Goal: Task Accomplishment & Management: Manage account settings

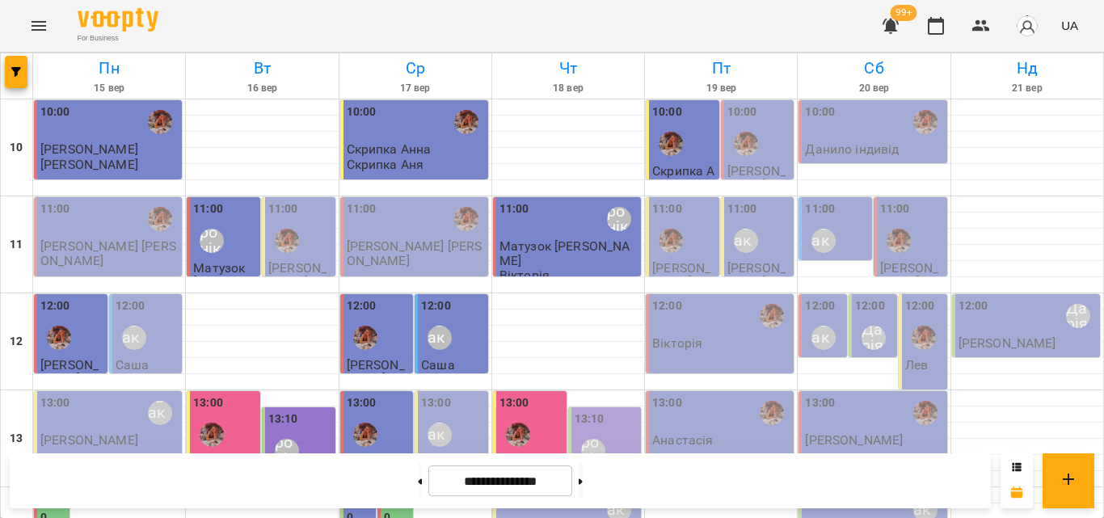
scroll to position [559, 0]
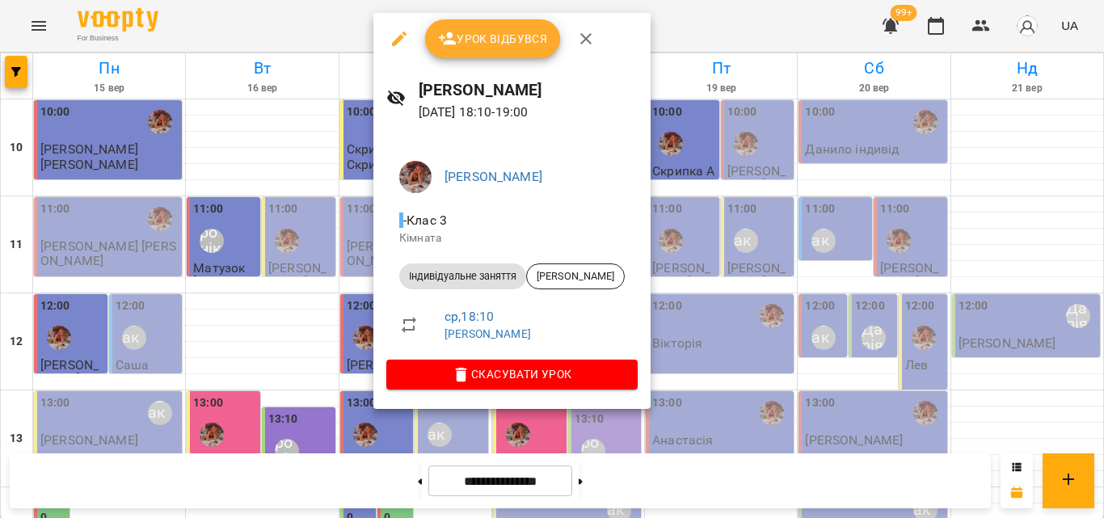
click at [243, 12] on div at bounding box center [552, 259] width 1104 height 518
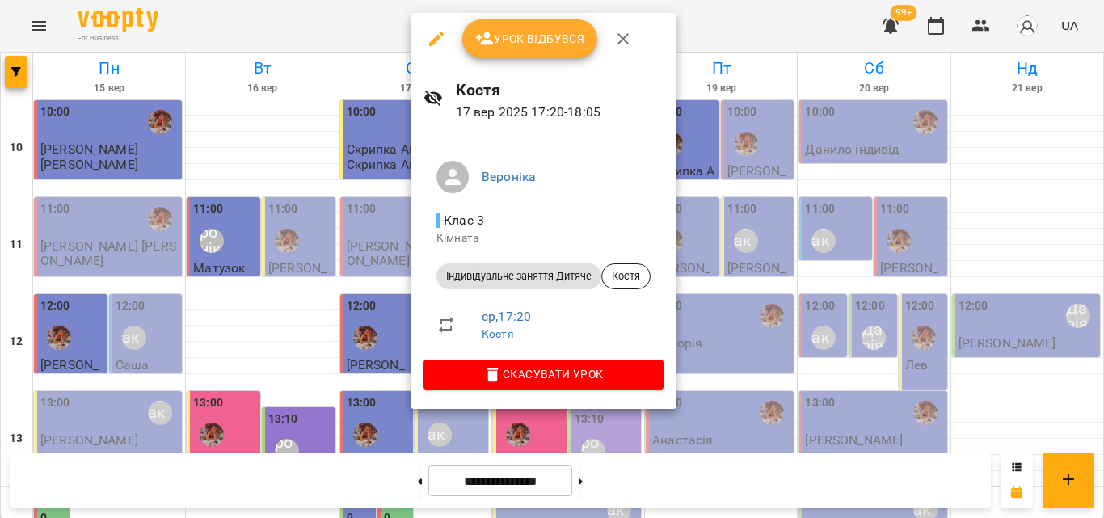
click at [306, 27] on div at bounding box center [552, 259] width 1104 height 518
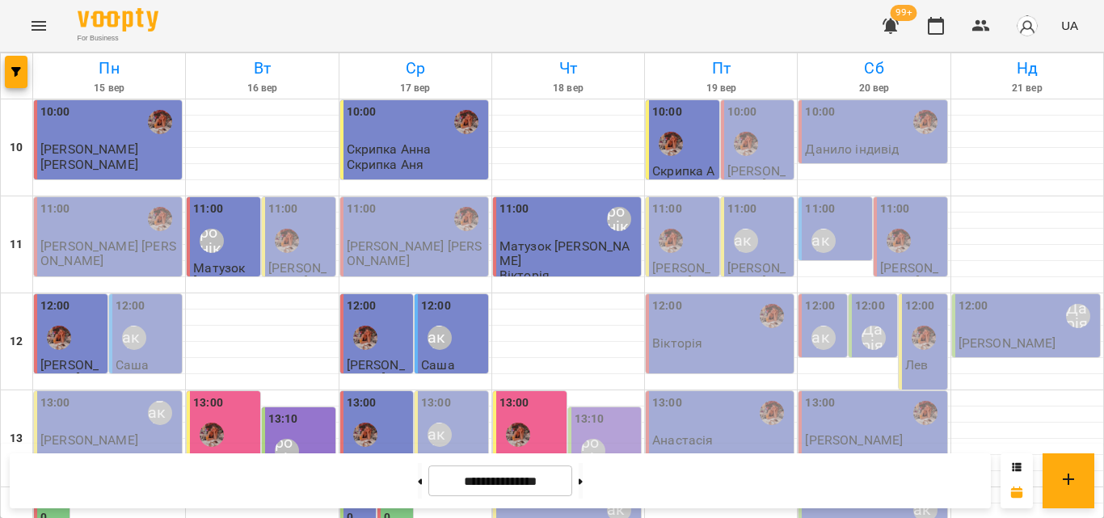
scroll to position [479, 0]
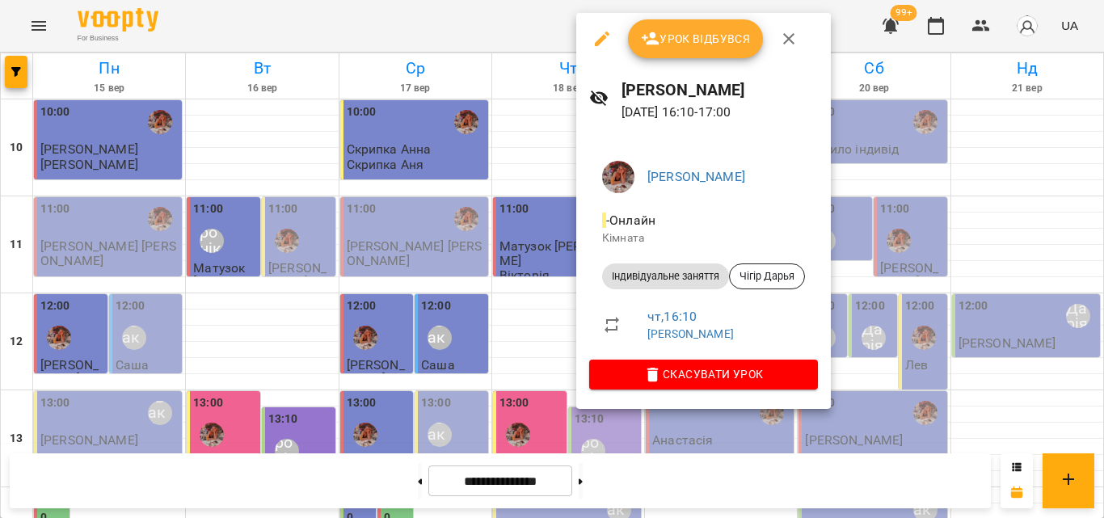
click at [514, 23] on div at bounding box center [552, 259] width 1104 height 518
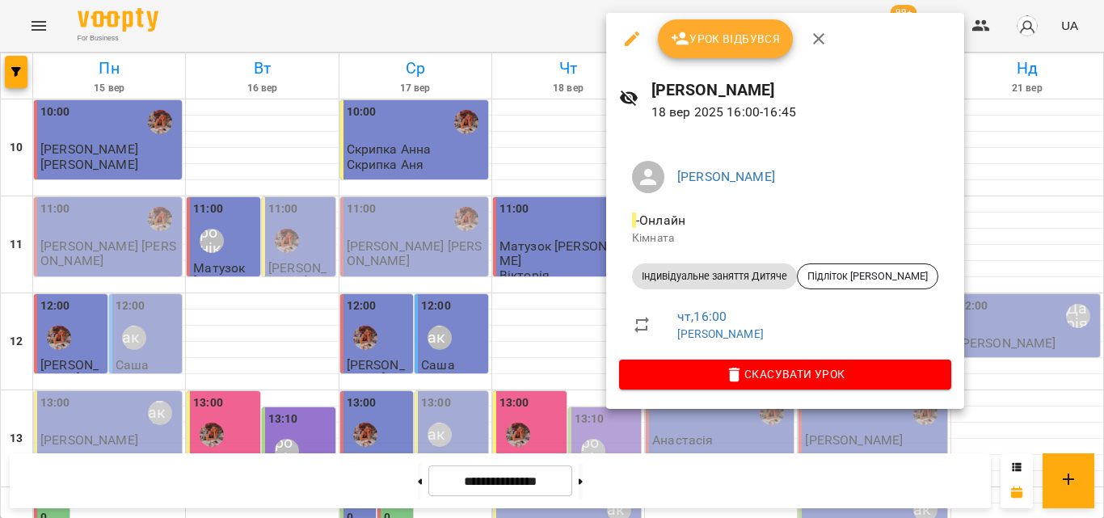
click at [509, 42] on div at bounding box center [552, 259] width 1104 height 518
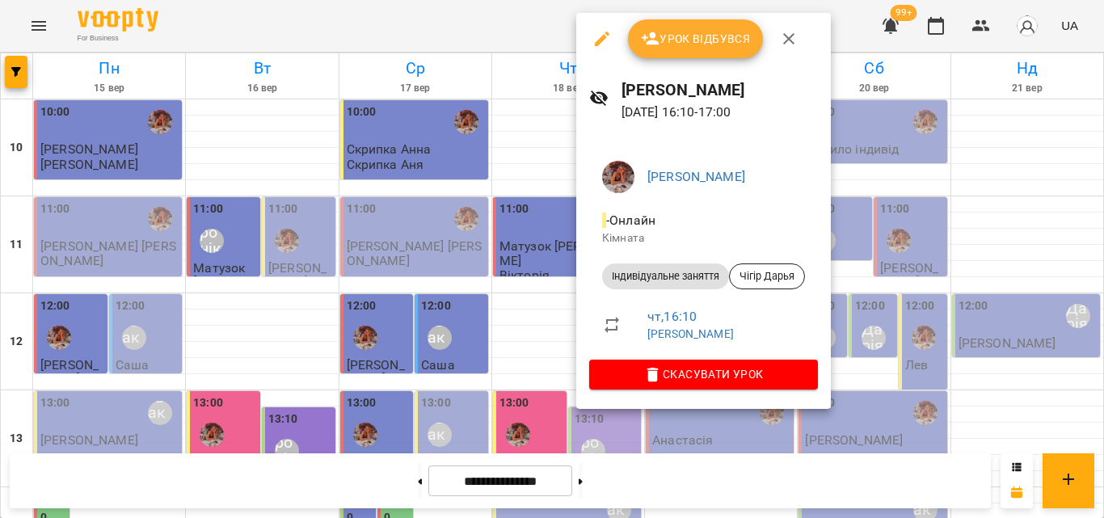
click at [650, 36] on icon "button" at bounding box center [651, 38] width 18 height 13
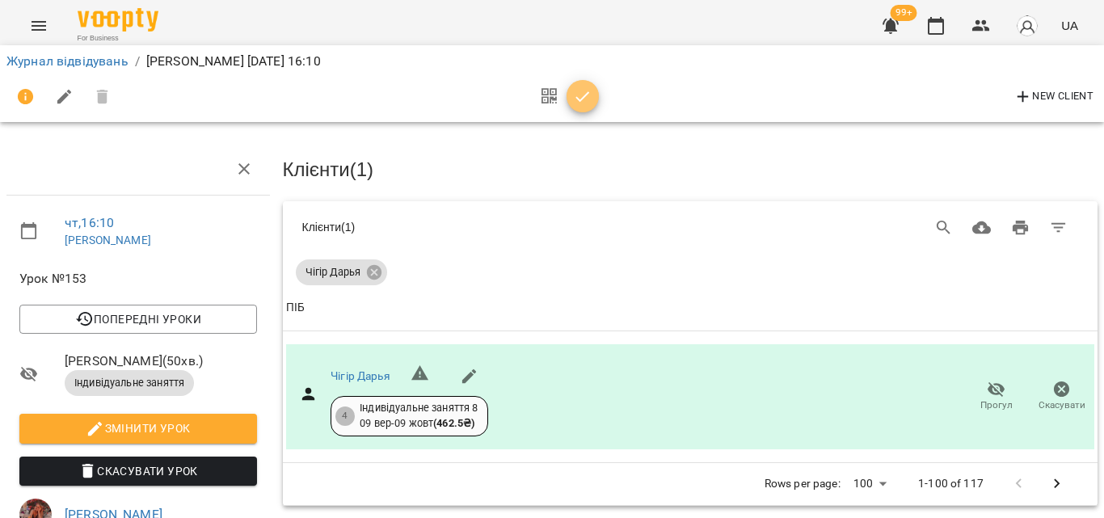
click at [580, 106] on icon "button" at bounding box center [582, 96] width 19 height 19
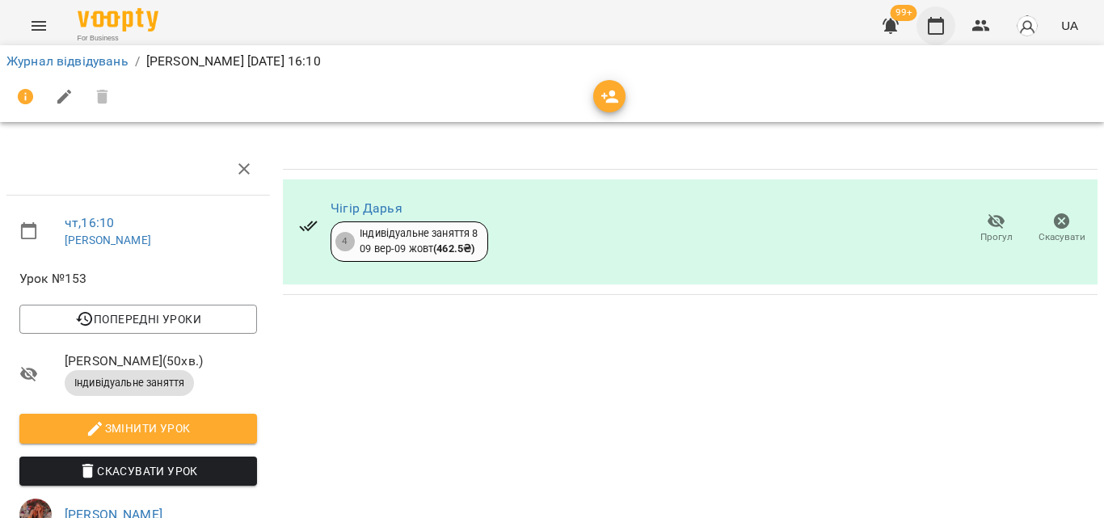
click at [923, 30] on button "button" at bounding box center [936, 25] width 39 height 39
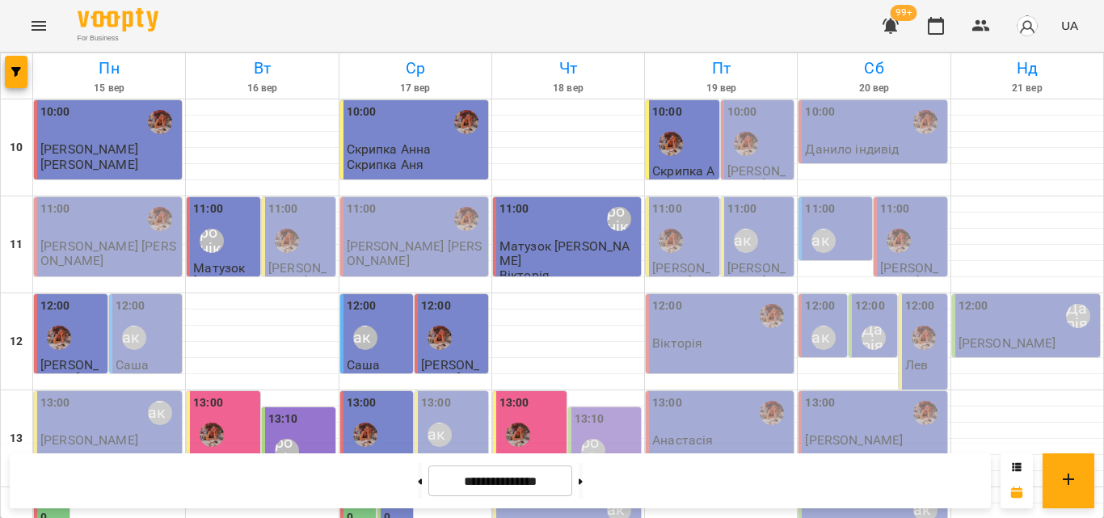
scroll to position [479, 0]
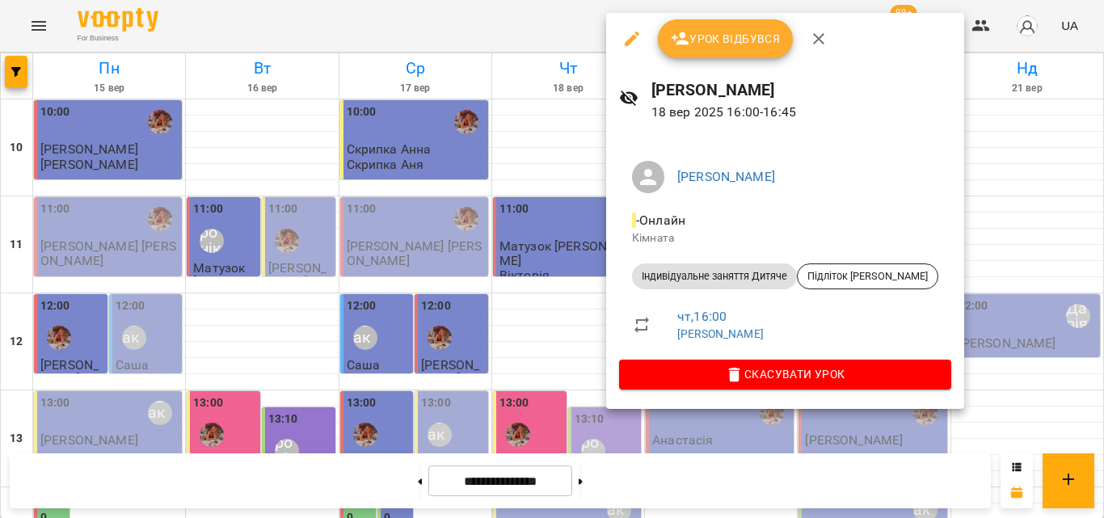
click at [537, 44] on div at bounding box center [552, 259] width 1104 height 518
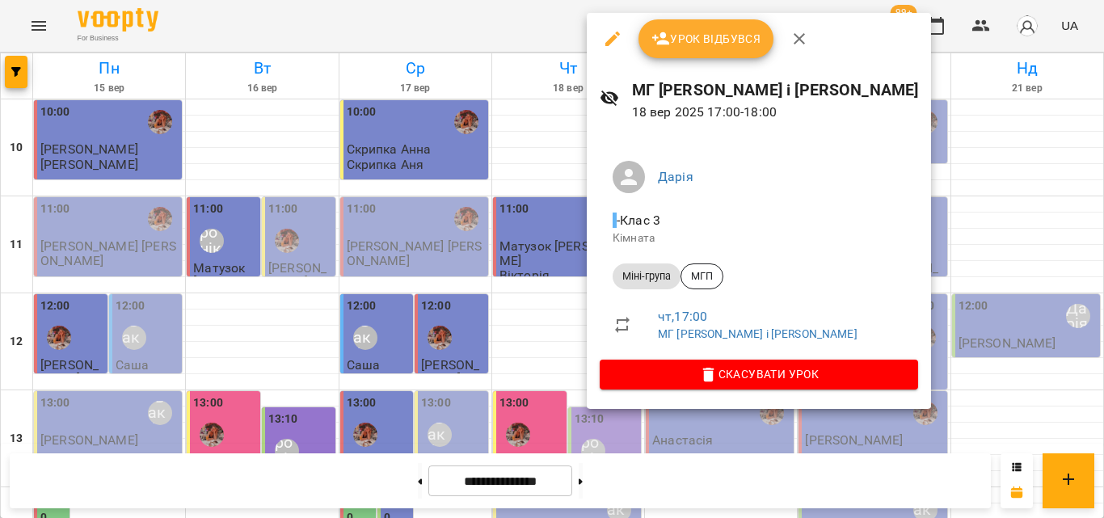
click at [407, 23] on div at bounding box center [552, 259] width 1104 height 518
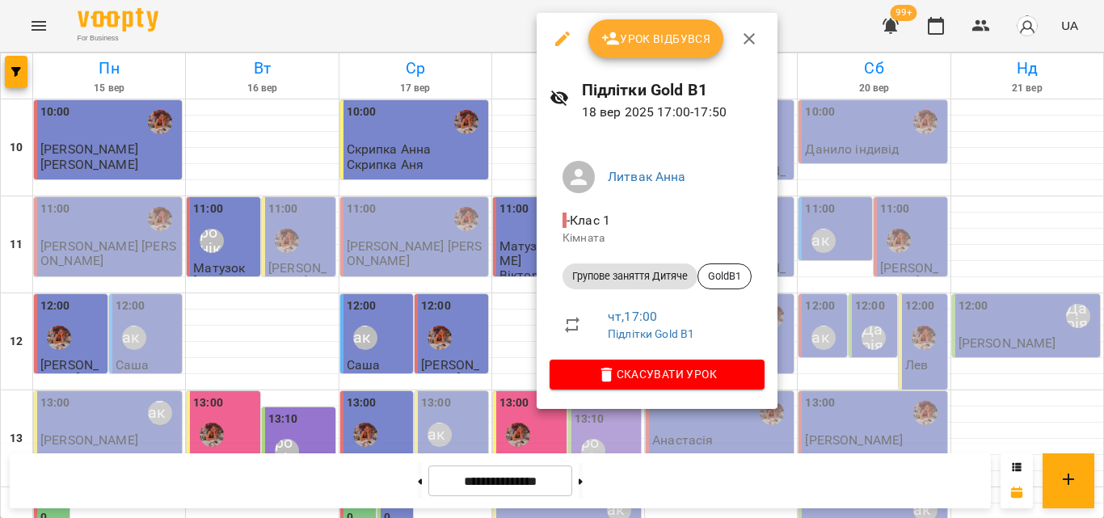
click at [459, 9] on div at bounding box center [552, 259] width 1104 height 518
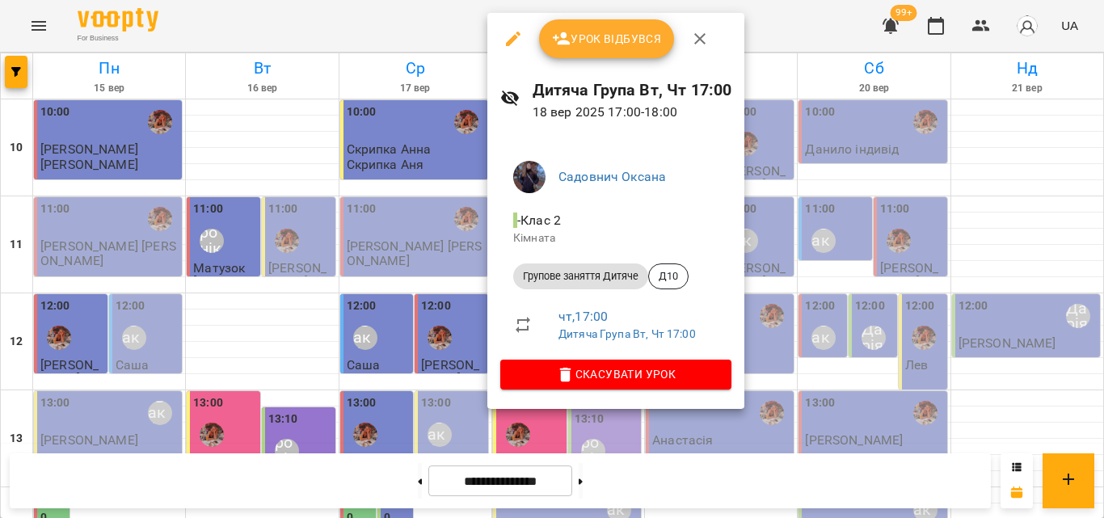
click at [404, 12] on div at bounding box center [552, 259] width 1104 height 518
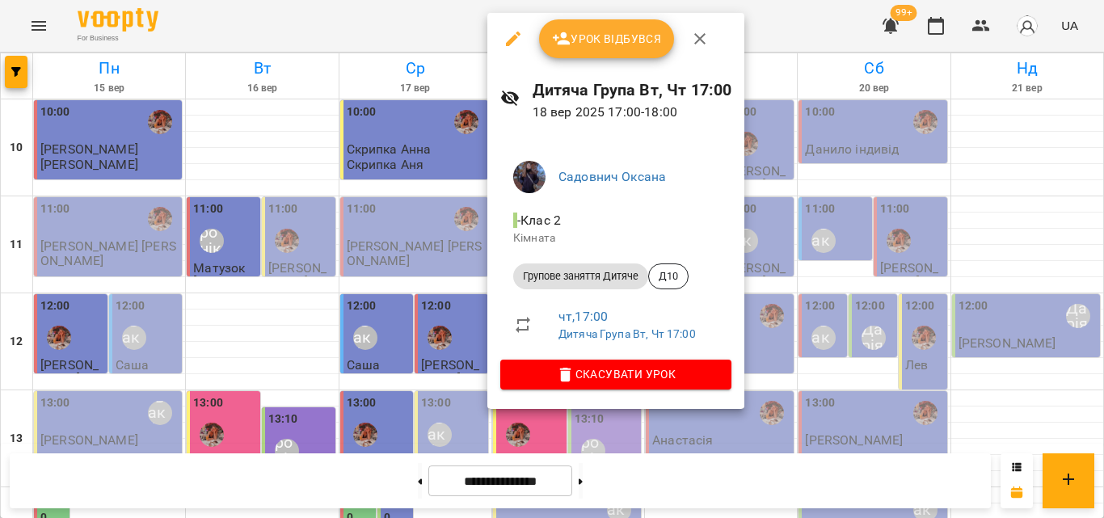
click at [384, 15] on div at bounding box center [552, 259] width 1104 height 518
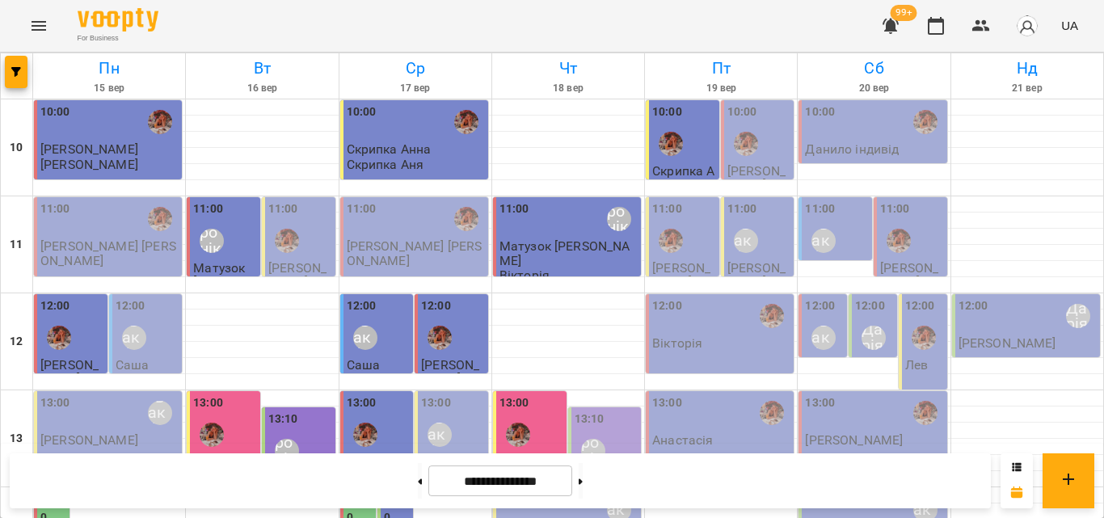
scroll to position [559, 0]
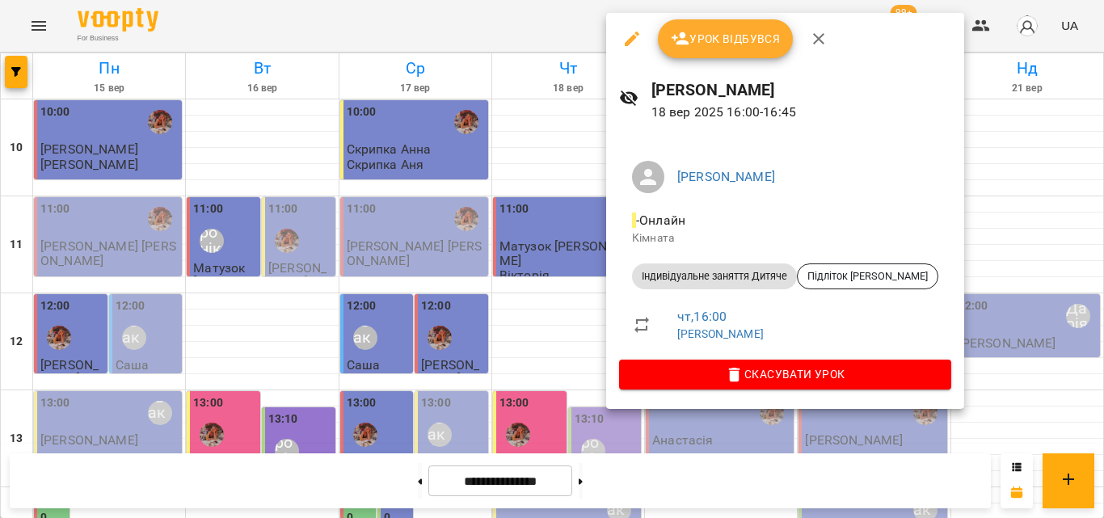
click at [433, 27] on div at bounding box center [552, 259] width 1104 height 518
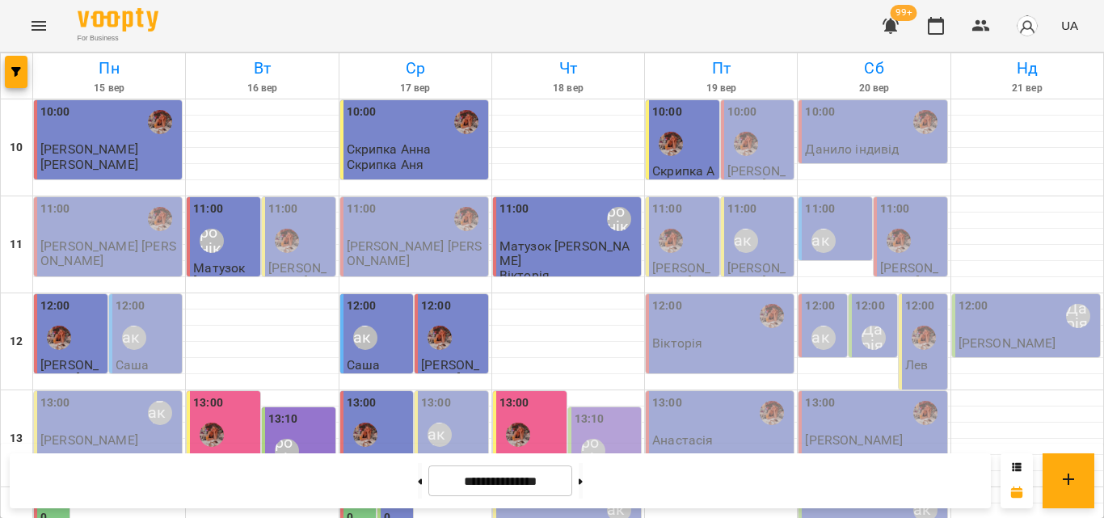
scroll to position [479, 0]
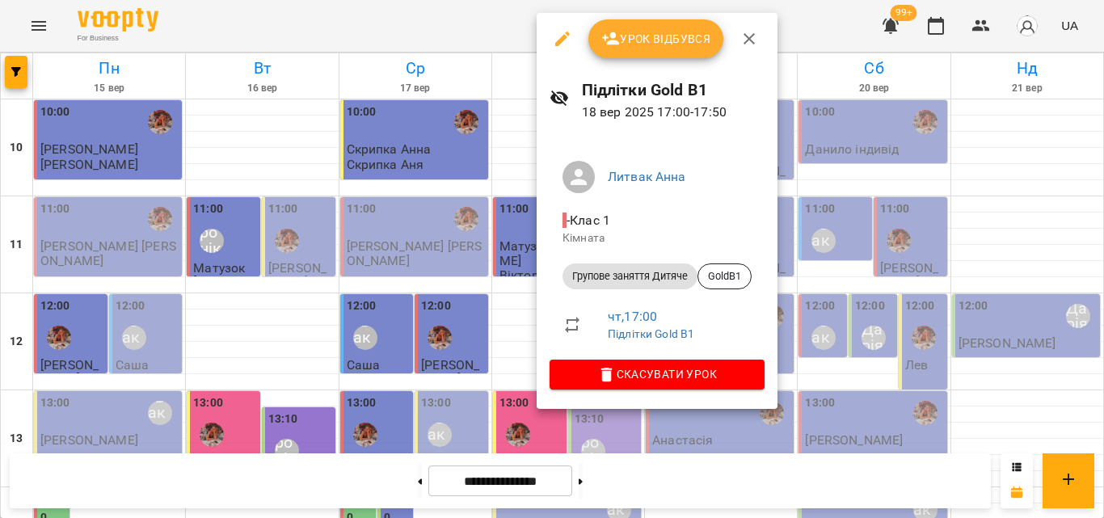
click at [700, 25] on button "Урок відбувся" at bounding box center [657, 38] width 136 height 39
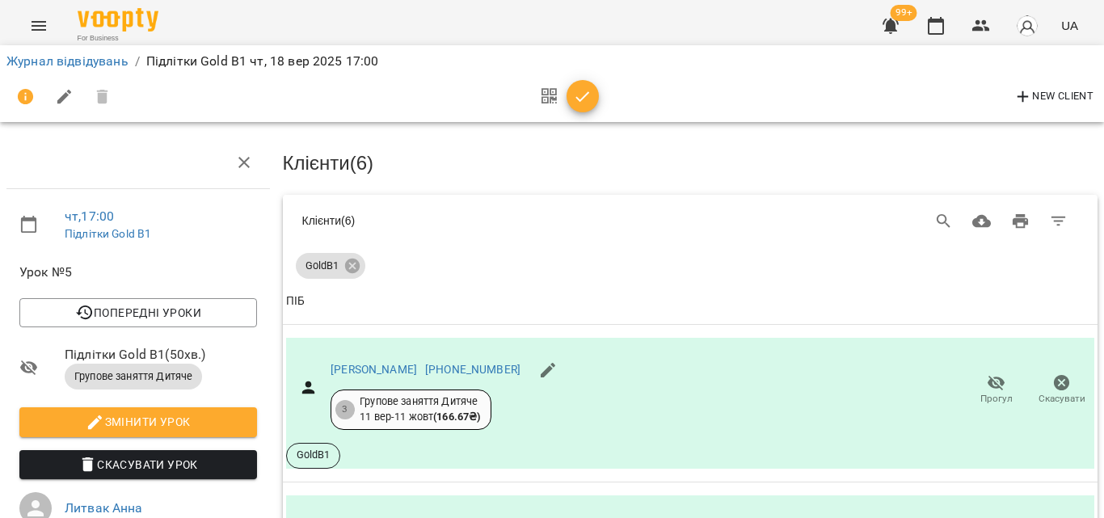
scroll to position [581, 0]
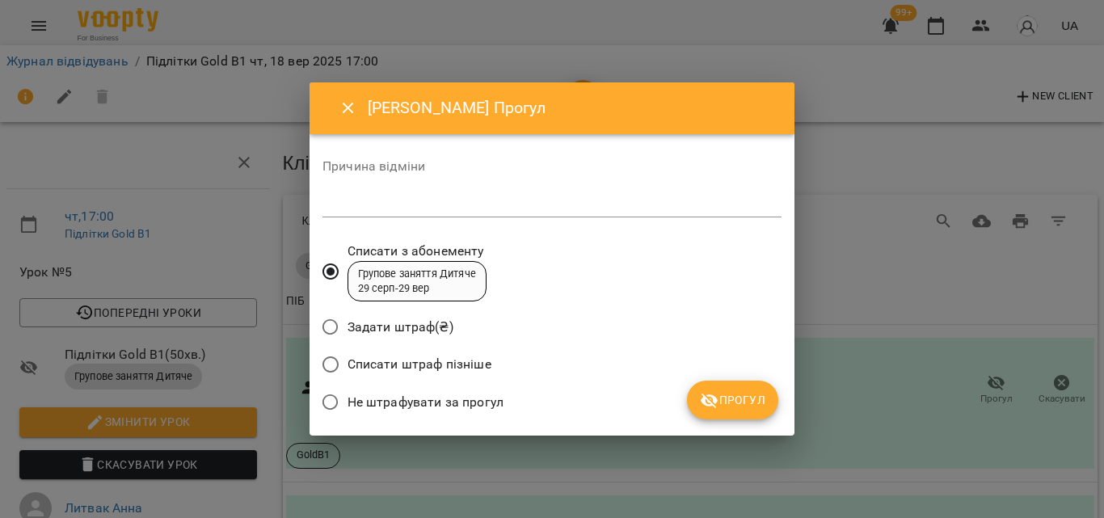
click at [754, 420] on div "Не штрафувати за прогул" at bounding box center [552, 405] width 459 height 38
click at [754, 409] on span "Прогул" at bounding box center [732, 400] width 65 height 19
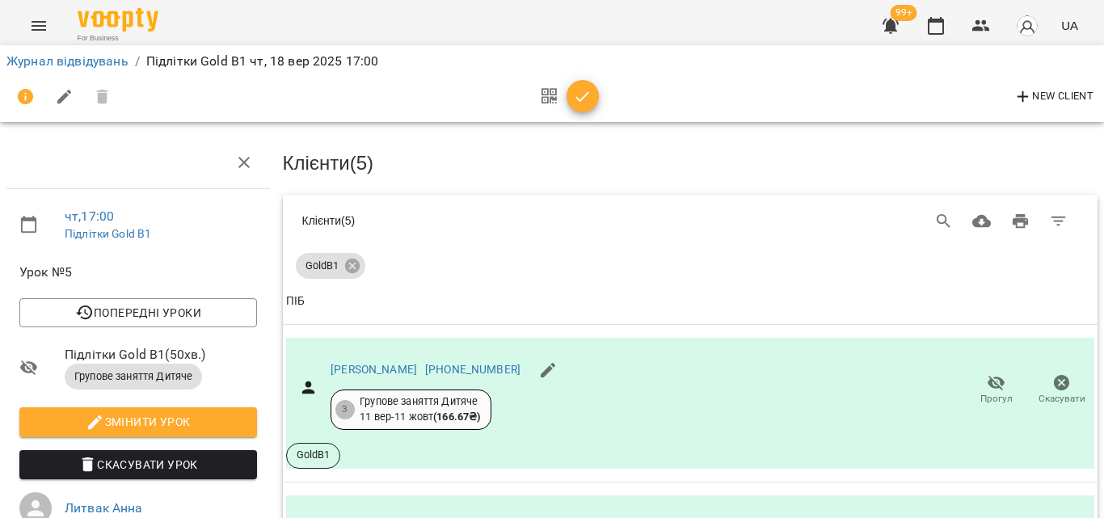
scroll to position [0, 0]
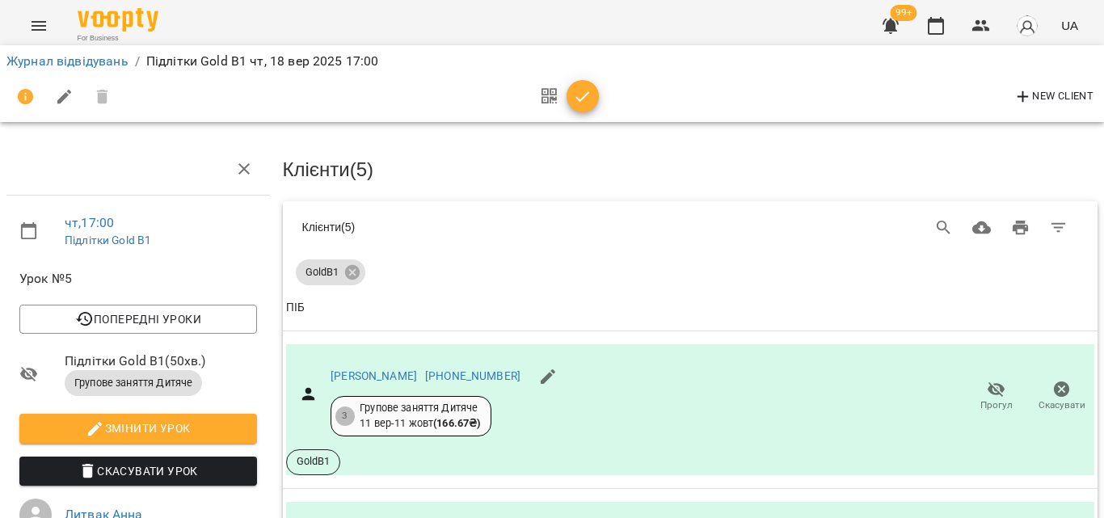
click at [576, 93] on icon "button" at bounding box center [582, 96] width 19 height 19
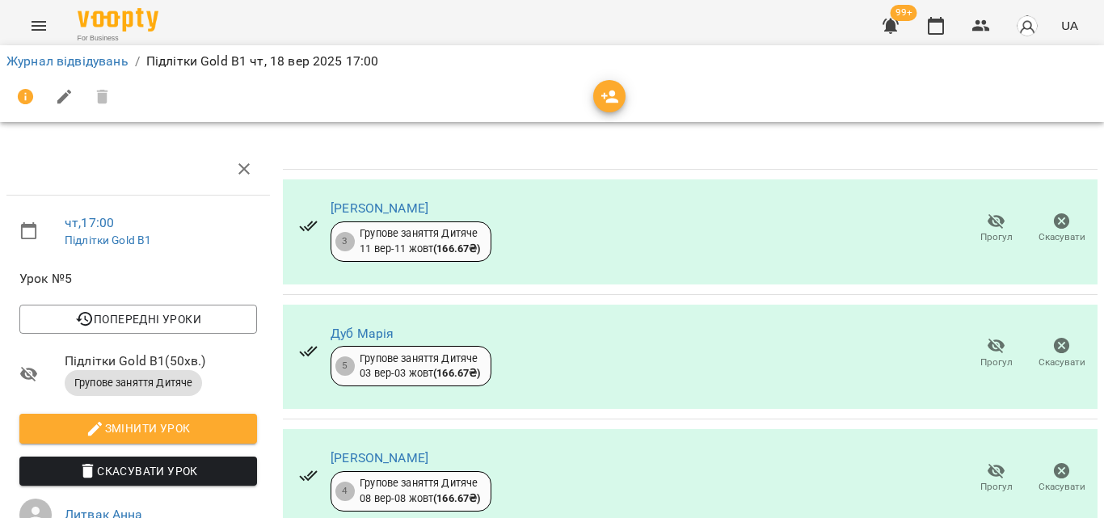
click at [939, 19] on icon "button" at bounding box center [936, 25] width 19 height 19
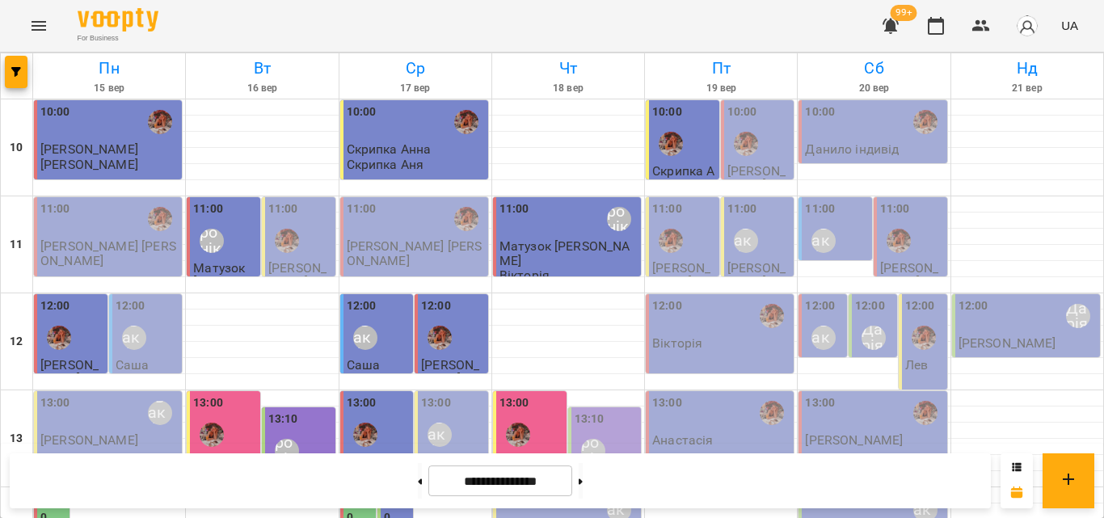
scroll to position [479, 0]
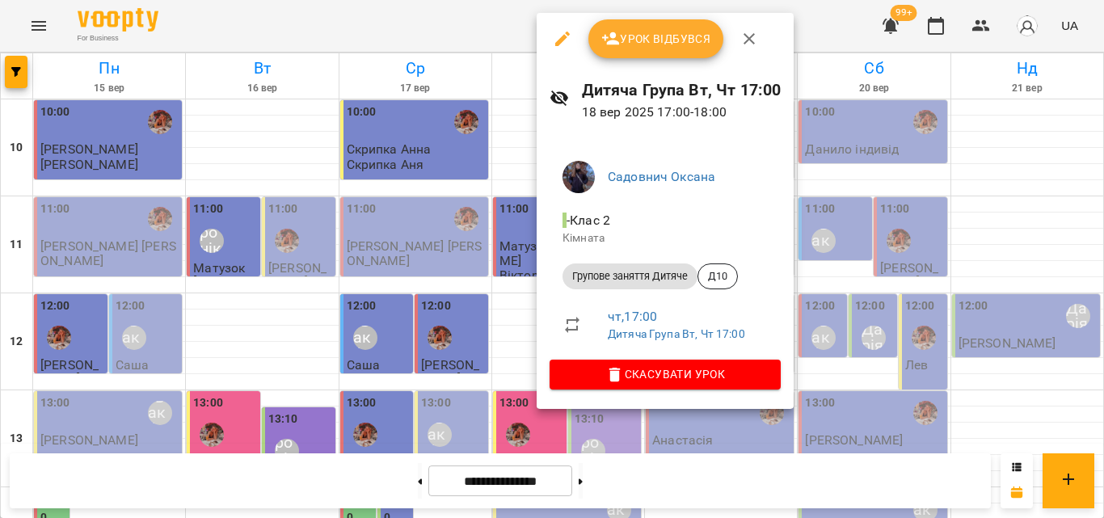
click at [506, 34] on div at bounding box center [552, 259] width 1104 height 518
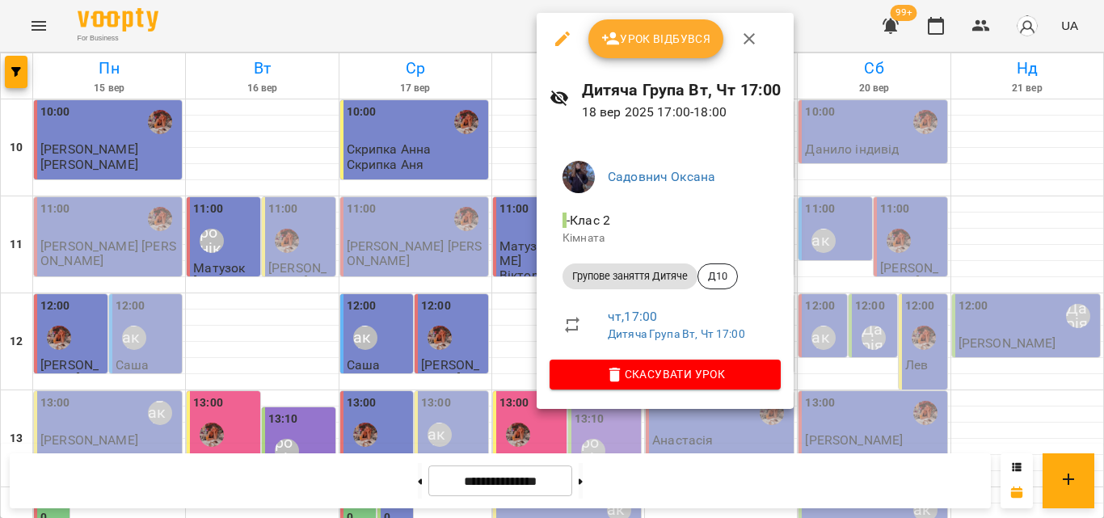
click at [460, 27] on div at bounding box center [552, 259] width 1104 height 518
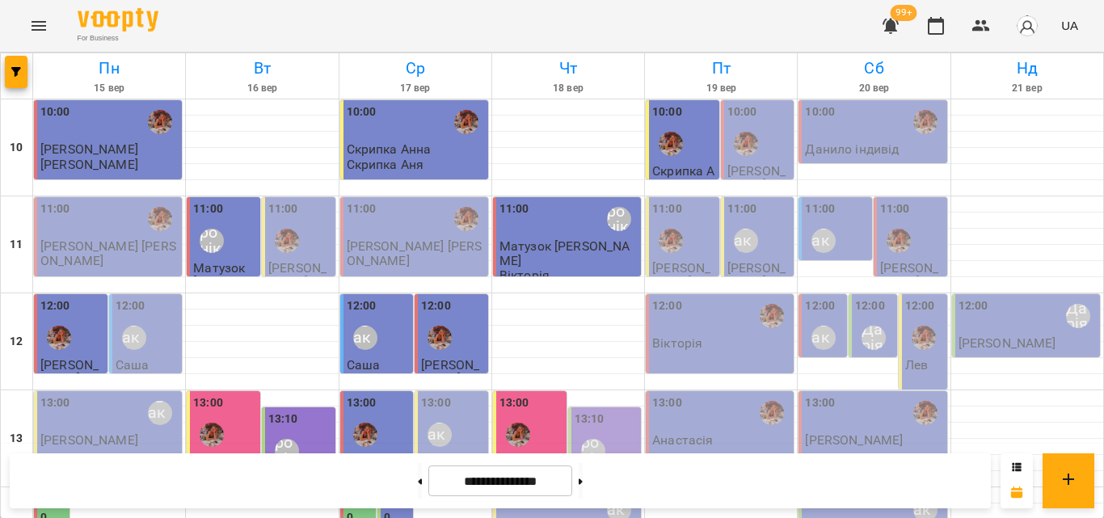
scroll to position [640, 0]
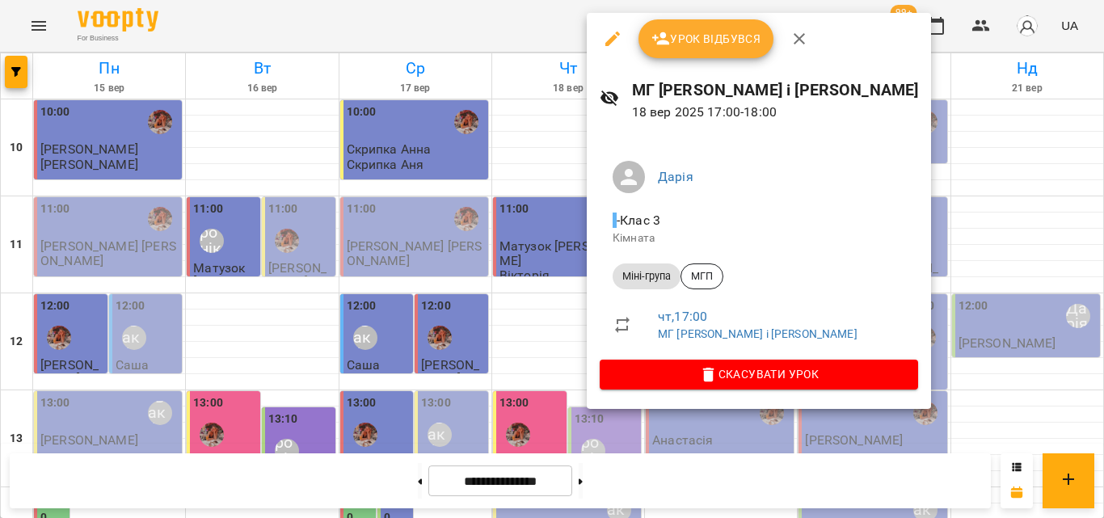
click at [391, 15] on div at bounding box center [552, 259] width 1104 height 518
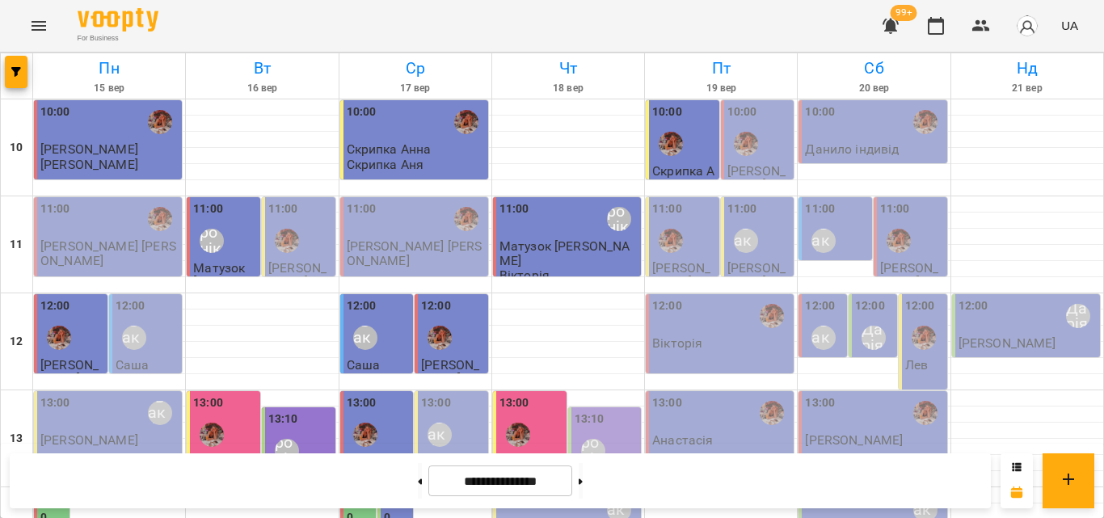
scroll to position [559, 0]
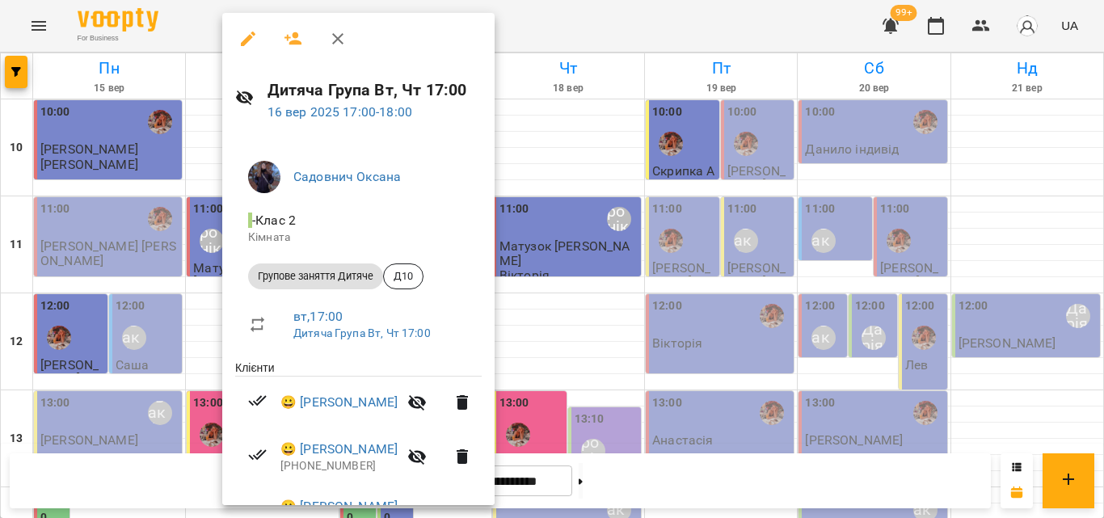
click at [243, 252] on li "- Клас 2 Кімната" at bounding box center [358, 228] width 247 height 57
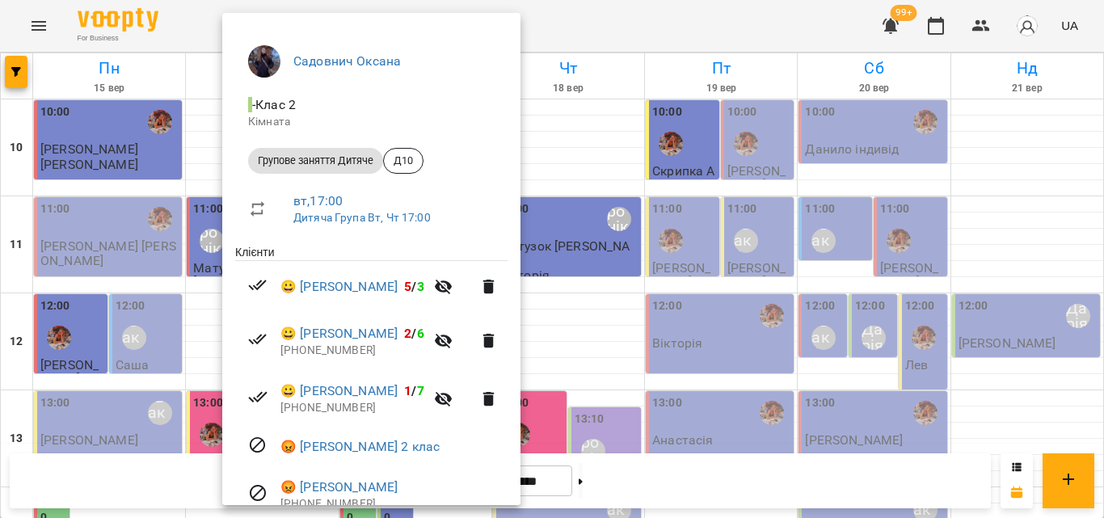
scroll to position [0, 0]
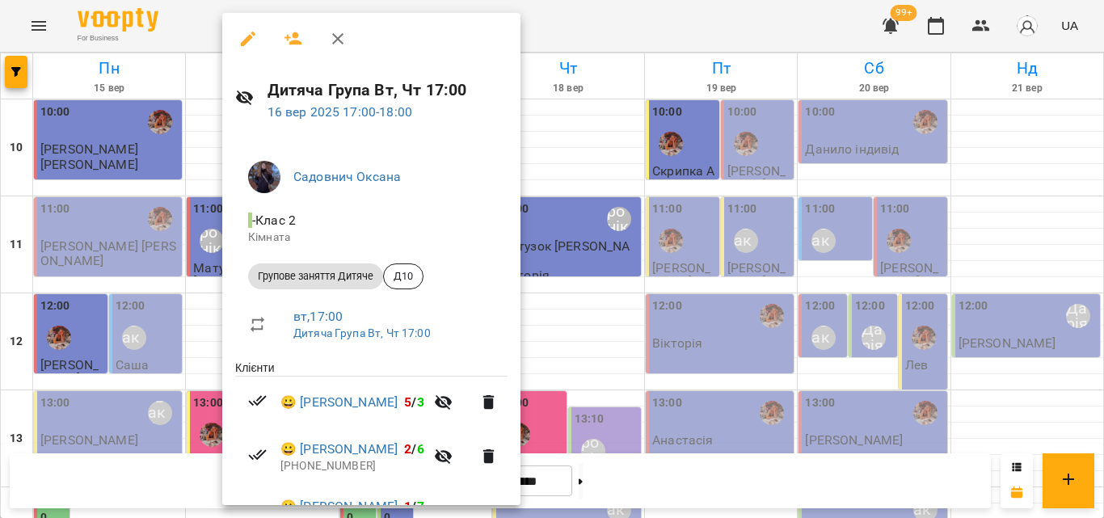
click at [203, 23] on div at bounding box center [552, 259] width 1104 height 518
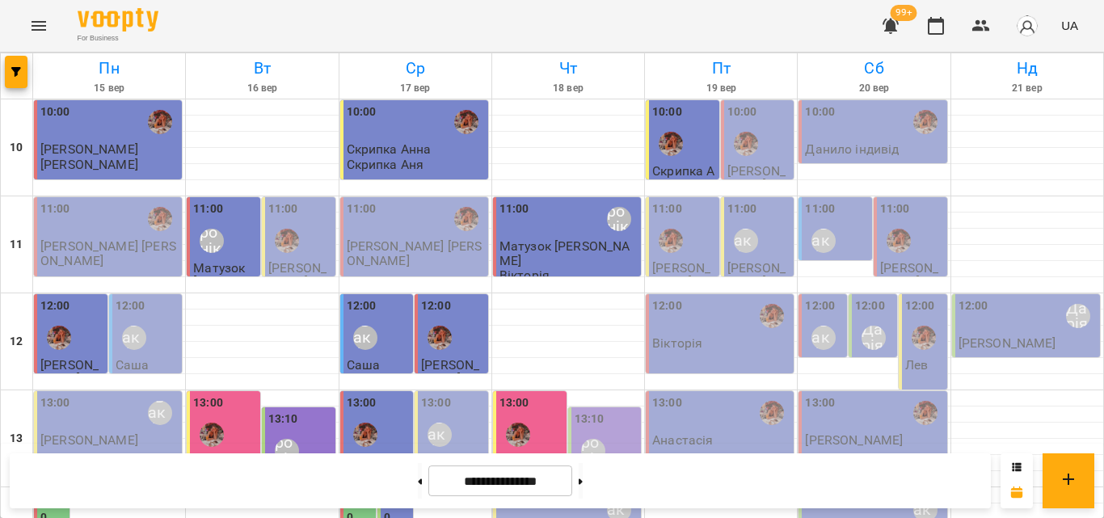
scroll to position [721, 0]
drag, startPoint x: 379, startPoint y: 230, endPoint x: 370, endPoint y: 239, distance: 13.2
click at [384, 36] on div "For Business 99+ UA" at bounding box center [552, 26] width 1104 height 52
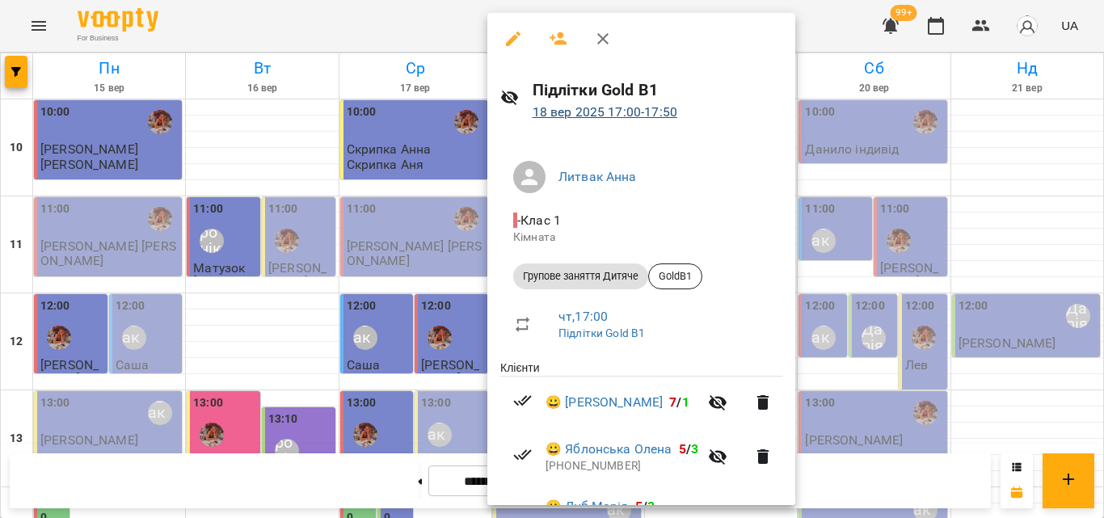
drag, startPoint x: 470, startPoint y: 40, endPoint x: 585, endPoint y: 104, distance: 131.4
click at [579, 99] on div "Підлітки Gold B1 18 вер 2025 17:00 - 17:50 Литвак Анна - Клас 1 Кімната Групове…" at bounding box center [552, 259] width 1104 height 518
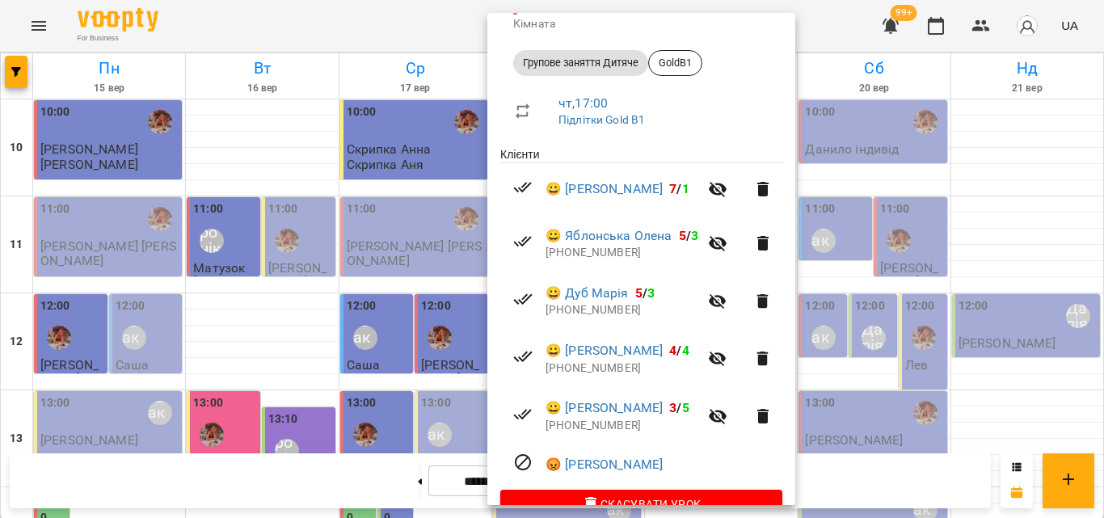
scroll to position [243, 0]
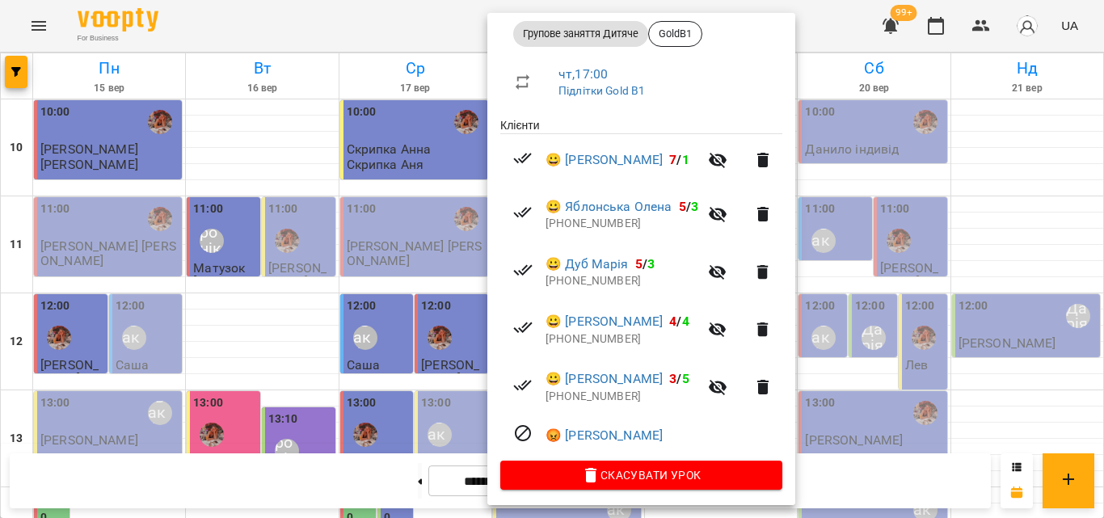
click at [374, 31] on div at bounding box center [552, 259] width 1104 height 518
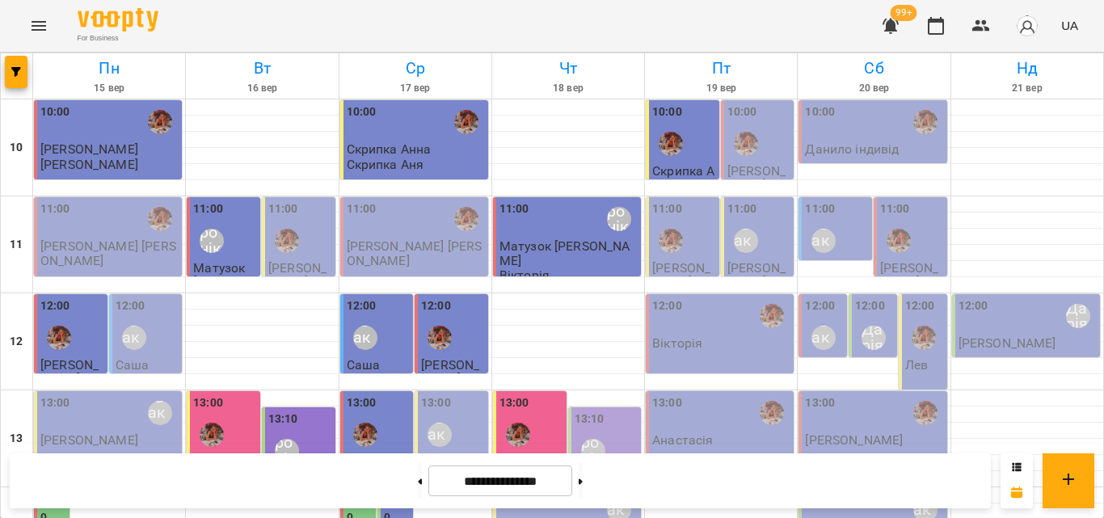
scroll to position [559, 0]
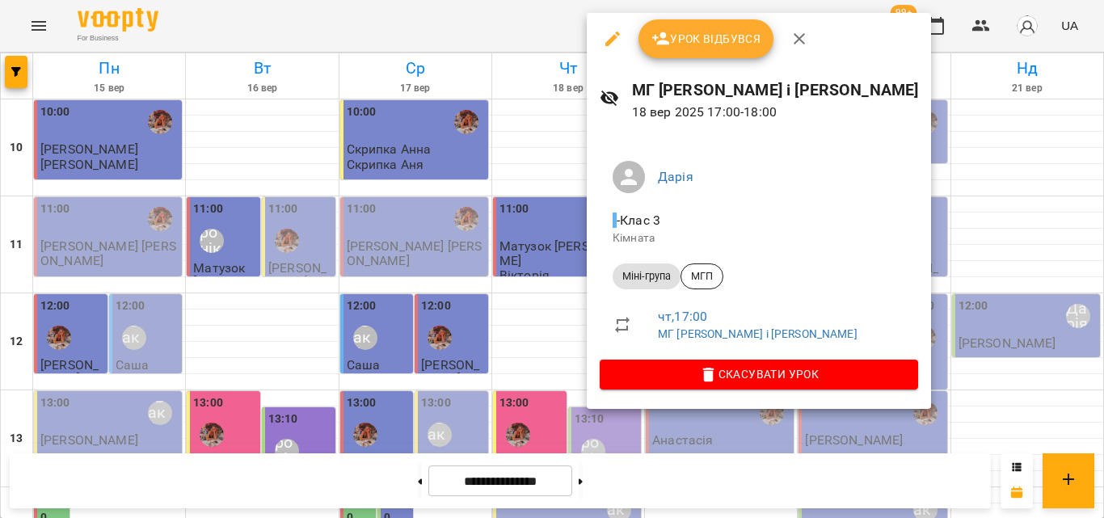
click at [550, 31] on div at bounding box center [552, 259] width 1104 height 518
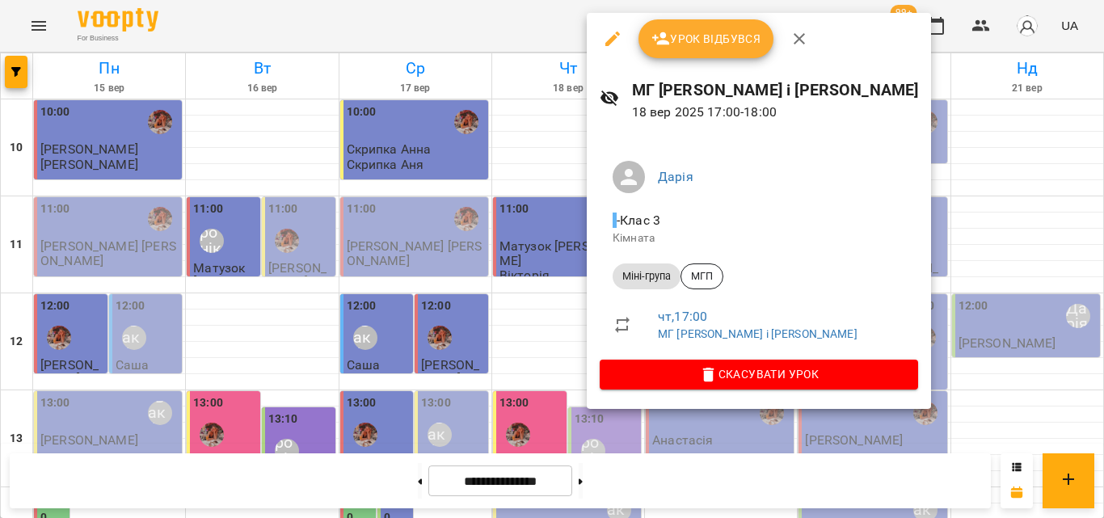
click at [690, 48] on span "Урок відбувся" at bounding box center [707, 38] width 110 height 19
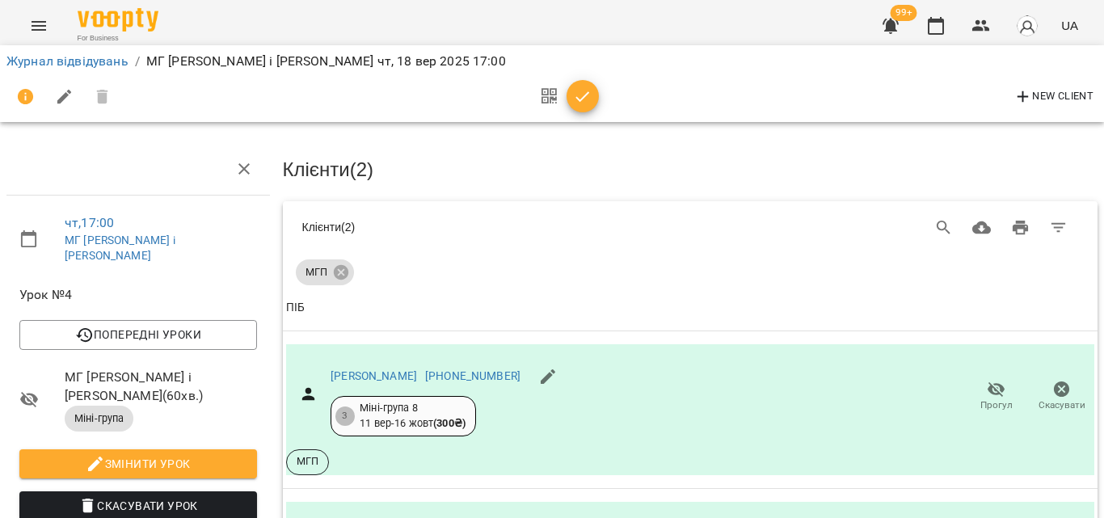
click at [581, 116] on div "New Client" at bounding box center [552, 96] width 1098 height 45
click at [597, 100] on span "button" at bounding box center [583, 96] width 32 height 19
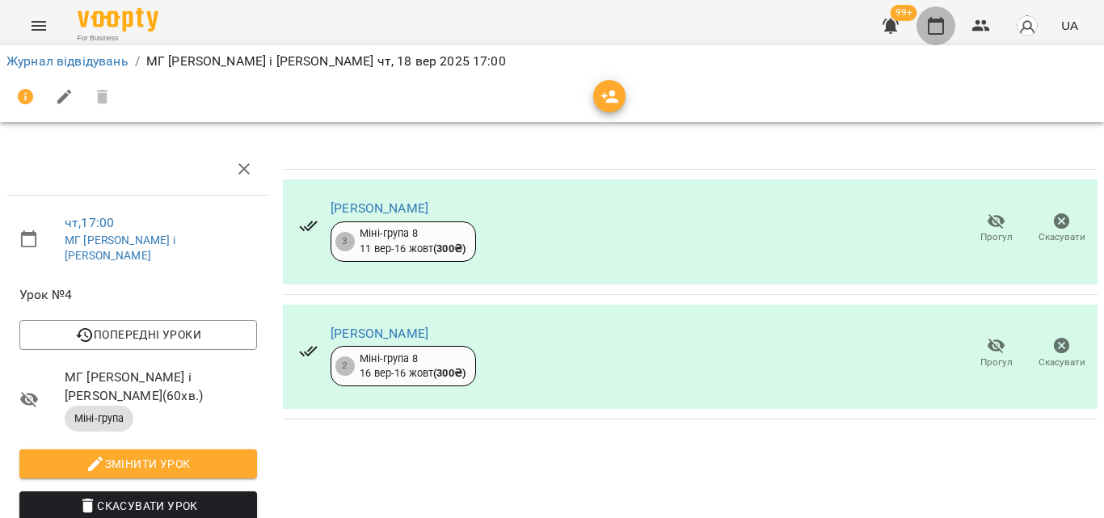
click at [944, 32] on icon "button" at bounding box center [936, 25] width 19 height 19
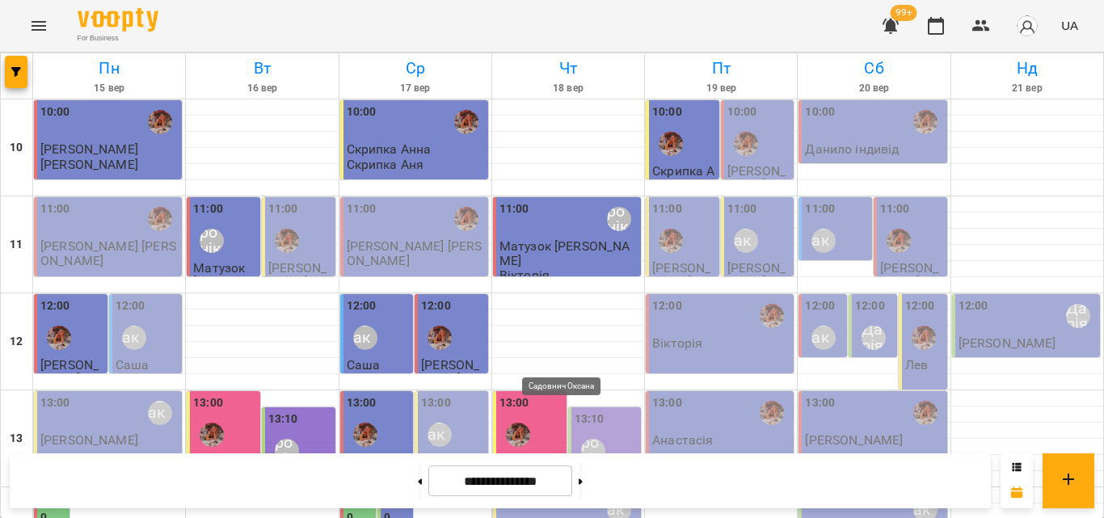
scroll to position [566, 0]
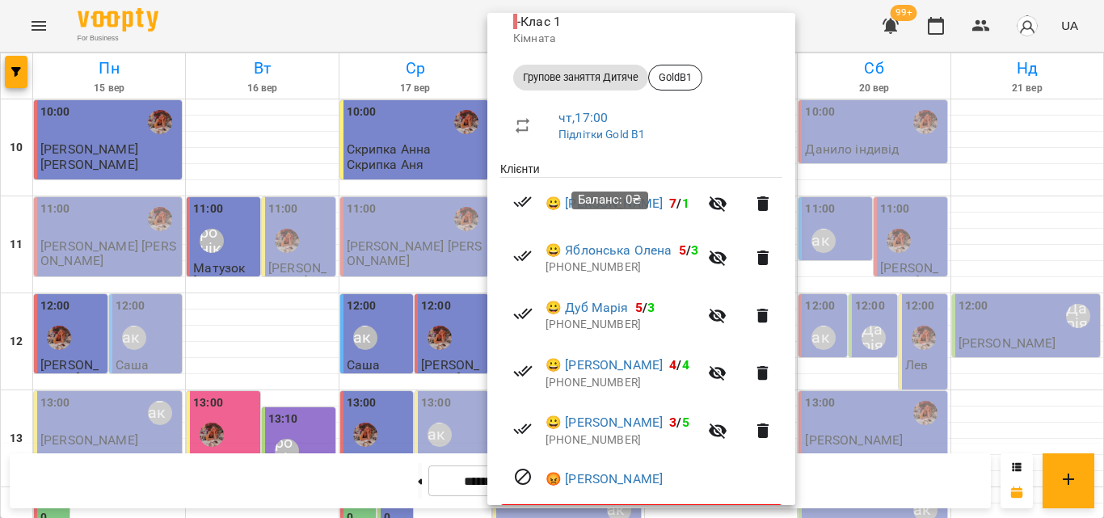
scroll to position [243, 0]
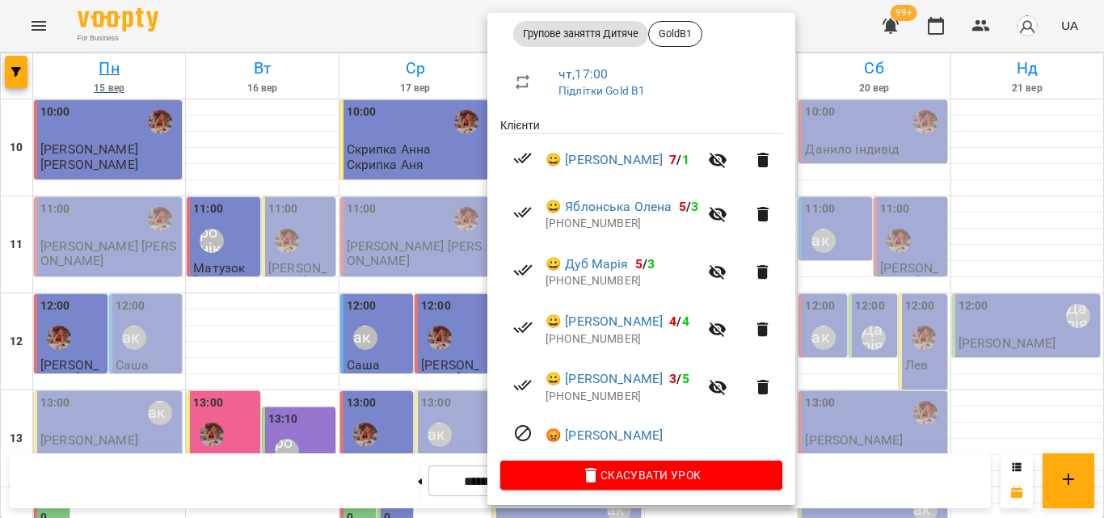
drag, startPoint x: 294, startPoint y: 46, endPoint x: 161, endPoint y: 76, distance: 136.7
click at [296, 45] on div at bounding box center [552, 259] width 1104 height 518
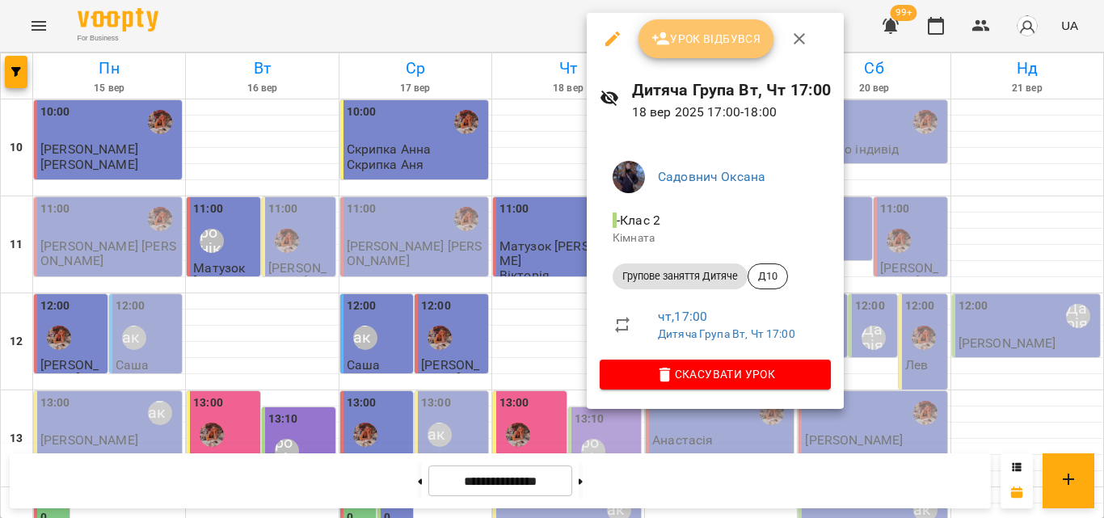
click at [729, 36] on span "Урок відбувся" at bounding box center [707, 38] width 110 height 19
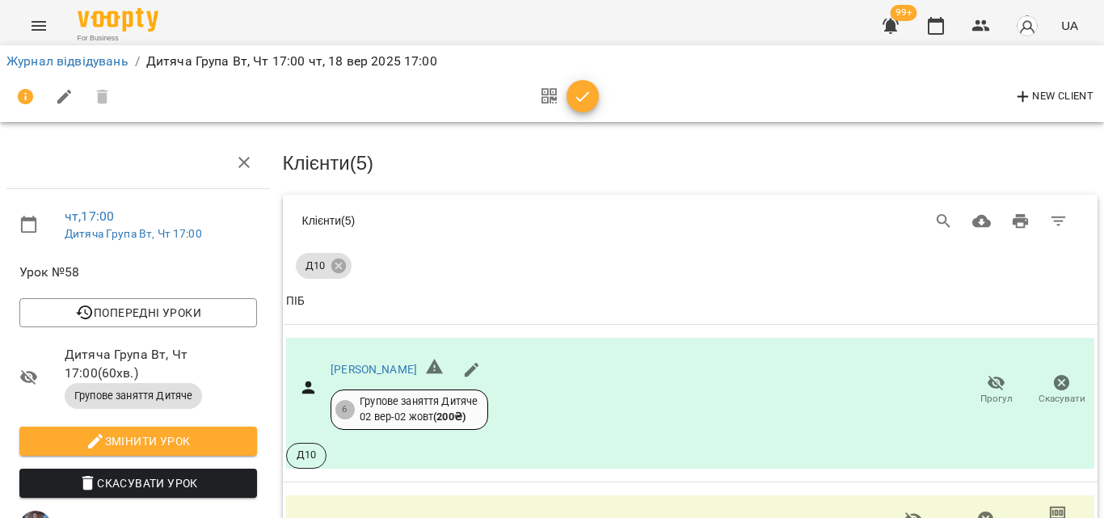
scroll to position [625, 0]
click at [587, 100] on icon "button" at bounding box center [582, 96] width 19 height 19
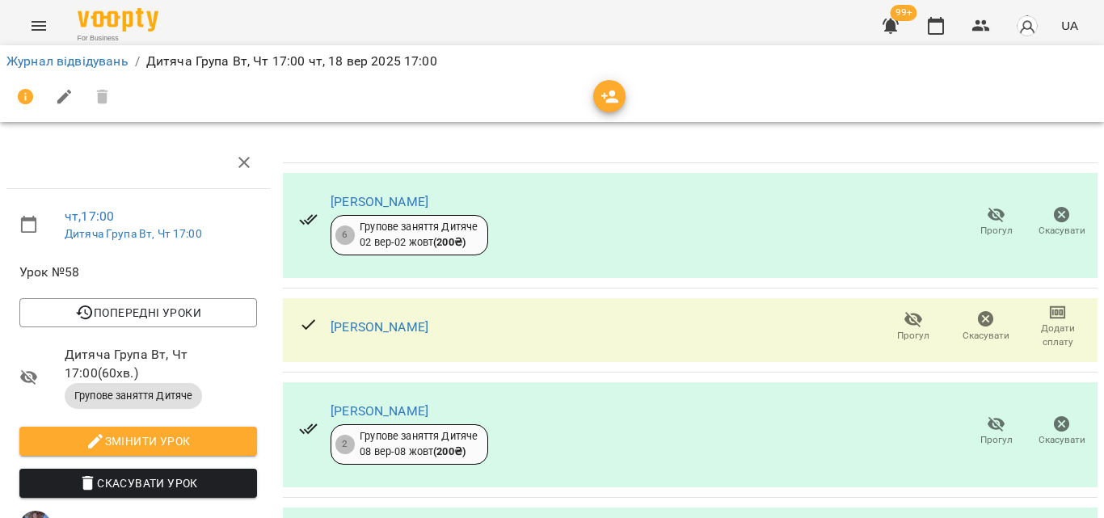
scroll to position [261, 0]
click at [958, 23] on div "99+ UA" at bounding box center [978, 26] width 213 height 42
click at [953, 26] on button "button" at bounding box center [936, 25] width 39 height 39
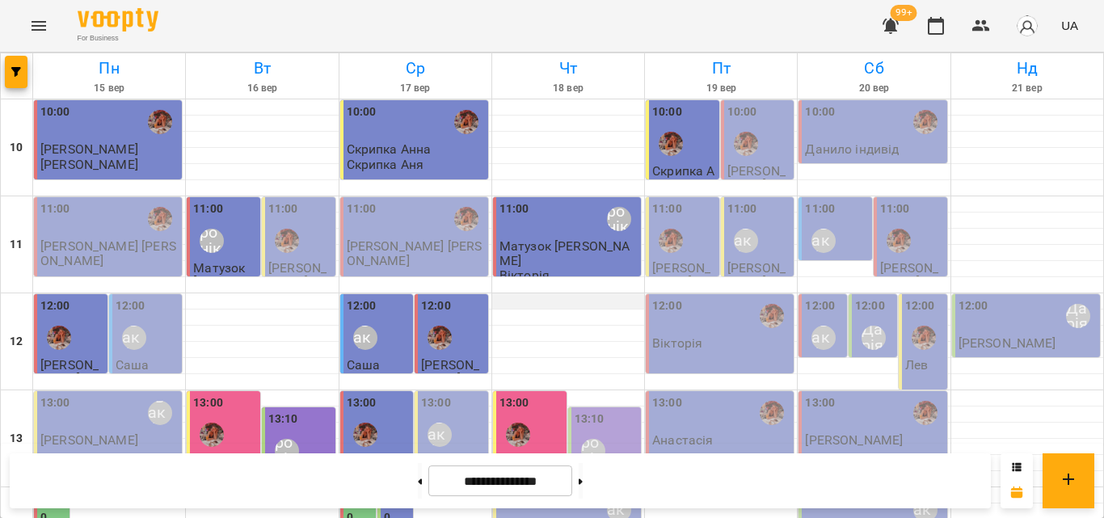
scroll to position [640, 0]
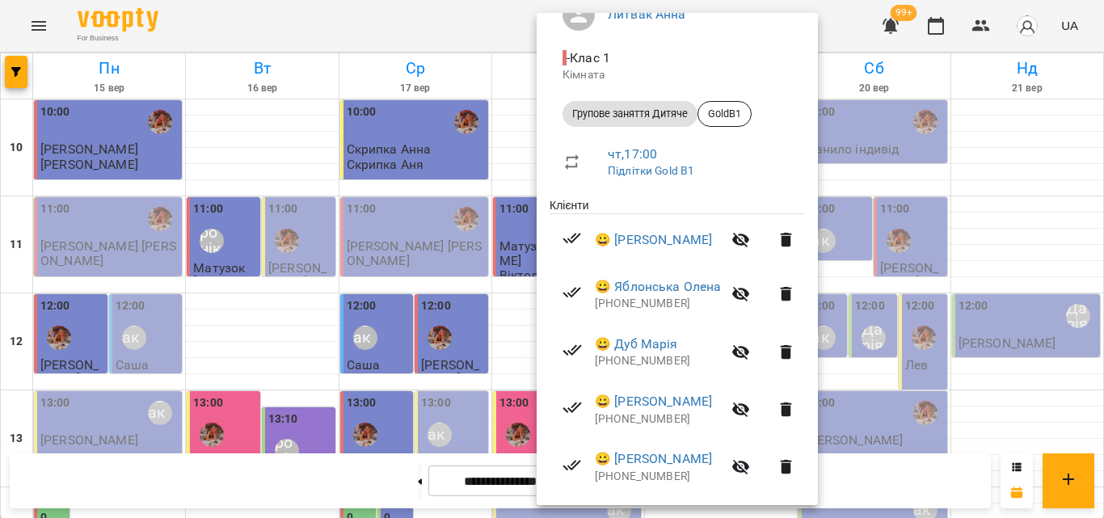
scroll to position [249, 0]
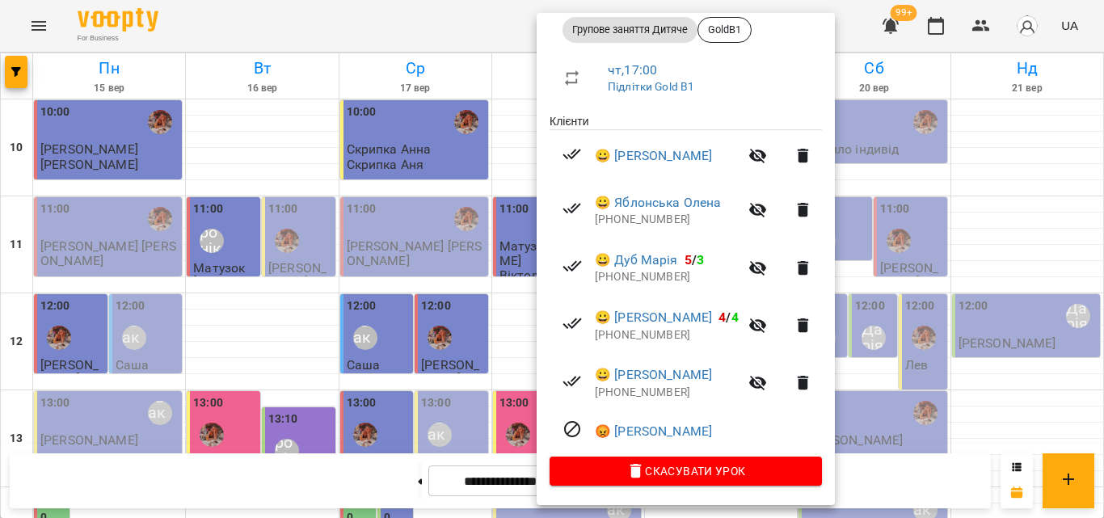
click at [435, 19] on div at bounding box center [552, 259] width 1104 height 518
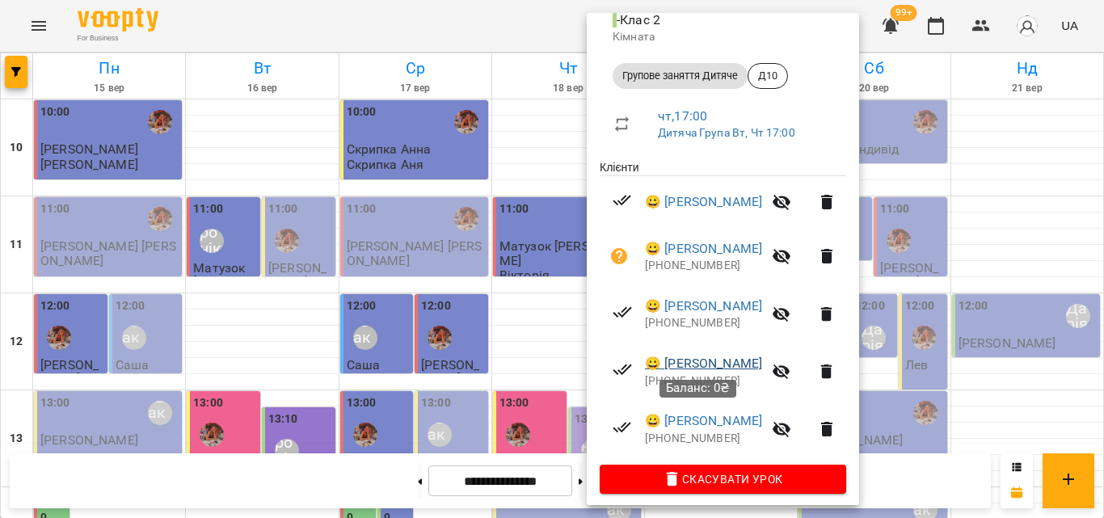
scroll to position [210, 0]
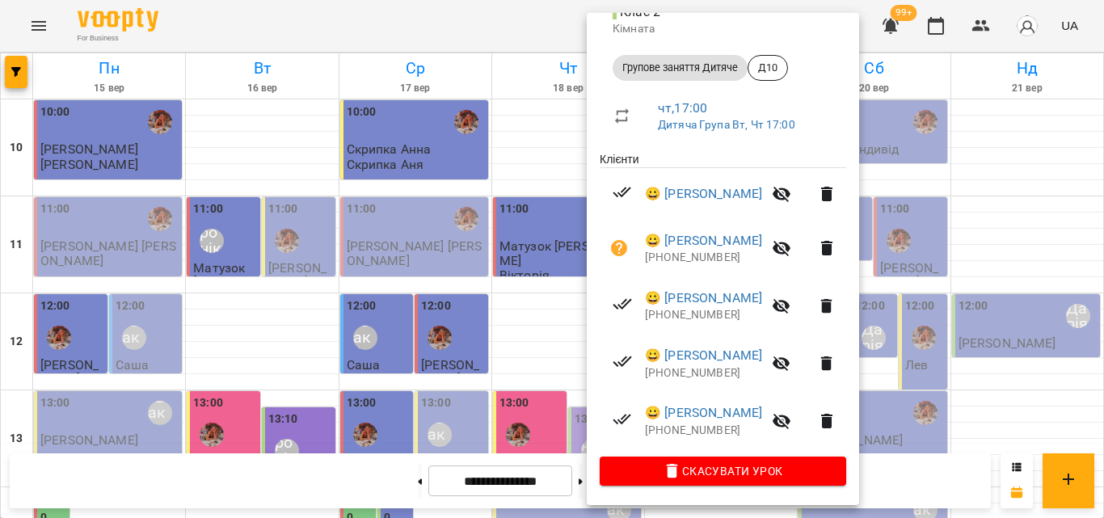
click at [522, 32] on div at bounding box center [552, 259] width 1104 height 518
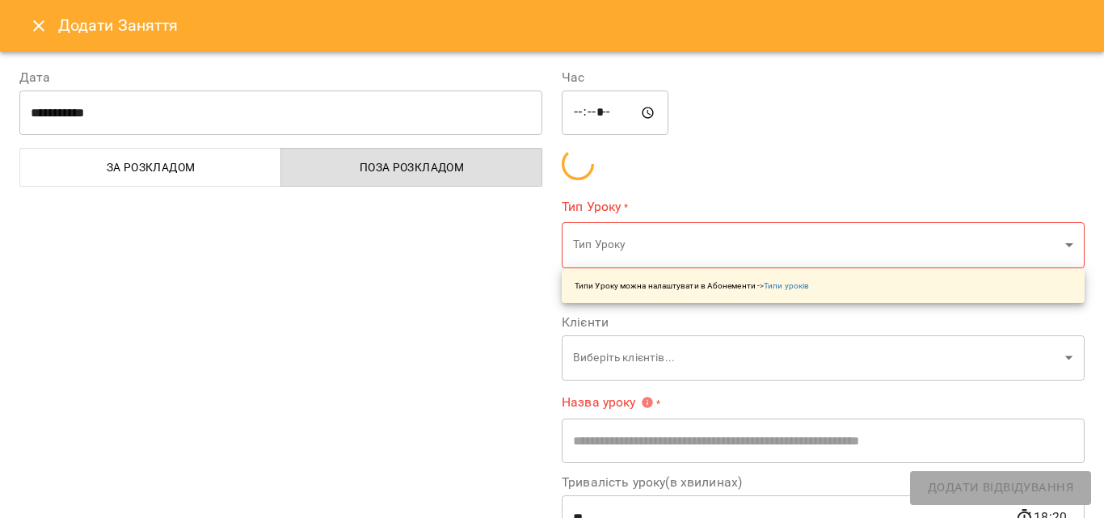
click at [40, 25] on icon "Close" at bounding box center [38, 25] width 11 height 11
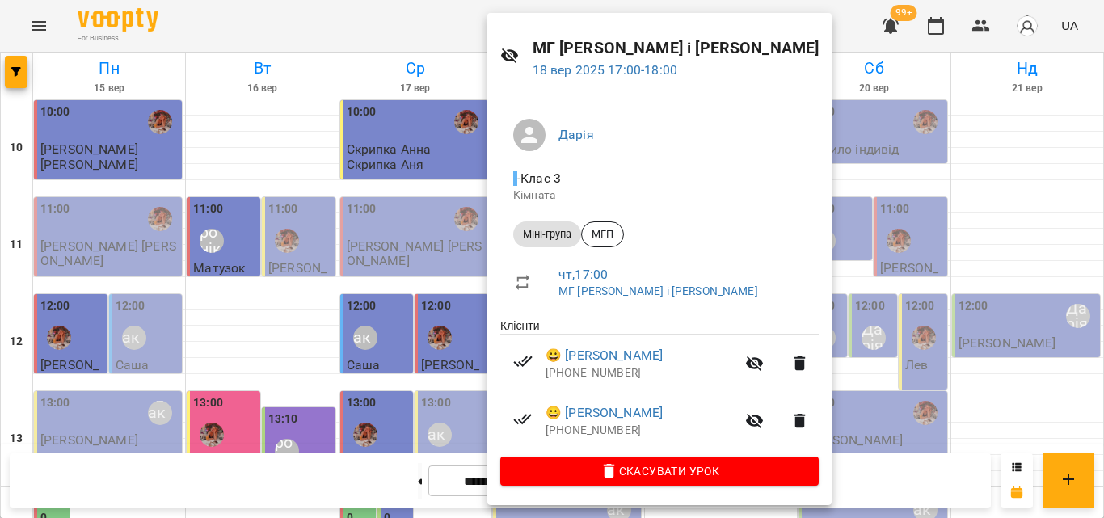
scroll to position [0, 0]
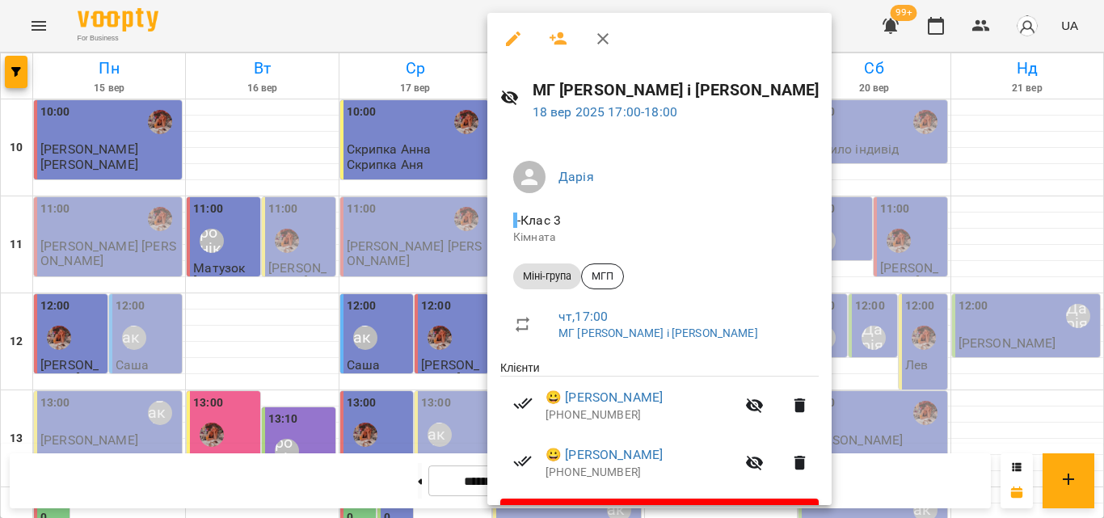
click at [430, 6] on div at bounding box center [552, 259] width 1104 height 518
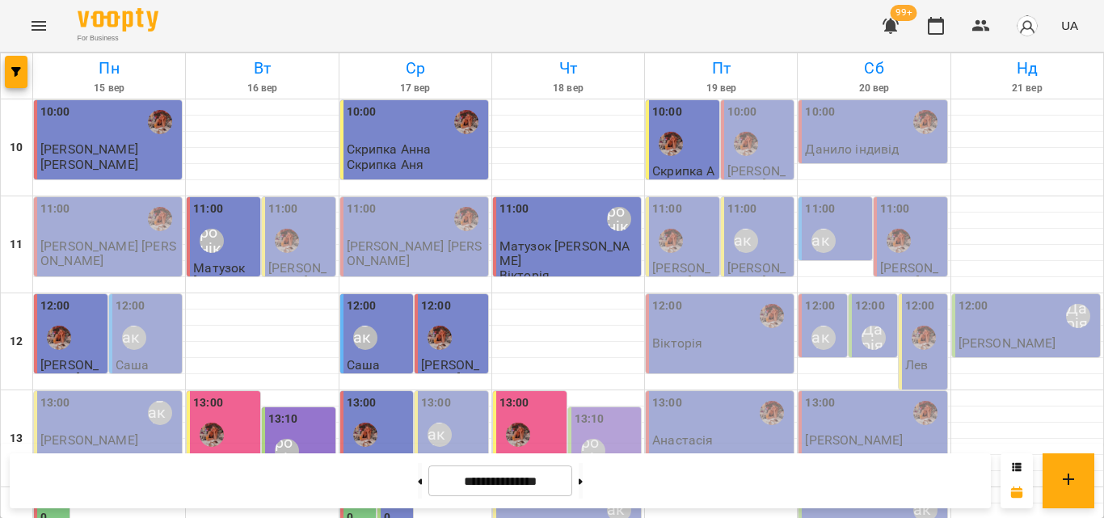
scroll to position [559, 0]
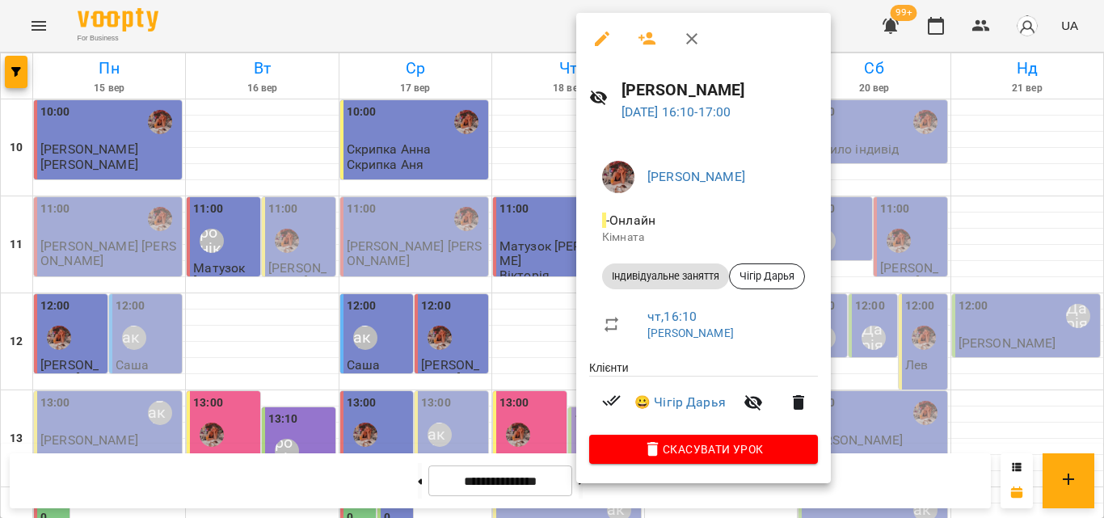
click at [442, 18] on div at bounding box center [552, 259] width 1104 height 518
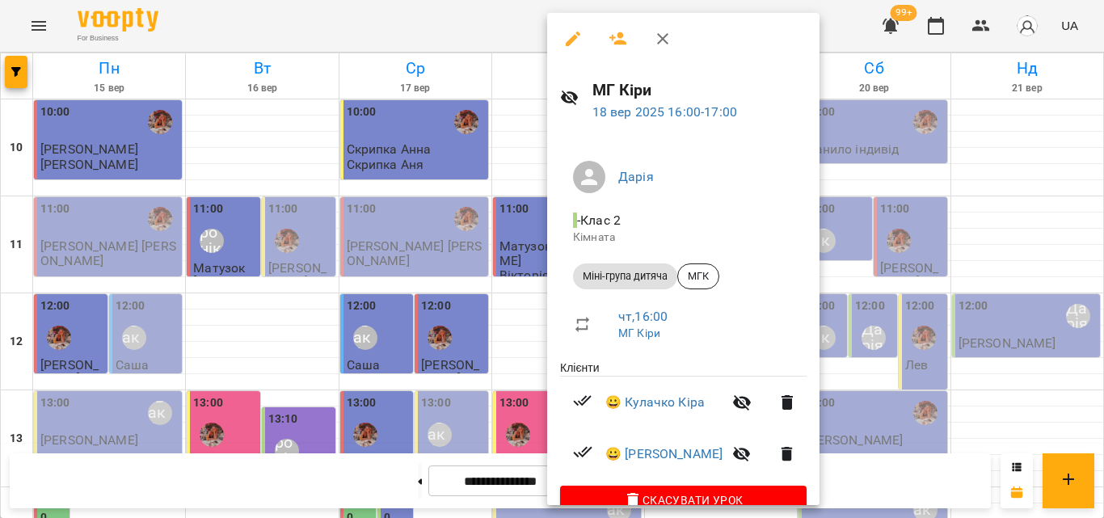
scroll to position [32, 0]
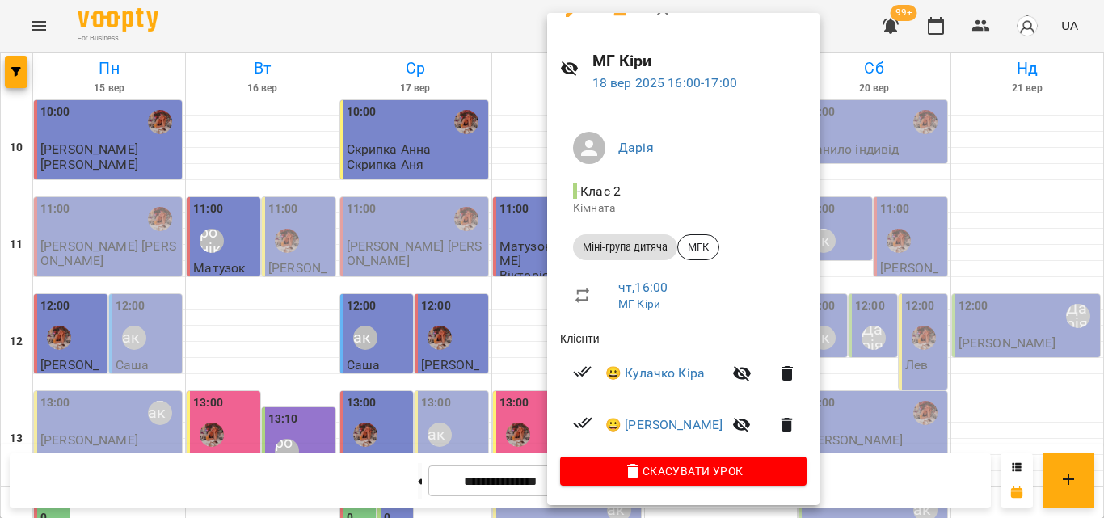
click at [452, 30] on div at bounding box center [552, 259] width 1104 height 518
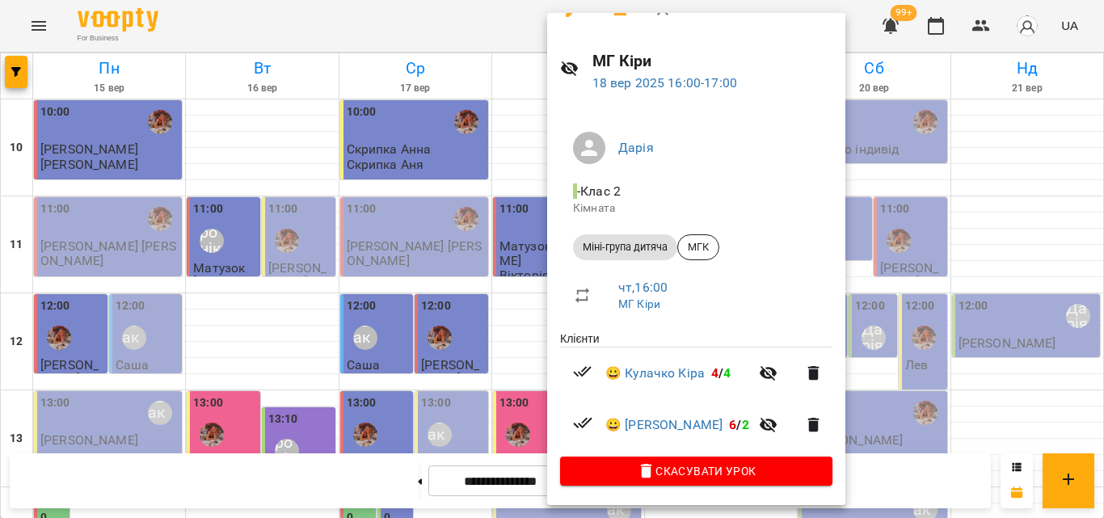
click at [467, 45] on div at bounding box center [552, 259] width 1104 height 518
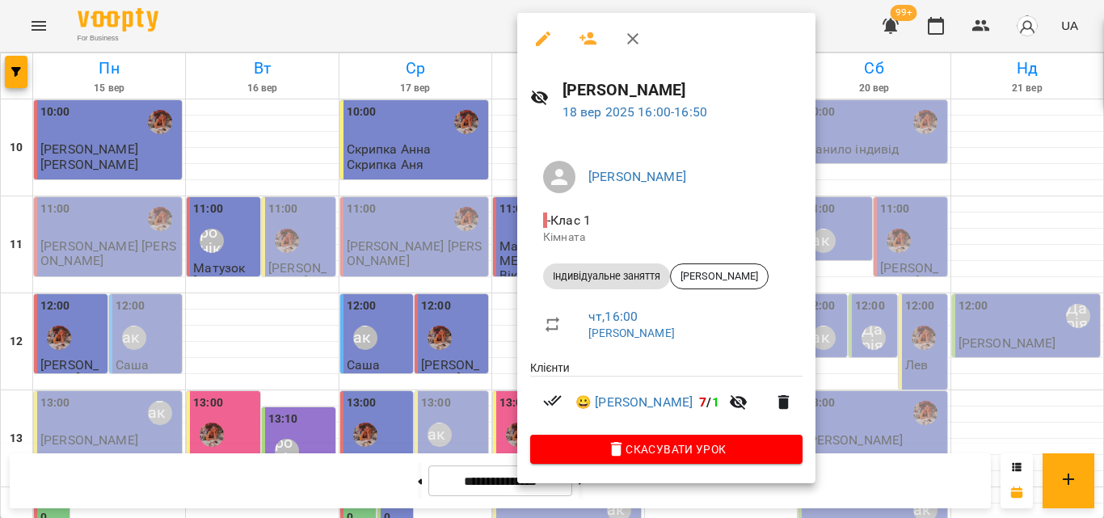
click at [439, 27] on div at bounding box center [552, 259] width 1104 height 518
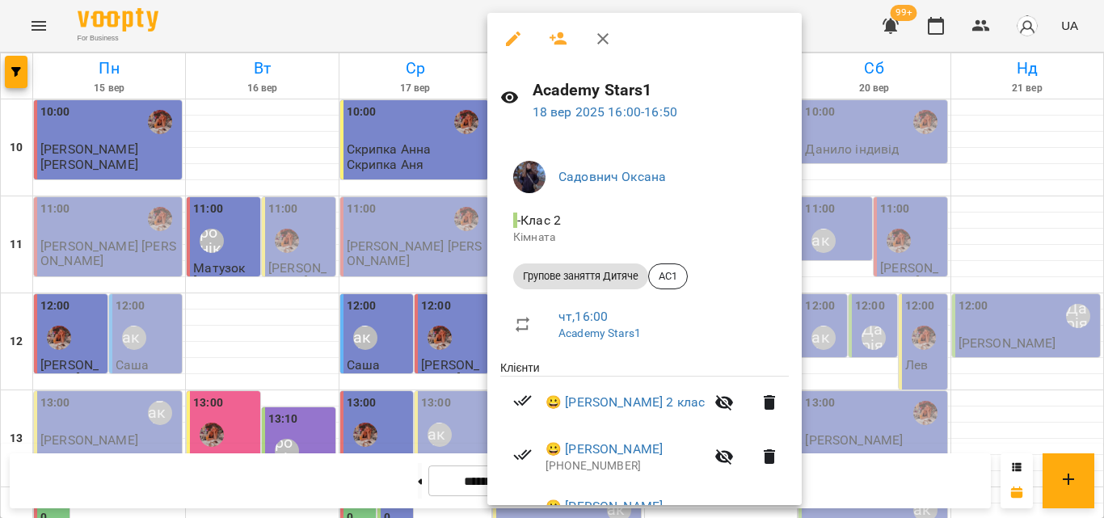
scroll to position [95, 0]
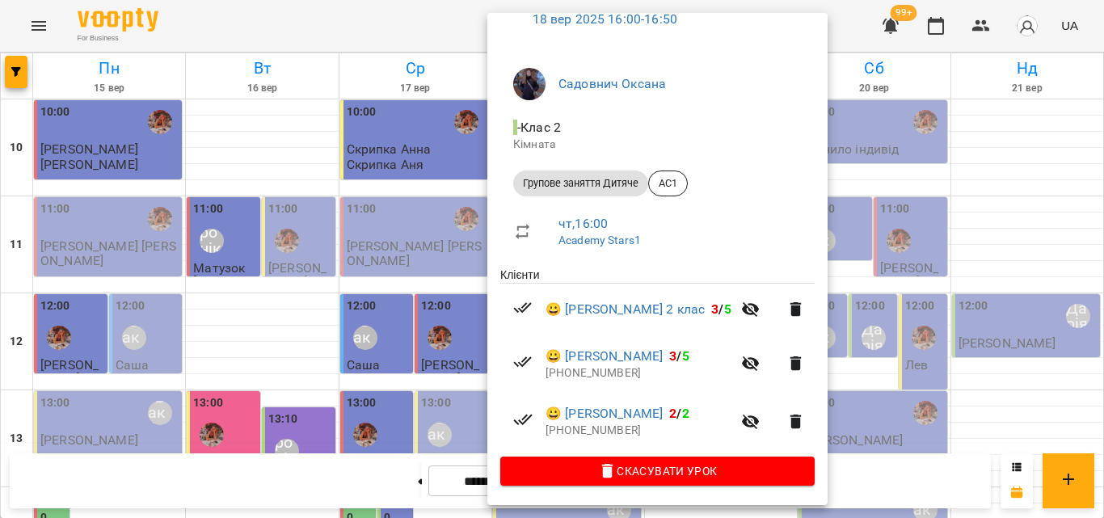
click at [378, 25] on div at bounding box center [552, 259] width 1104 height 518
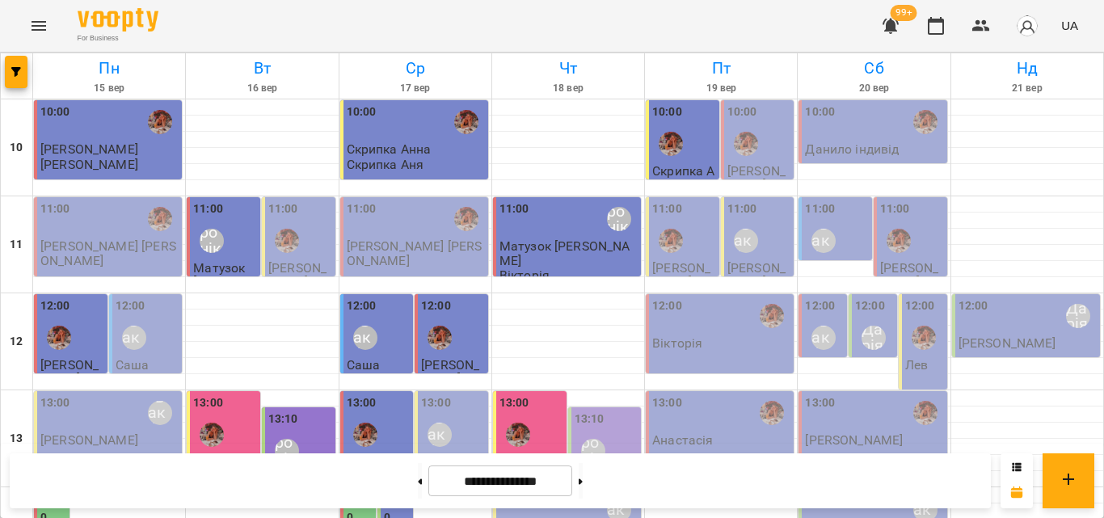
scroll to position [559, 0]
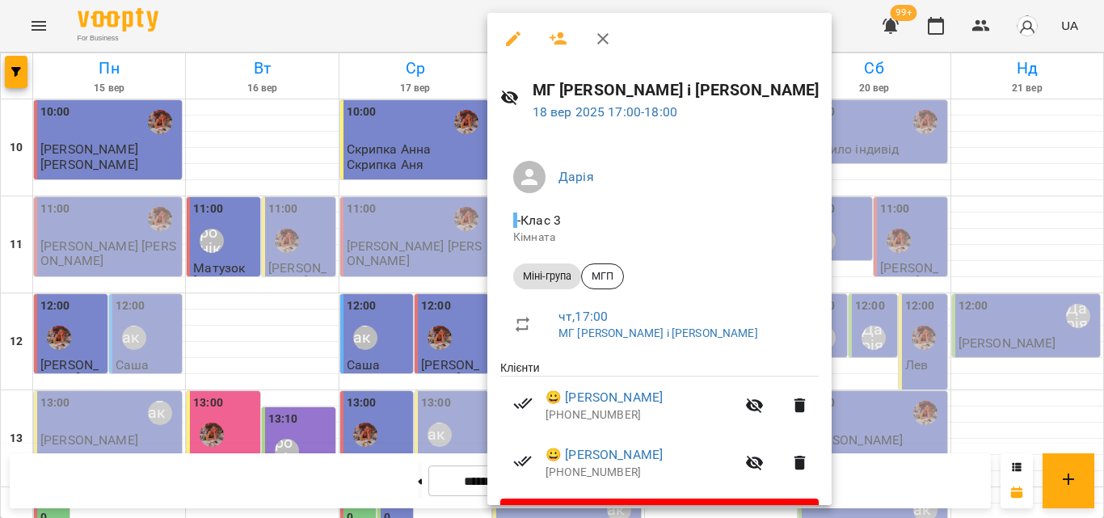
click at [378, 10] on div at bounding box center [552, 259] width 1104 height 518
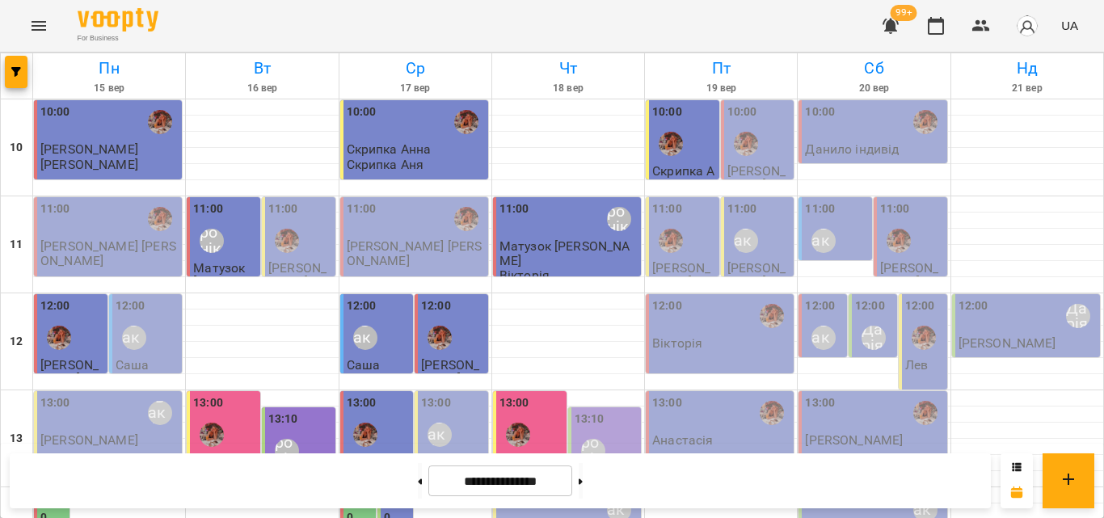
scroll to position [640, 0]
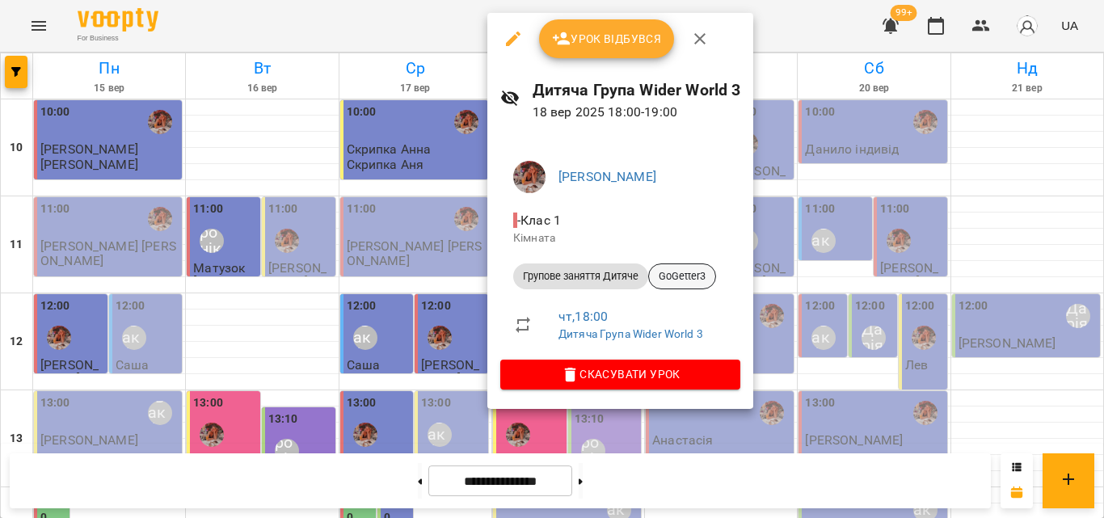
click at [697, 268] on div "GoGetter3" at bounding box center [682, 277] width 68 height 26
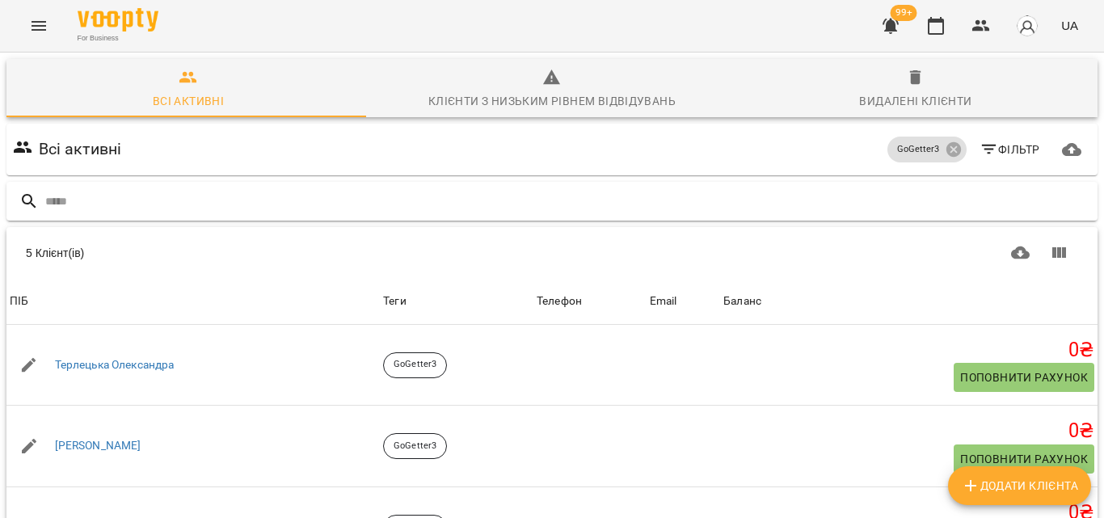
scroll to position [39, 0]
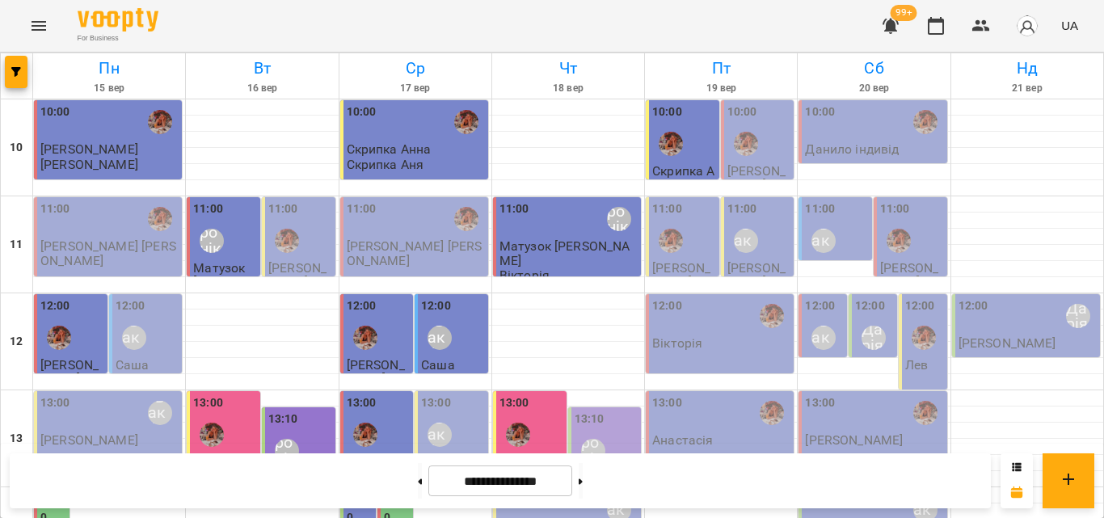
scroll to position [721, 0]
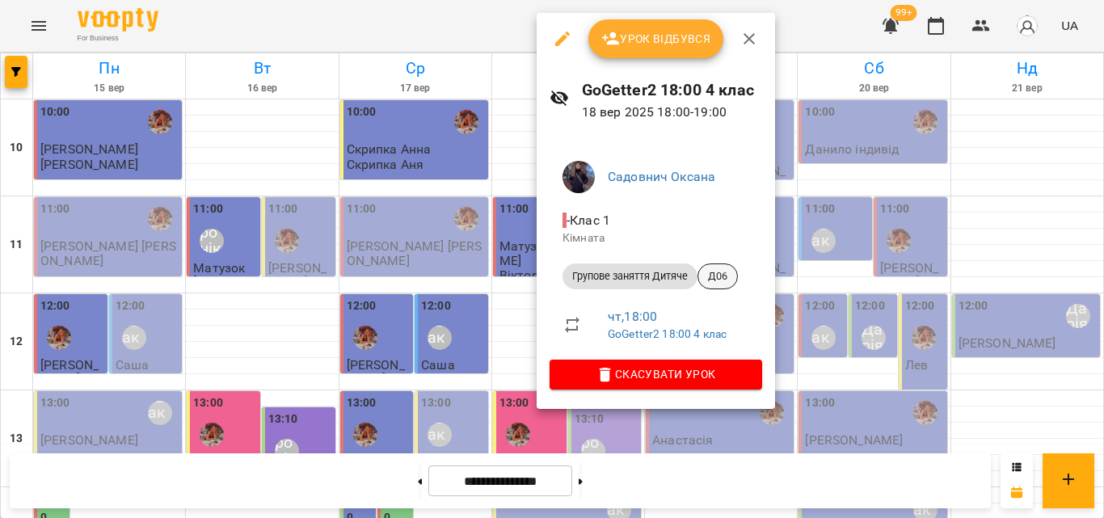
click at [716, 266] on div "Д06" at bounding box center [718, 277] width 40 height 26
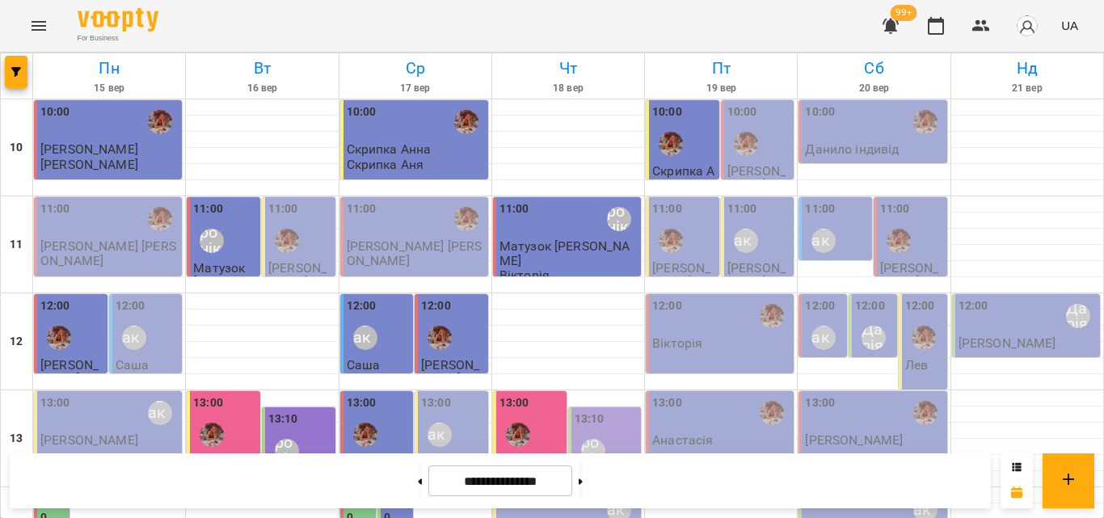
scroll to position [640, 0]
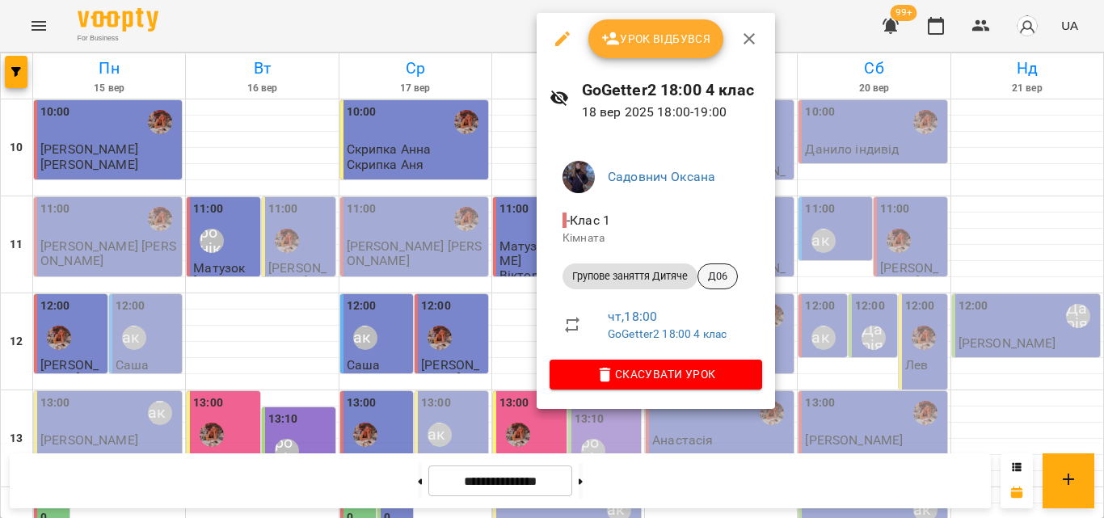
click at [727, 275] on span "Д06" at bounding box center [718, 276] width 39 height 15
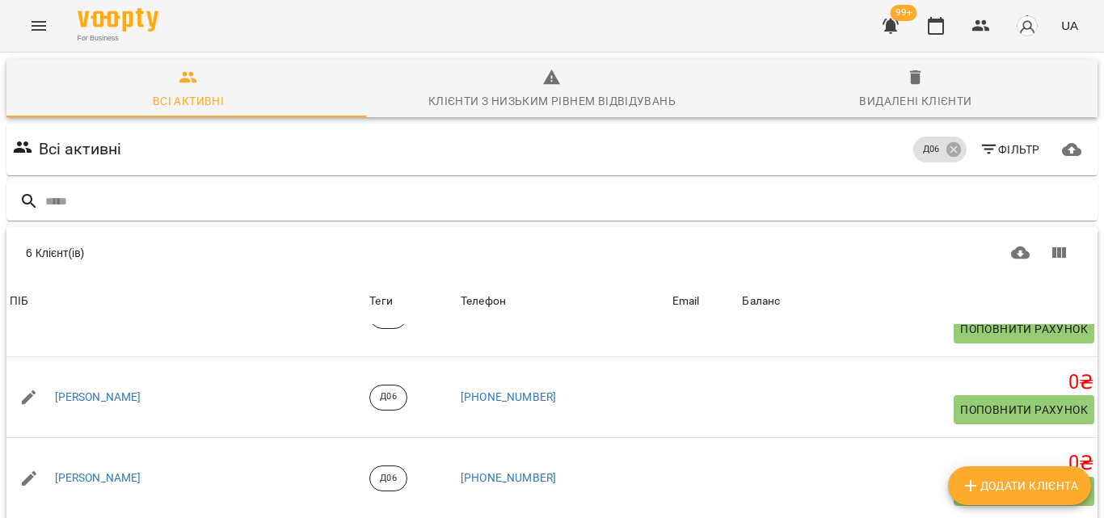
scroll to position [201, 0]
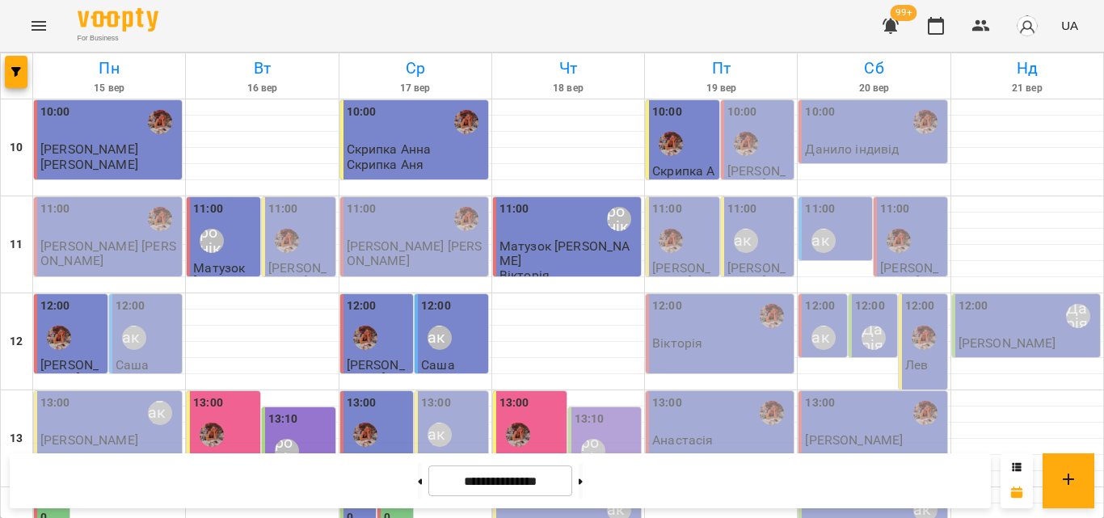
scroll to position [485, 0]
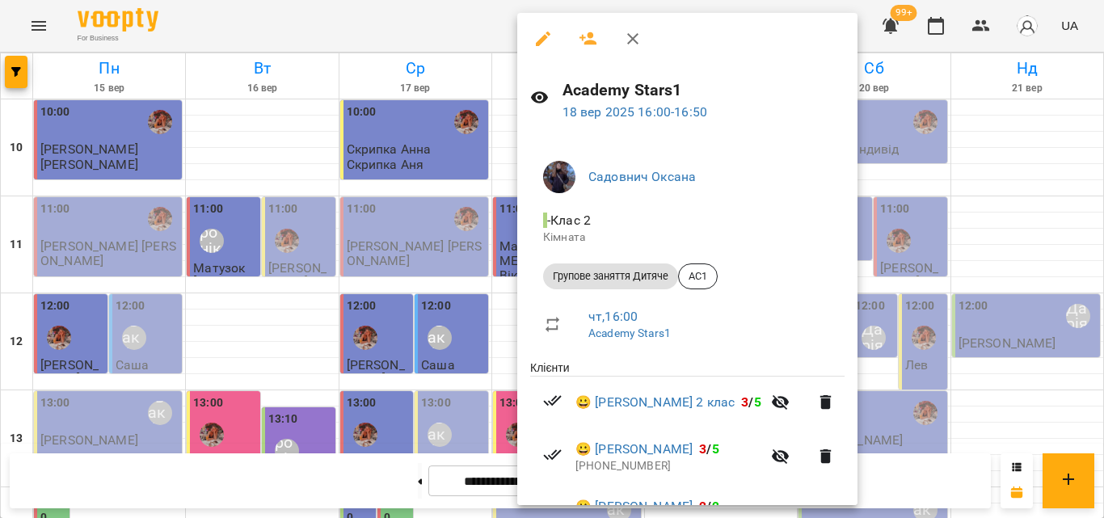
click at [490, 4] on div at bounding box center [552, 259] width 1104 height 518
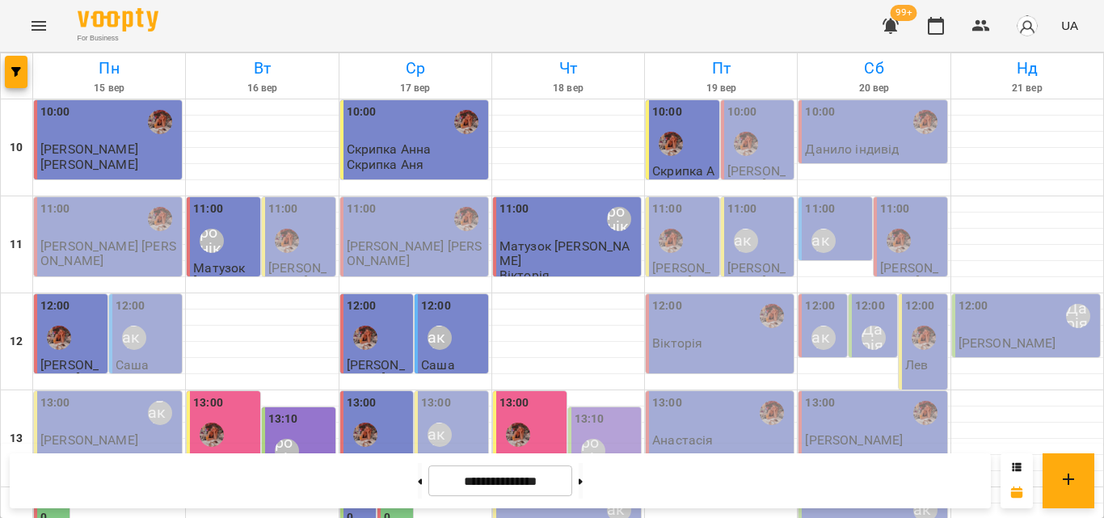
scroll to position [566, 0]
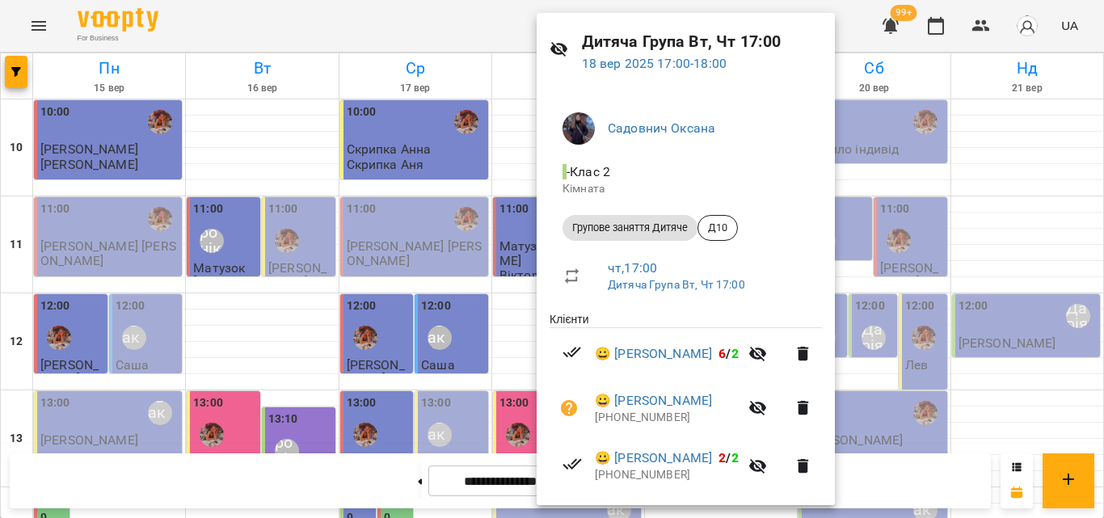
scroll to position [210, 0]
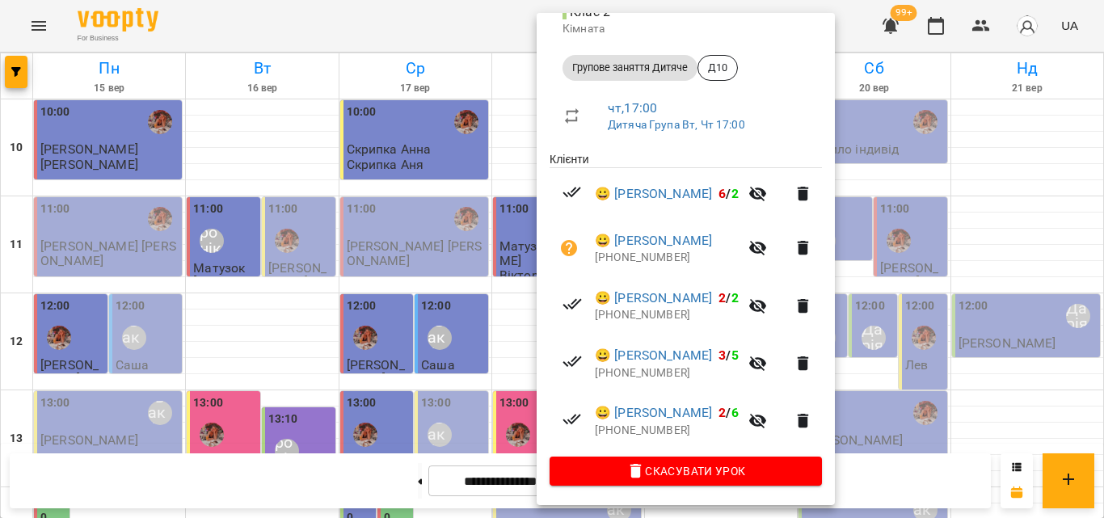
click at [415, 60] on div at bounding box center [552, 259] width 1104 height 518
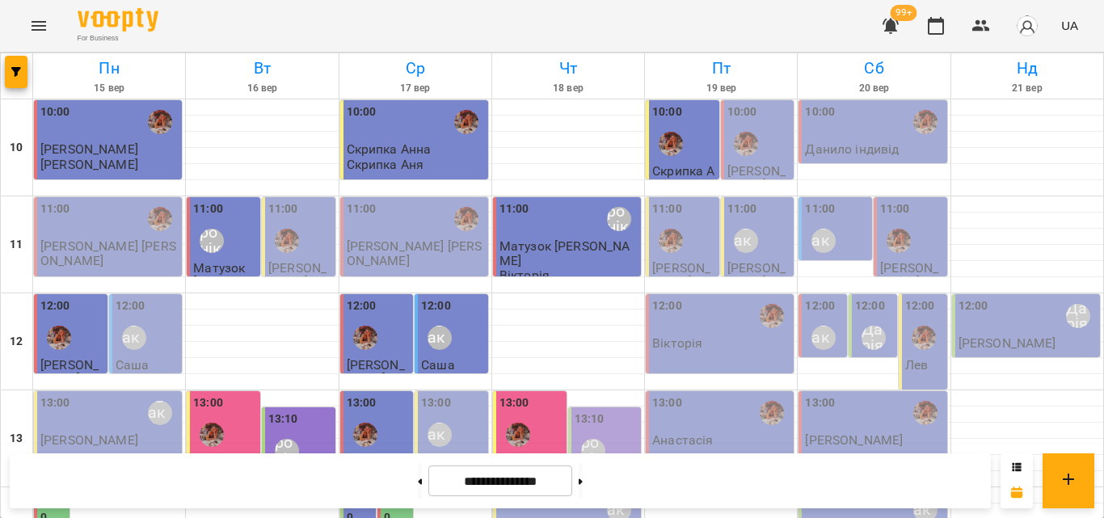
scroll to position [640, 0]
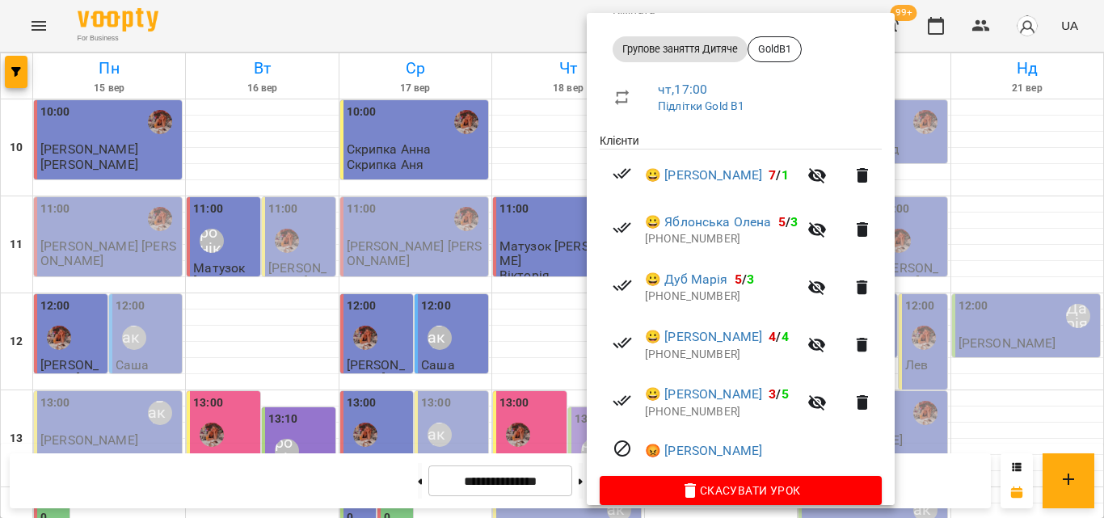
scroll to position [249, 0]
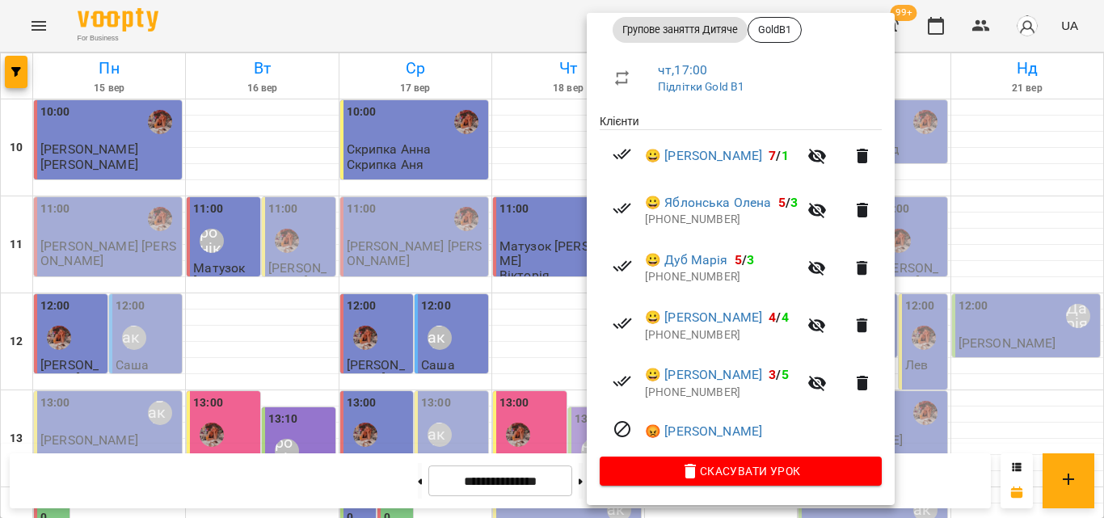
click at [432, 23] on div at bounding box center [552, 259] width 1104 height 518
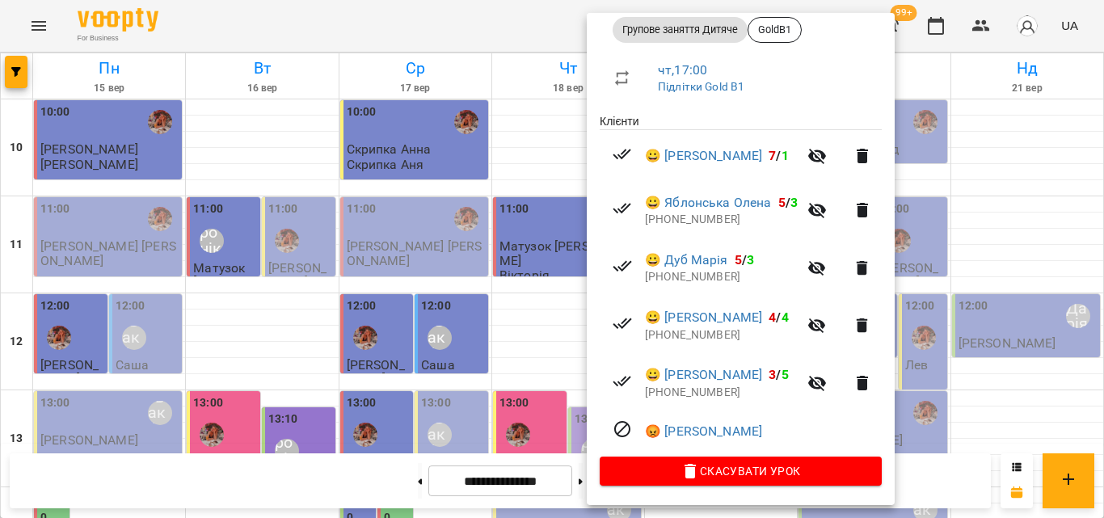
click at [517, 35] on div at bounding box center [552, 259] width 1104 height 518
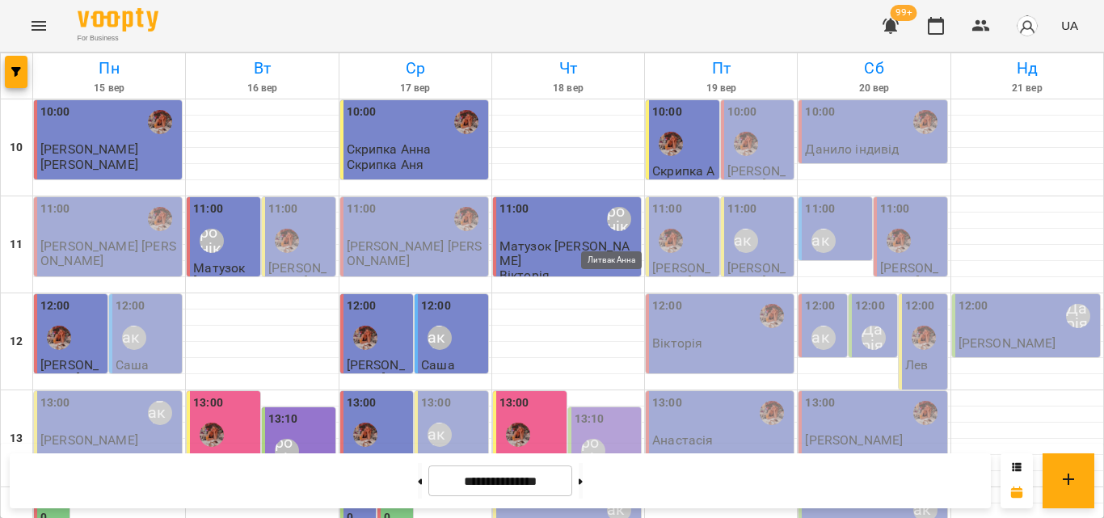
scroll to position [640, 0]
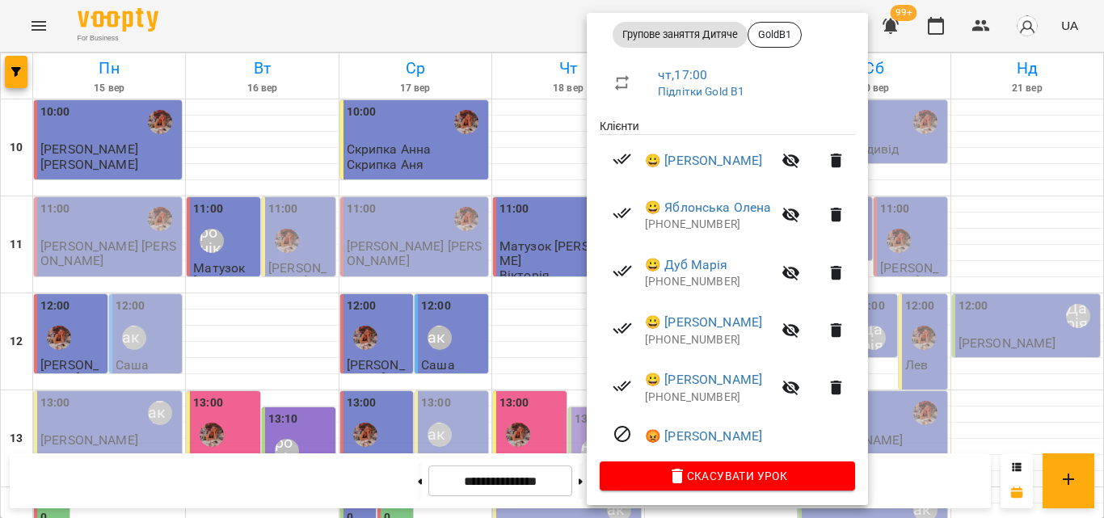
scroll to position [243, 0]
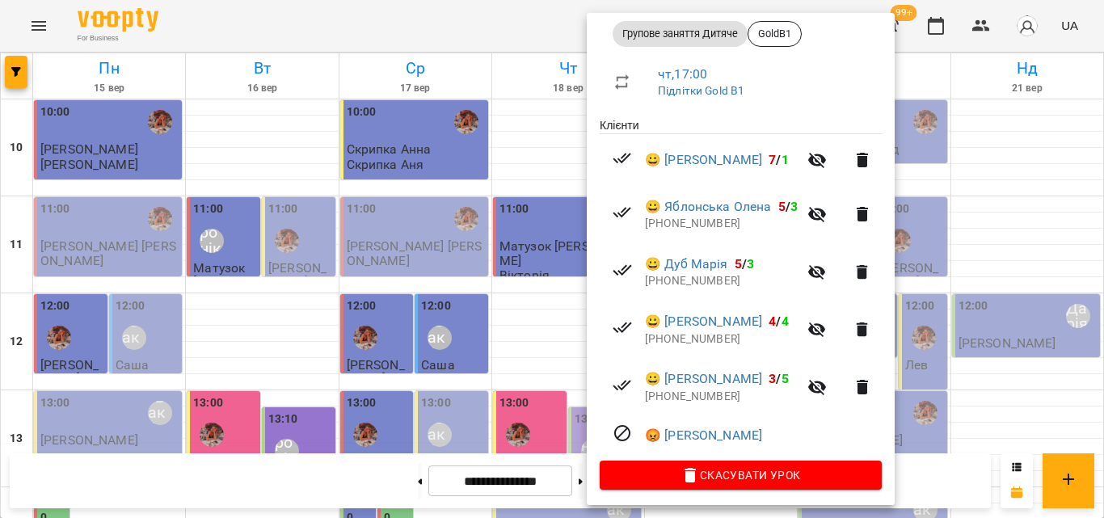
click at [493, 44] on div at bounding box center [552, 259] width 1104 height 518
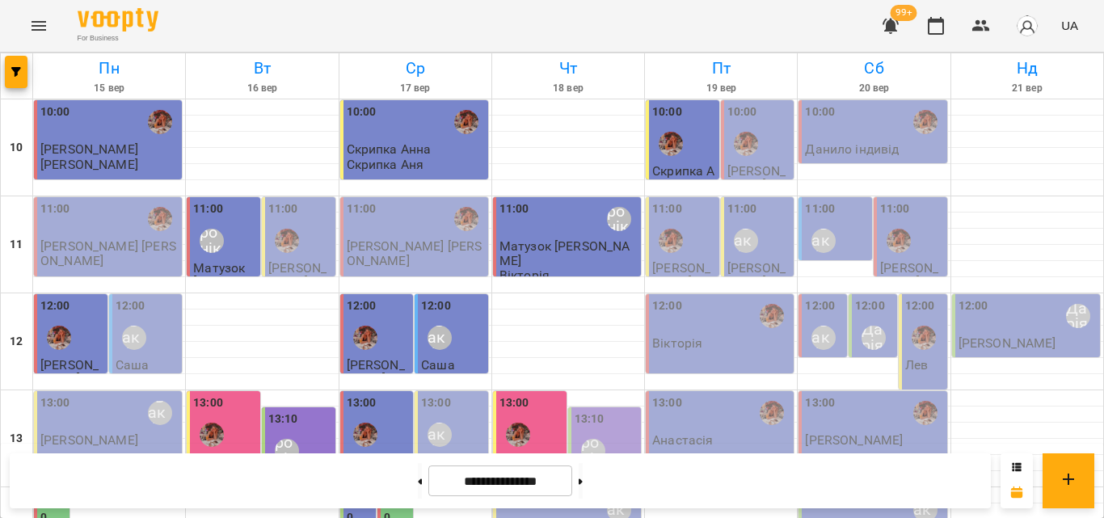
scroll to position [559, 0]
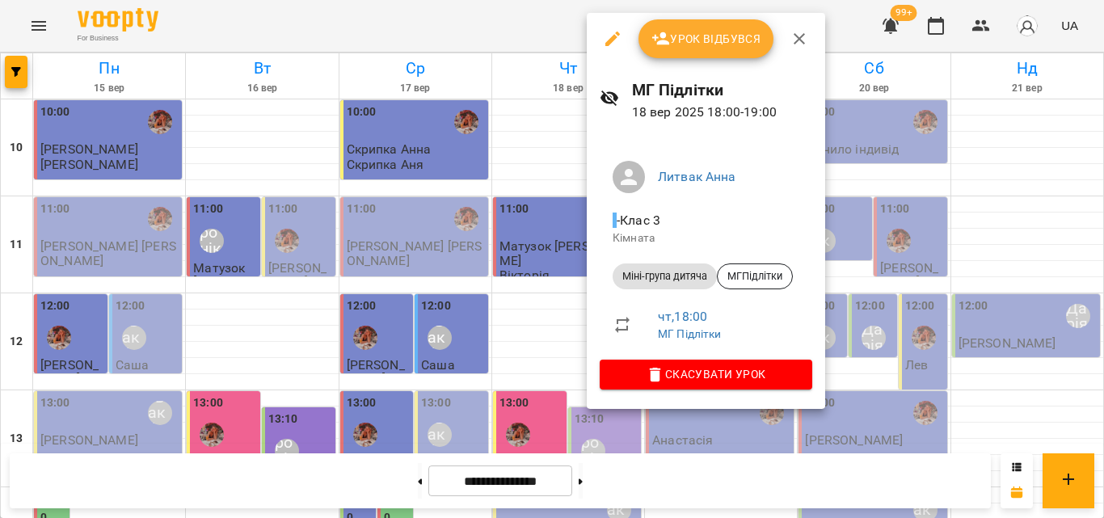
click at [677, 49] on span "Урок відбувся" at bounding box center [707, 38] width 110 height 19
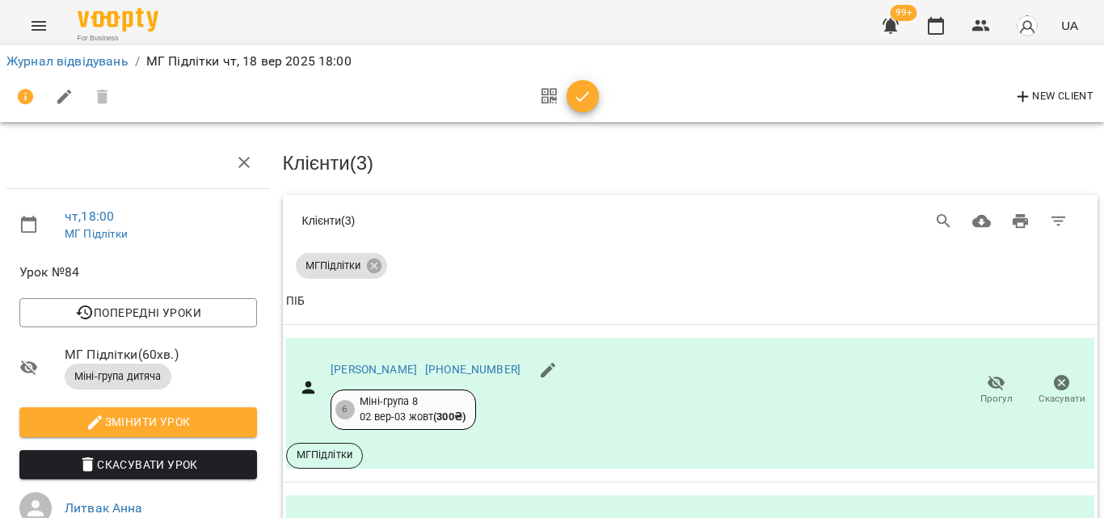
click at [589, 100] on icon "button" at bounding box center [582, 96] width 19 height 19
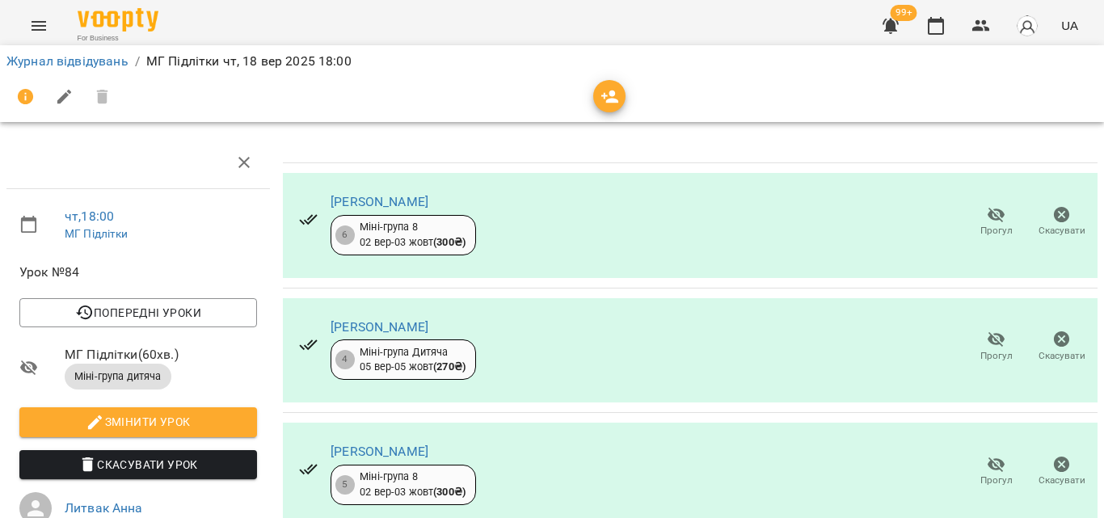
scroll to position [238, 0]
click at [930, 28] on icon "button" at bounding box center [936, 26] width 16 height 18
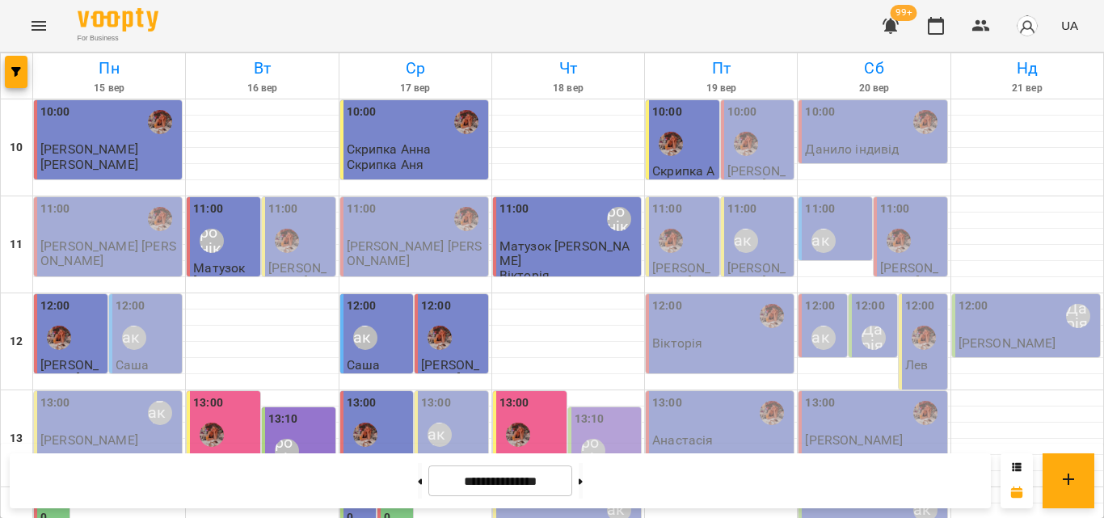
scroll to position [721, 0]
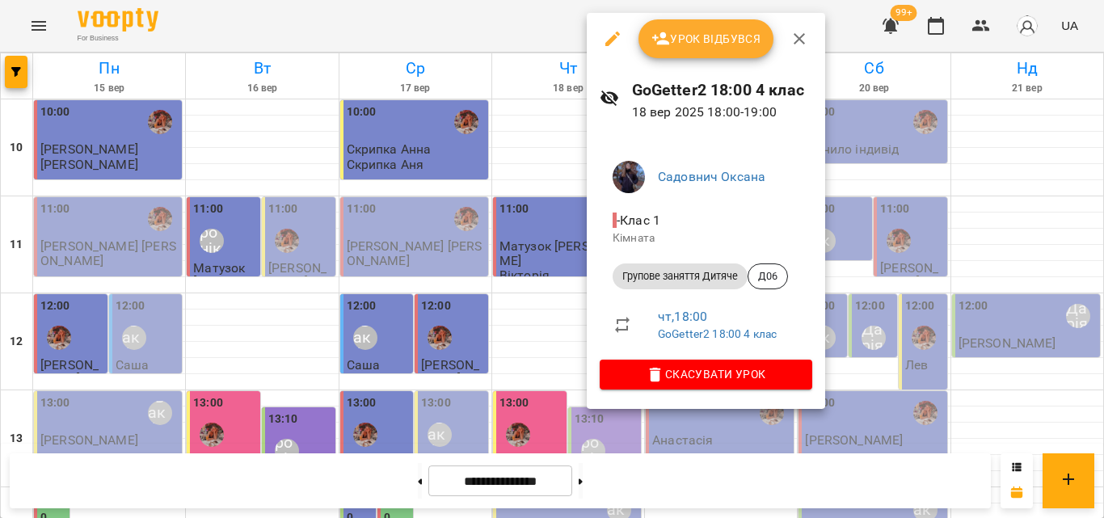
click at [674, 44] on span "Урок відбувся" at bounding box center [707, 38] width 110 height 19
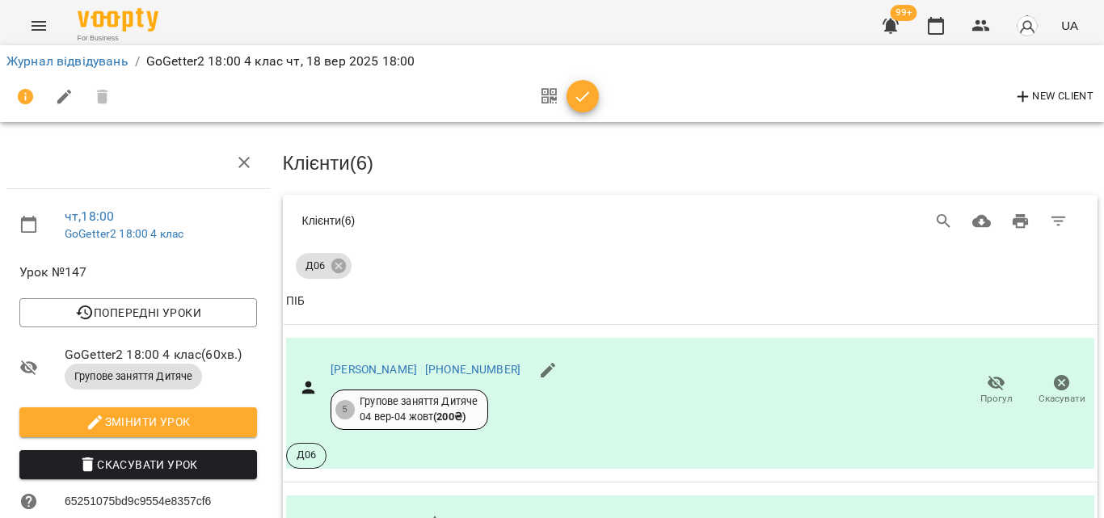
scroll to position [243, 0]
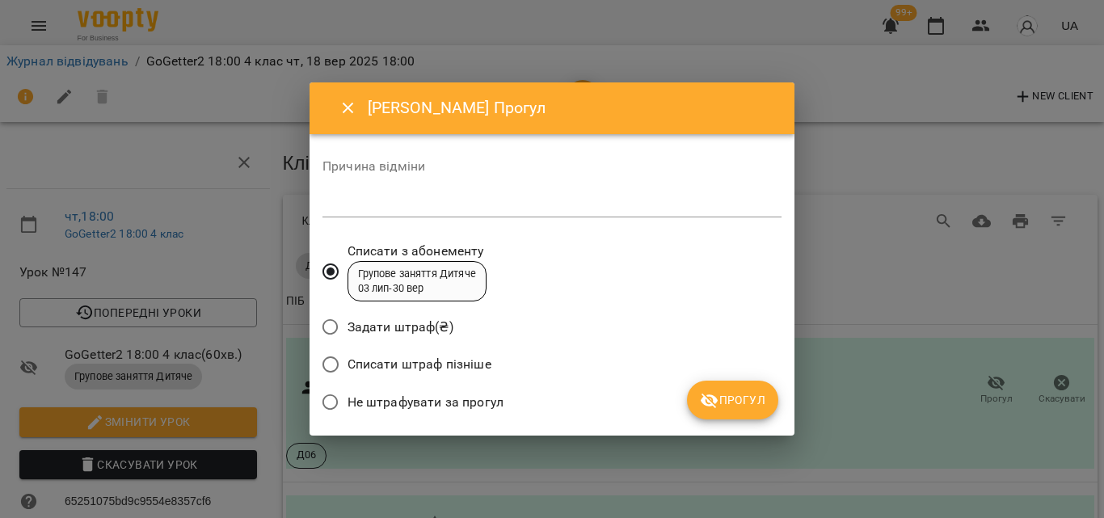
click at [481, 401] on span "Не штрафувати за прогул" at bounding box center [426, 402] width 156 height 19
click at [732, 409] on span "Прогул" at bounding box center [732, 400] width 65 height 19
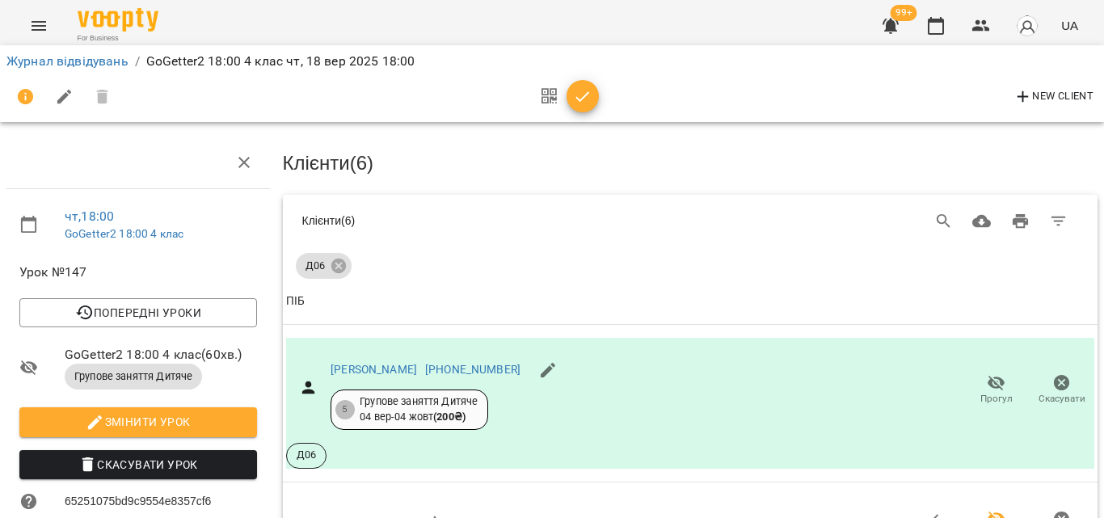
scroll to position [783, 0]
click at [576, 94] on icon "button" at bounding box center [582, 96] width 19 height 19
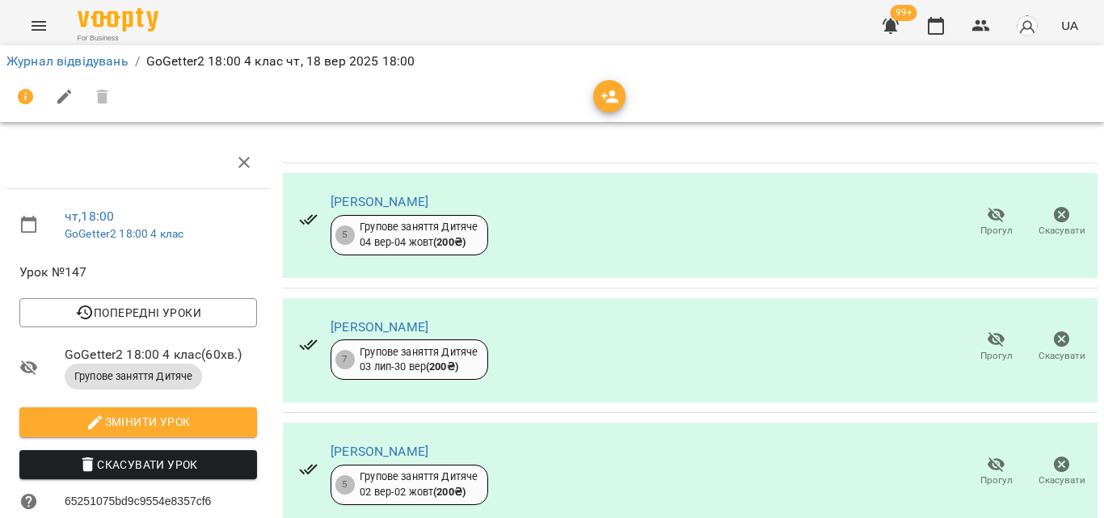
scroll to position [426, 0]
click at [939, 22] on icon "button" at bounding box center [936, 26] width 16 height 18
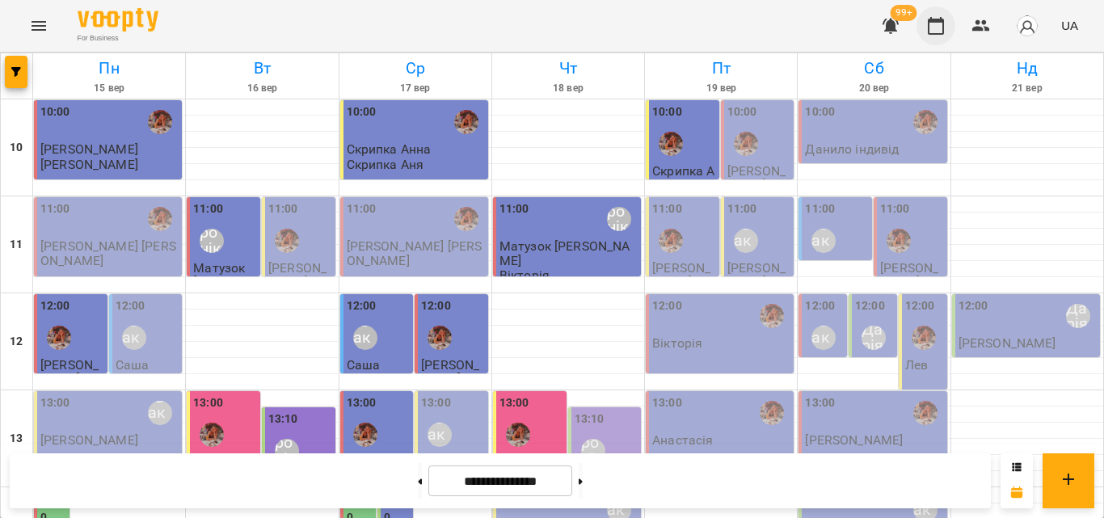
scroll to position [721, 0]
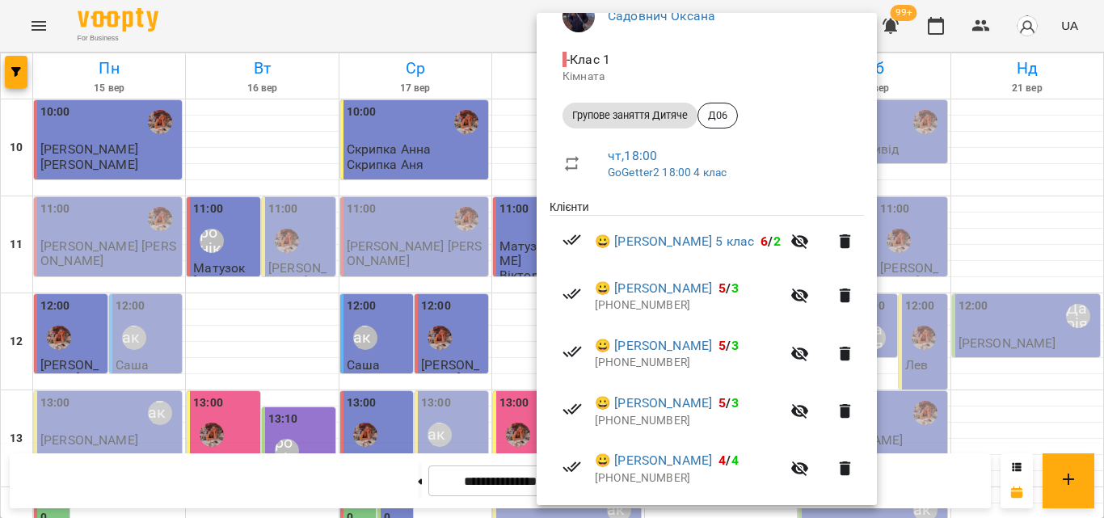
scroll to position [243, 0]
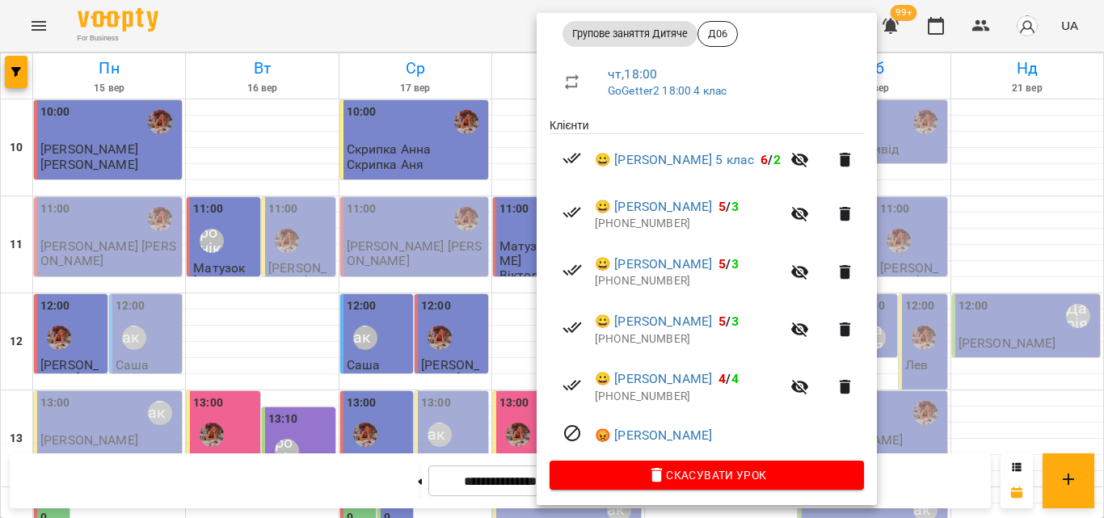
click at [502, 37] on div at bounding box center [552, 259] width 1104 height 518
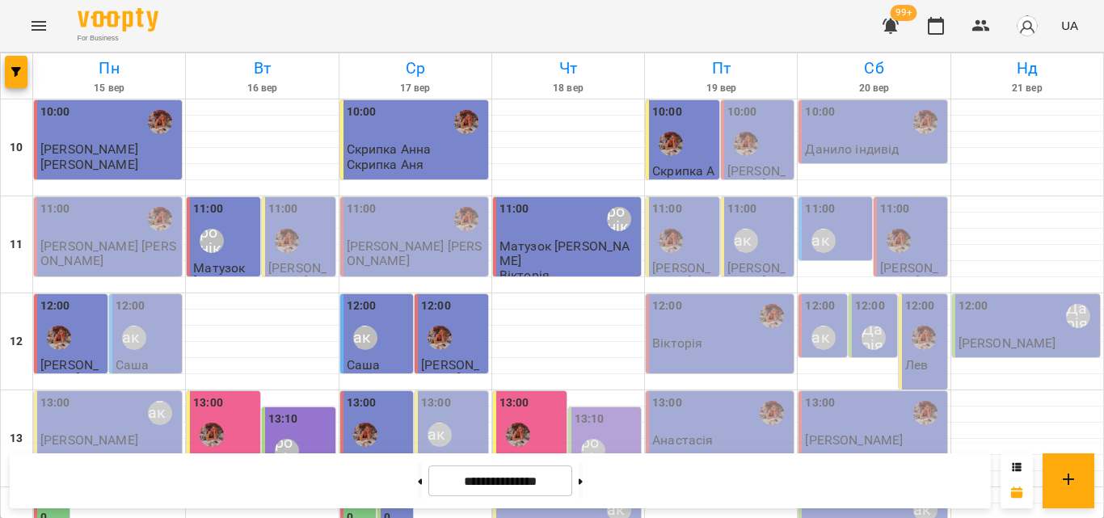
scroll to position [559, 0]
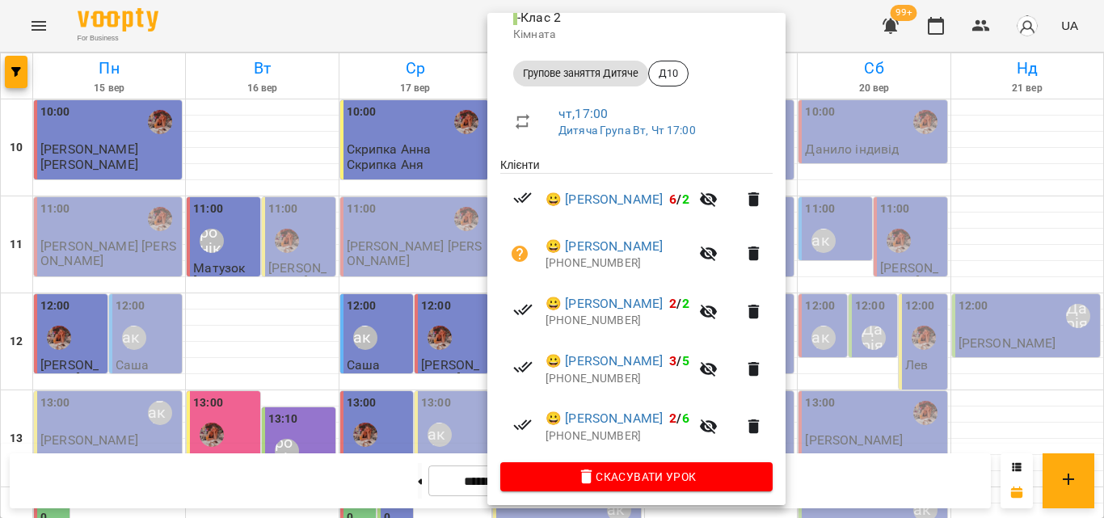
scroll to position [210, 0]
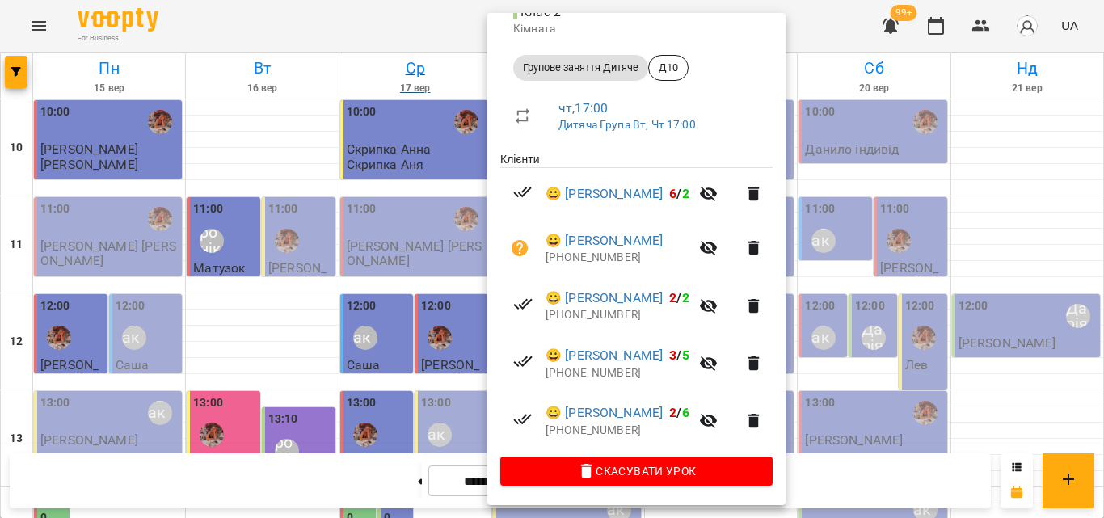
drag, startPoint x: 429, startPoint y: 8, endPoint x: 440, endPoint y: 64, distance: 56.9
click at [429, 7] on div at bounding box center [552, 259] width 1104 height 518
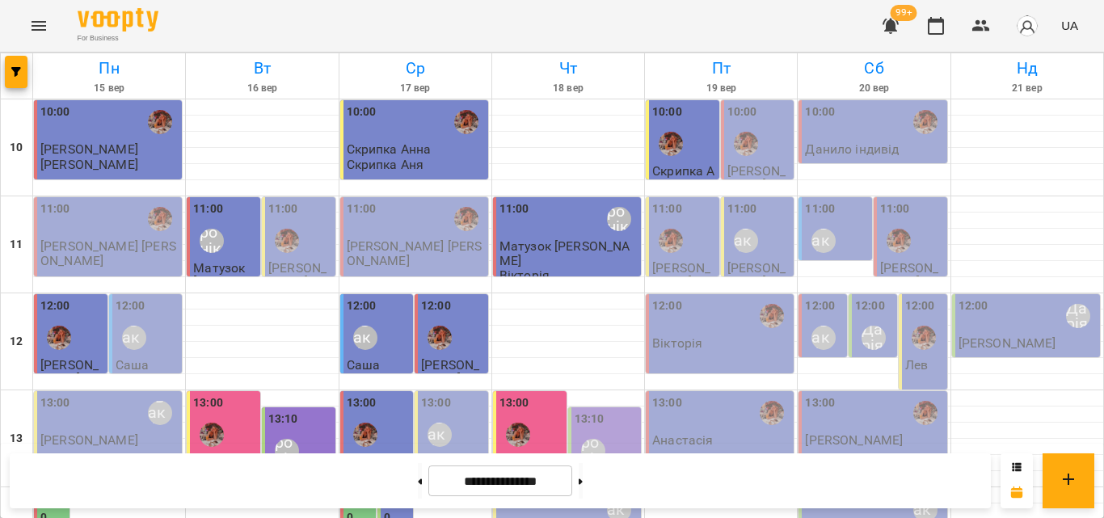
scroll to position [640, 0]
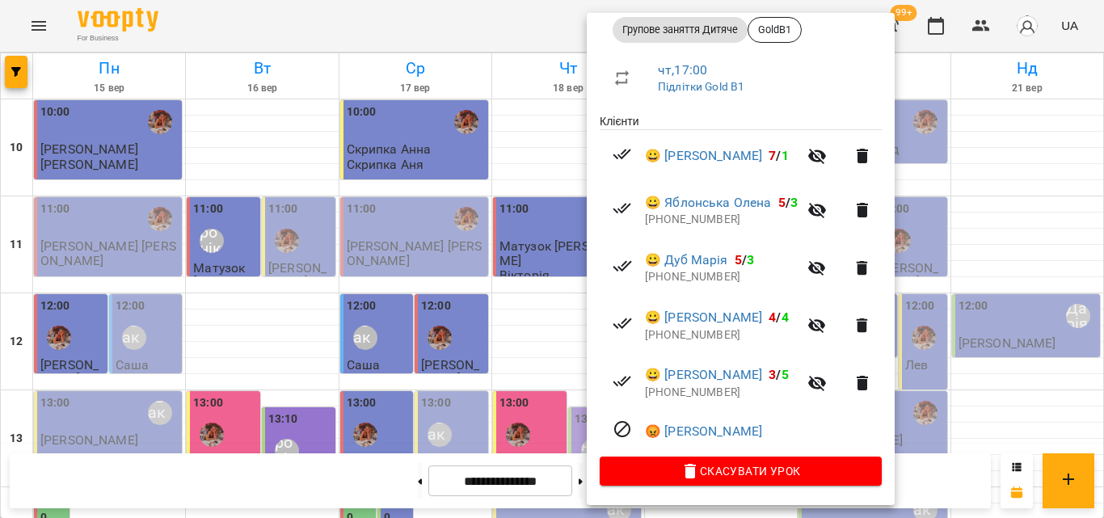
scroll to position [249, 0]
click at [386, 38] on div at bounding box center [552, 259] width 1104 height 518
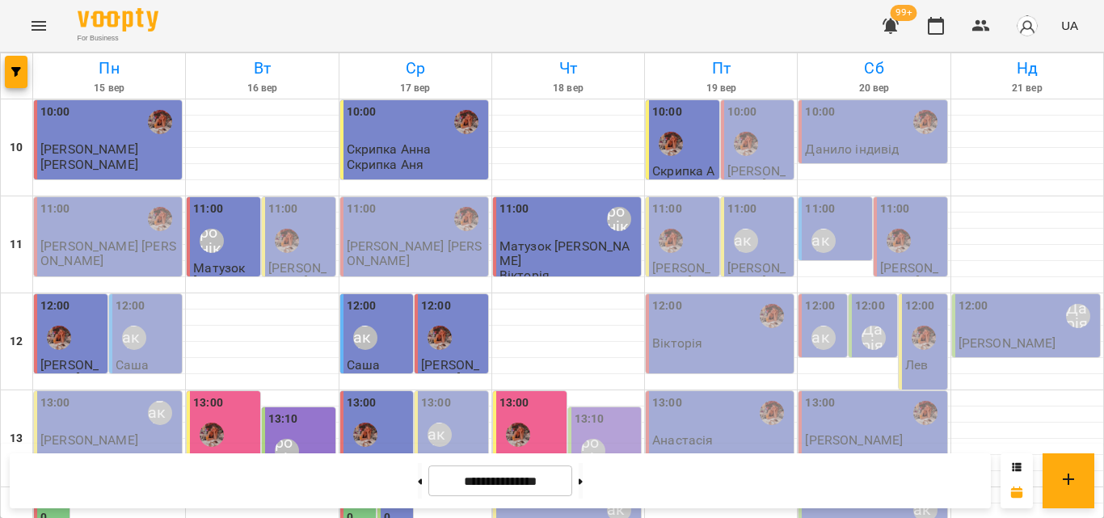
scroll to position [640, 0]
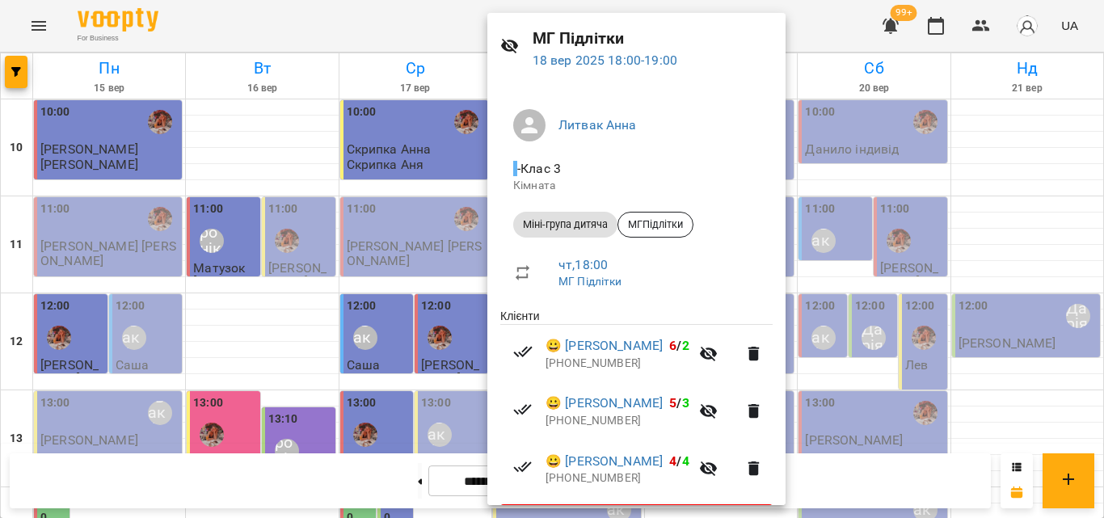
scroll to position [81, 0]
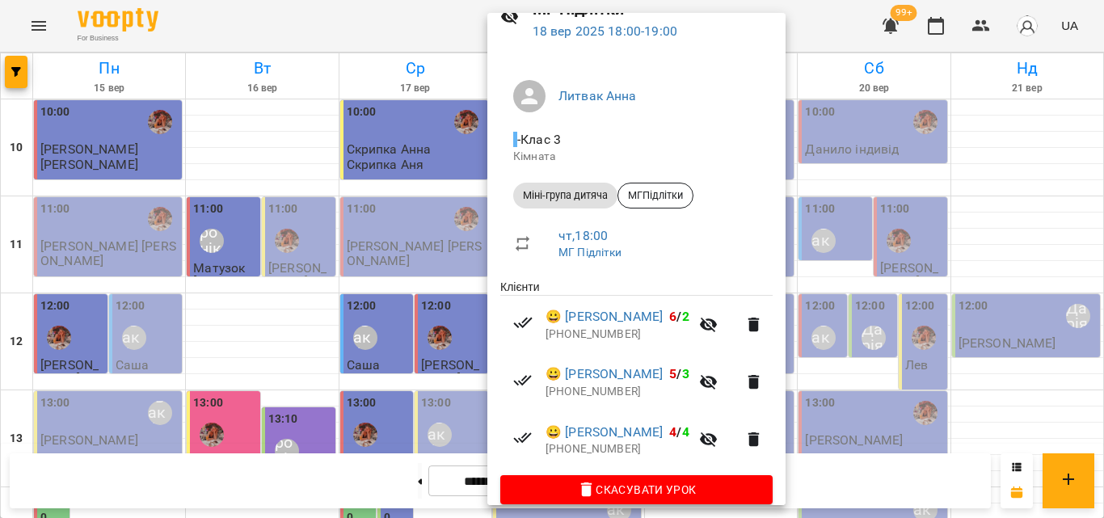
click at [399, 36] on div at bounding box center [552, 259] width 1104 height 518
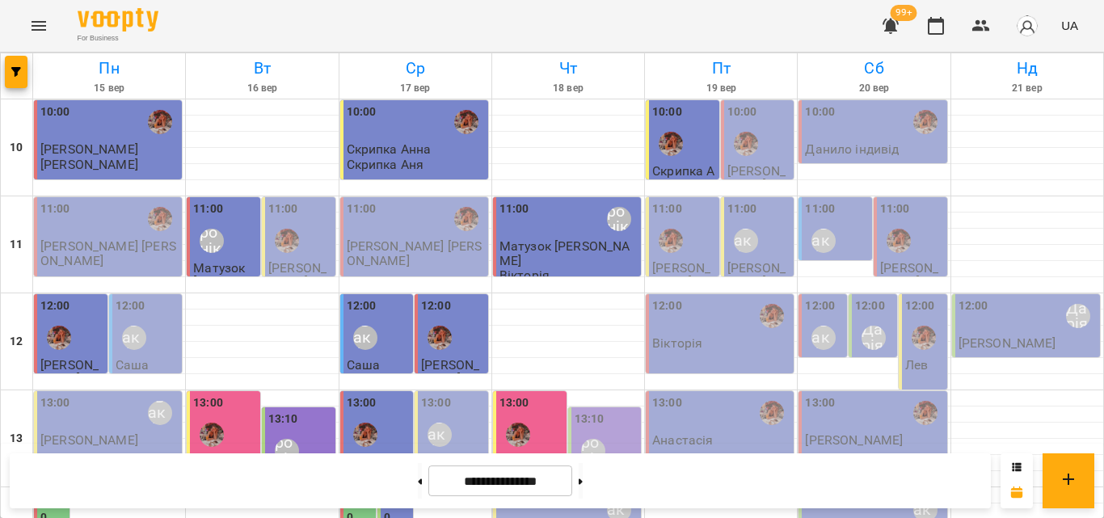
scroll to position [559, 0]
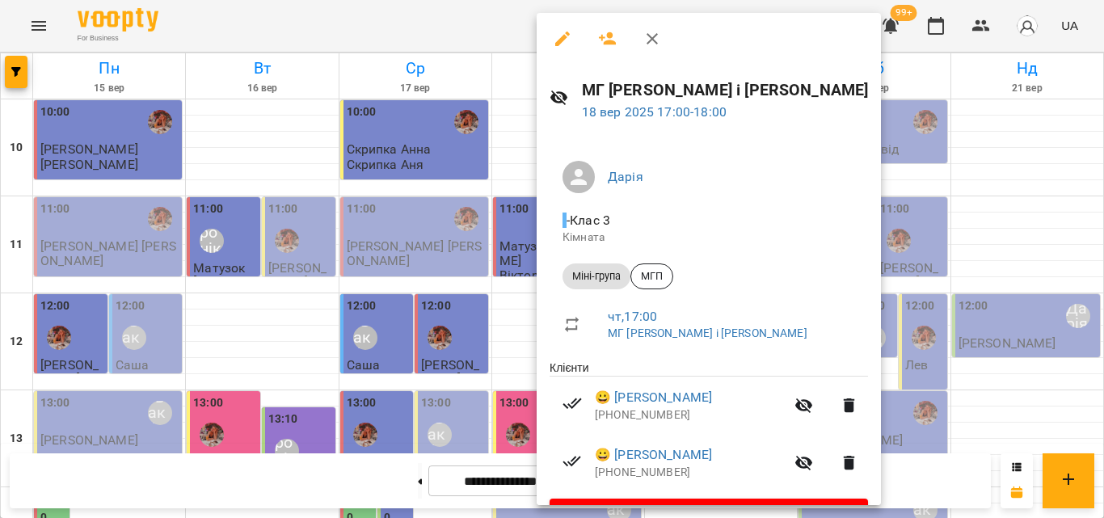
scroll to position [44, 0]
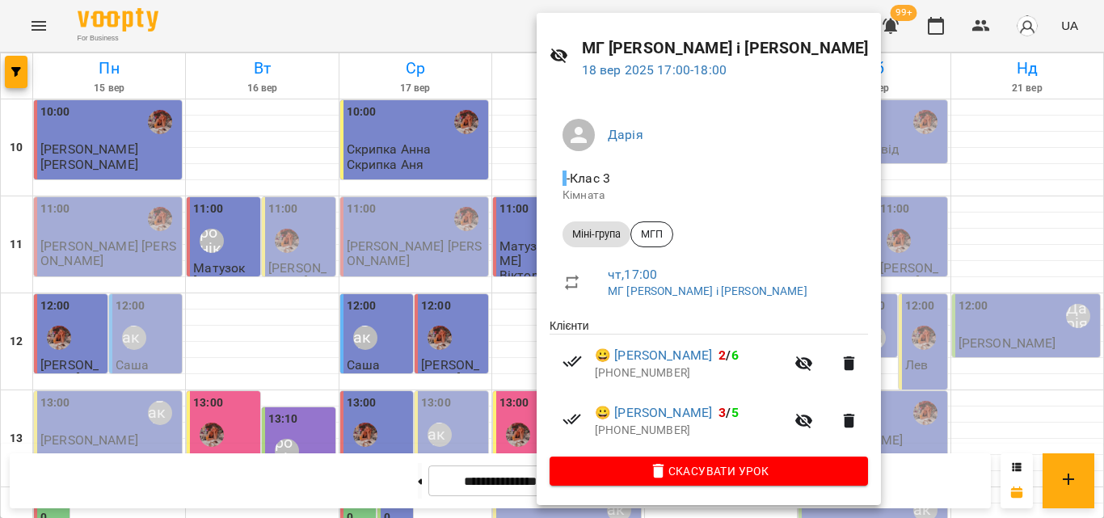
click at [500, 31] on div at bounding box center [552, 259] width 1104 height 518
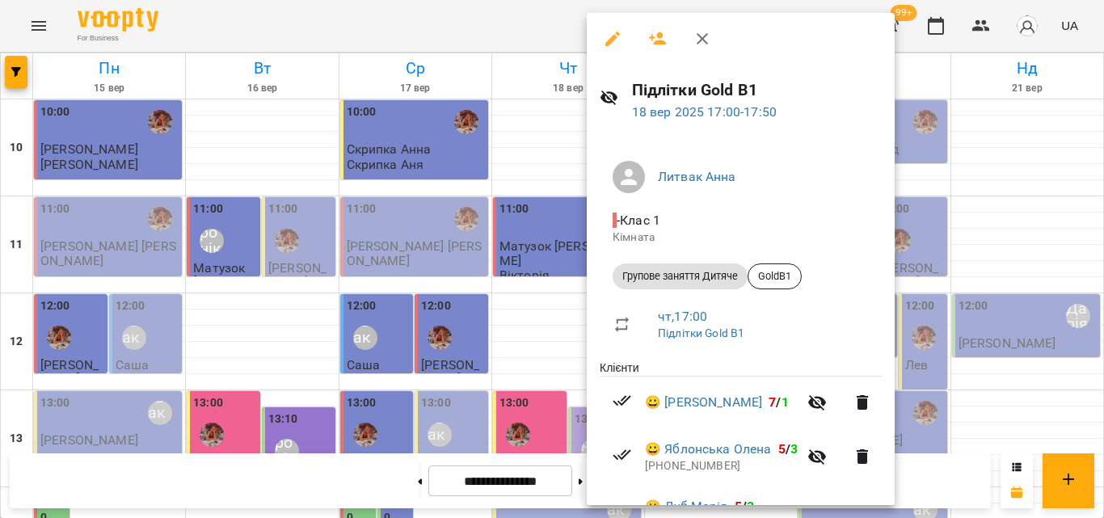
drag, startPoint x: 498, startPoint y: 0, endPoint x: 787, endPoint y: 136, distance: 319.7
click at [787, 136] on div "Підлітки Gold B1 18 вер 2025 17:00 - 17:50 Литвак Анна - Клас 1 Кімната Групове…" at bounding box center [552, 259] width 1104 height 518
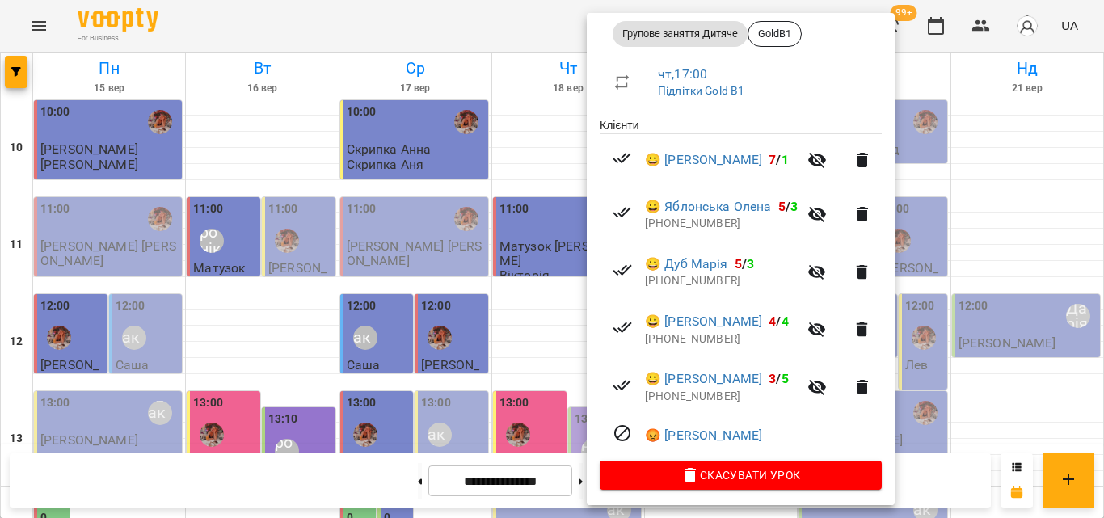
scroll to position [249, 0]
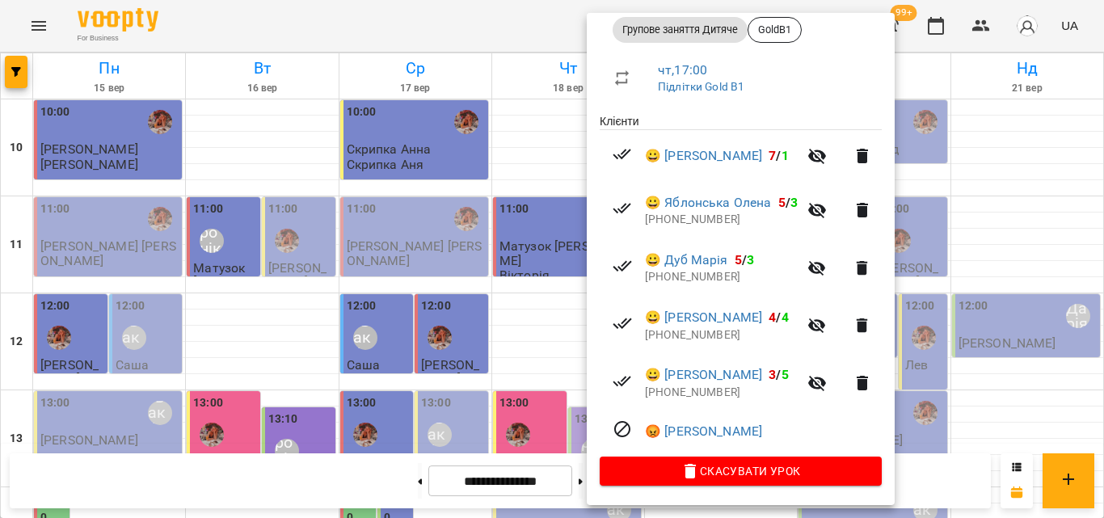
click at [477, 31] on div at bounding box center [552, 259] width 1104 height 518
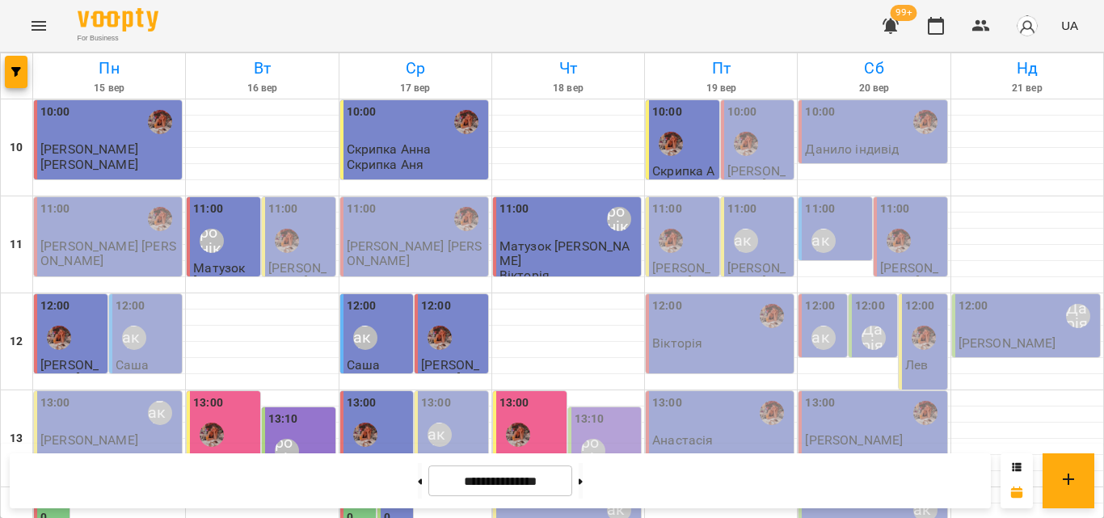
scroll to position [640, 0]
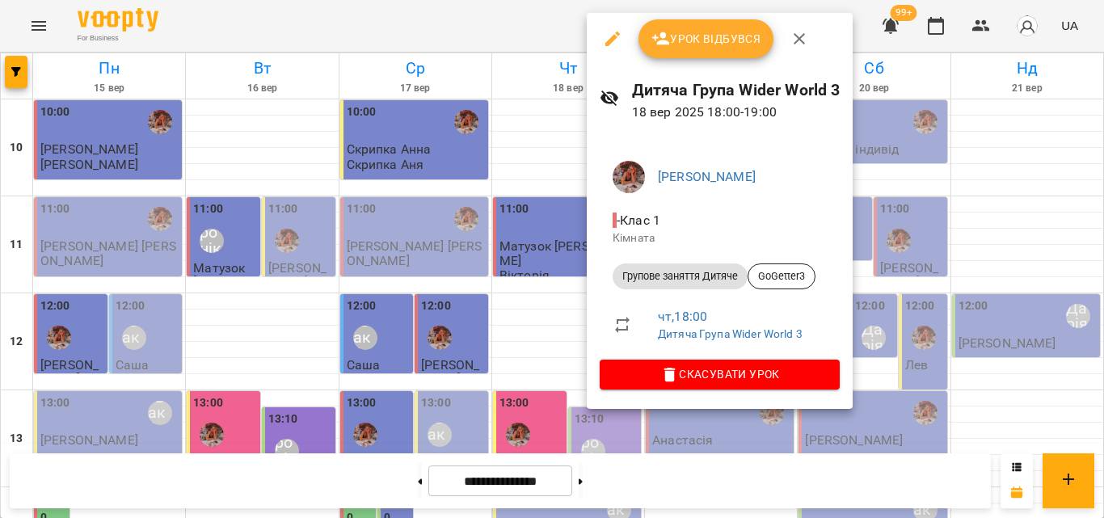
click at [727, 40] on span "Урок відбувся" at bounding box center [707, 38] width 110 height 19
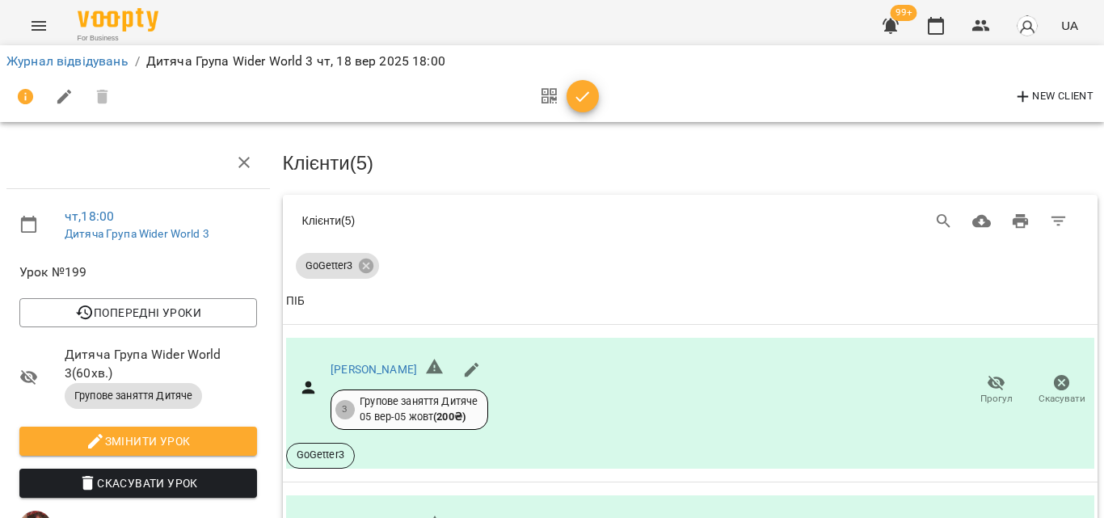
scroll to position [585, 0]
click at [595, 88] on span "button" at bounding box center [583, 96] width 32 height 19
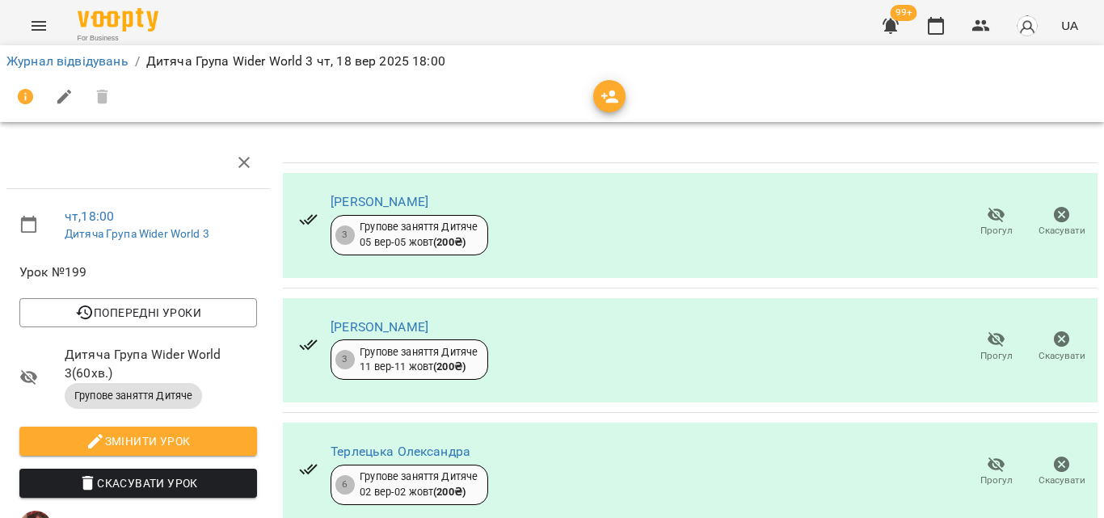
scroll to position [302, 0]
click at [932, 30] on icon "button" at bounding box center [936, 25] width 19 height 19
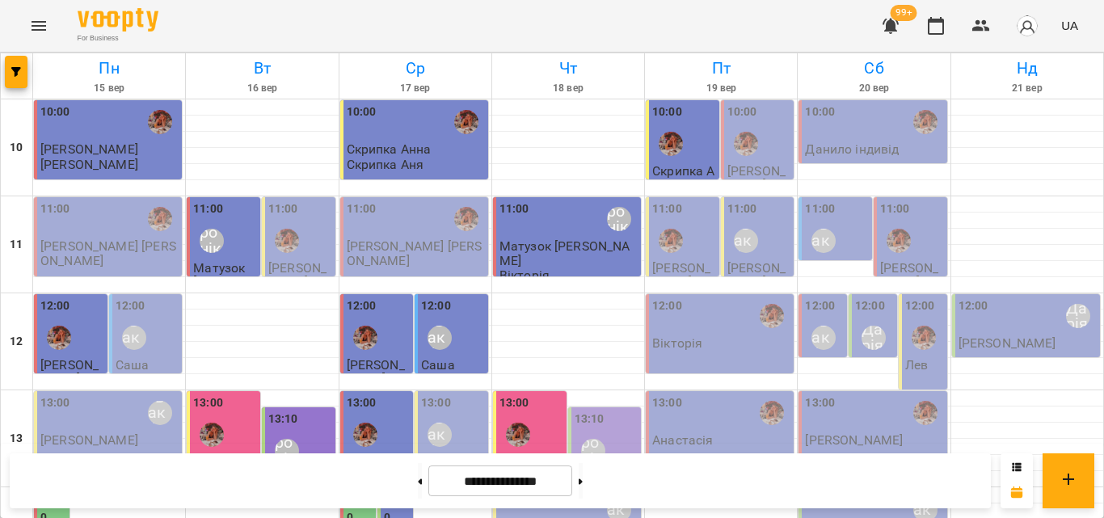
scroll to position [721, 0]
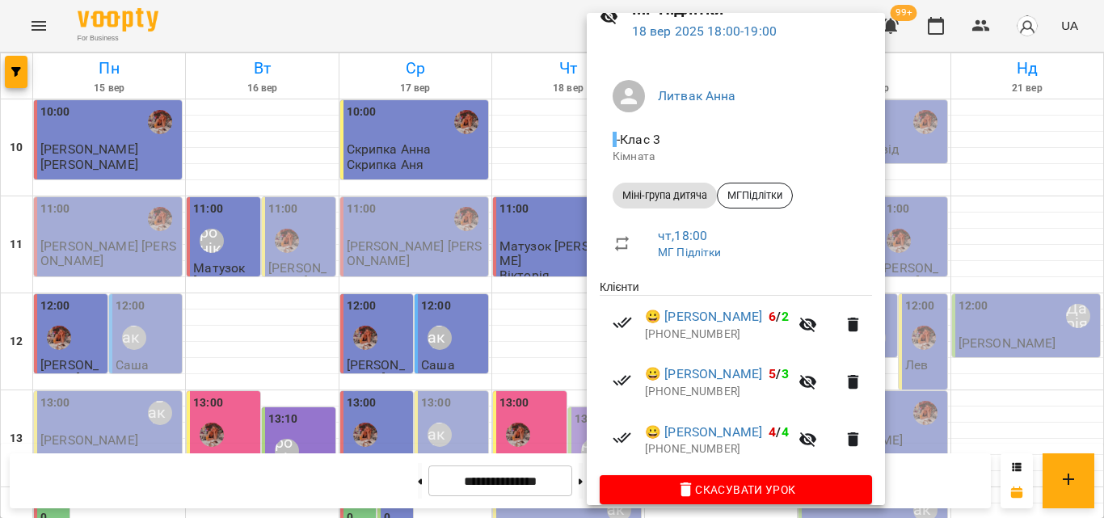
scroll to position [102, 0]
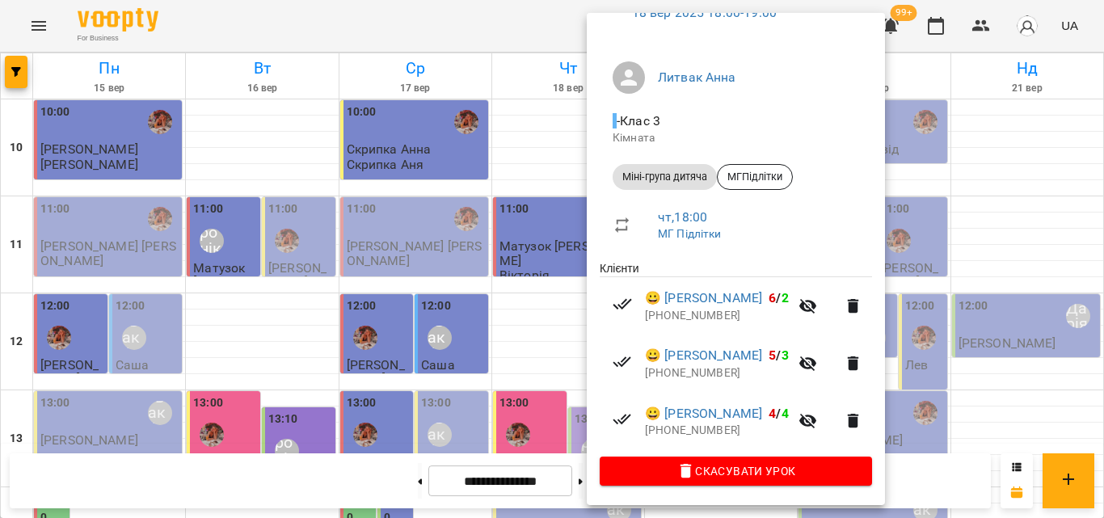
click at [497, 40] on div at bounding box center [552, 259] width 1104 height 518
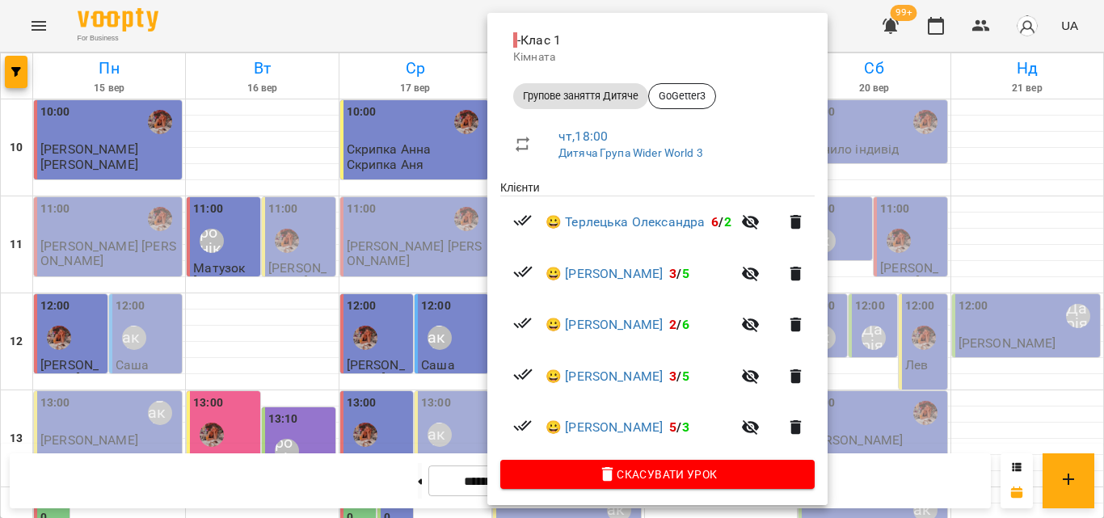
scroll to position [186, 0]
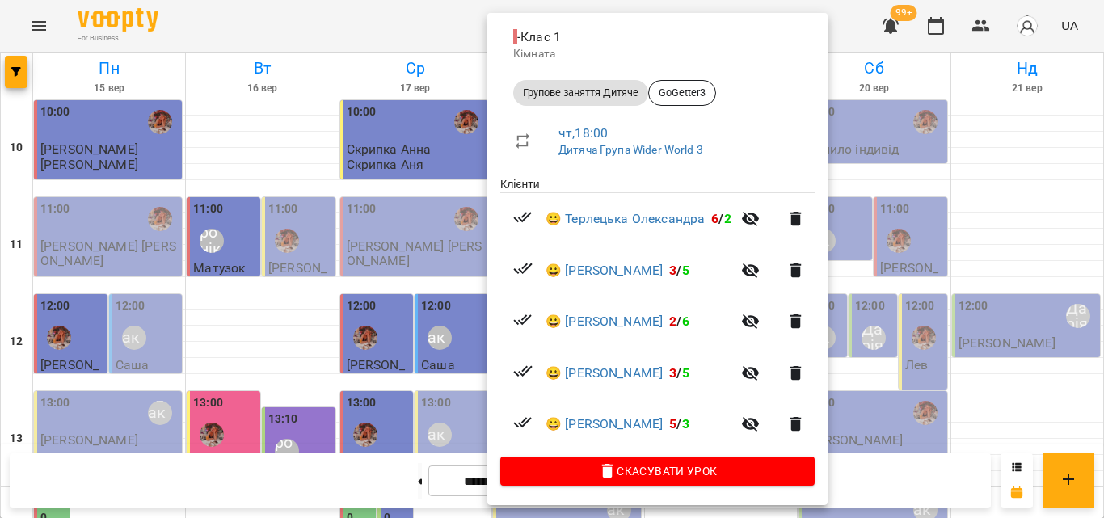
click at [446, 8] on div at bounding box center [552, 259] width 1104 height 518
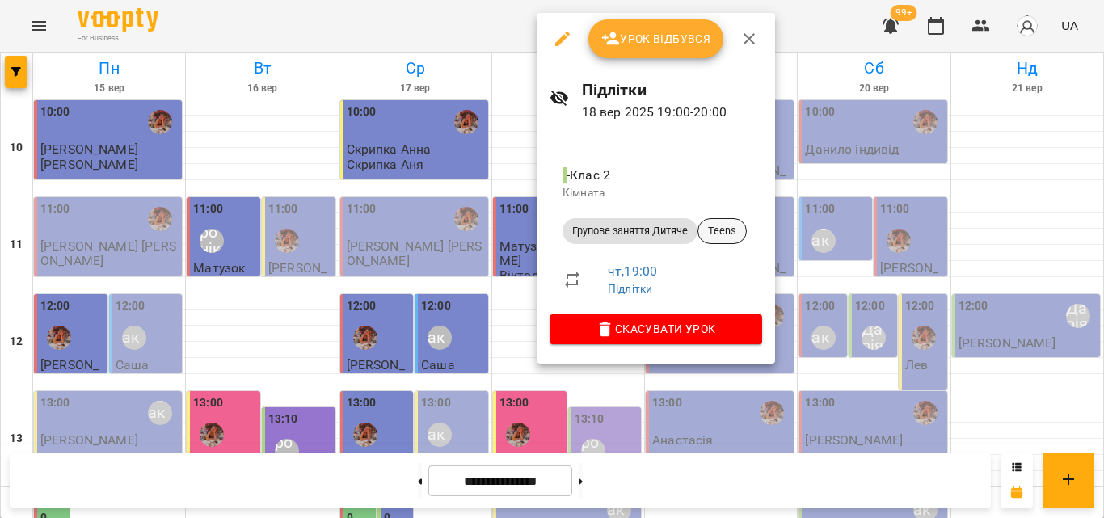
click at [741, 223] on div "Teens" at bounding box center [722, 231] width 49 height 26
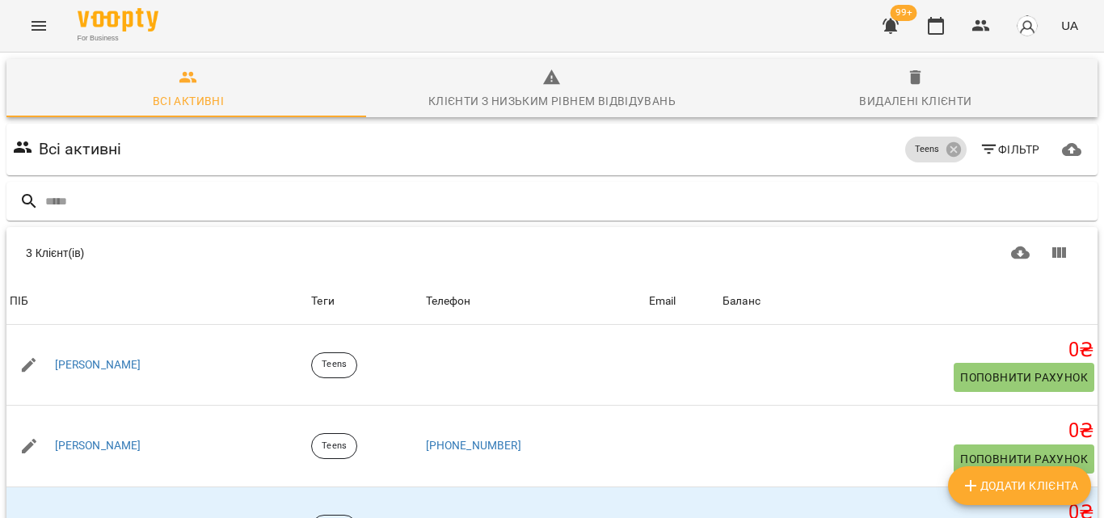
scroll to position [87, 0]
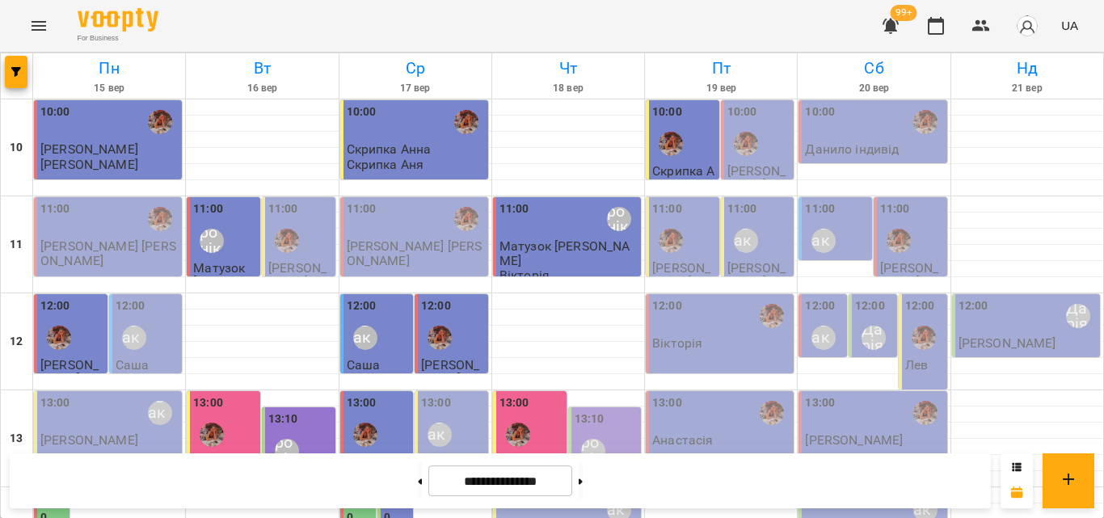
scroll to position [721, 0]
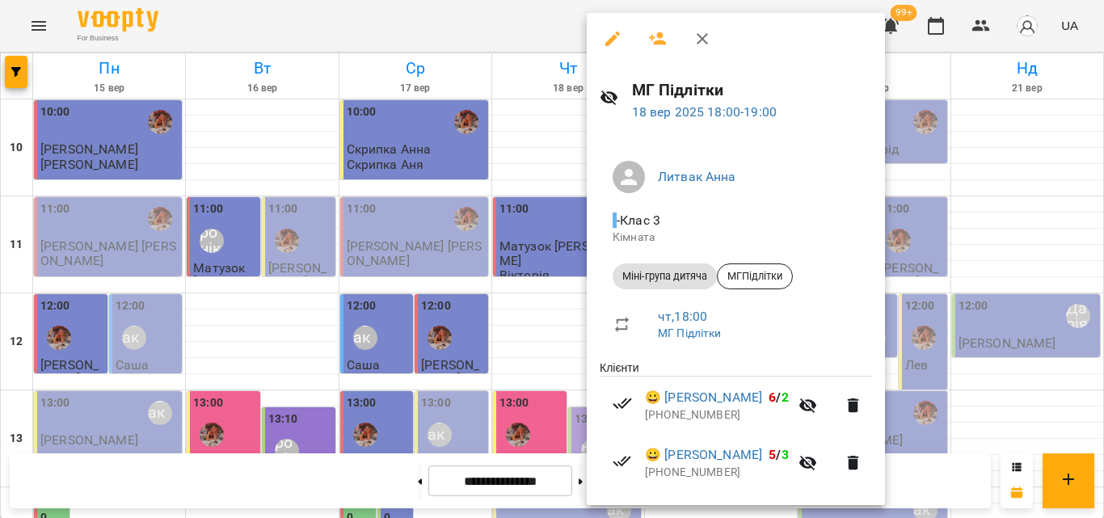
click at [530, 31] on div at bounding box center [552, 259] width 1104 height 518
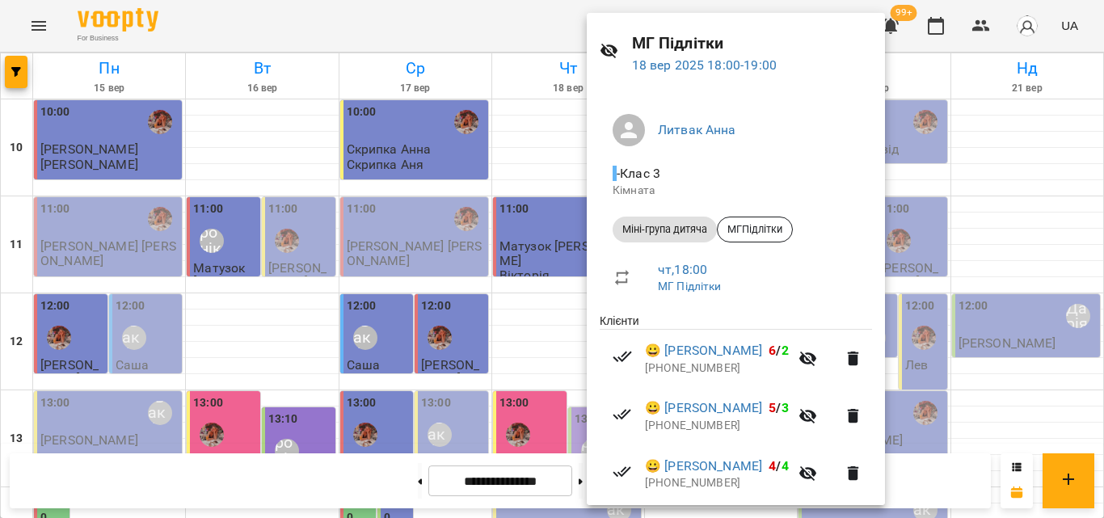
scroll to position [21, 0]
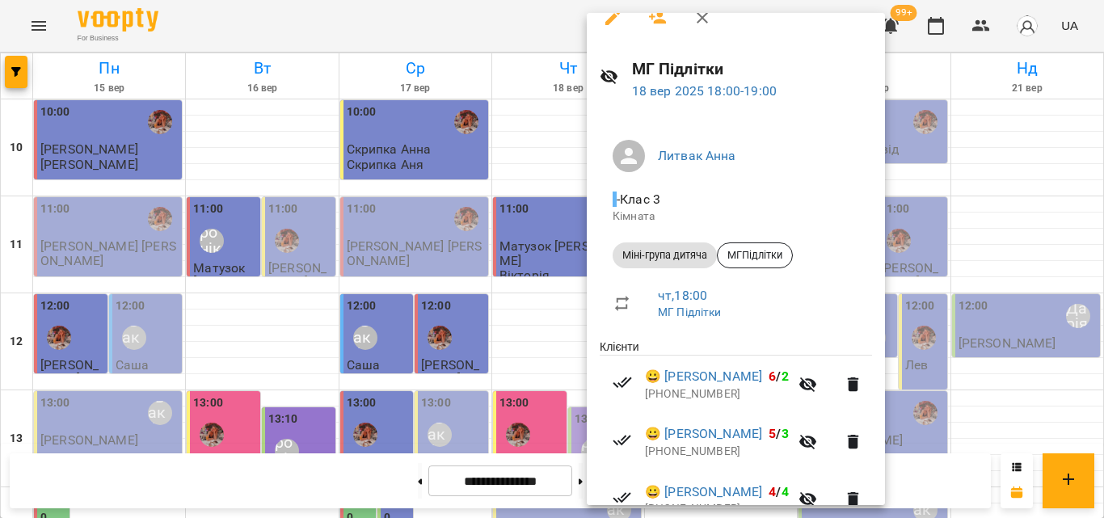
click at [538, 6] on div at bounding box center [552, 259] width 1104 height 518
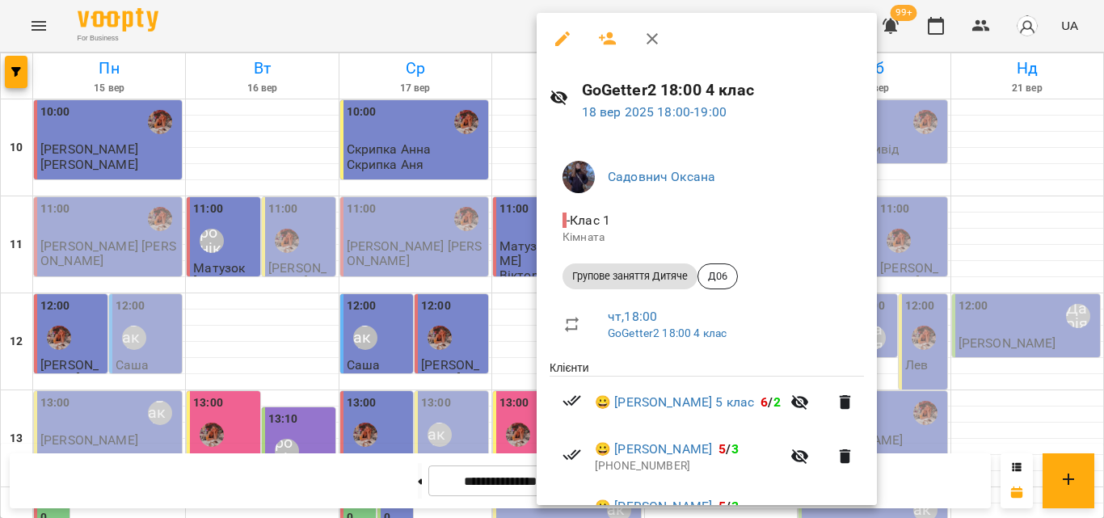
click at [472, 24] on div at bounding box center [552, 259] width 1104 height 518
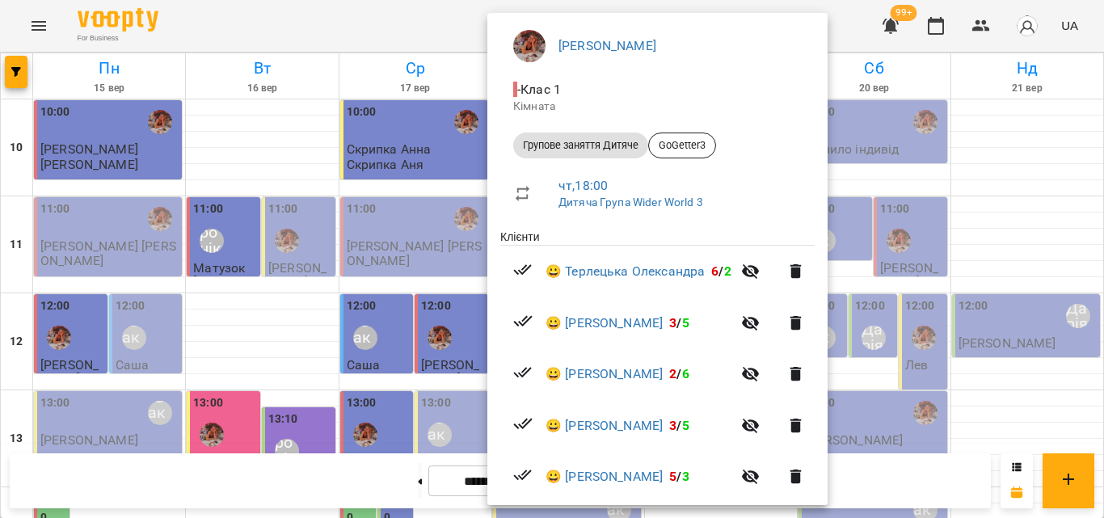
scroll to position [186, 0]
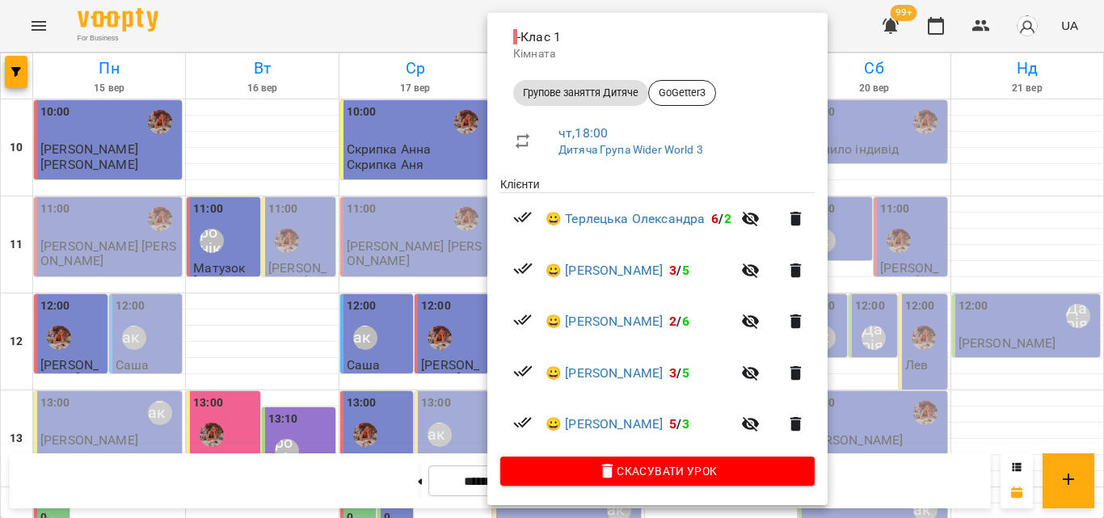
drag, startPoint x: 430, startPoint y: 28, endPoint x: 535, endPoint y: 102, distance: 128.3
click at [431, 28] on div at bounding box center [552, 259] width 1104 height 518
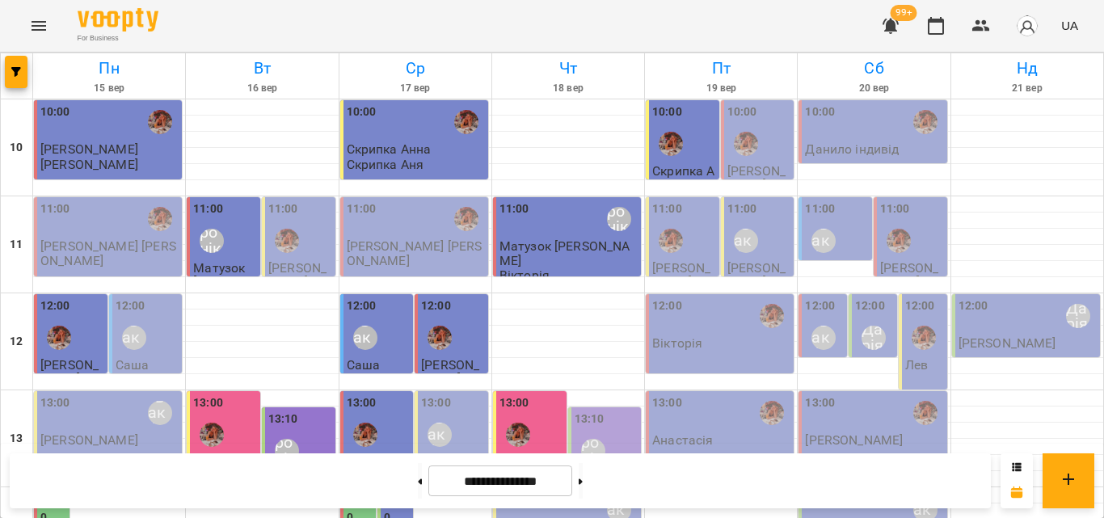
scroll to position [640, 0]
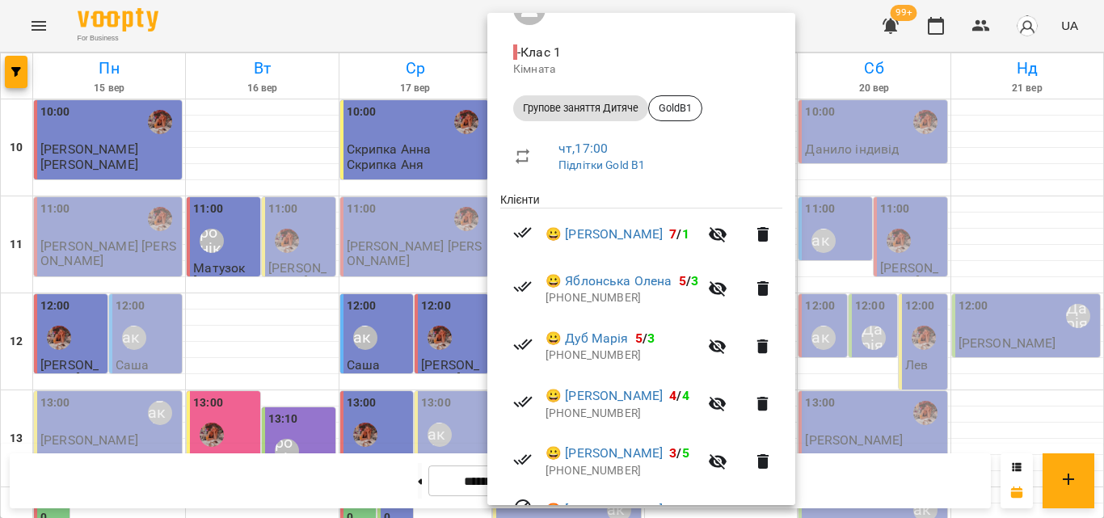
scroll to position [249, 0]
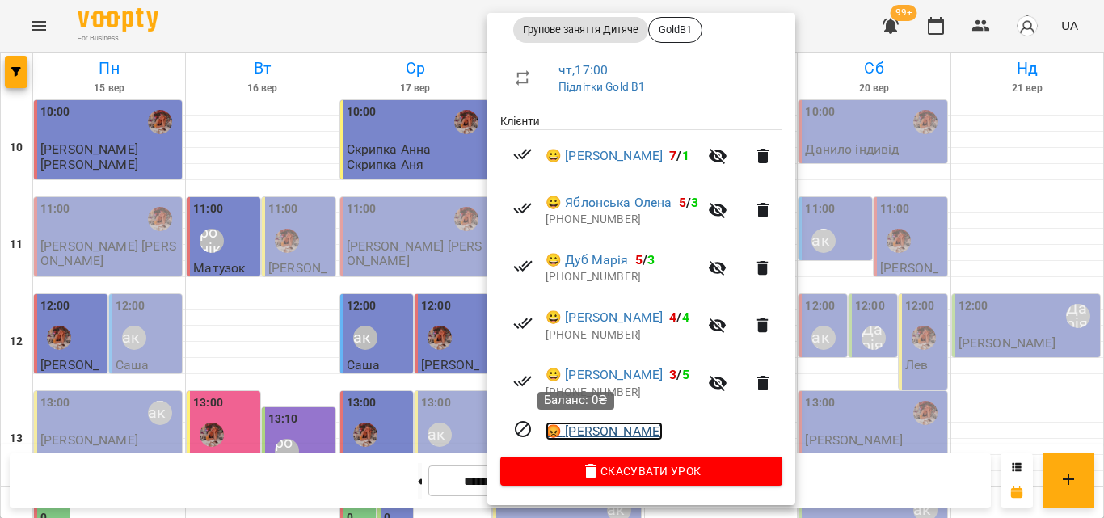
click at [593, 433] on link "😡 Назар" at bounding box center [604, 431] width 117 height 19
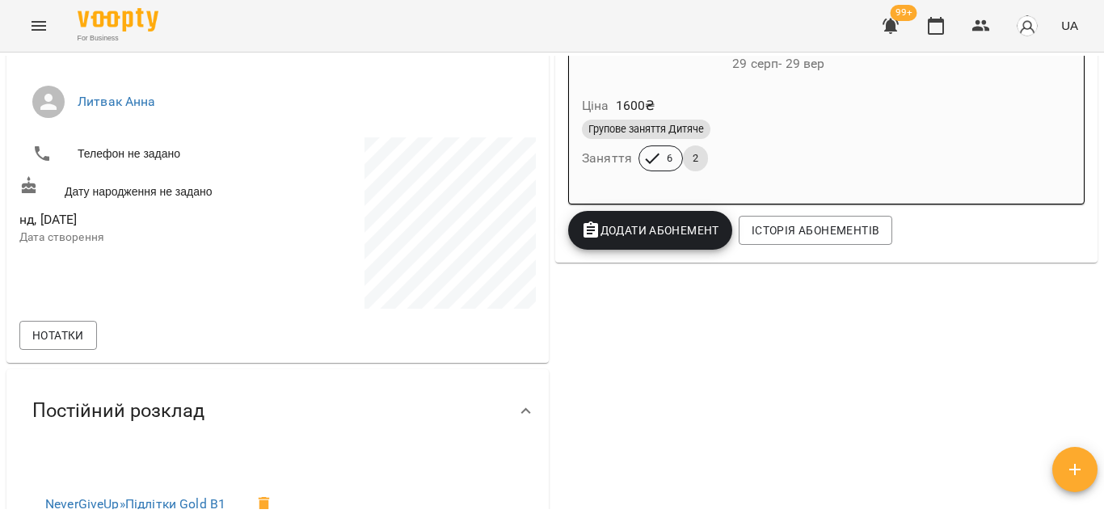
scroll to position [243, 0]
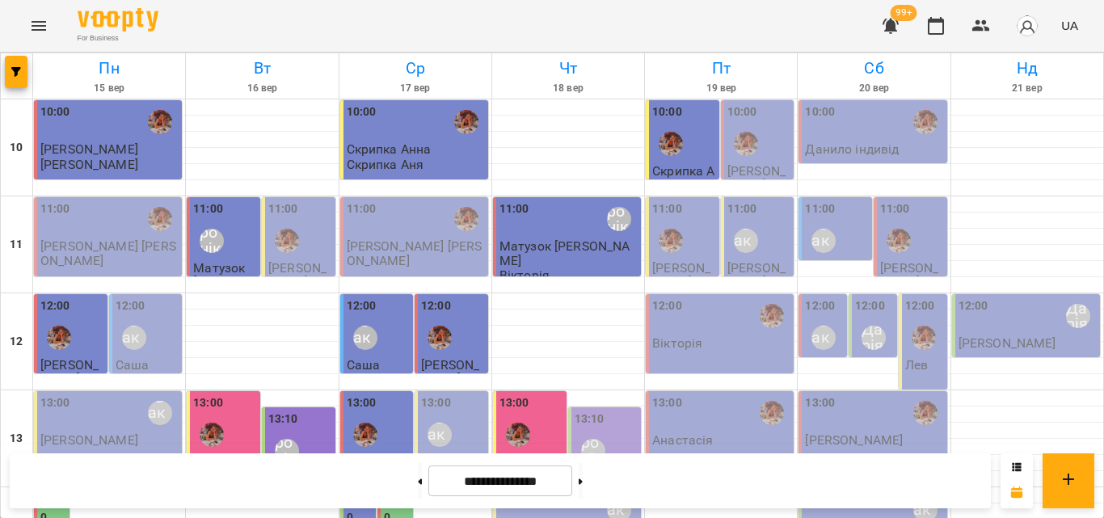
scroll to position [566, 0]
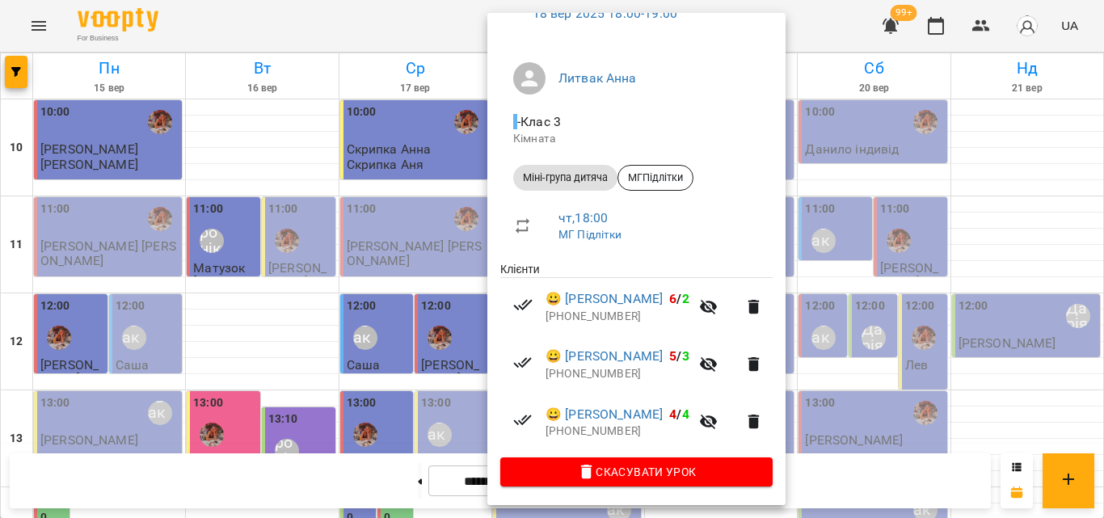
scroll to position [102, 0]
click at [379, 26] on div at bounding box center [552, 259] width 1104 height 518
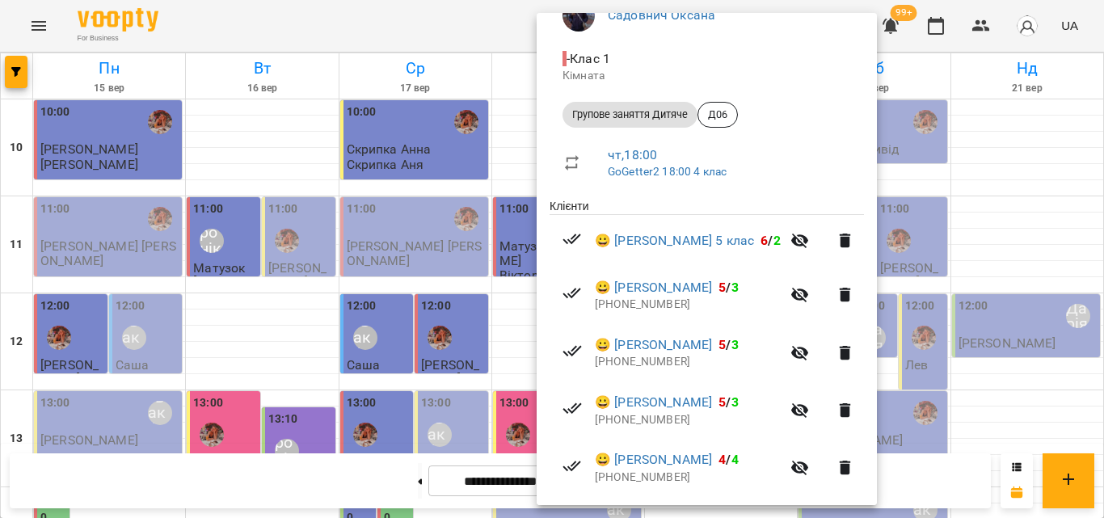
scroll to position [249, 0]
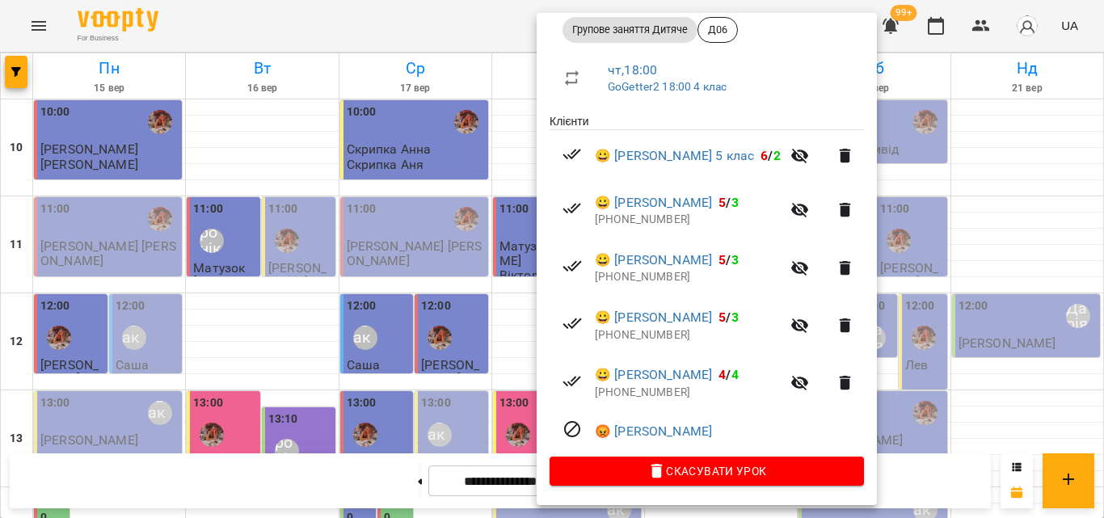
click at [444, 19] on div at bounding box center [552, 259] width 1104 height 518
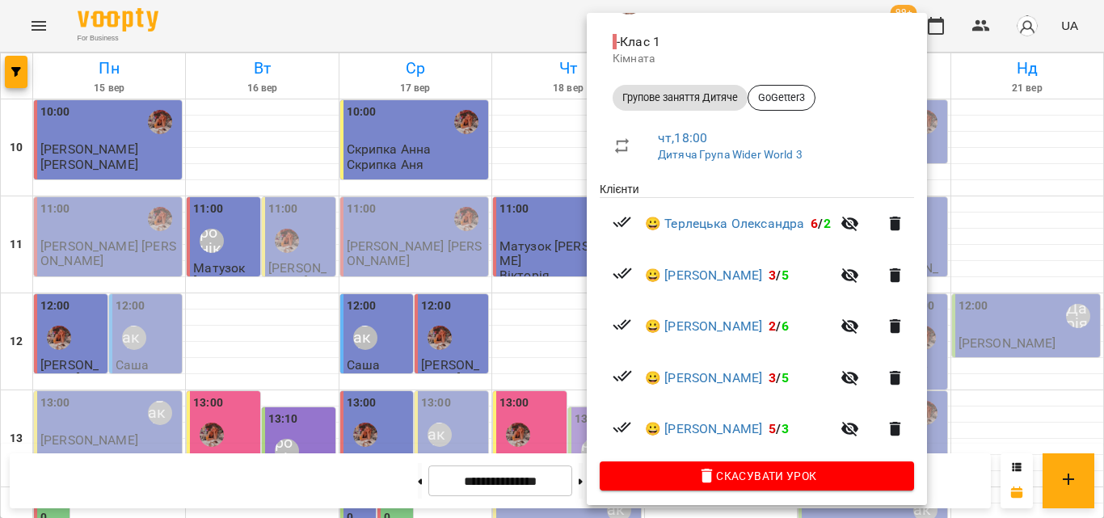
scroll to position [186, 0]
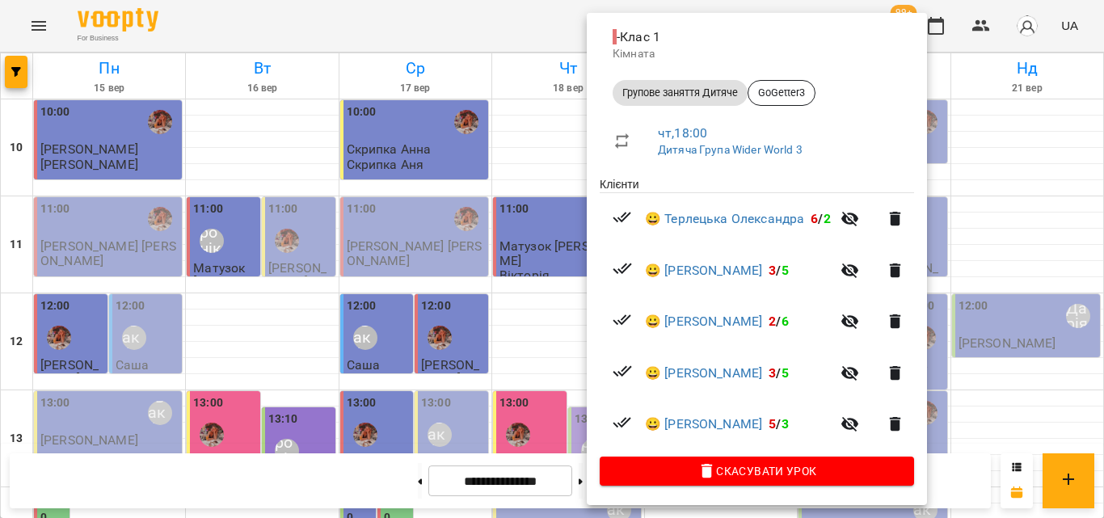
click at [420, 34] on div at bounding box center [552, 259] width 1104 height 518
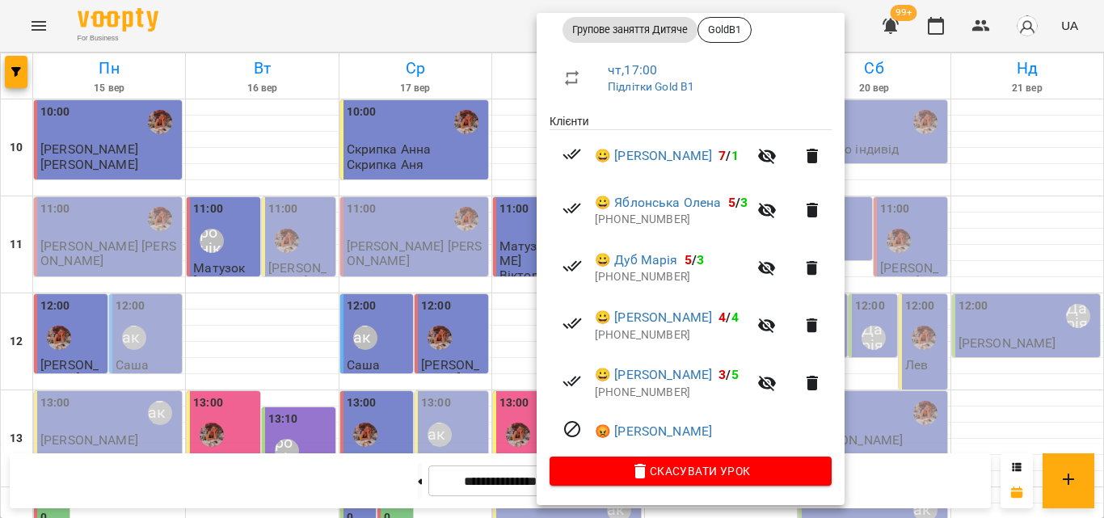
scroll to position [168, 0]
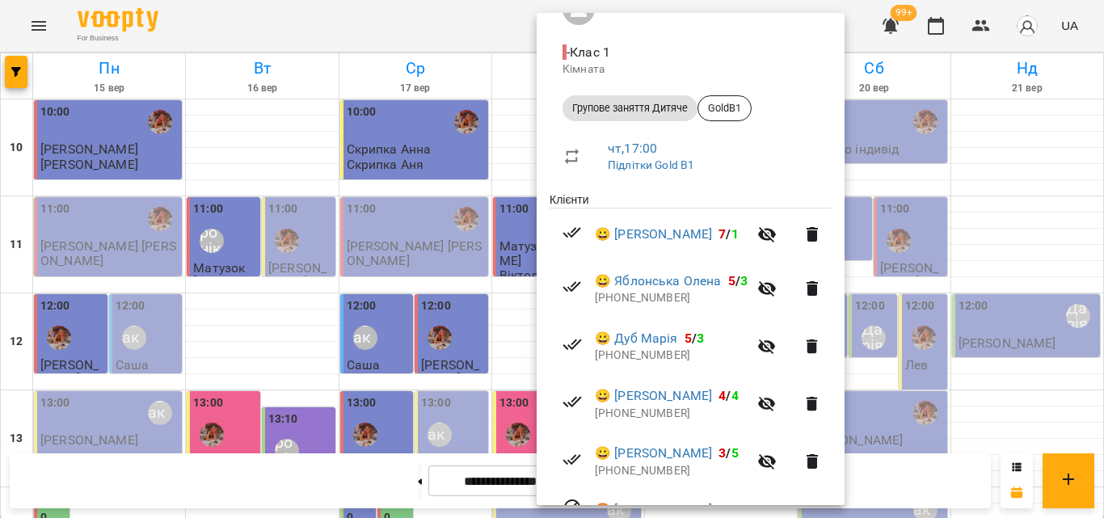
click at [475, 15] on div at bounding box center [552, 259] width 1104 height 518
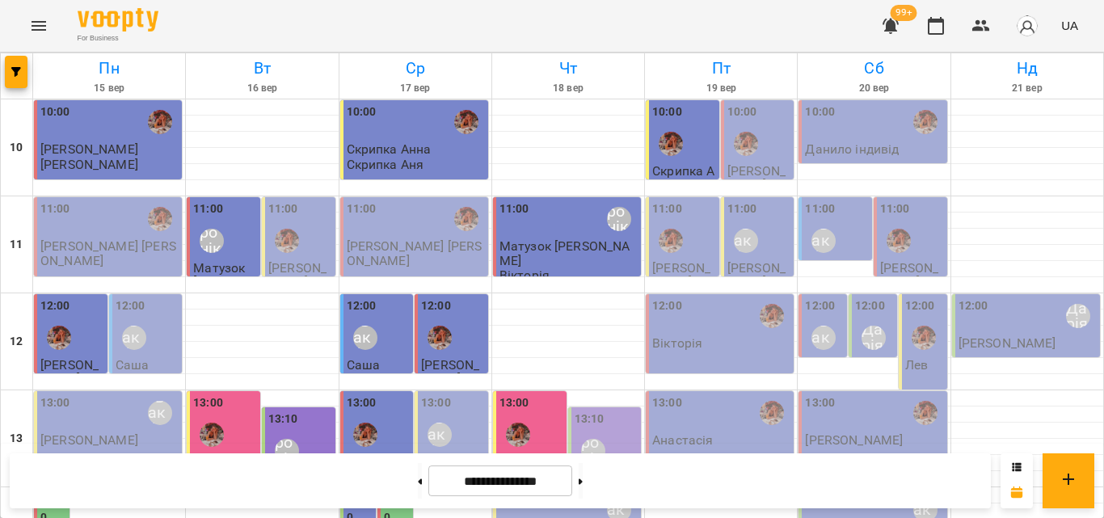
scroll to position [640, 0]
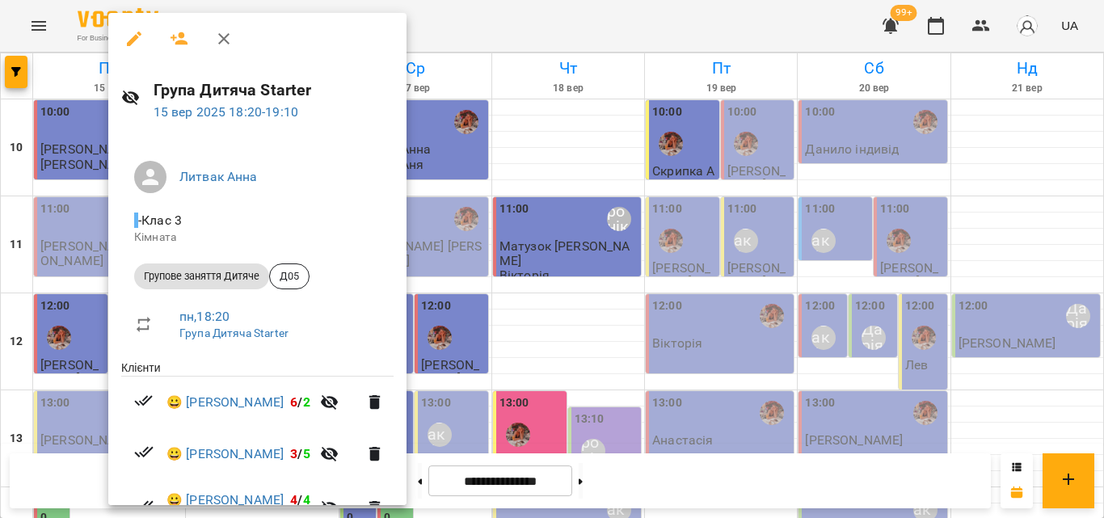
click at [70, 82] on div at bounding box center [552, 259] width 1104 height 518
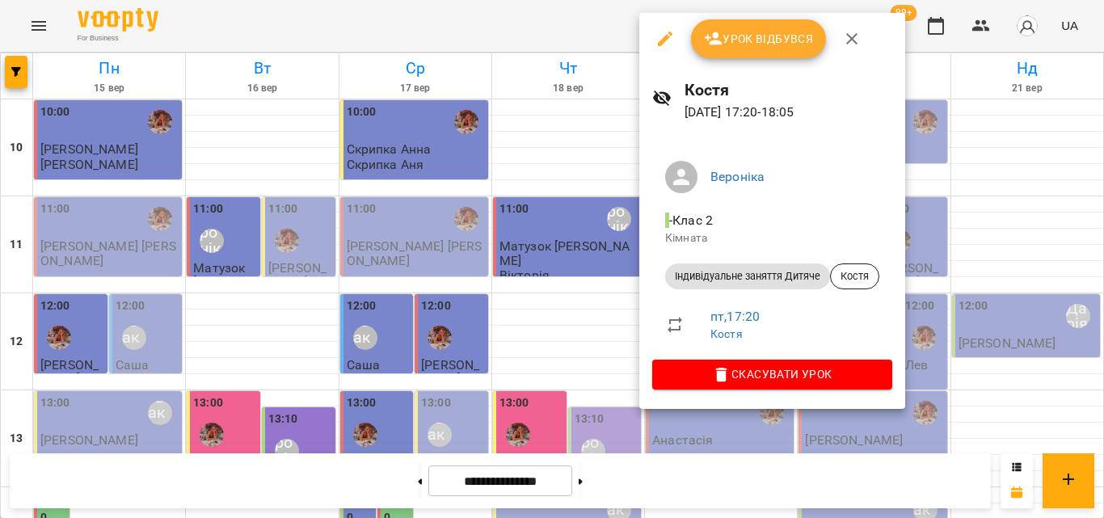
click at [500, 19] on div at bounding box center [552, 259] width 1104 height 518
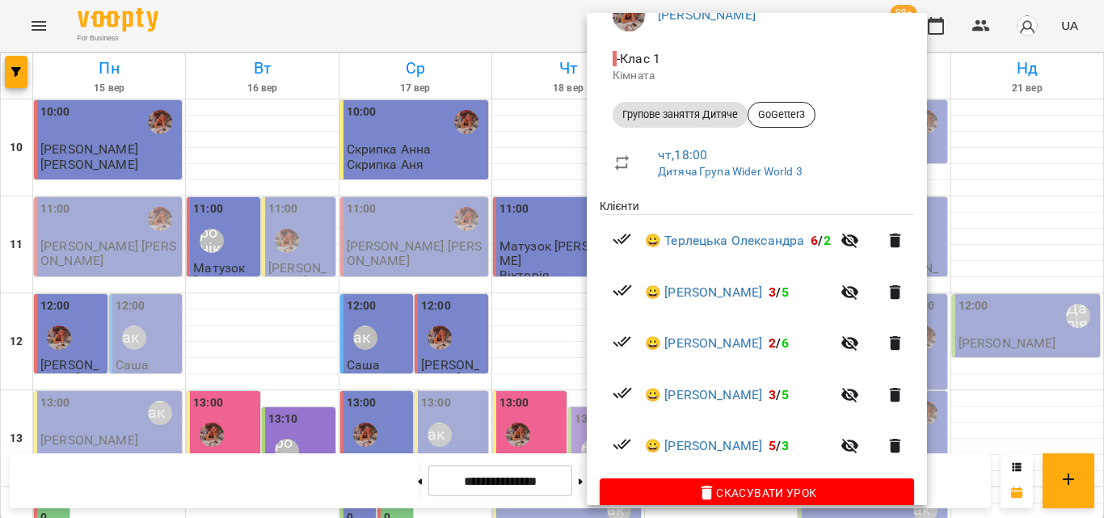
scroll to position [186, 0]
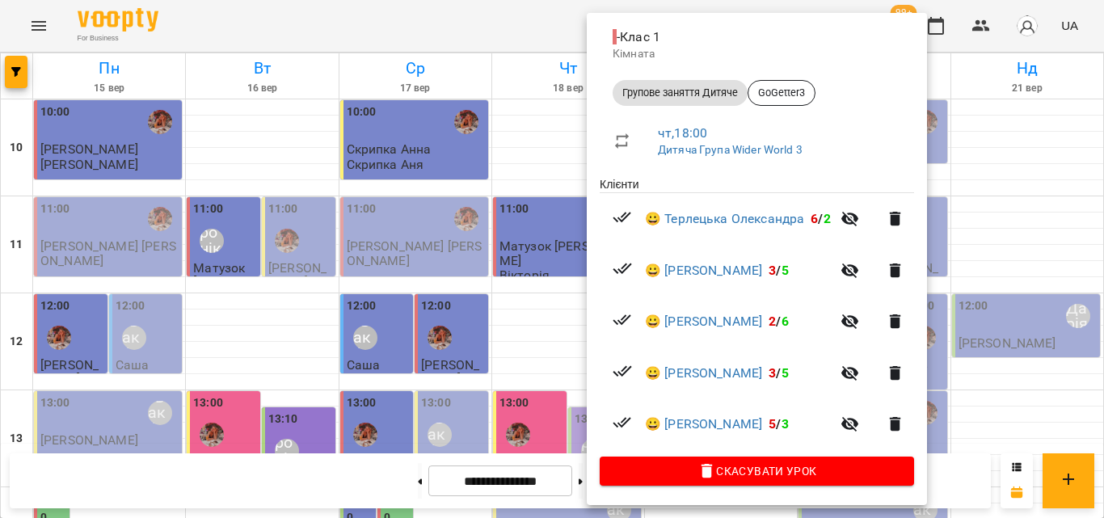
click at [420, 32] on div at bounding box center [552, 259] width 1104 height 518
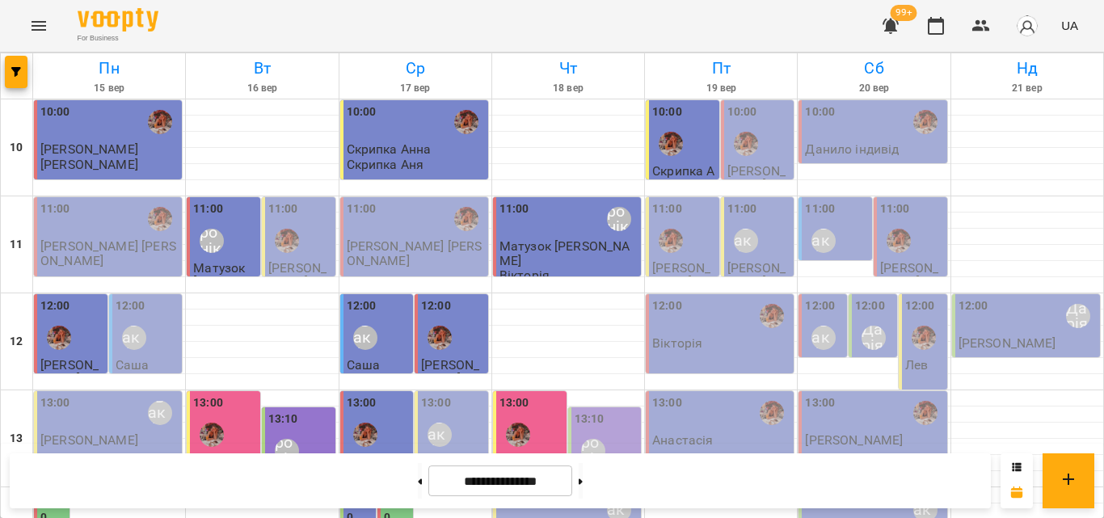
scroll to position [721, 0]
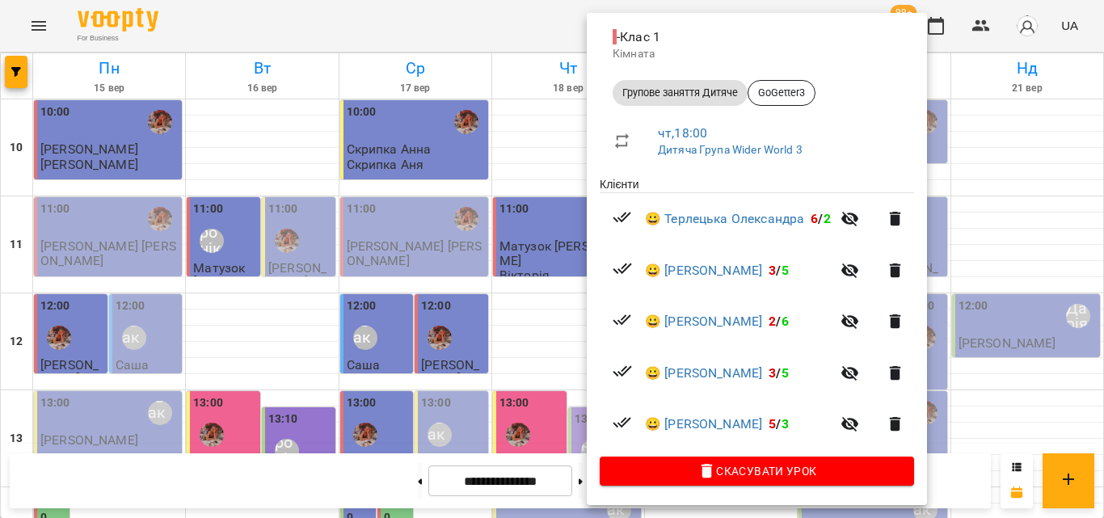
scroll to position [0, 0]
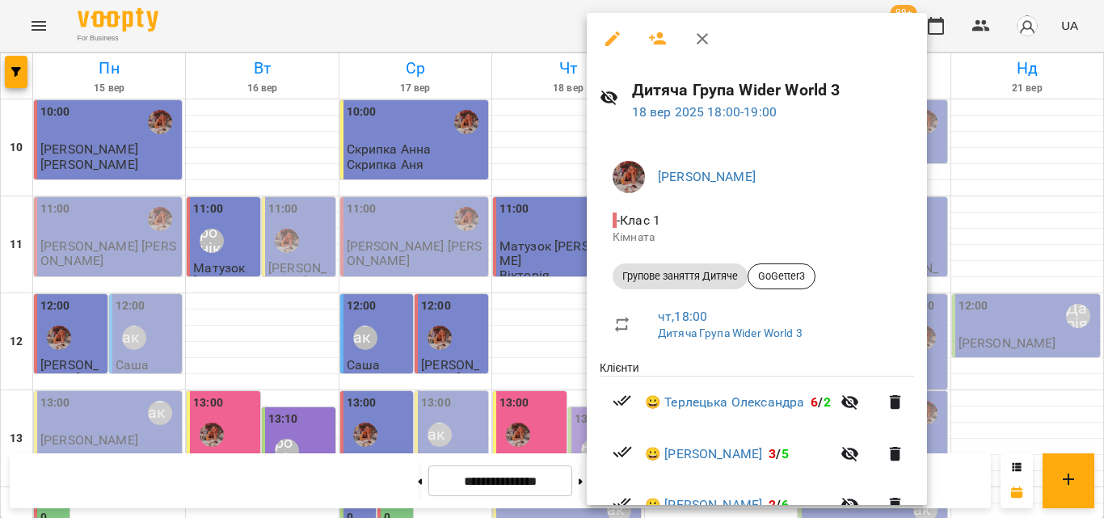
click at [664, 45] on icon "button" at bounding box center [657, 38] width 19 height 19
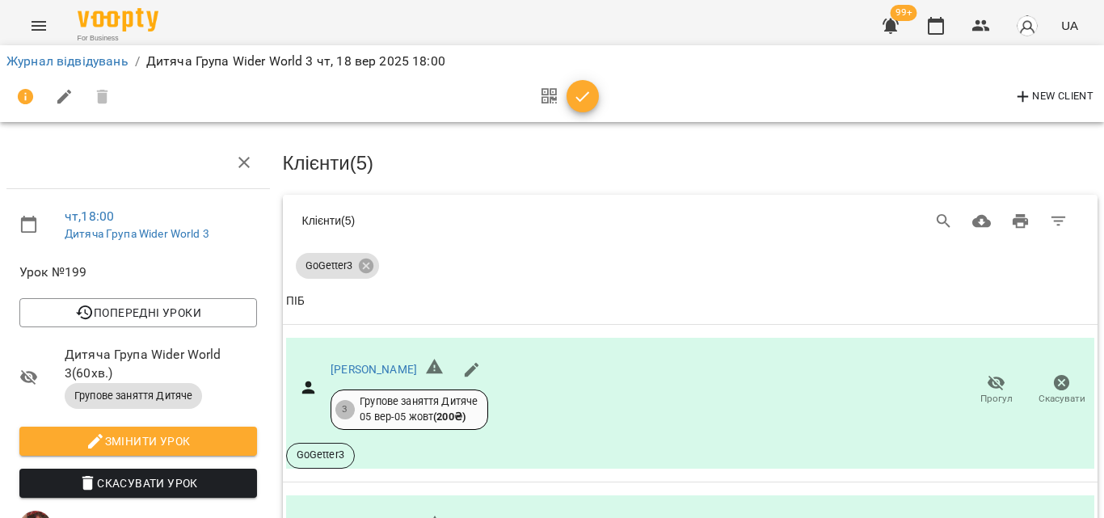
scroll to position [323, 0]
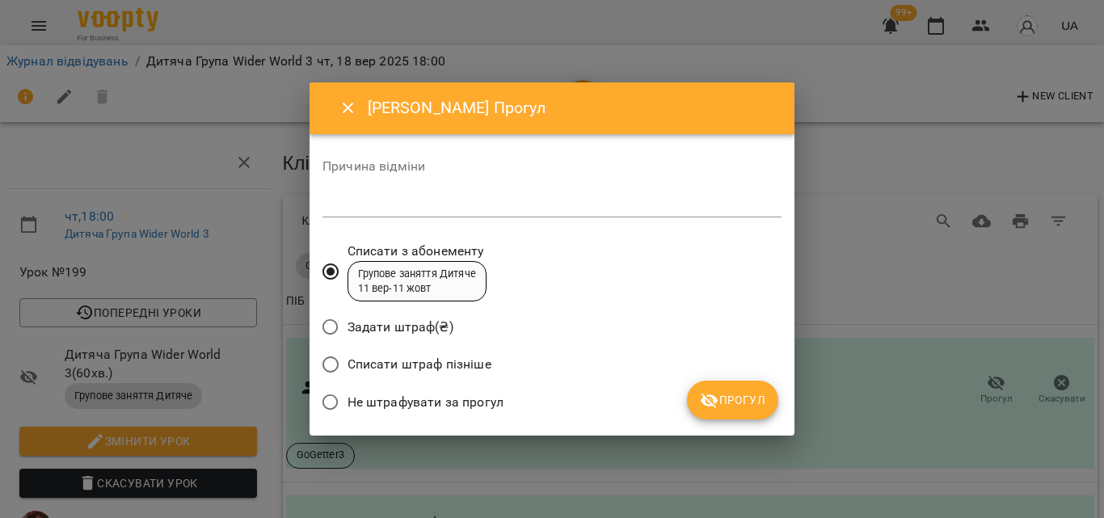
click at [353, 407] on span "Не штрафувати за прогул" at bounding box center [426, 402] width 156 height 19
click at [751, 397] on span "Прогул" at bounding box center [732, 400] width 65 height 19
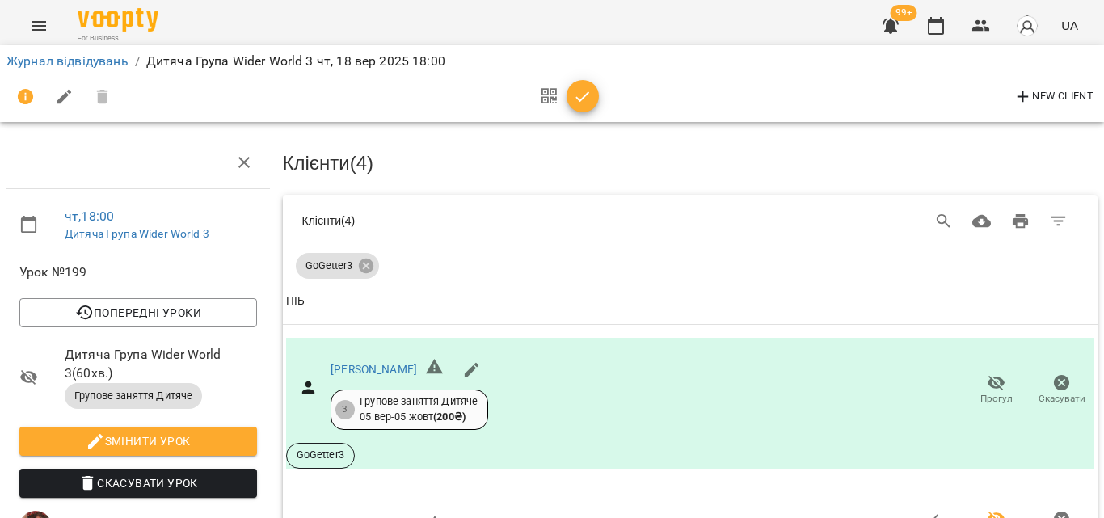
drag, startPoint x: 573, startPoint y: 126, endPoint x: 579, endPoint y: 104, distance: 22.6
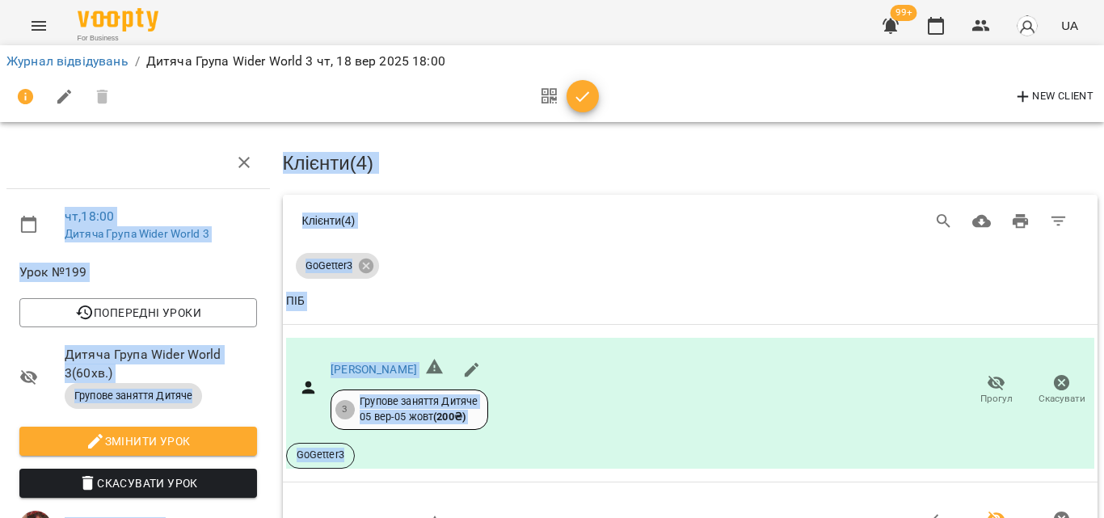
click at [588, 88] on icon "button" at bounding box center [582, 96] width 19 height 19
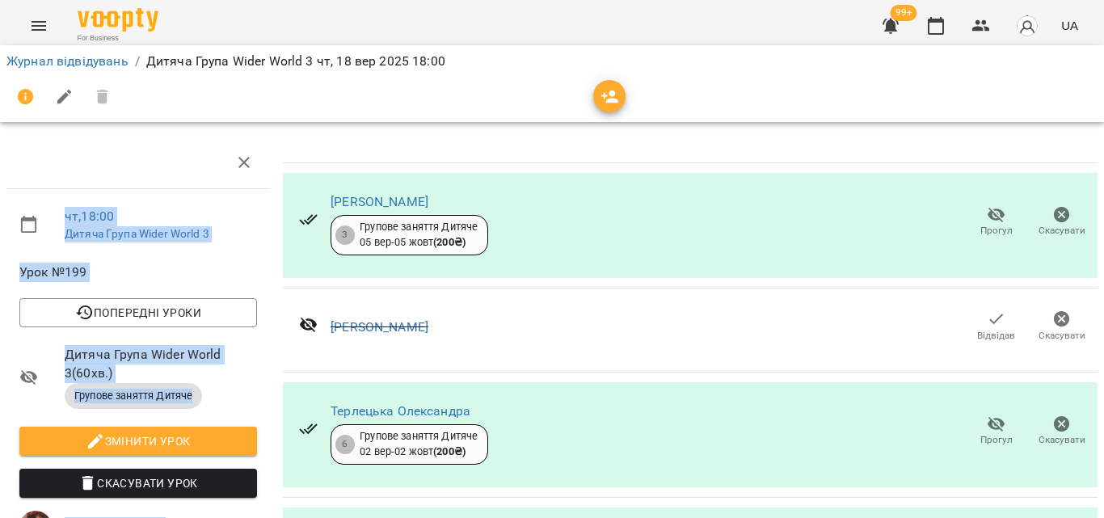
scroll to position [99, 0]
click at [920, 26] on button "button" at bounding box center [936, 25] width 39 height 39
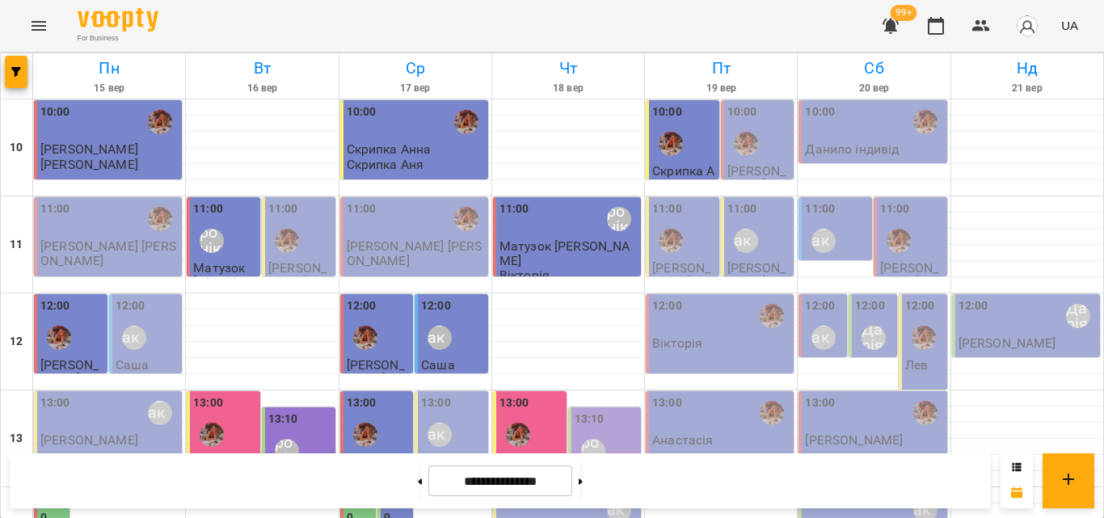
scroll to position [647, 0]
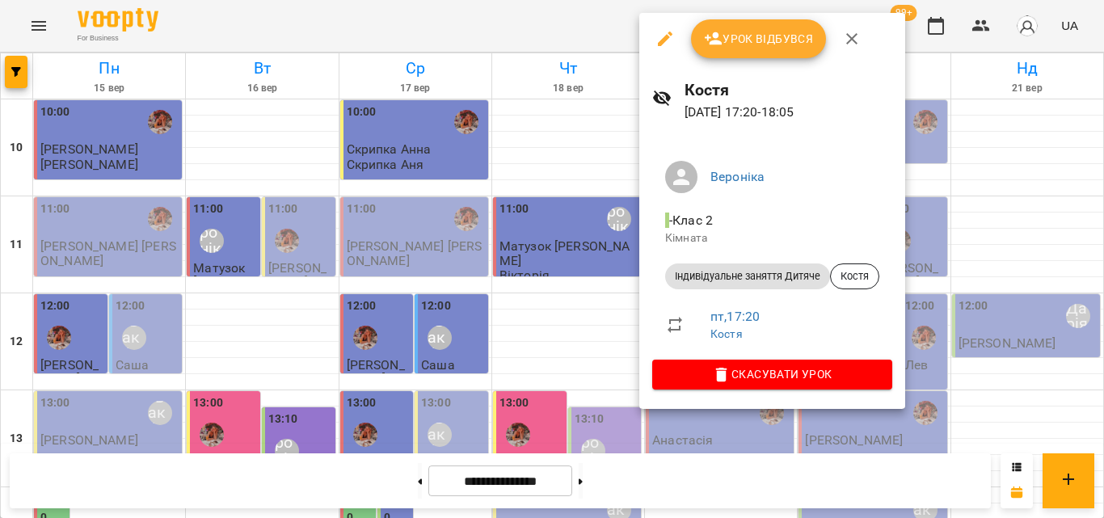
click at [578, 30] on div at bounding box center [552, 259] width 1104 height 518
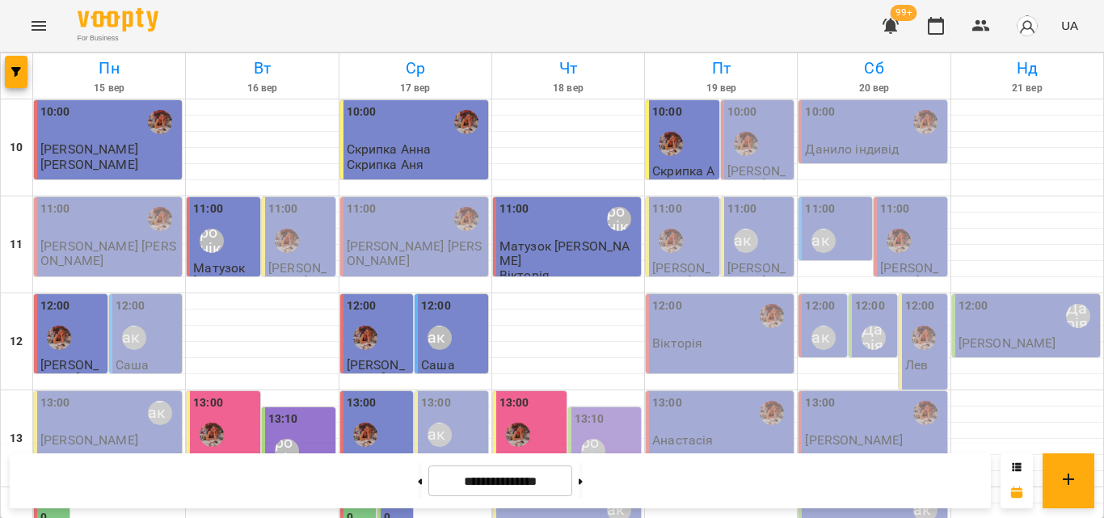
scroll to position [485, 0]
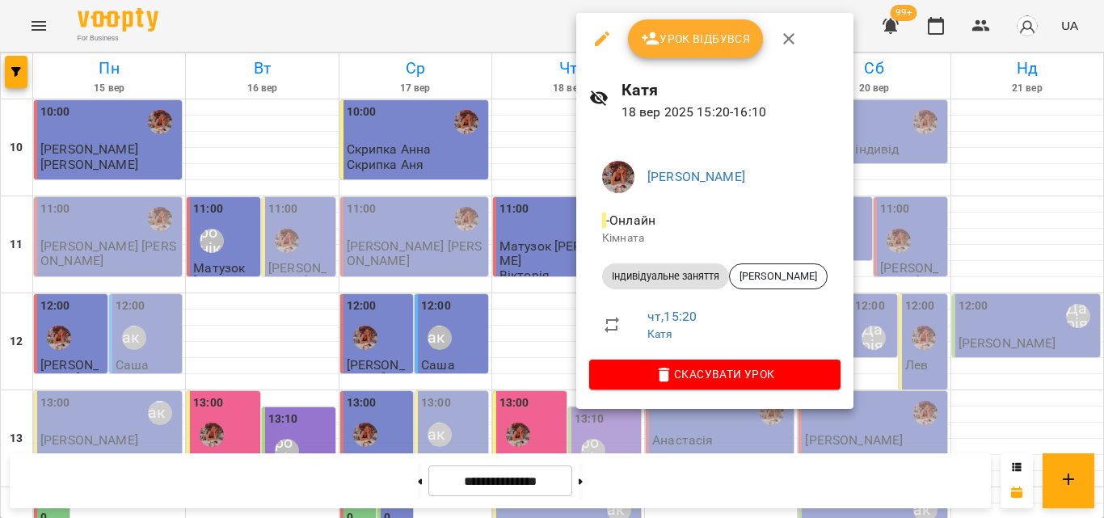
click at [538, 30] on div at bounding box center [552, 259] width 1104 height 518
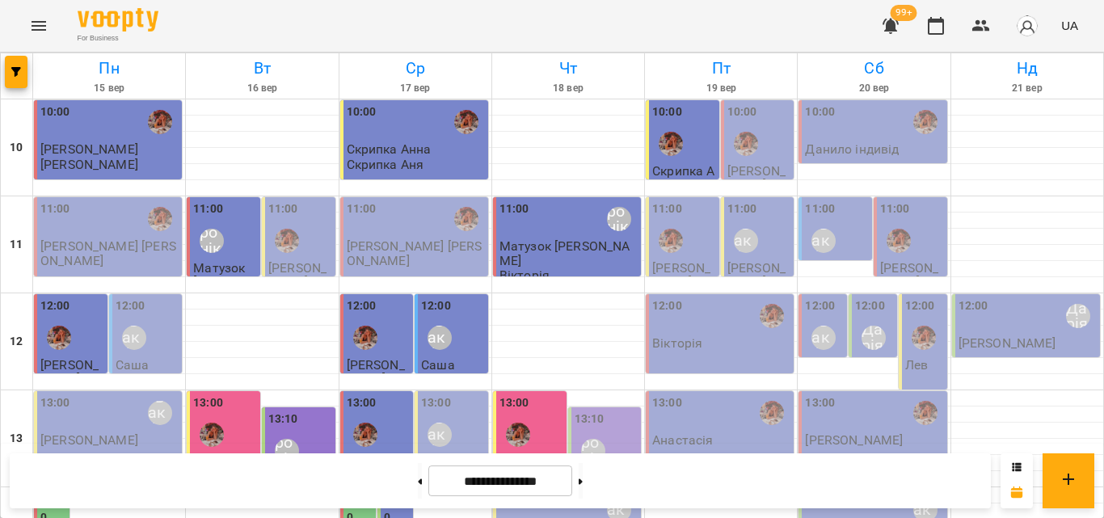
scroll to position [323, 0]
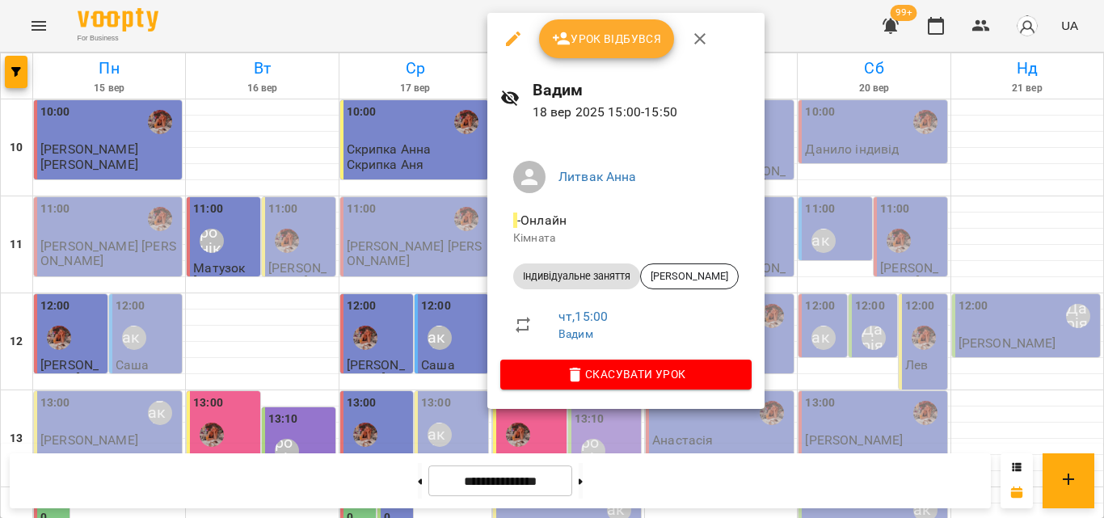
click at [603, 40] on span "Урок відбувся" at bounding box center [607, 38] width 110 height 19
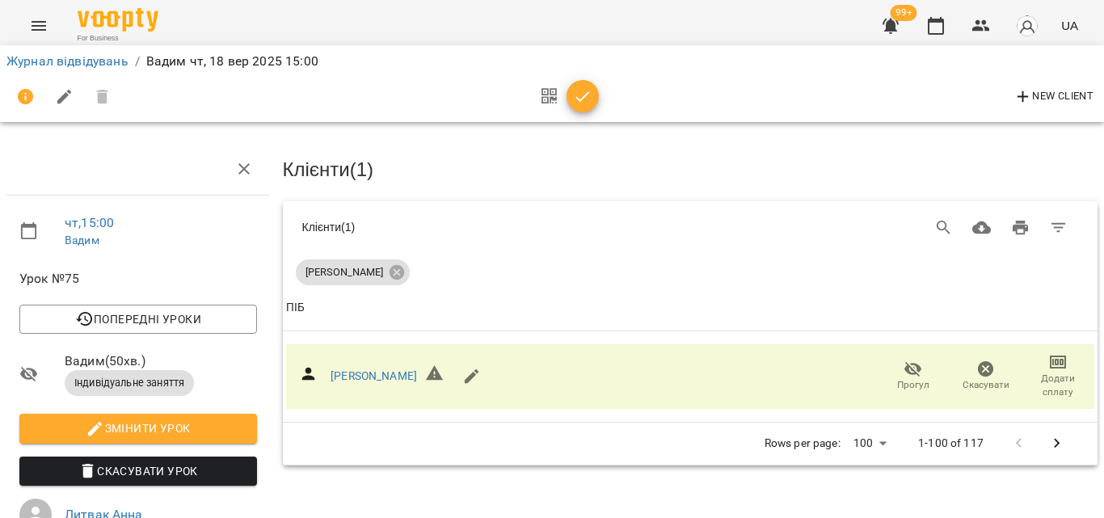
click at [584, 102] on icon "button" at bounding box center [582, 96] width 19 height 19
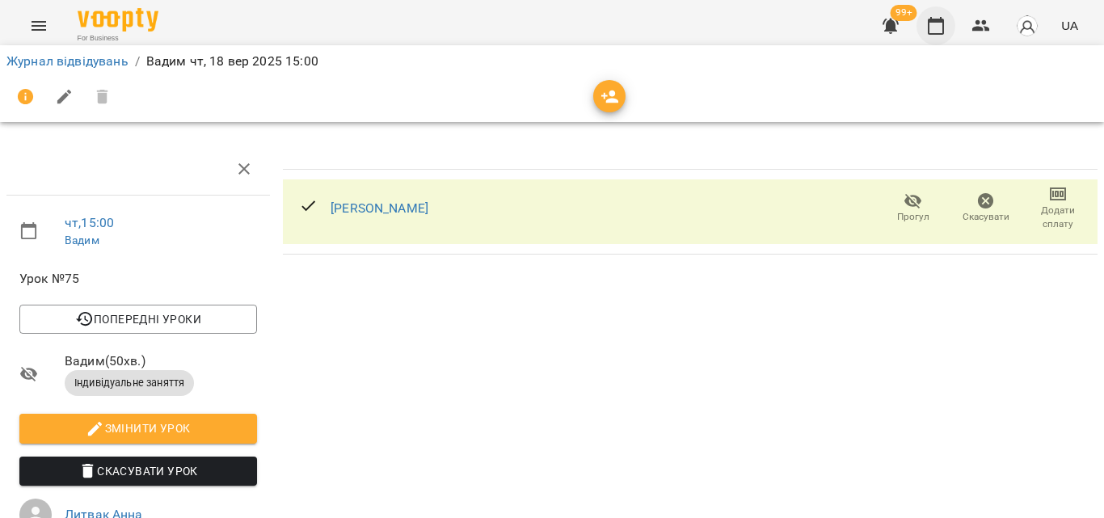
click at [934, 38] on button "button" at bounding box center [936, 25] width 39 height 39
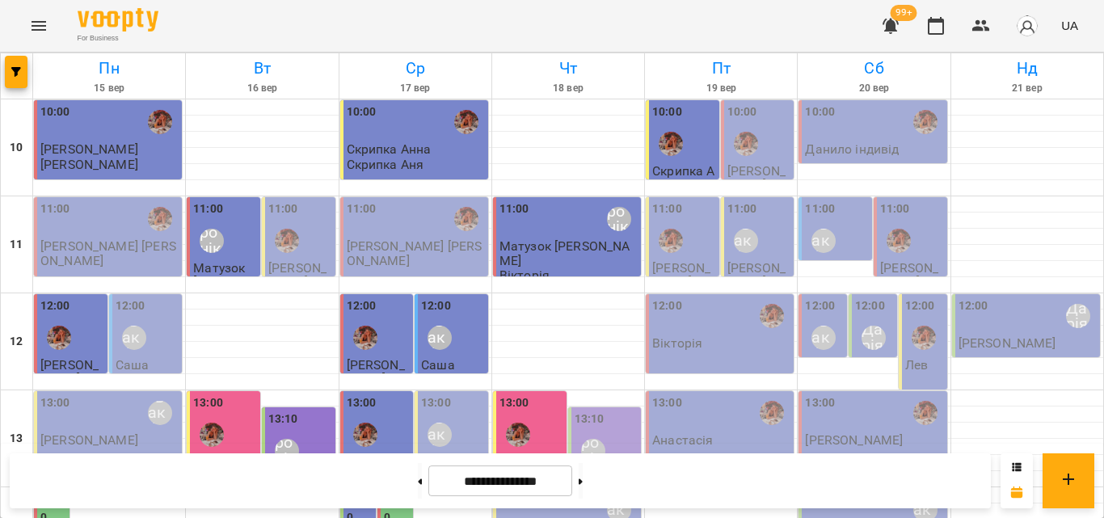
scroll to position [721, 0]
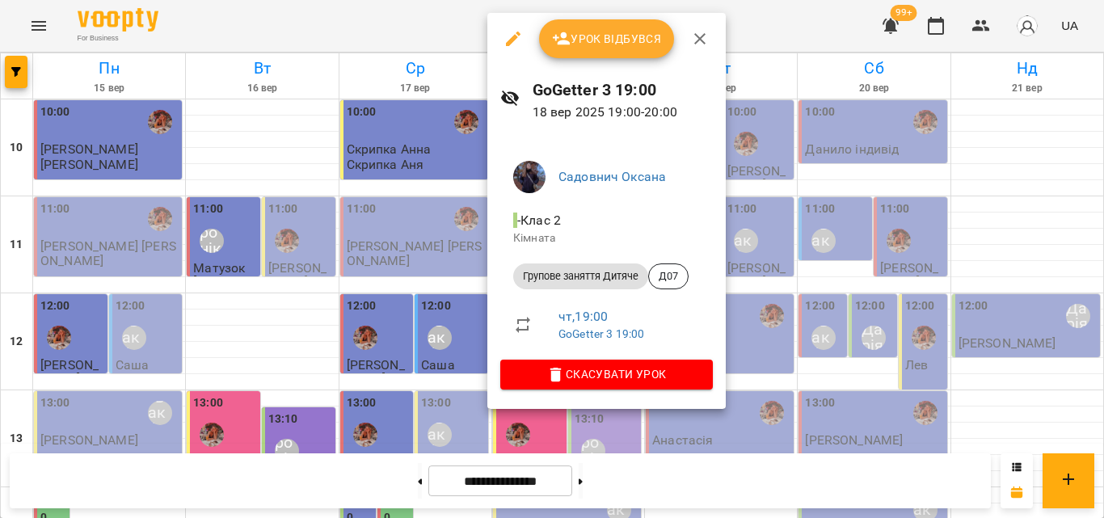
click at [454, 35] on div at bounding box center [552, 259] width 1104 height 518
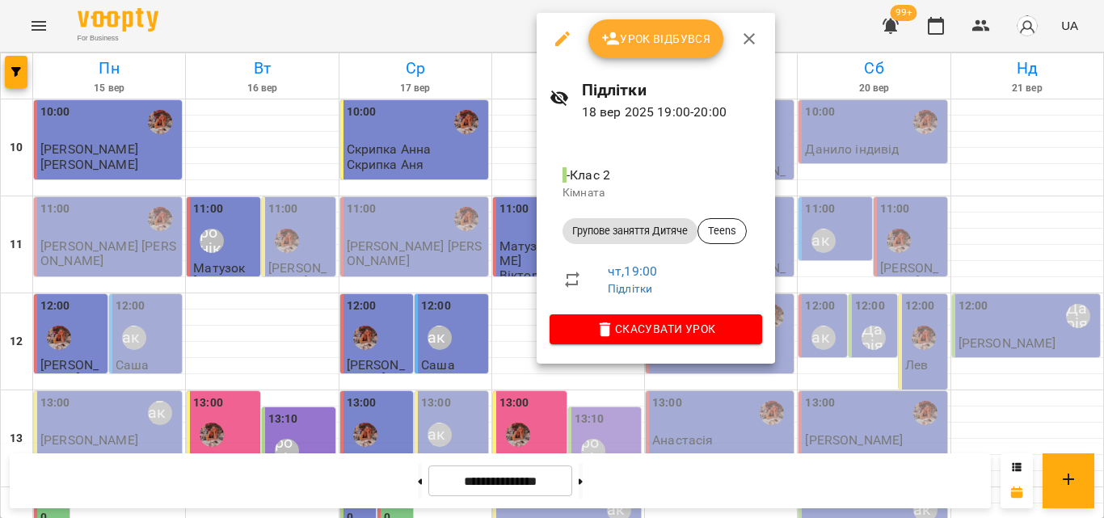
click at [500, 28] on div at bounding box center [552, 259] width 1104 height 518
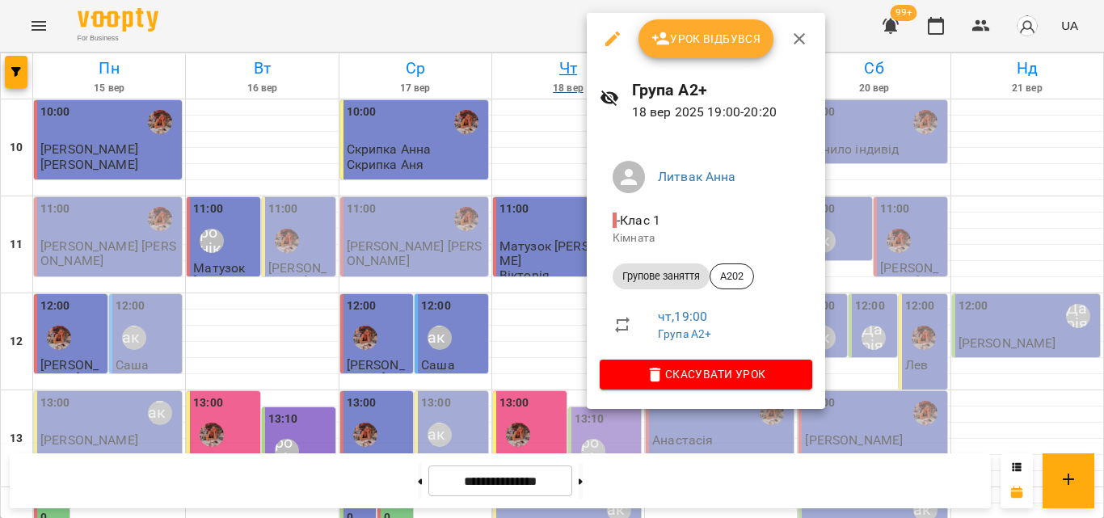
drag, startPoint x: 513, startPoint y: 35, endPoint x: 547, endPoint y: 92, distance: 67.1
click at [512, 35] on div at bounding box center [552, 259] width 1104 height 518
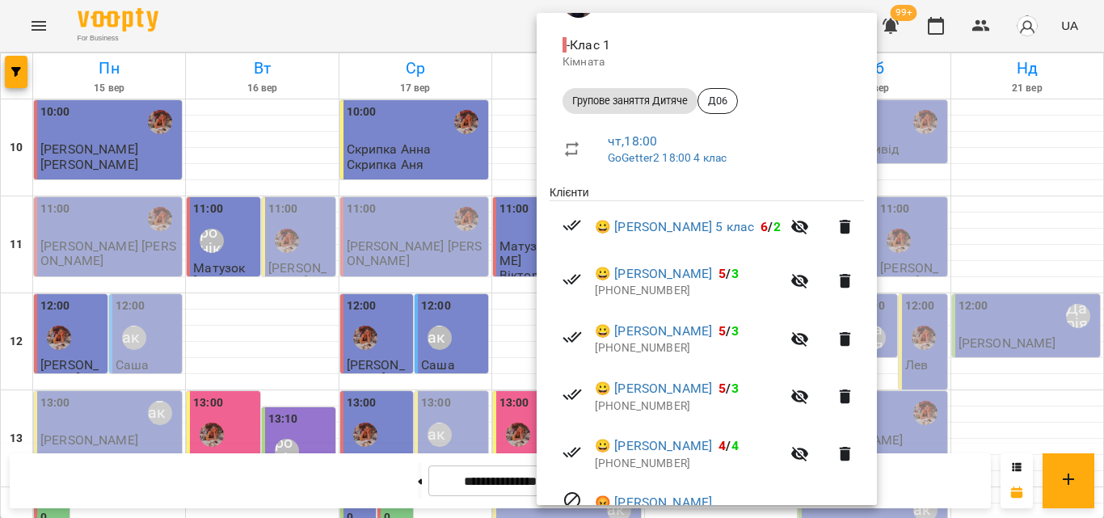
scroll to position [243, 0]
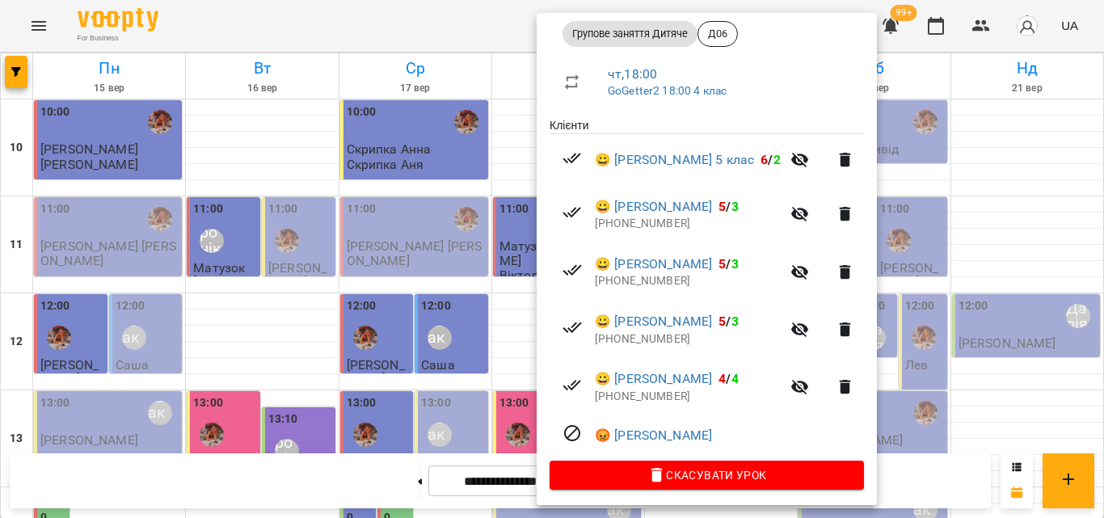
drag, startPoint x: 500, startPoint y: 23, endPoint x: 545, endPoint y: 132, distance: 118.2
click at [500, 22] on div at bounding box center [552, 259] width 1104 height 518
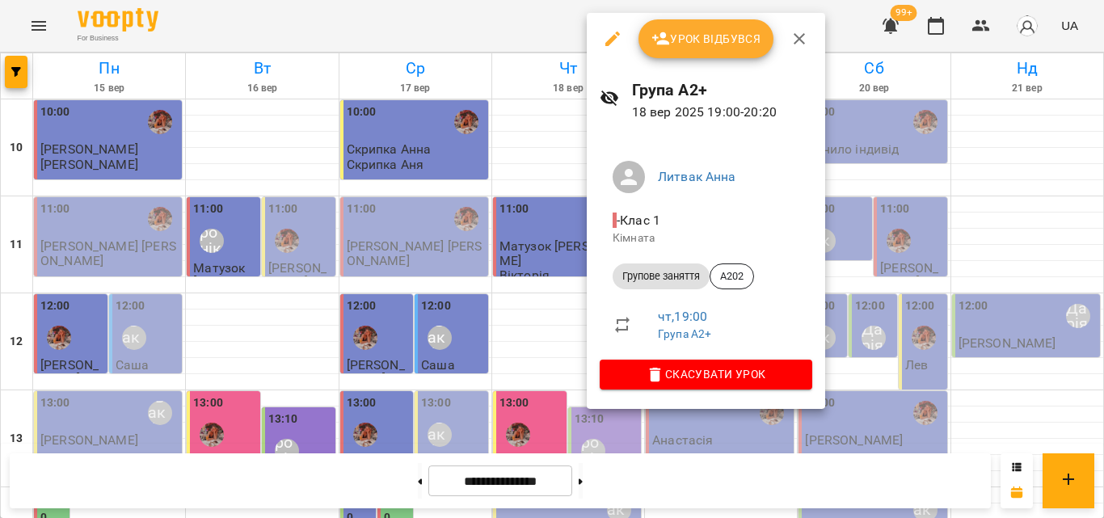
click at [432, 8] on div at bounding box center [552, 259] width 1104 height 518
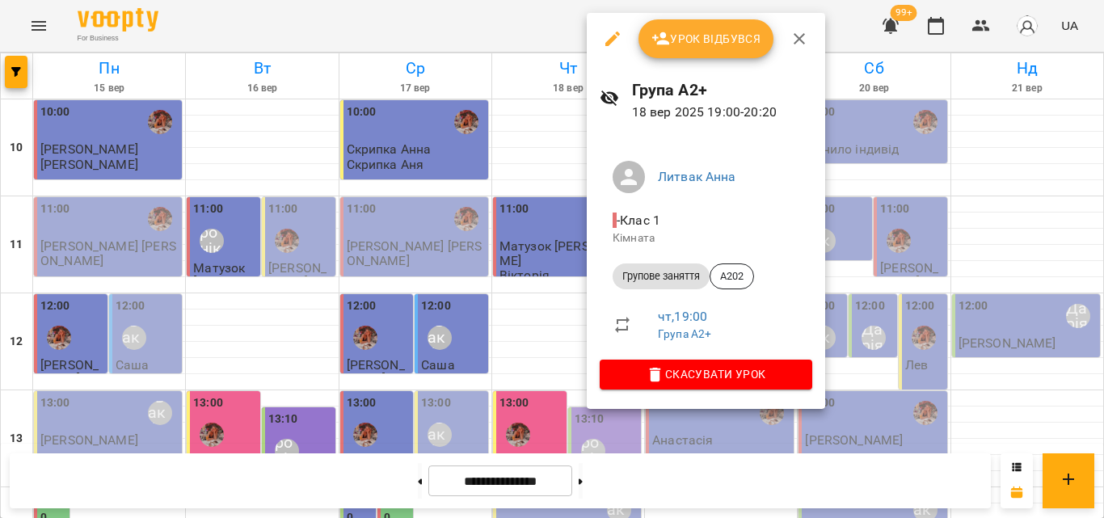
click at [563, 11] on div at bounding box center [552, 259] width 1104 height 518
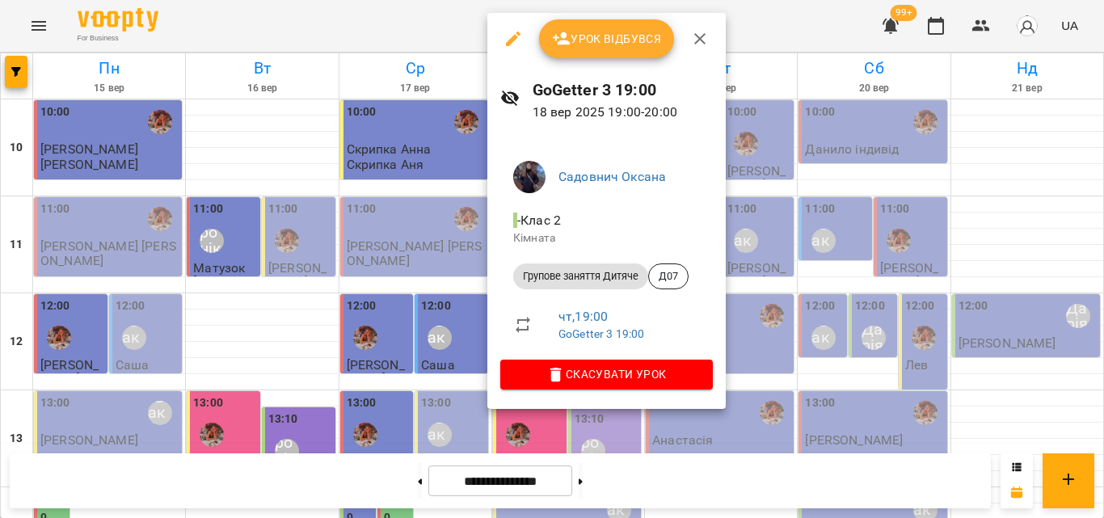
click at [458, 36] on div at bounding box center [552, 259] width 1104 height 518
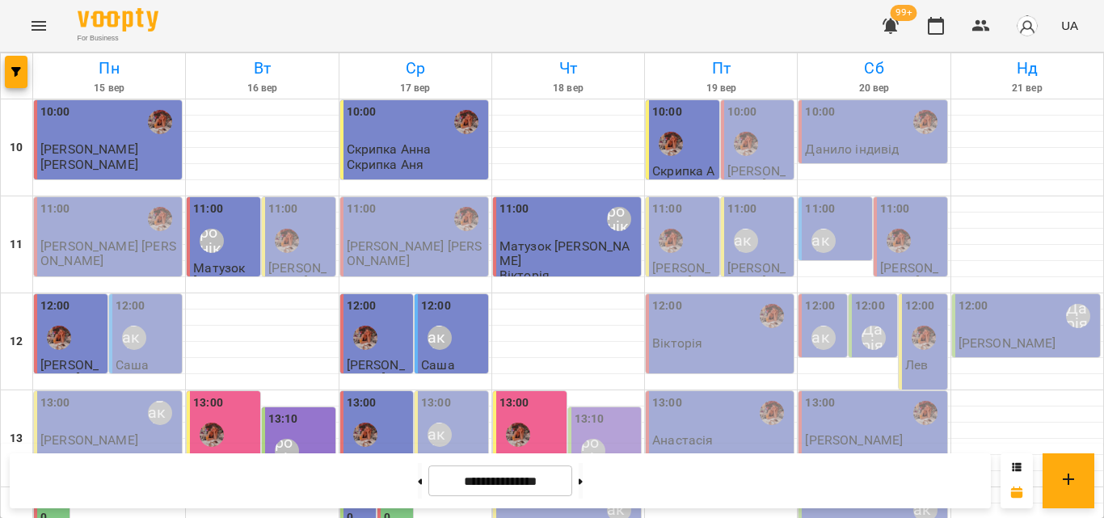
scroll to position [640, 0]
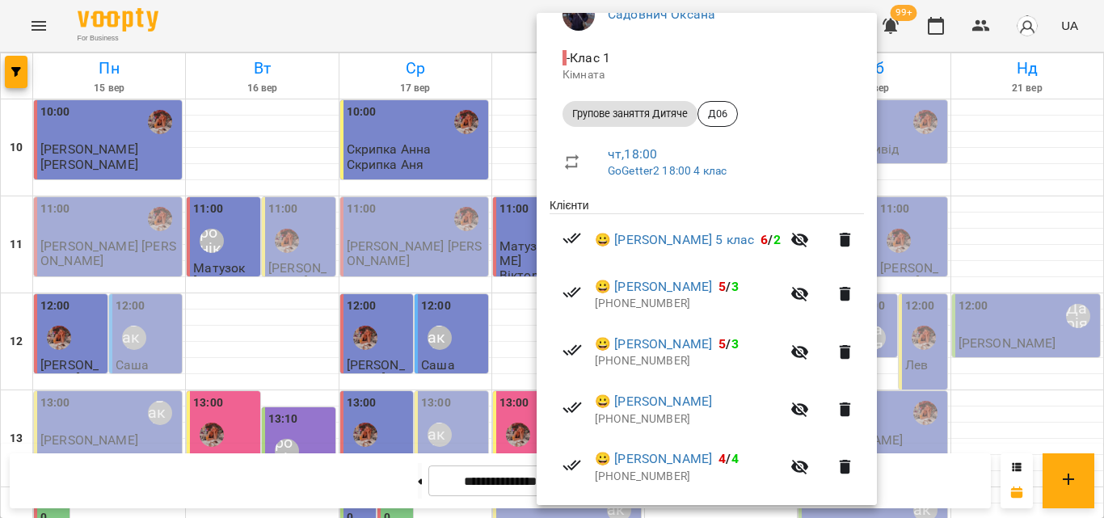
scroll to position [249, 0]
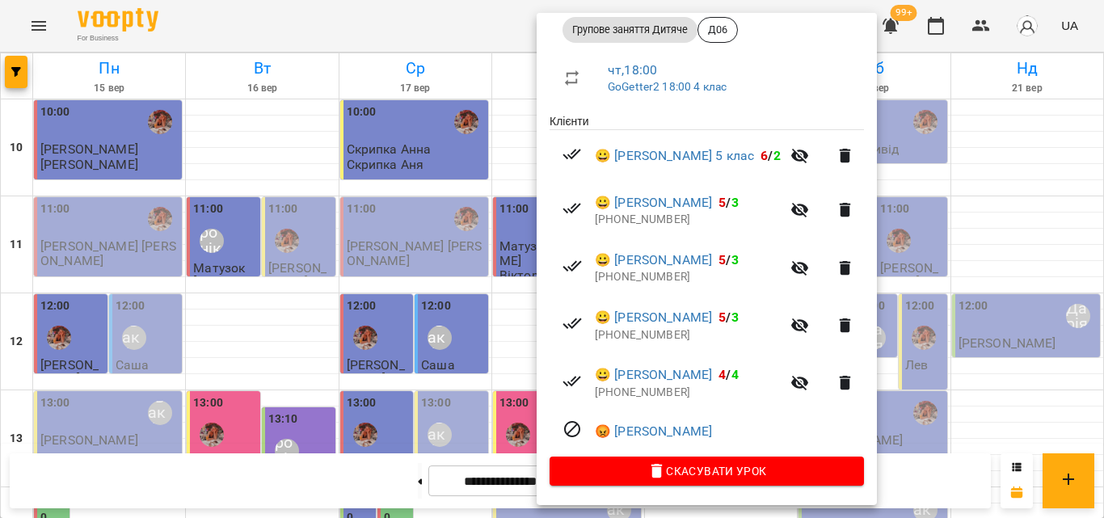
drag, startPoint x: 450, startPoint y: 30, endPoint x: 560, endPoint y: 312, distance: 302.8
click at [450, 29] on div at bounding box center [552, 259] width 1104 height 518
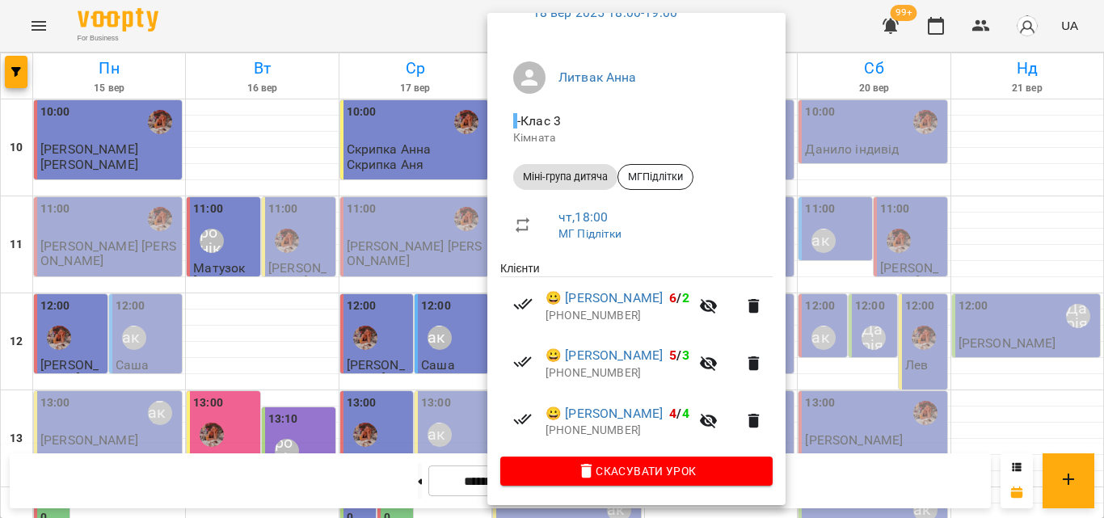
scroll to position [102, 0]
click at [409, 27] on div at bounding box center [552, 259] width 1104 height 518
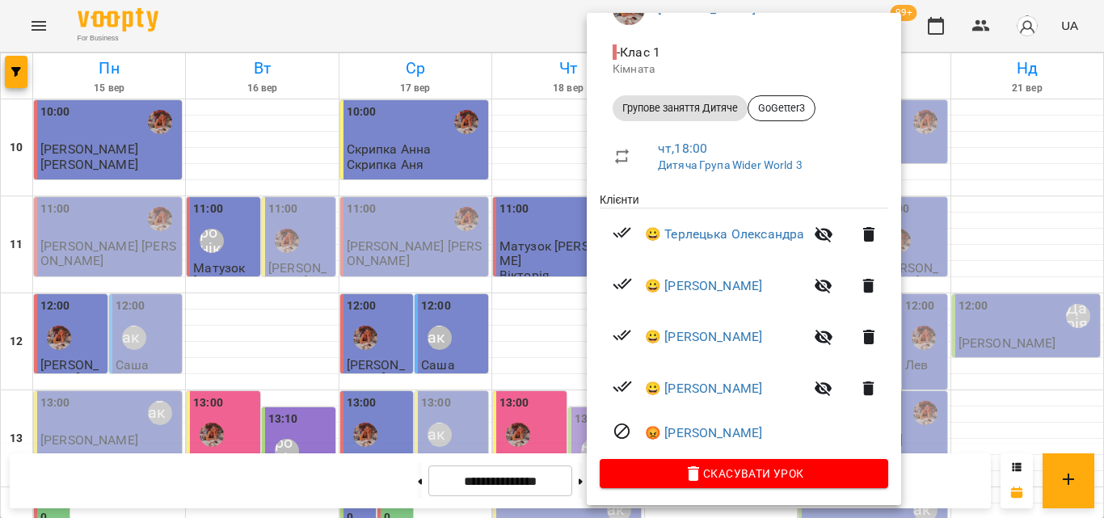
scroll to position [173, 0]
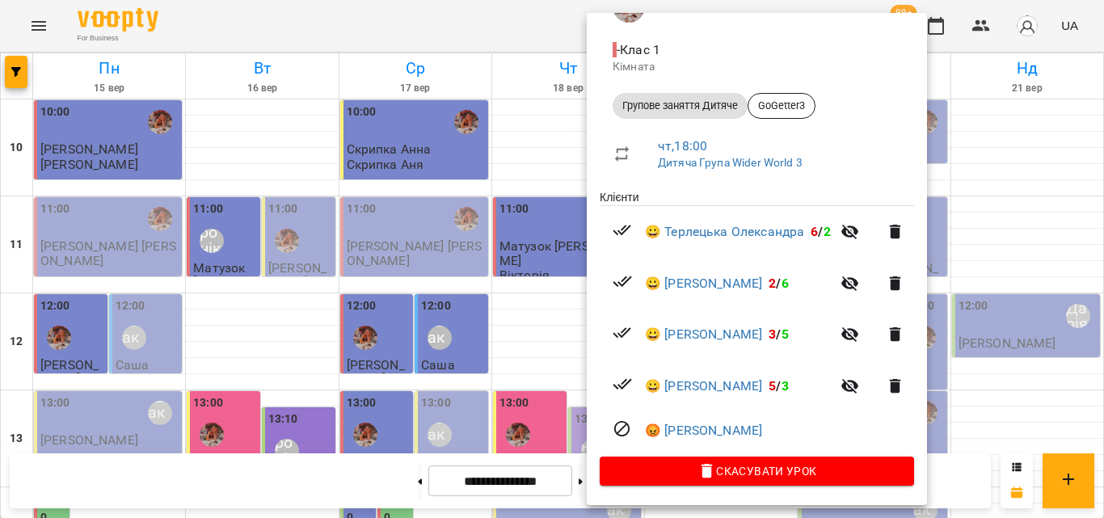
click at [534, 27] on div at bounding box center [552, 259] width 1104 height 518
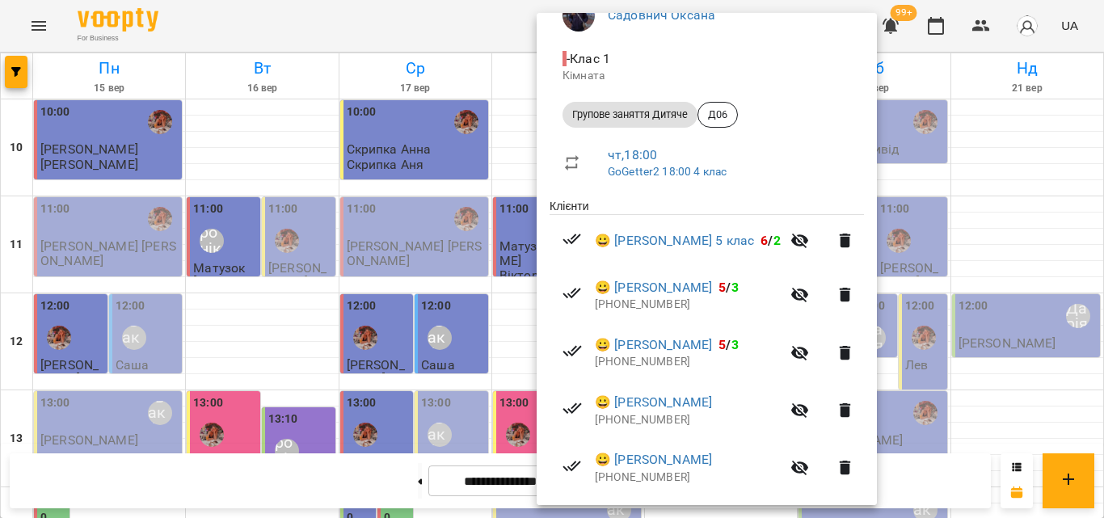
scroll to position [243, 0]
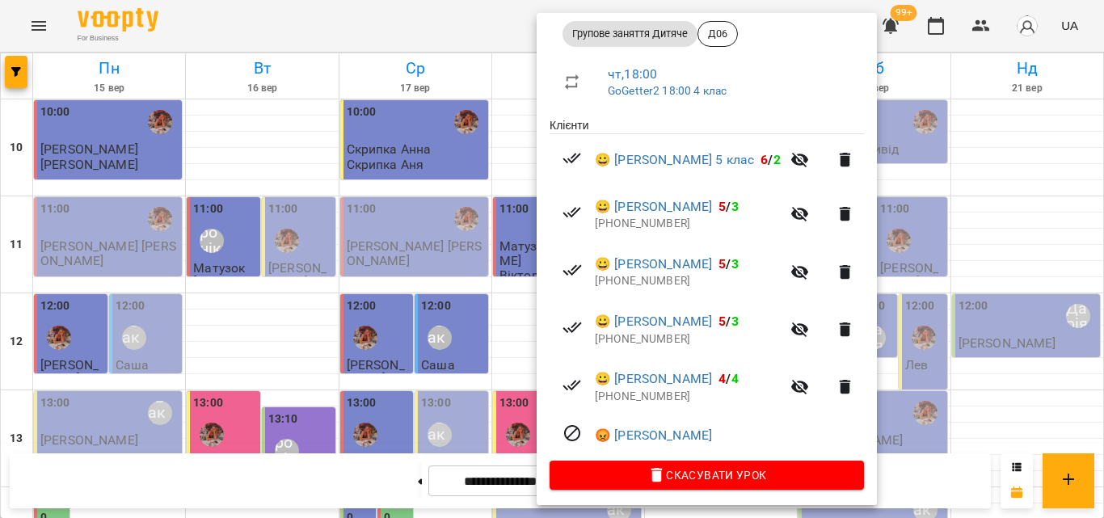
click at [473, 10] on div at bounding box center [552, 259] width 1104 height 518
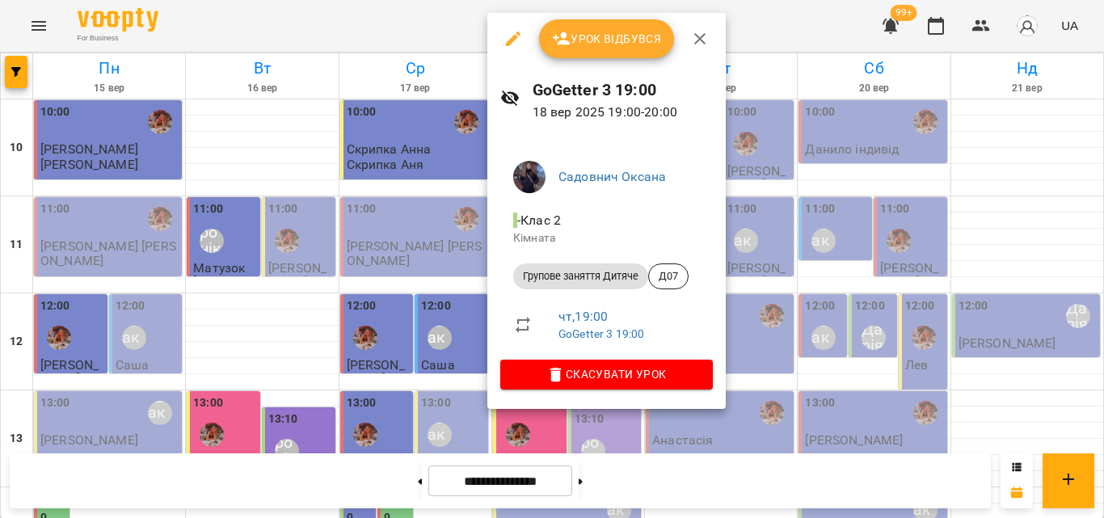
click at [680, 263] on li "Групове заняття Дитяче Д07" at bounding box center [606, 276] width 213 height 39
click at [666, 272] on span "Д07" at bounding box center [668, 276] width 39 height 15
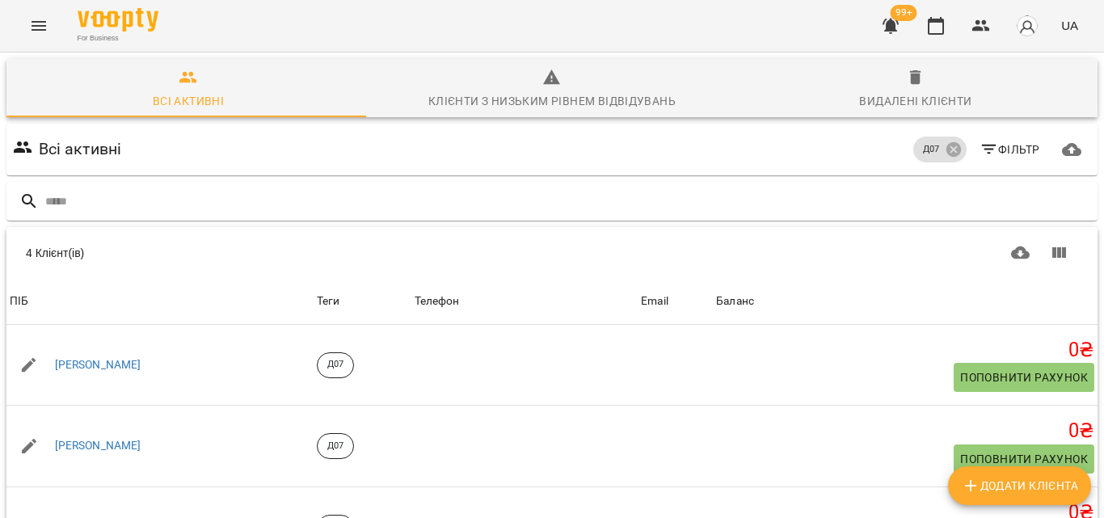
scroll to position [87, 0]
click at [927, 20] on icon "button" at bounding box center [936, 25] width 19 height 19
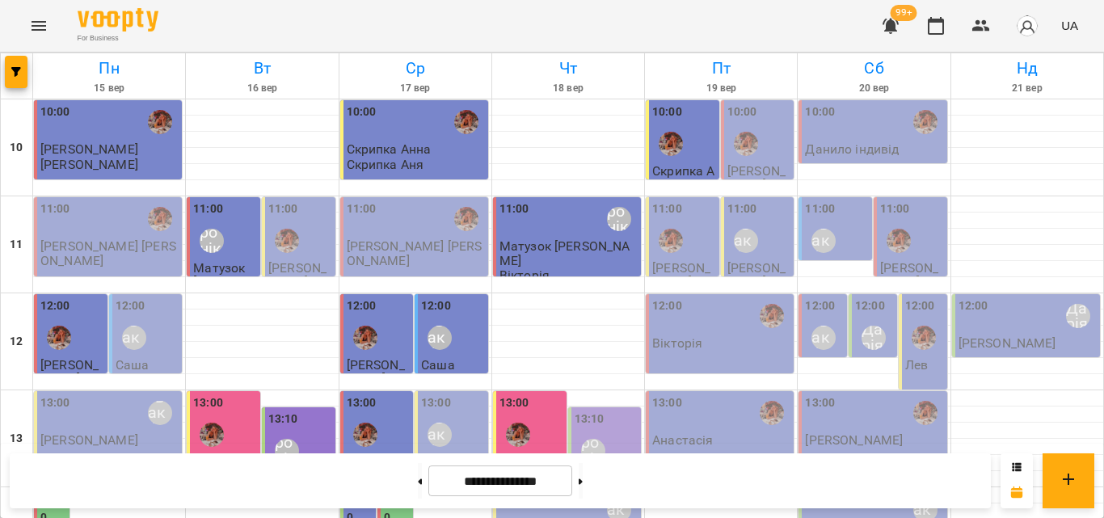
scroll to position [721, 0]
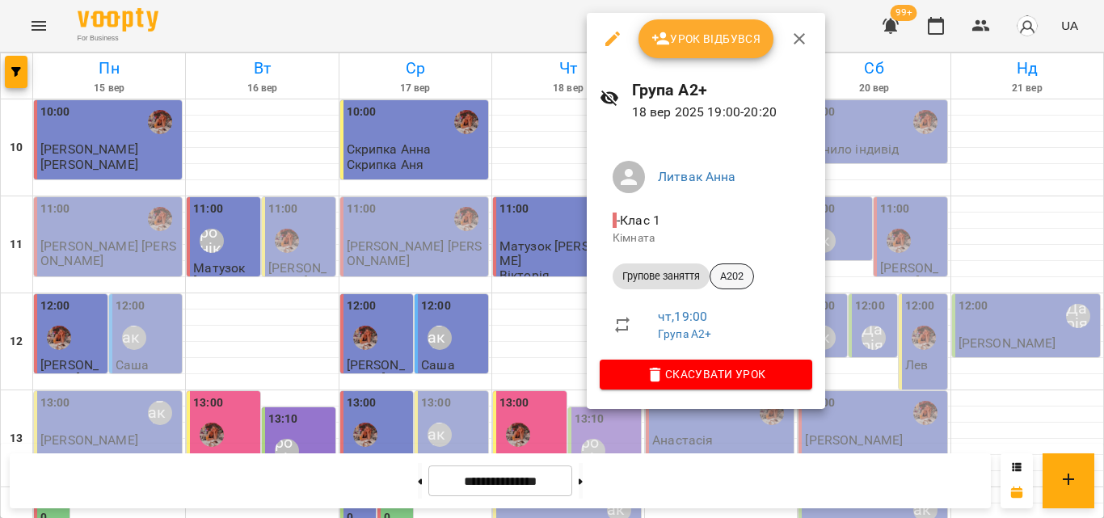
click at [729, 284] on span "A202" at bounding box center [732, 276] width 43 height 15
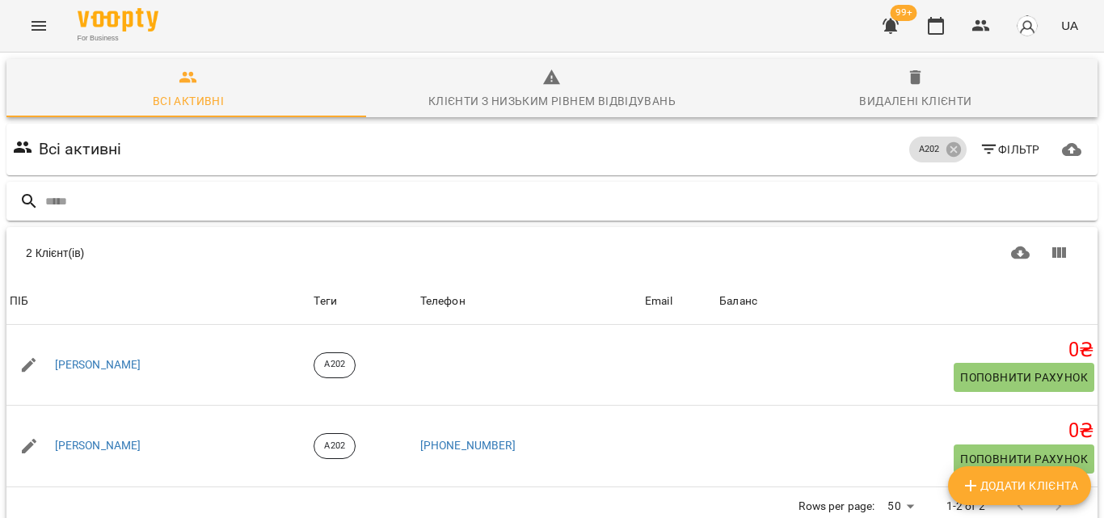
scroll to position [71, 0]
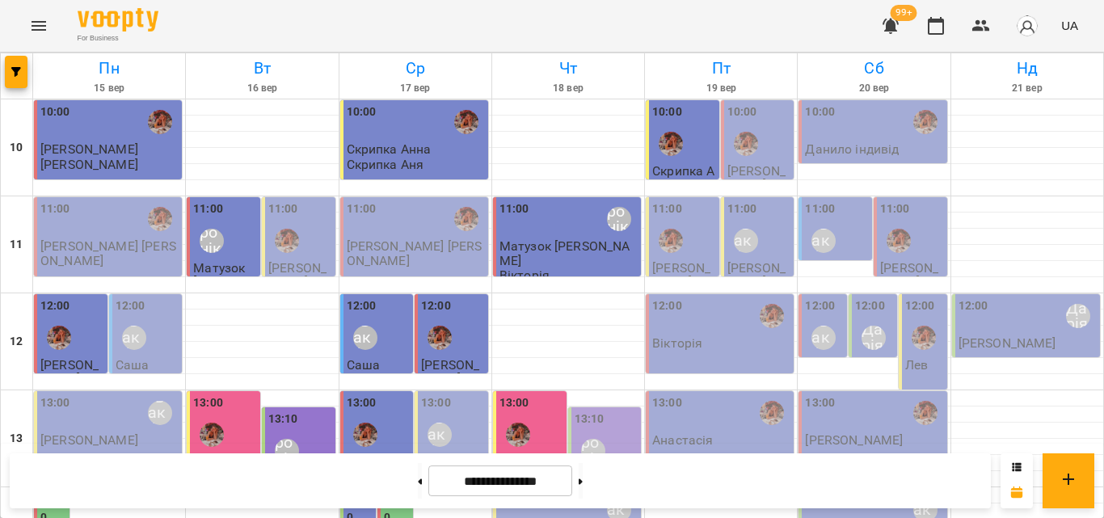
scroll to position [721, 0]
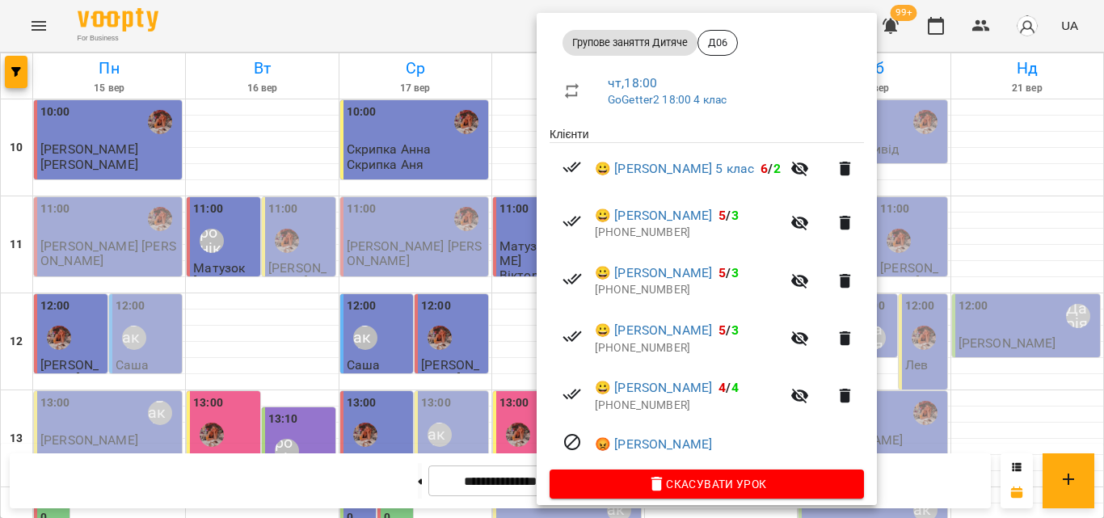
scroll to position [243, 0]
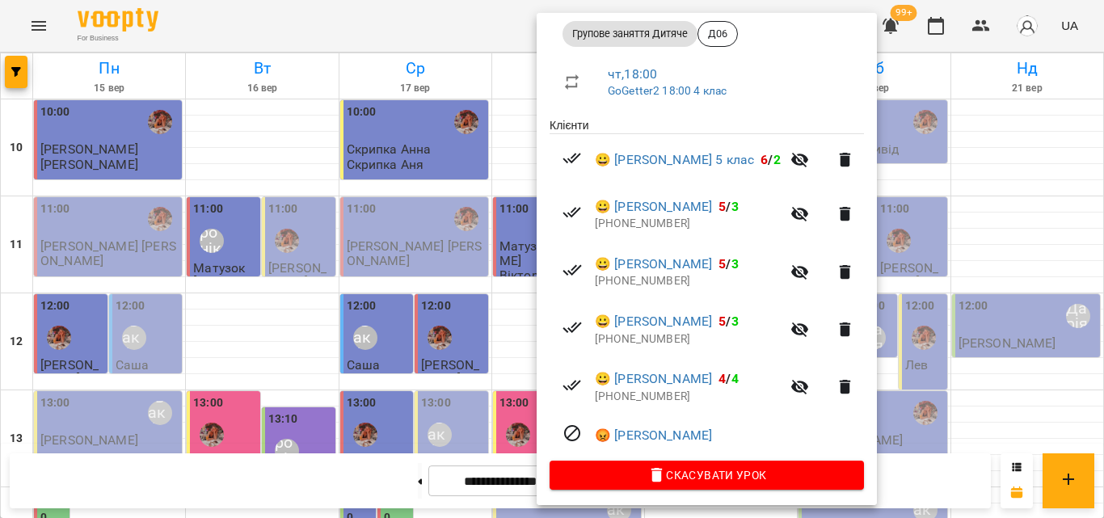
click at [369, 15] on div at bounding box center [552, 259] width 1104 height 518
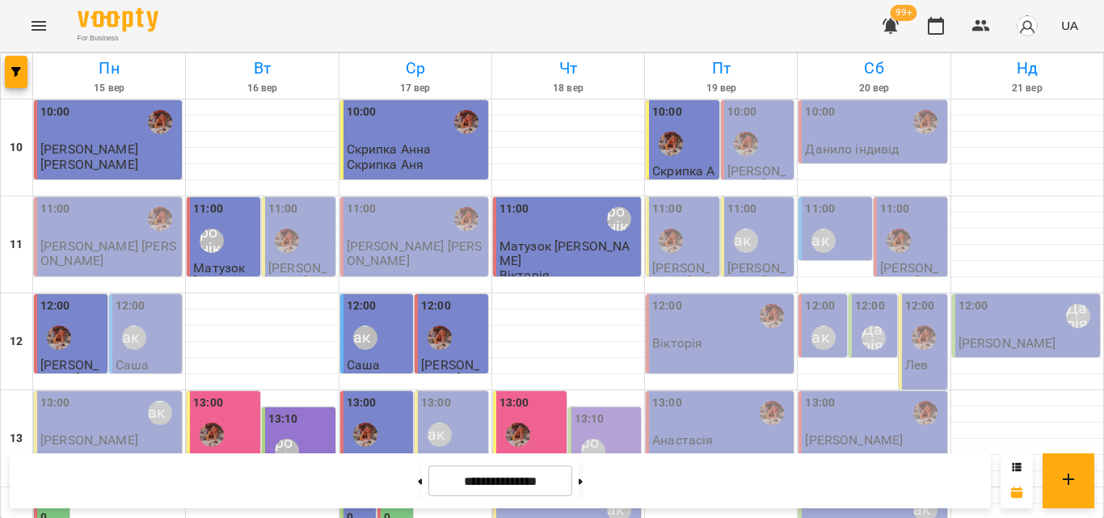
scroll to position [479, 0]
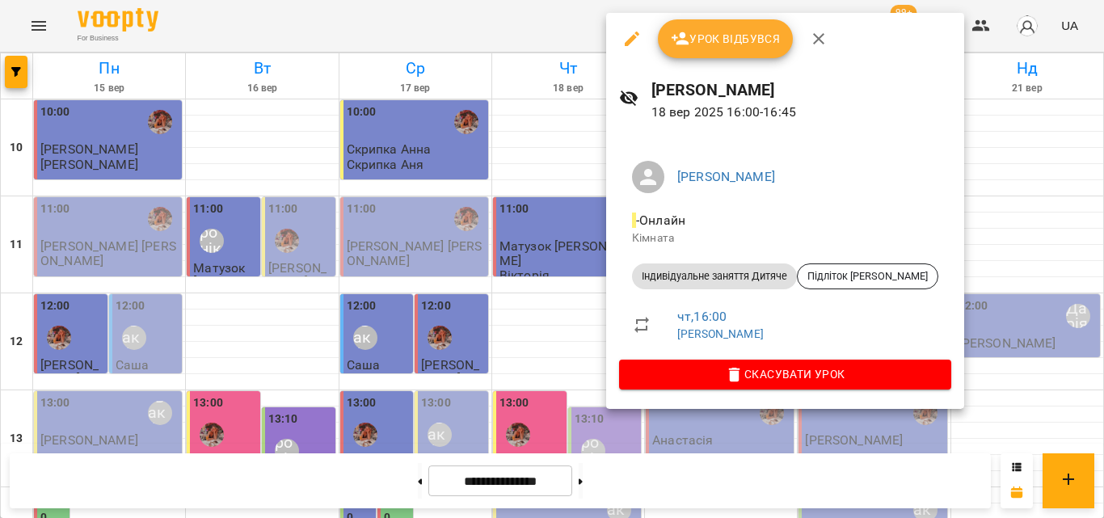
click at [542, 29] on div at bounding box center [552, 259] width 1104 height 518
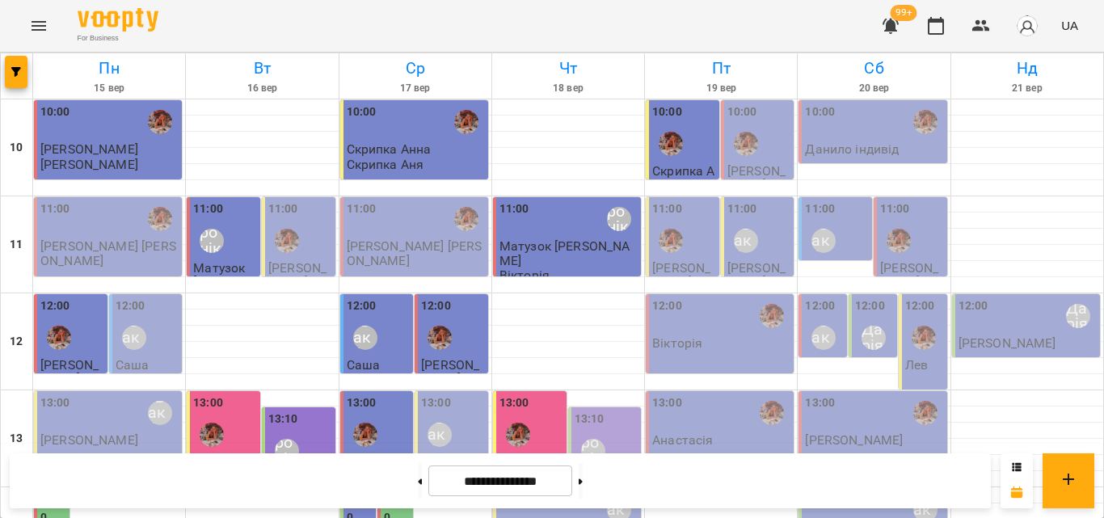
scroll to position [317, 0]
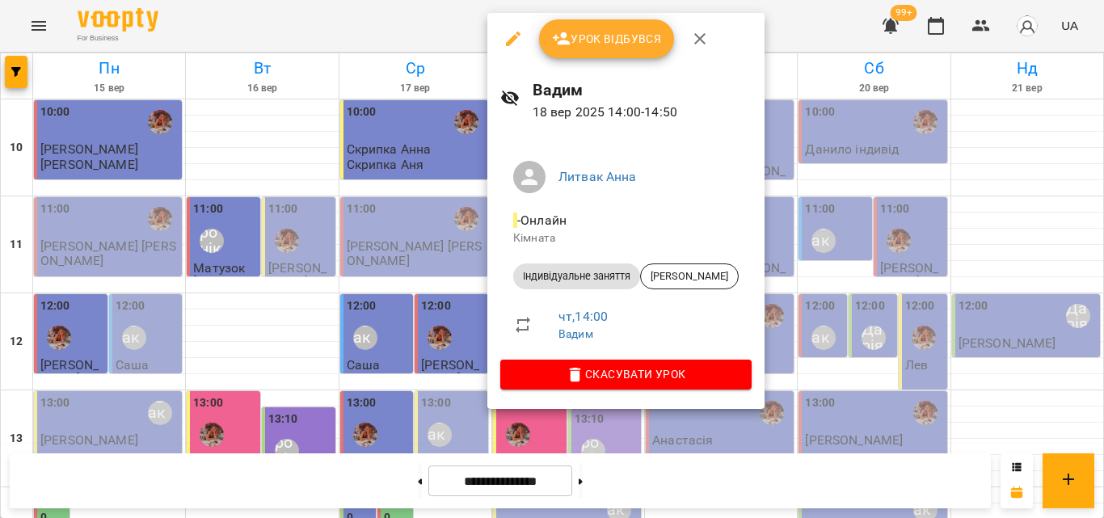
click at [452, 19] on div at bounding box center [552, 259] width 1104 height 518
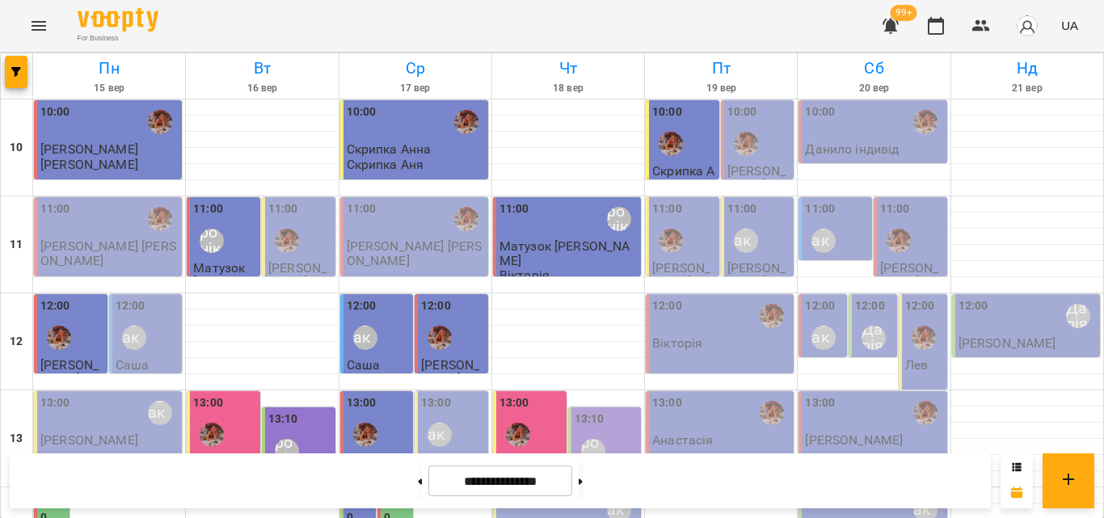
click at [450, 15] on div "For Business 99+ UA" at bounding box center [552, 26] width 1104 height 52
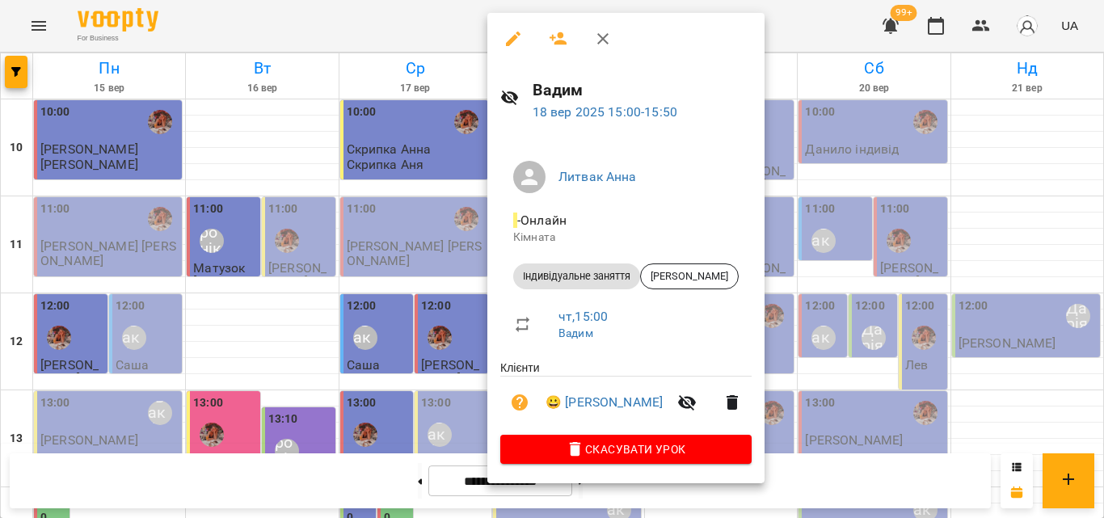
click at [440, 29] on div at bounding box center [552, 259] width 1104 height 518
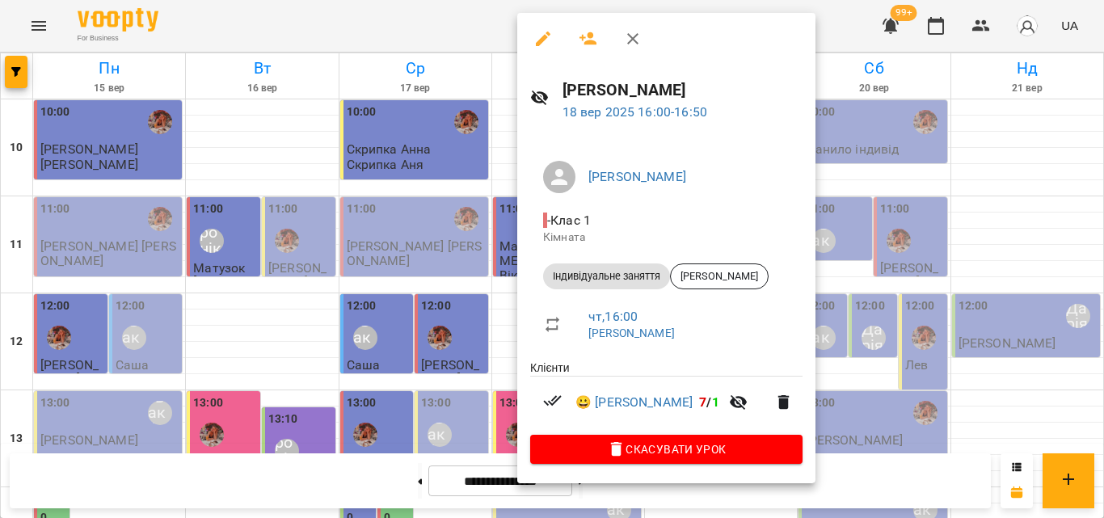
click at [403, 45] on div at bounding box center [552, 259] width 1104 height 518
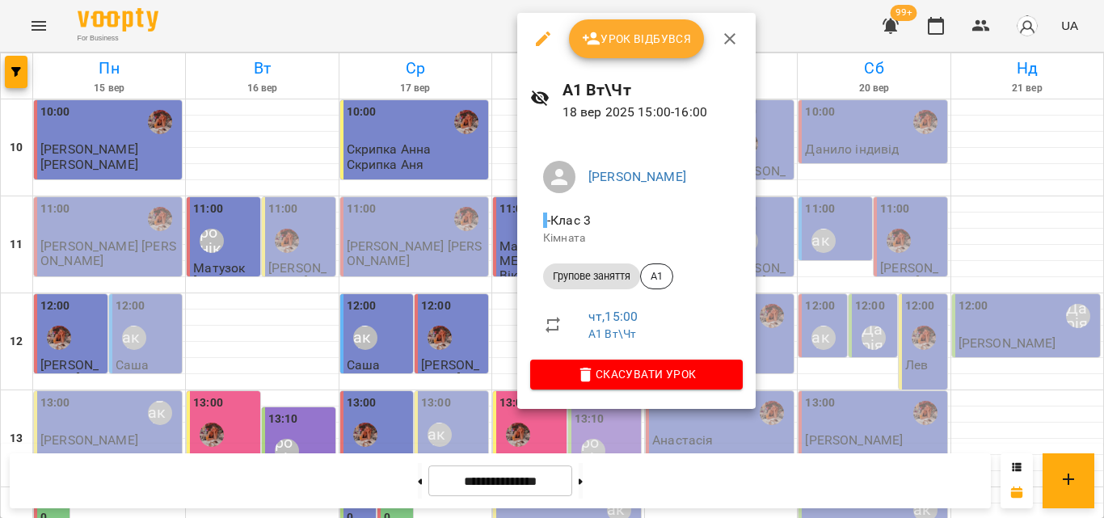
click at [475, 33] on div at bounding box center [552, 259] width 1104 height 518
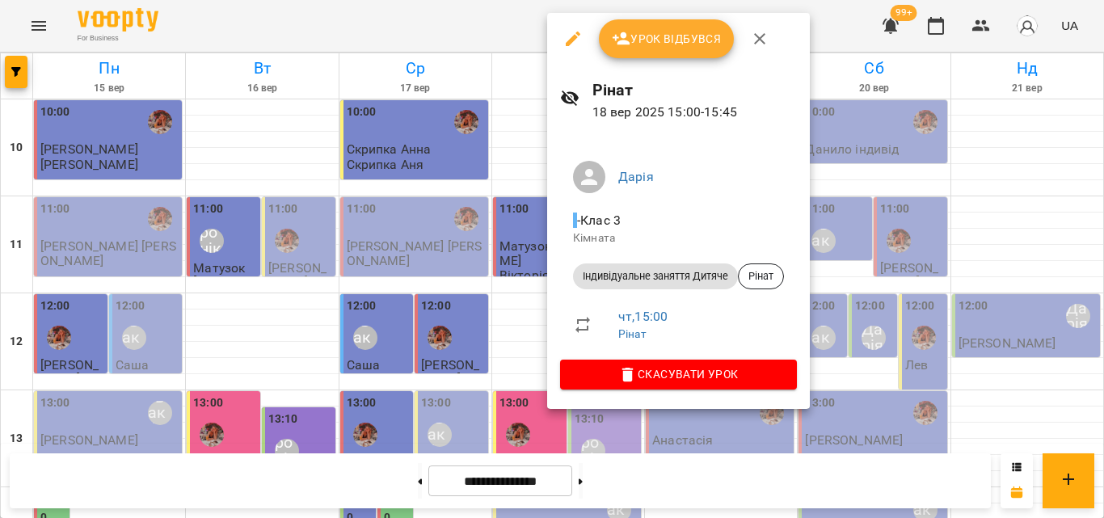
click at [525, 8] on div at bounding box center [552, 259] width 1104 height 518
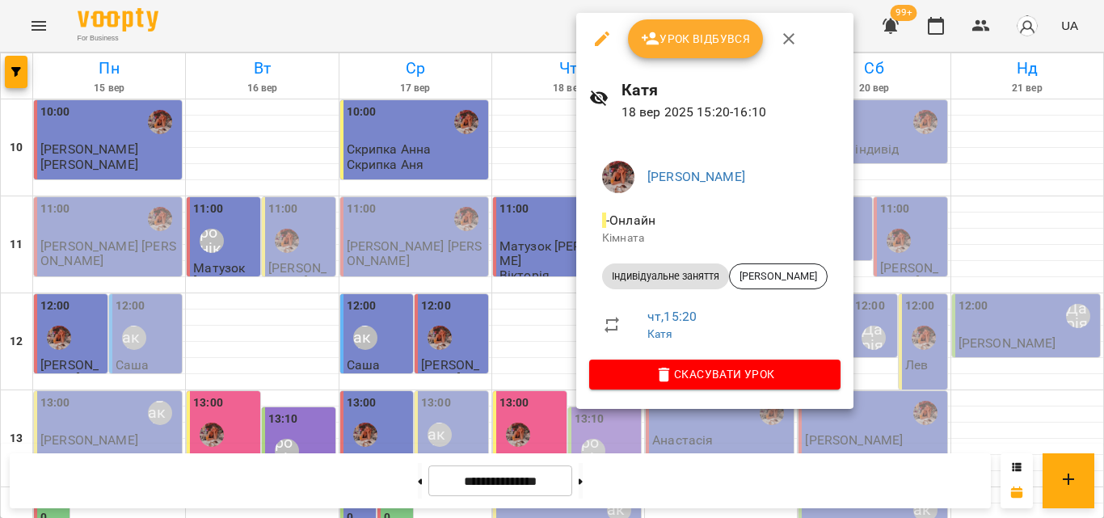
click at [463, 36] on div at bounding box center [552, 259] width 1104 height 518
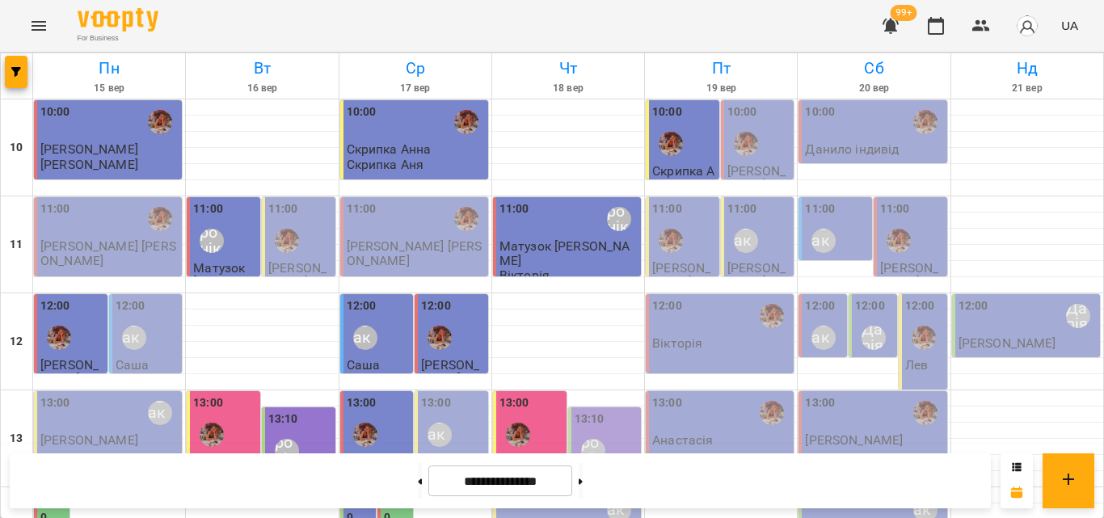
scroll to position [721, 0]
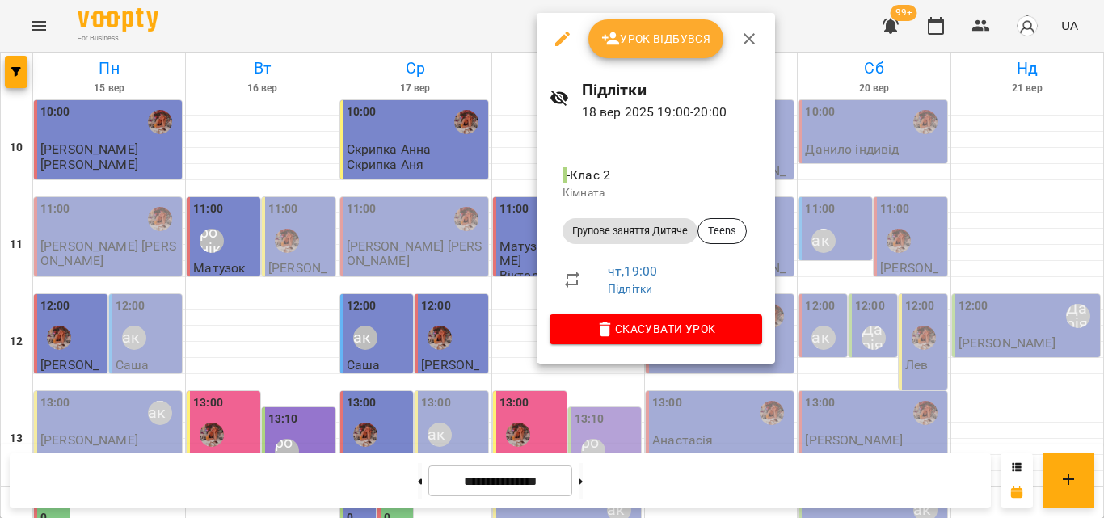
click at [472, 38] on div at bounding box center [552, 259] width 1104 height 518
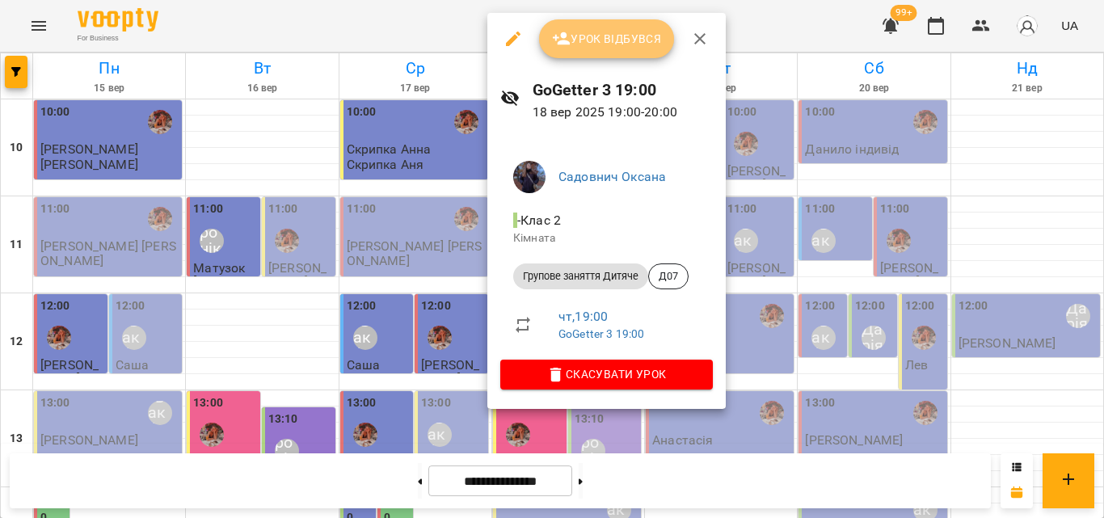
click at [652, 39] on span "Урок відбувся" at bounding box center [607, 38] width 110 height 19
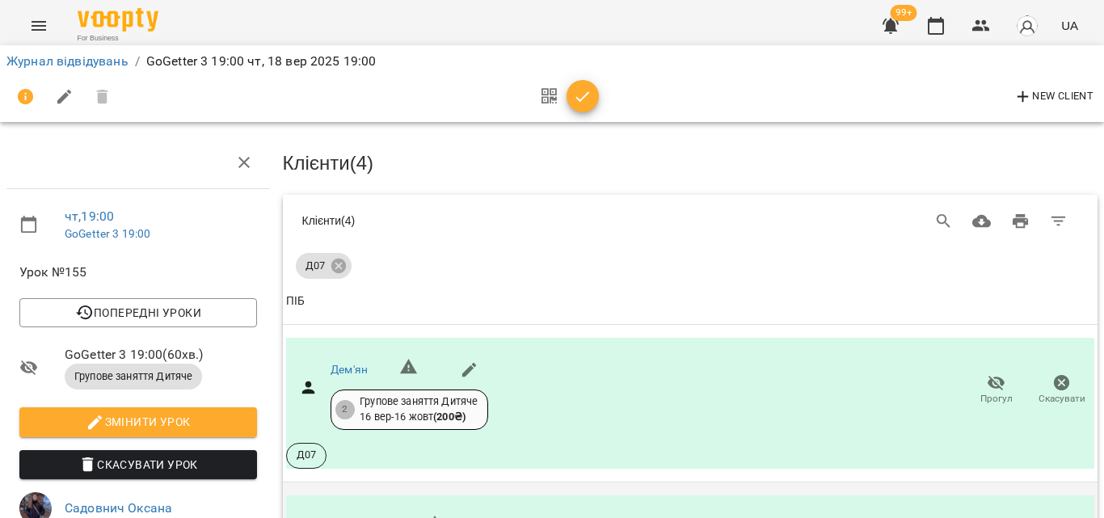
scroll to position [103, 0]
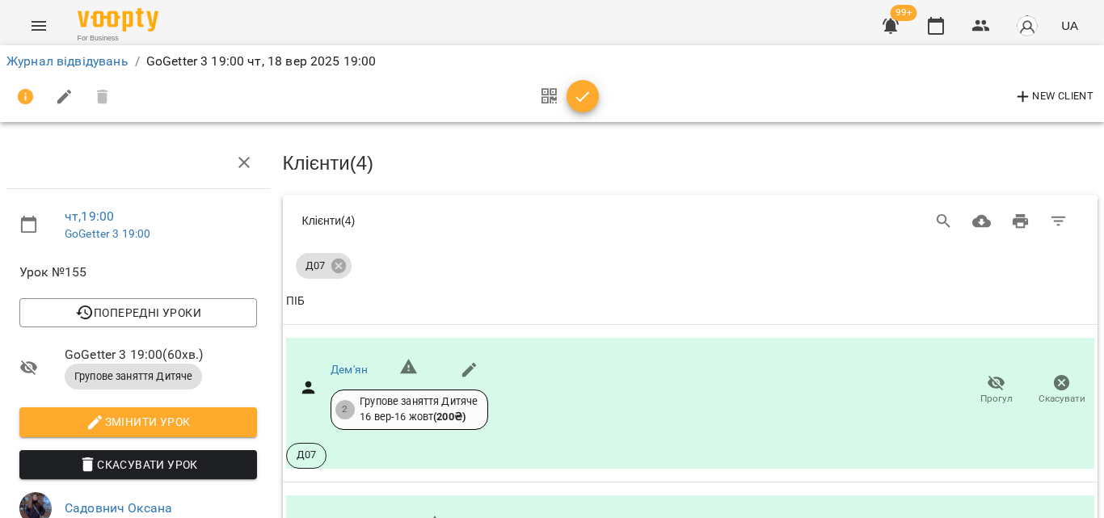
click at [591, 97] on icon "button" at bounding box center [582, 96] width 19 height 19
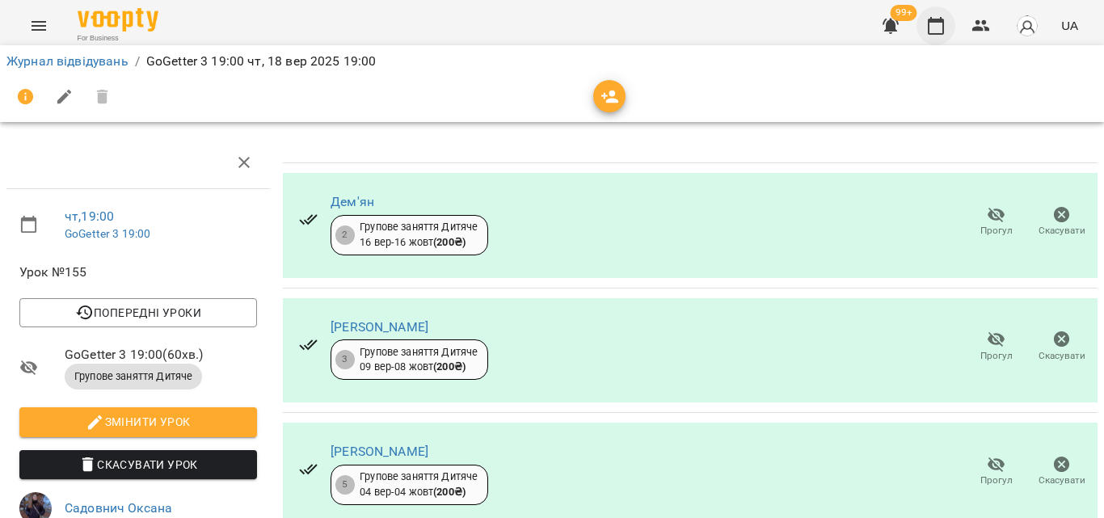
click at [935, 27] on icon "button" at bounding box center [936, 25] width 19 height 19
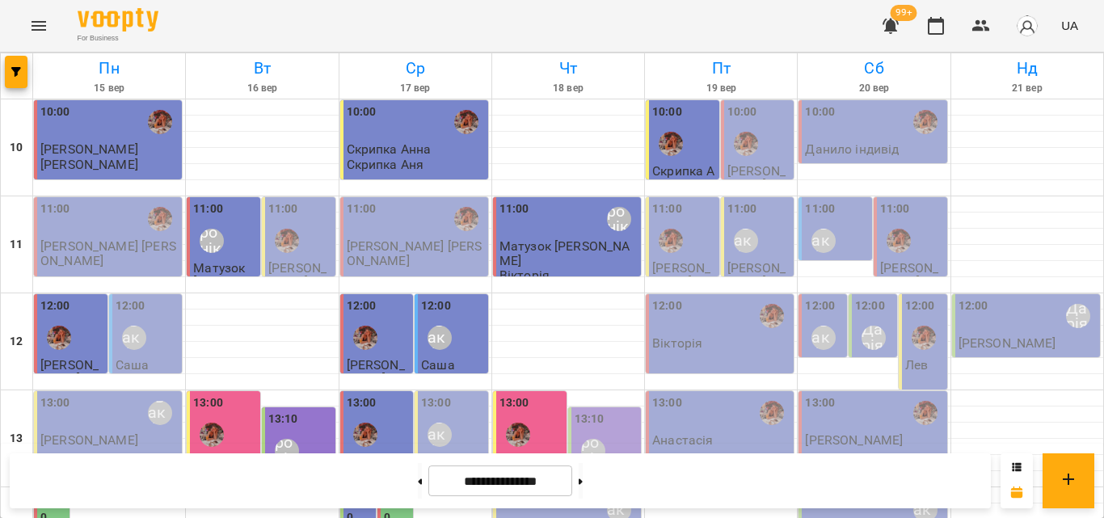
scroll to position [721, 0]
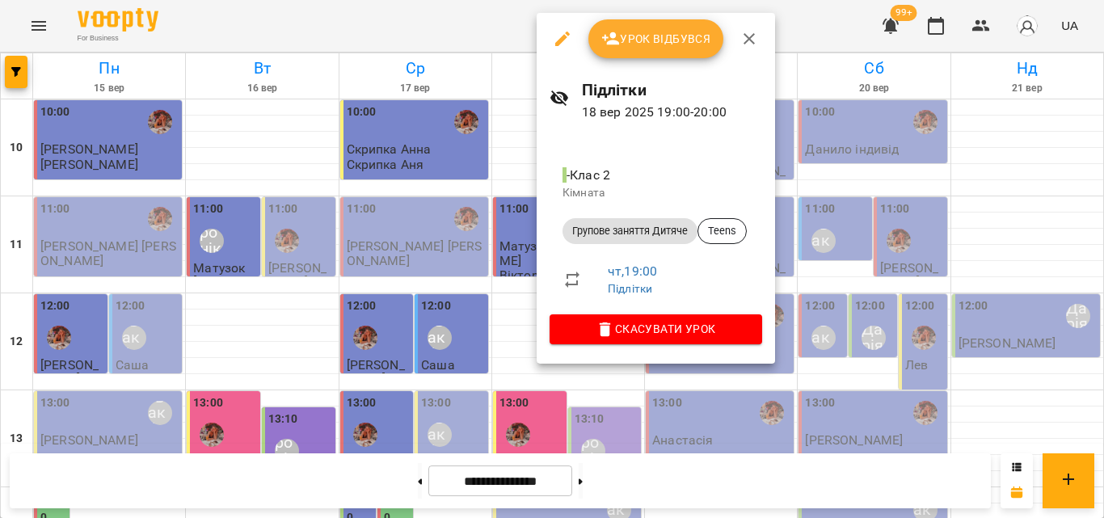
click at [411, 16] on div at bounding box center [552, 259] width 1104 height 518
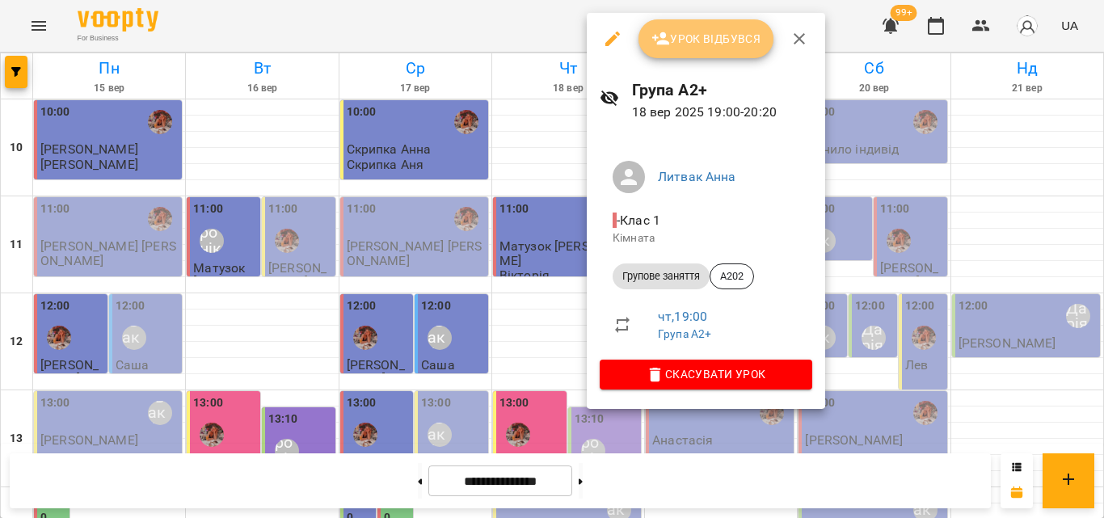
click at [669, 34] on icon "button" at bounding box center [661, 38] width 19 height 19
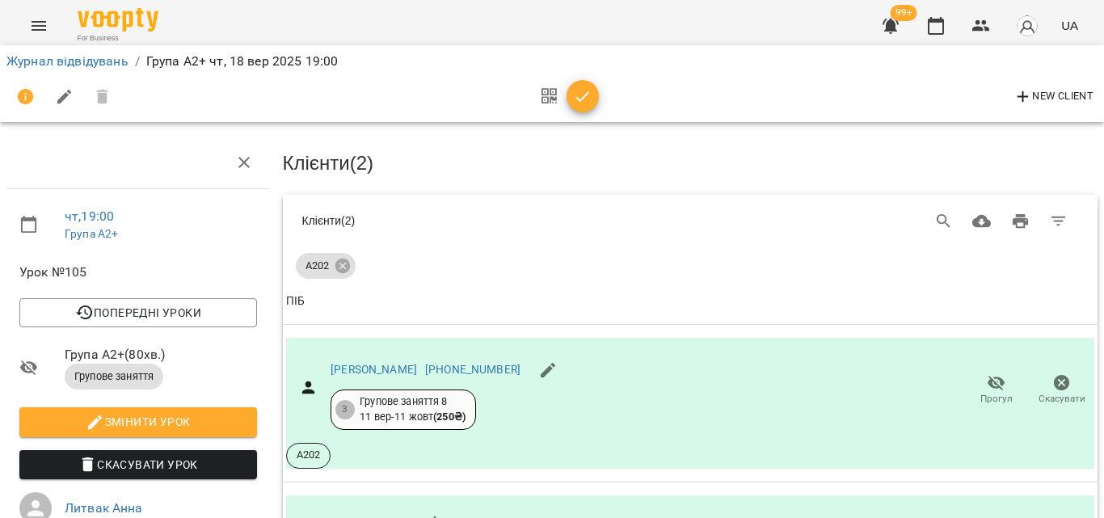
scroll to position [295, 0]
click at [582, 105] on icon "button" at bounding box center [582, 96] width 19 height 19
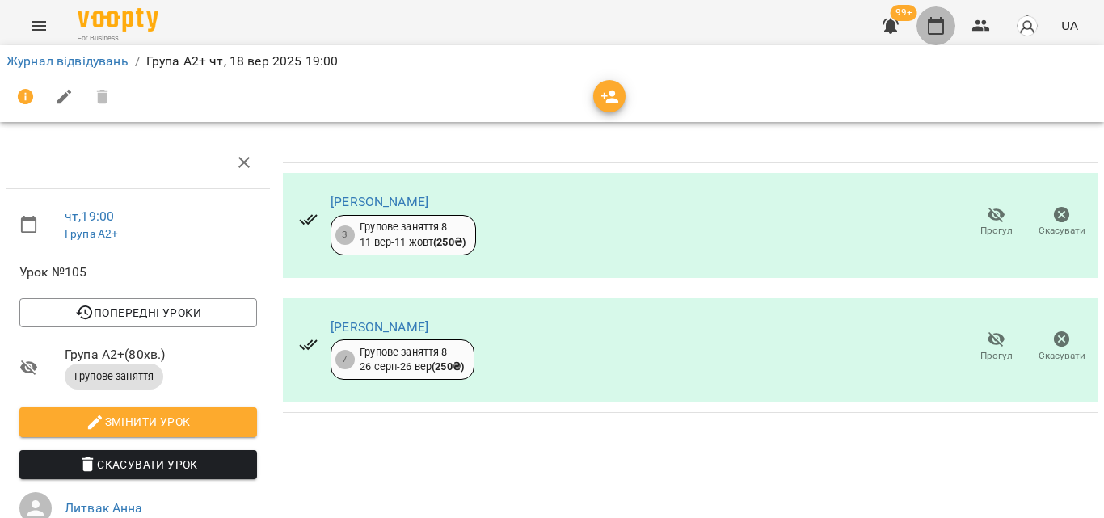
click at [944, 26] on icon "button" at bounding box center [936, 26] width 16 height 18
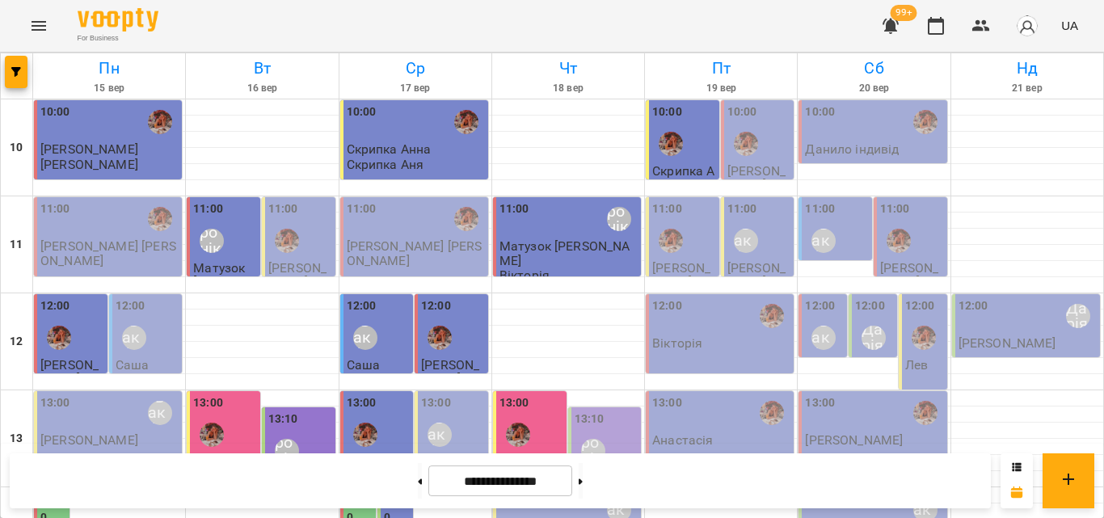
scroll to position [721, 0]
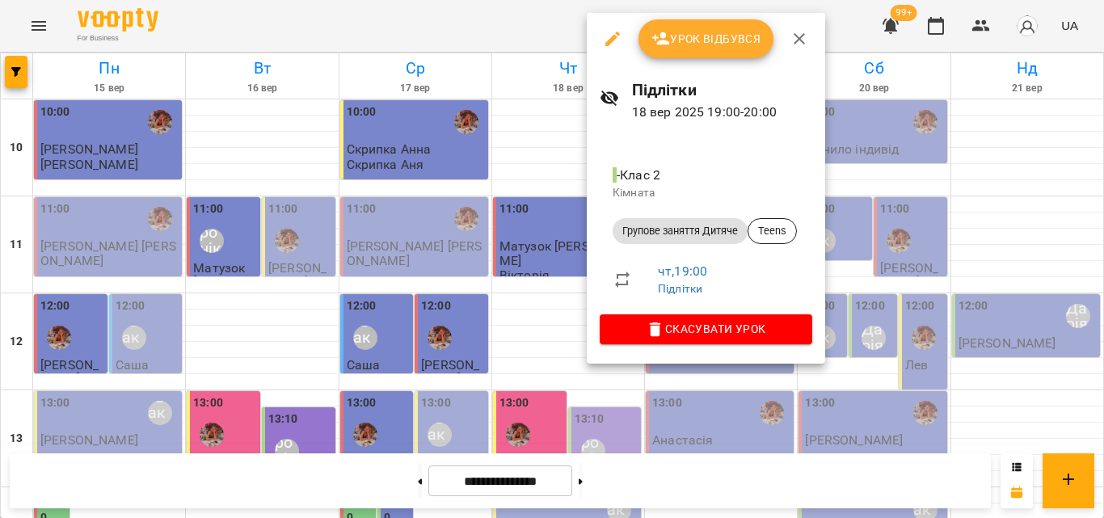
click at [513, 22] on div at bounding box center [552, 259] width 1104 height 518
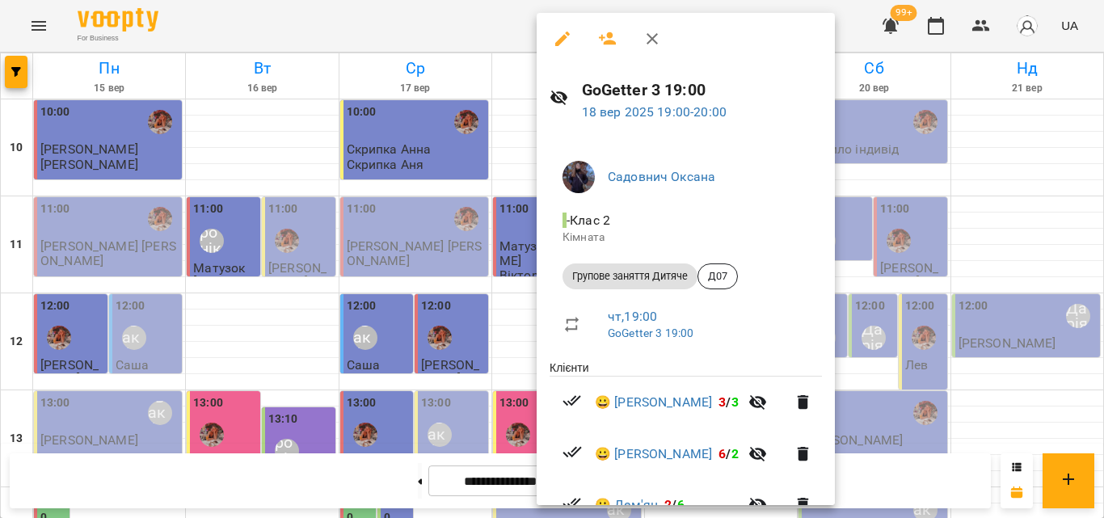
scroll to position [141, 0]
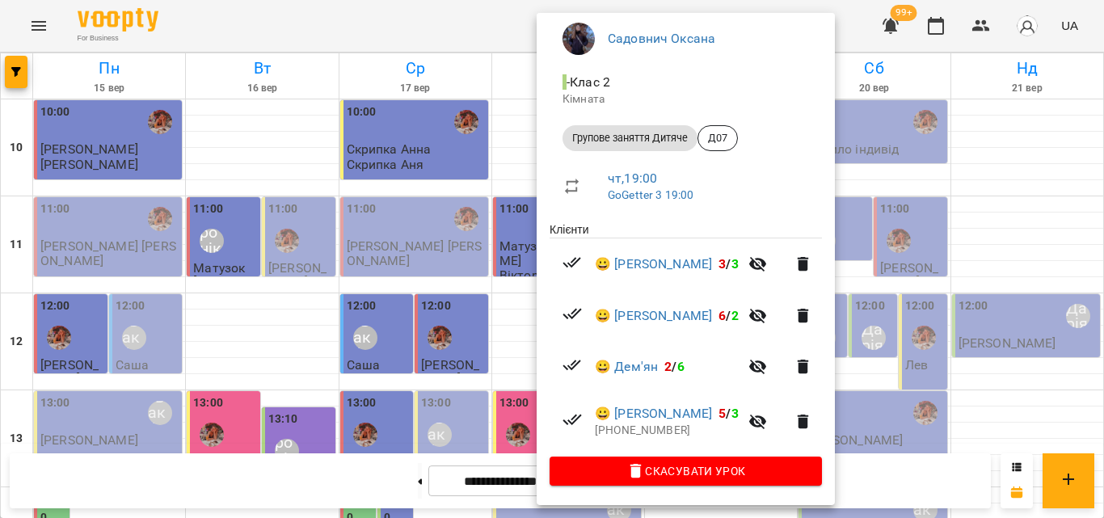
click at [435, 17] on div at bounding box center [552, 259] width 1104 height 518
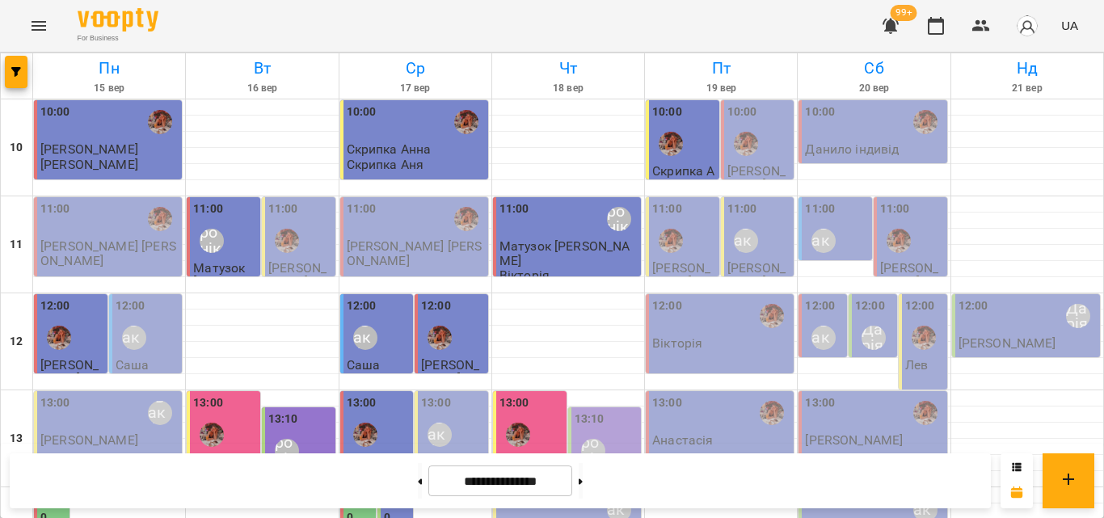
scroll to position [721, 0]
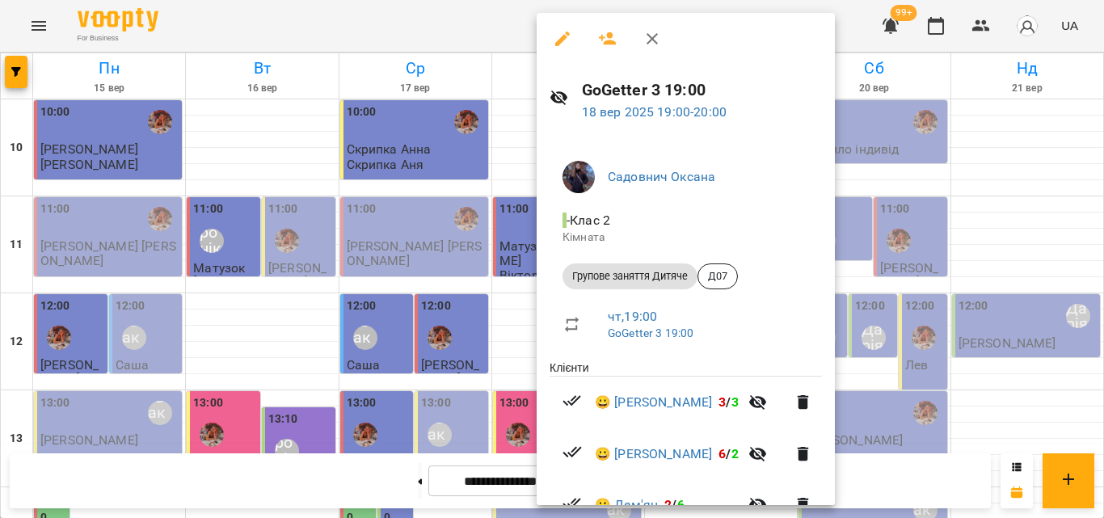
scroll to position [141, 0]
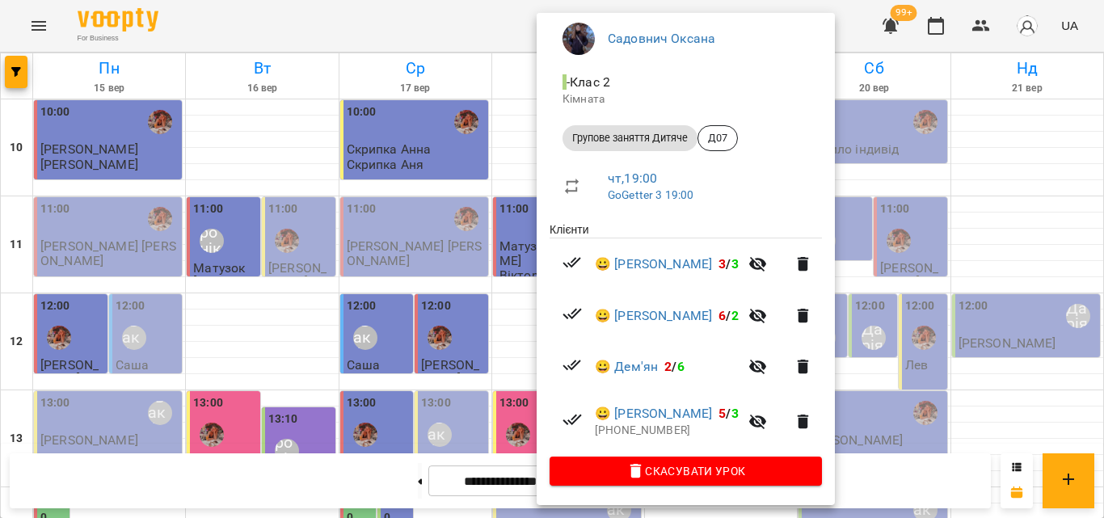
click at [505, 32] on div at bounding box center [552, 259] width 1104 height 518
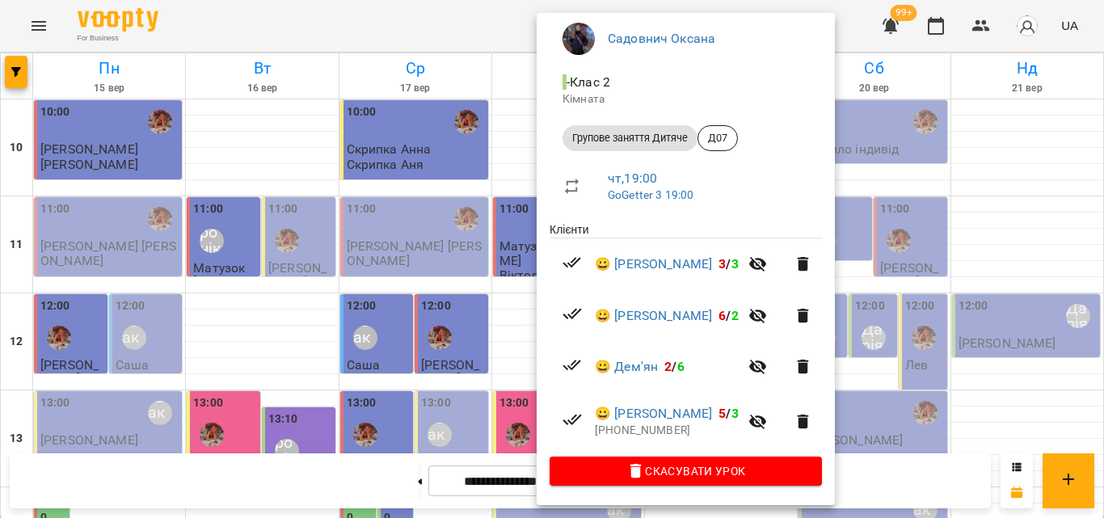
click at [515, 57] on div at bounding box center [552, 259] width 1104 height 518
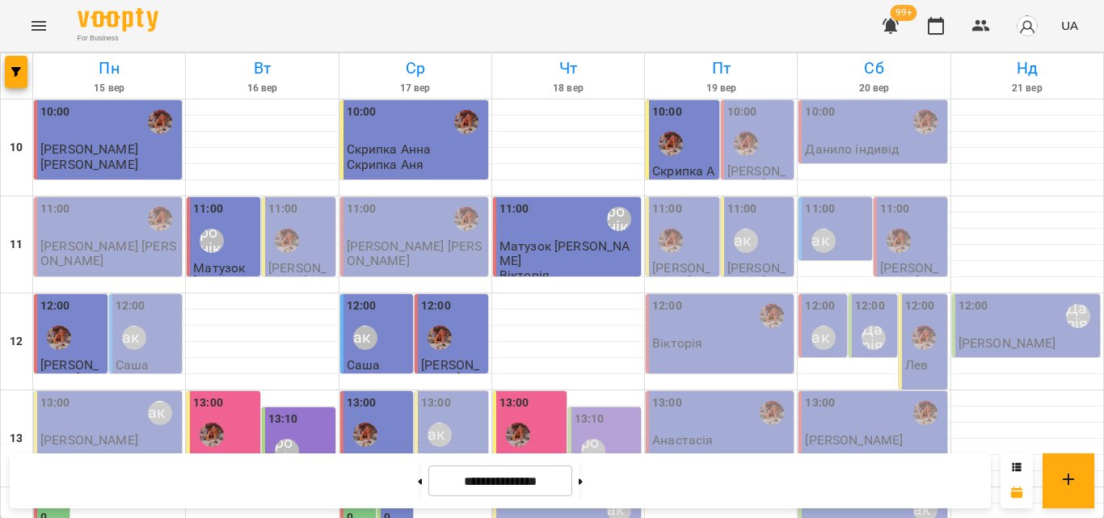
scroll to position [0, 0]
click at [711, 333] on div "12:00" at bounding box center [721, 316] width 138 height 37
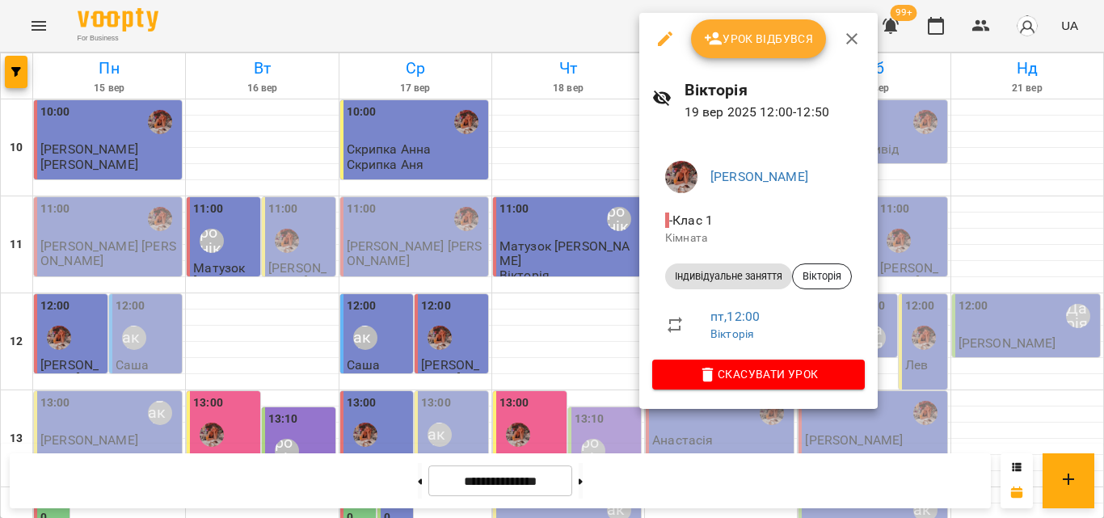
click at [567, 26] on div at bounding box center [552, 259] width 1104 height 518
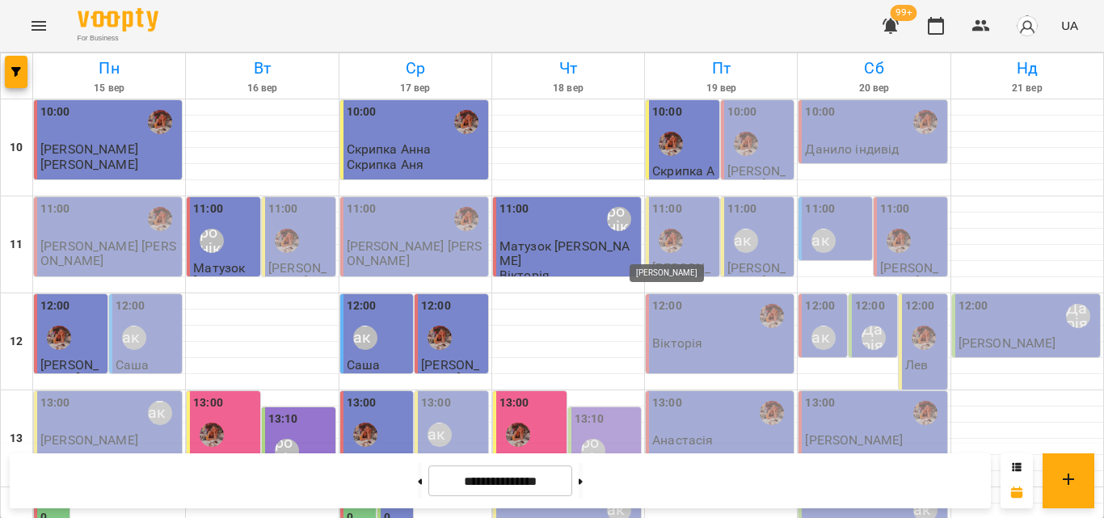
click at [666, 236] on img "Анна Клочаник" at bounding box center [671, 241] width 24 height 24
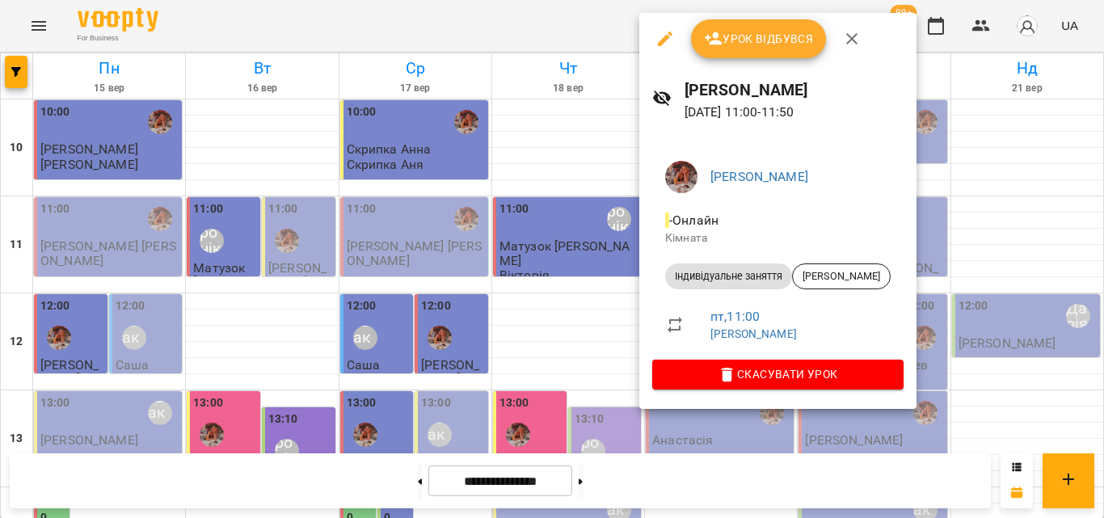
click at [591, 41] on div at bounding box center [552, 259] width 1104 height 518
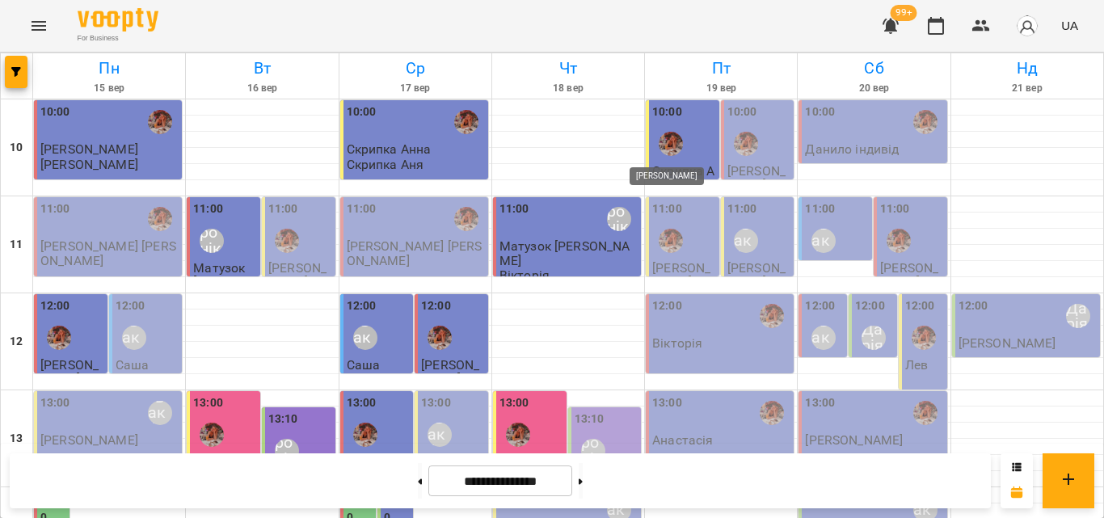
click at [671, 145] on img "Анна Клочаник" at bounding box center [671, 144] width 24 height 24
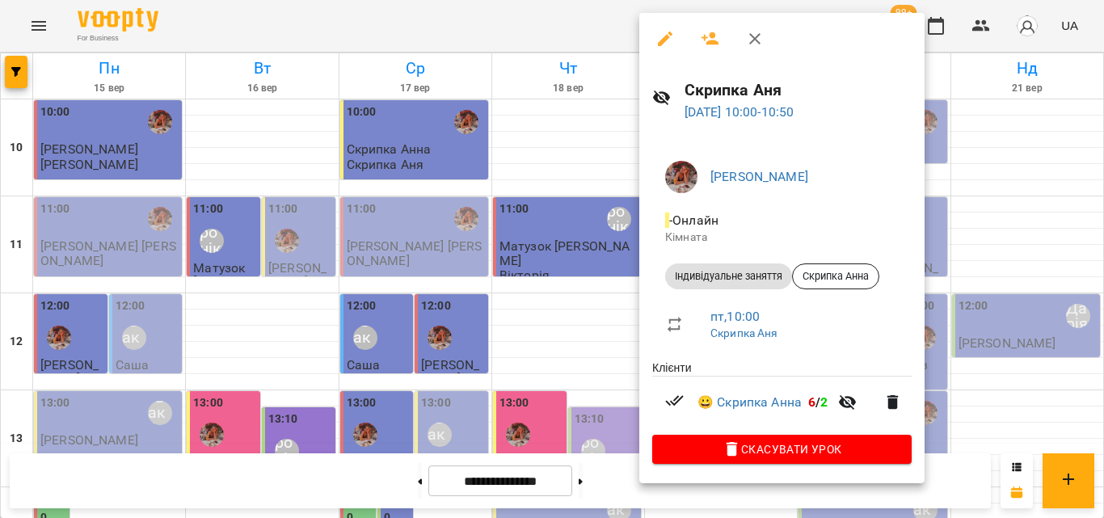
click at [593, 36] on div at bounding box center [552, 259] width 1104 height 518
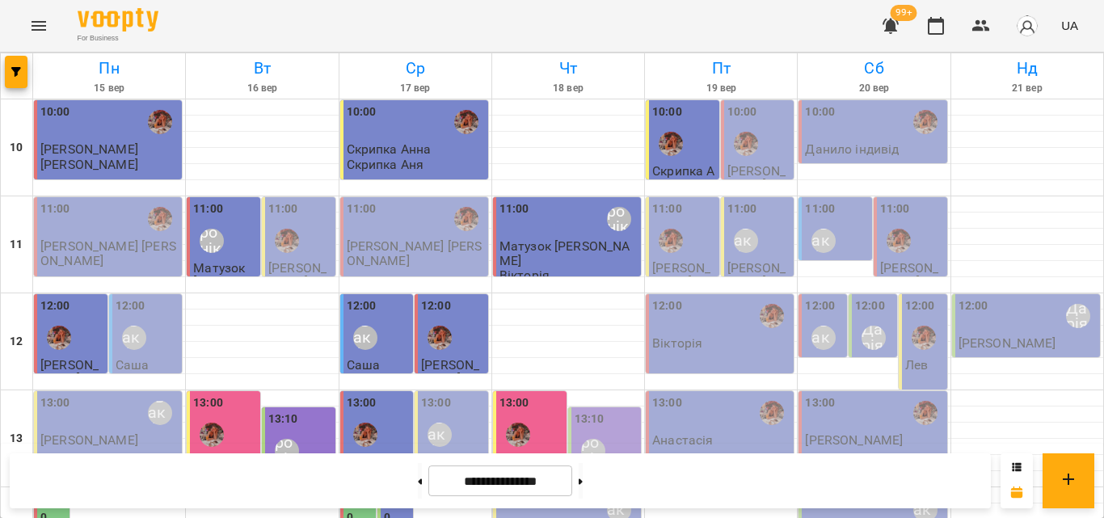
scroll to position [81, 0]
click at [869, 319] on div "Дарія" at bounding box center [873, 337] width 37 height 37
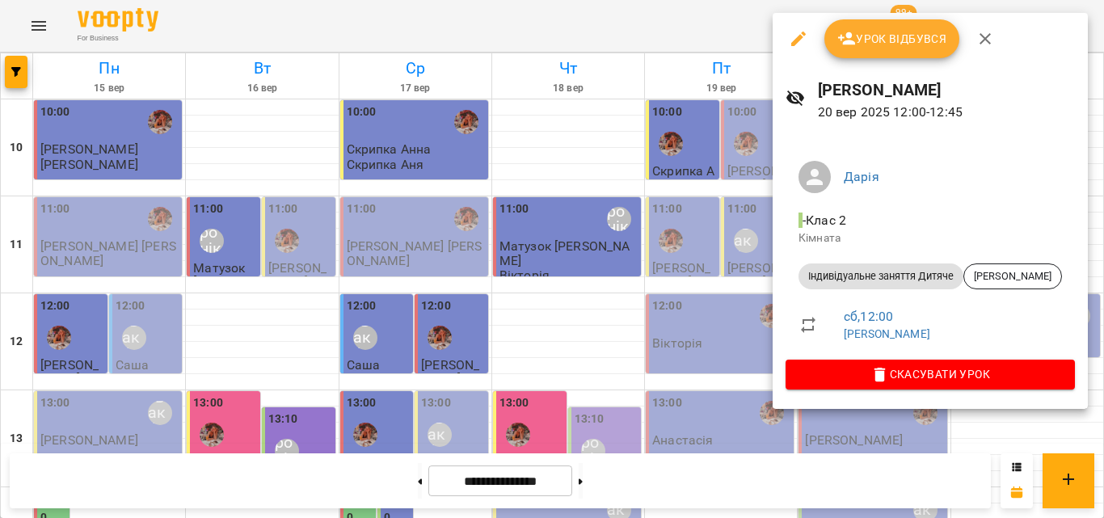
click at [647, 30] on div at bounding box center [552, 259] width 1104 height 518
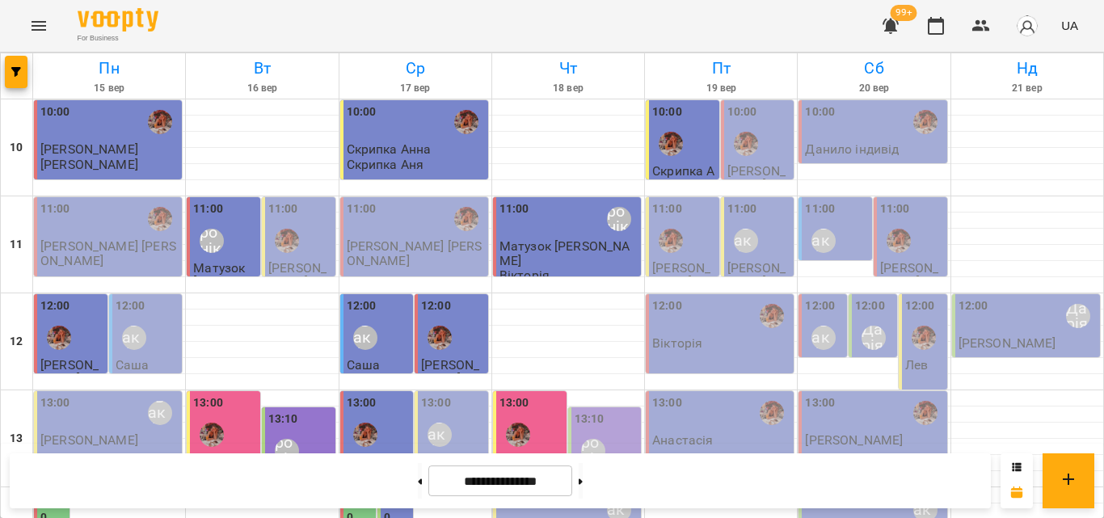
click at [700, 298] on div "12:00" at bounding box center [721, 316] width 138 height 37
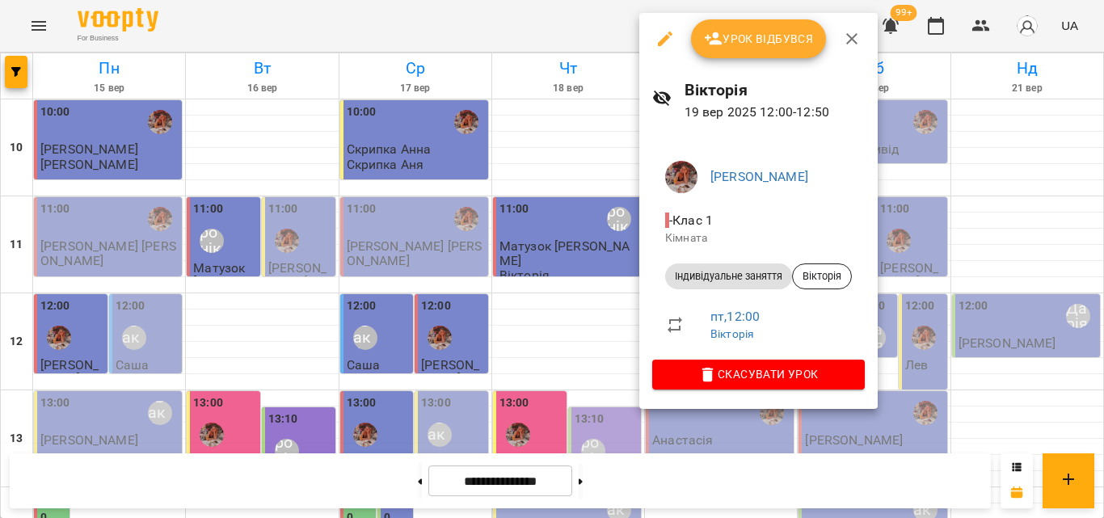
click at [606, 15] on div at bounding box center [552, 259] width 1104 height 518
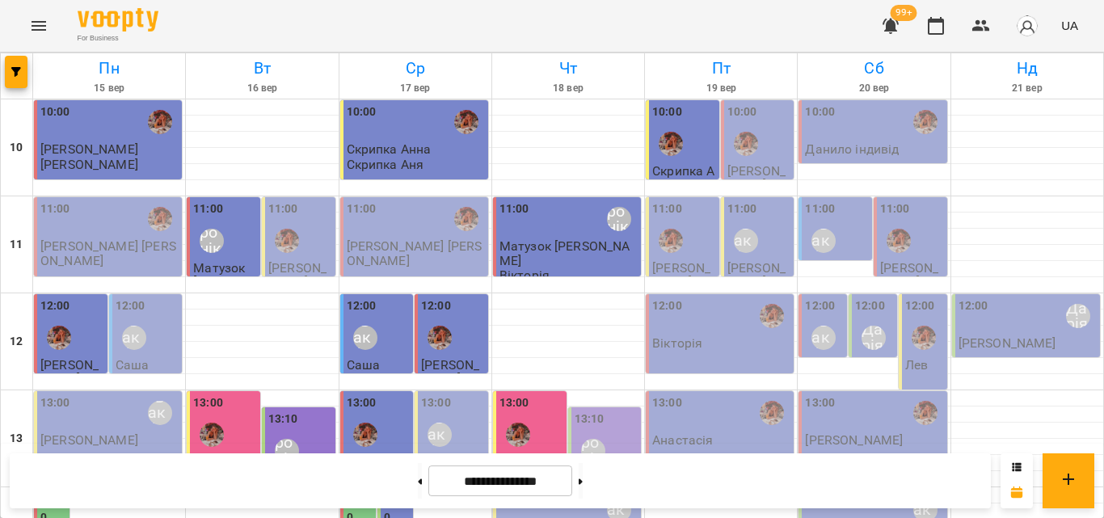
scroll to position [162, 0]
click at [733, 294] on div "12:00 Вікторія" at bounding box center [720, 333] width 148 height 79
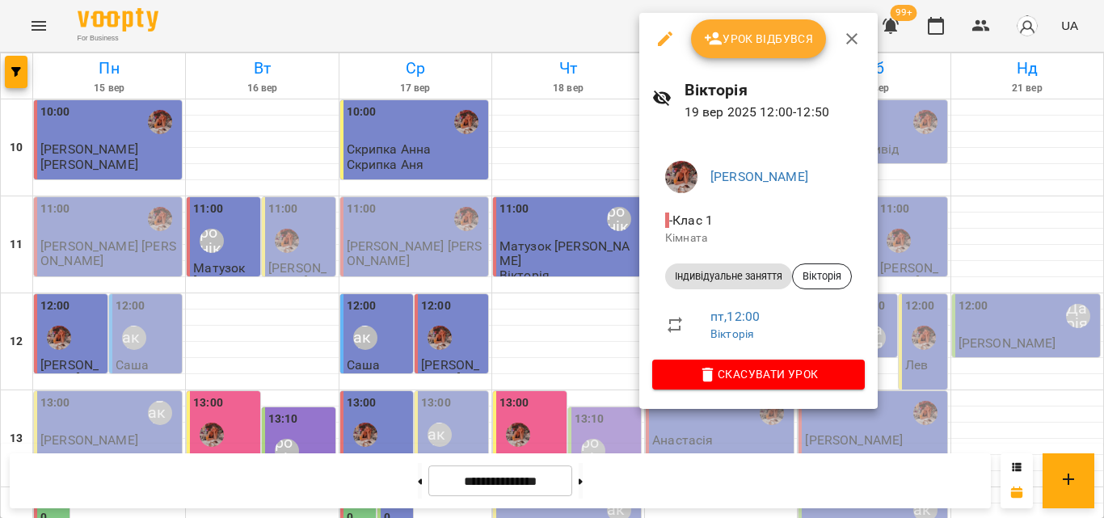
click at [572, 13] on div at bounding box center [552, 259] width 1104 height 518
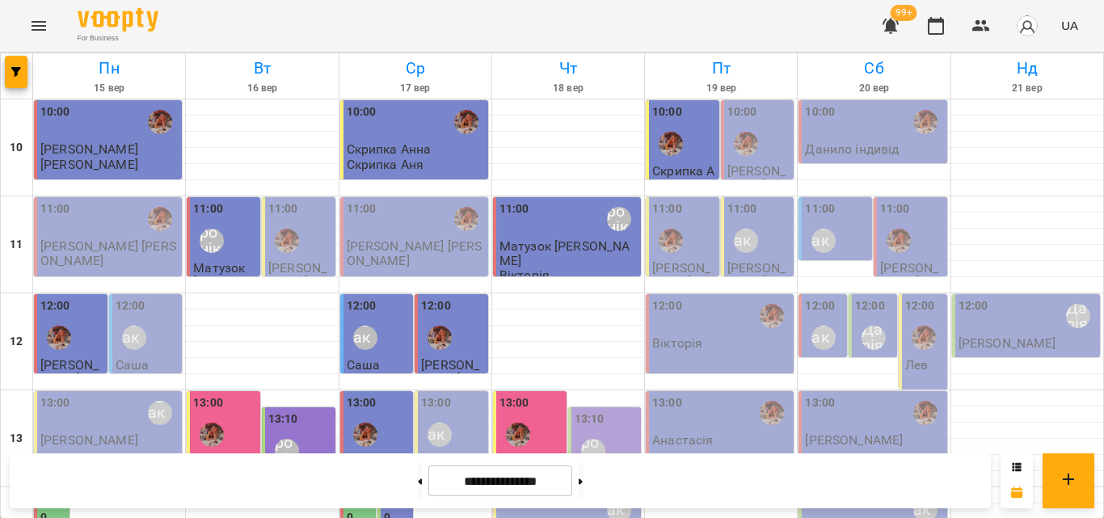
click at [675, 433] on p "Анастасія" at bounding box center [682, 440] width 61 height 14
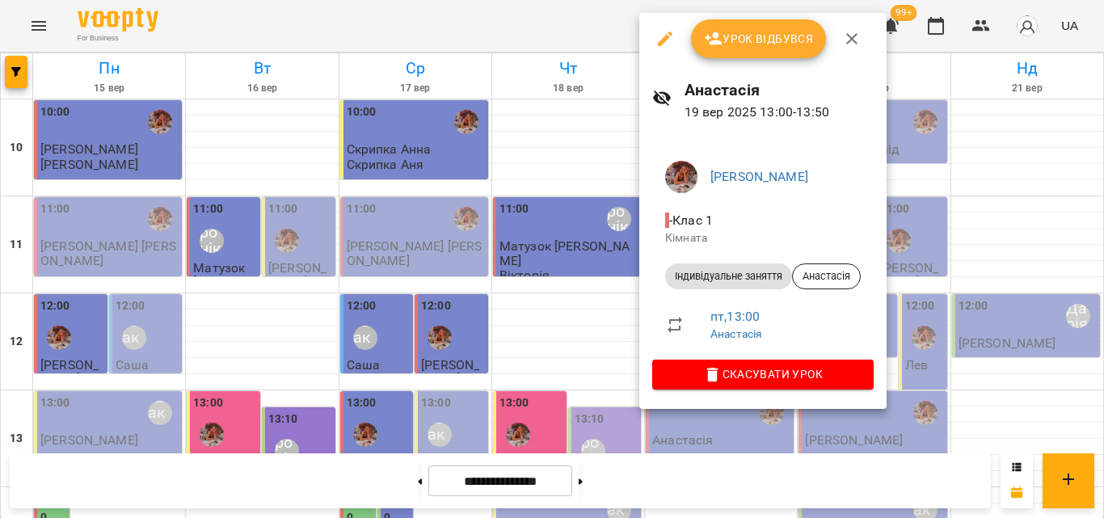
click at [597, 43] on div at bounding box center [552, 259] width 1104 height 518
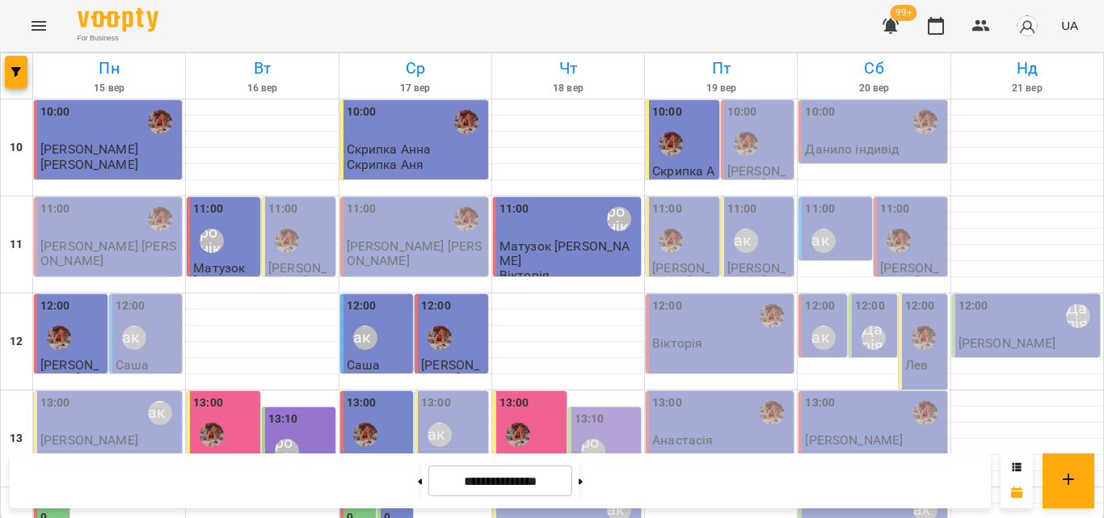
click at [722, 298] on div "12:00 Вікторія" at bounding box center [721, 324] width 138 height 53
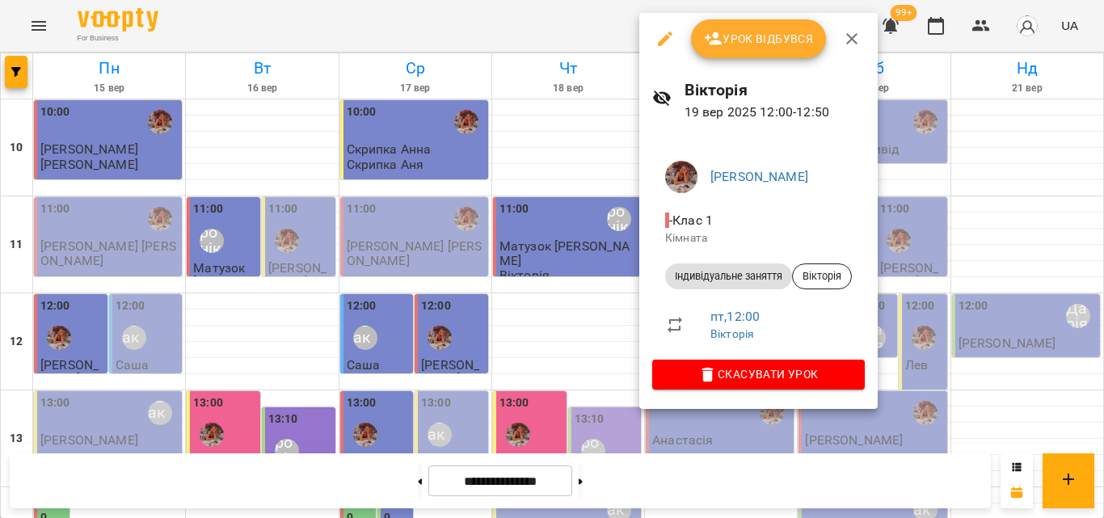
click at [539, 27] on div at bounding box center [552, 259] width 1104 height 518
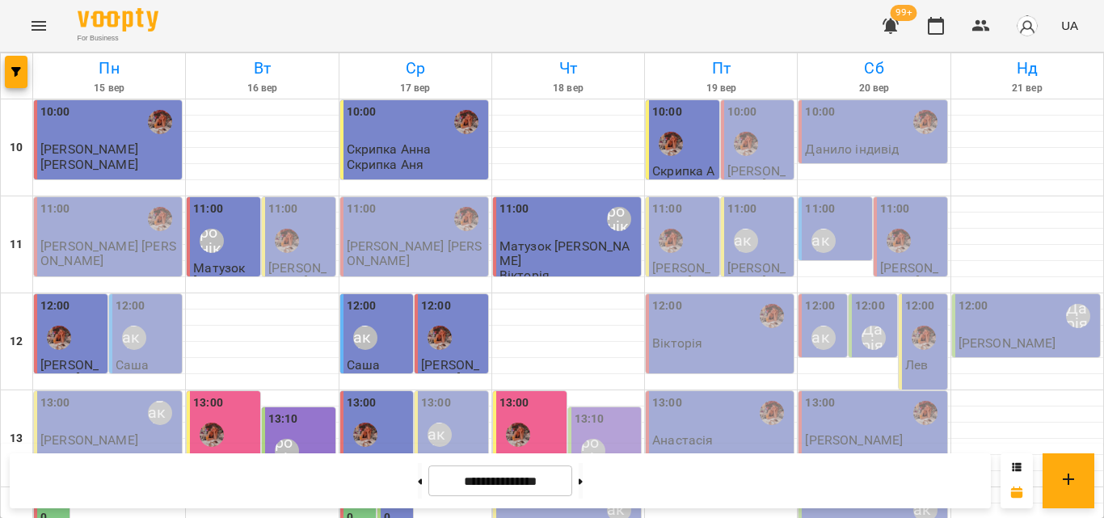
click at [851, 34] on div "For Business 99+ UA" at bounding box center [552, 26] width 1104 height 52
click at [768, 225] on div "11:00 Литвак Анна" at bounding box center [760, 230] width 64 height 59
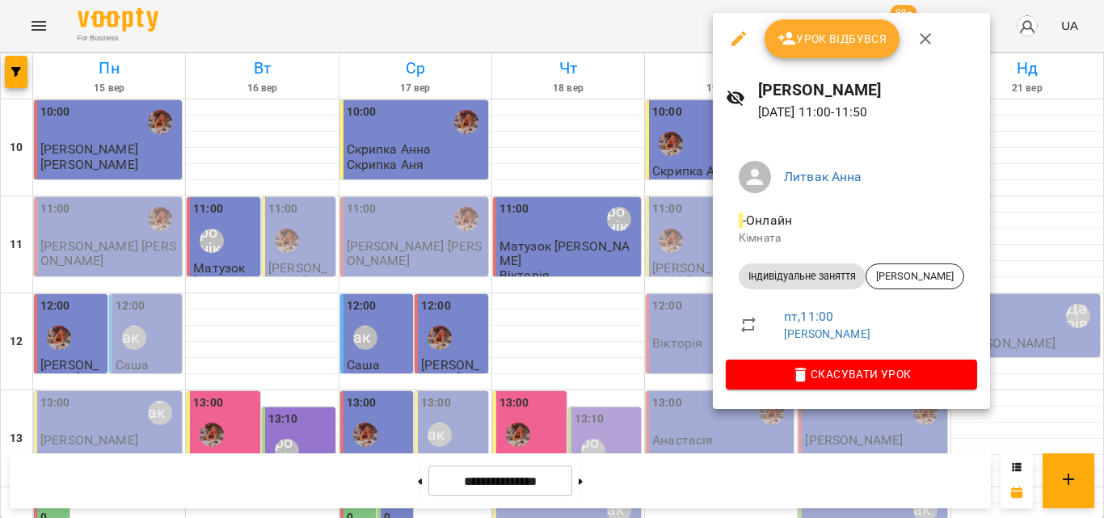
click at [543, 20] on div at bounding box center [552, 259] width 1104 height 518
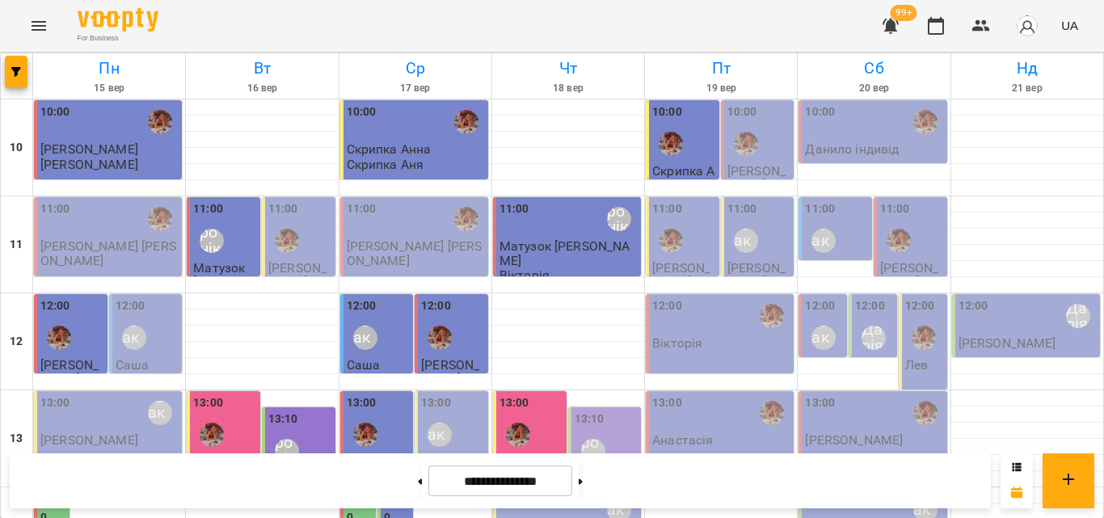
scroll to position [81, 0]
click at [737, 298] on div "12:00" at bounding box center [721, 316] width 138 height 37
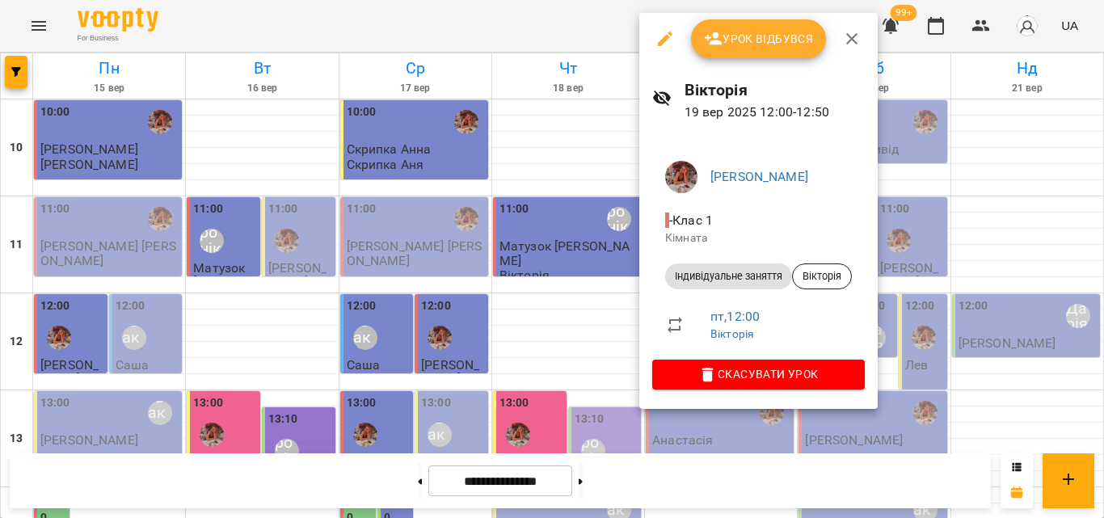
click at [600, 34] on div at bounding box center [552, 259] width 1104 height 518
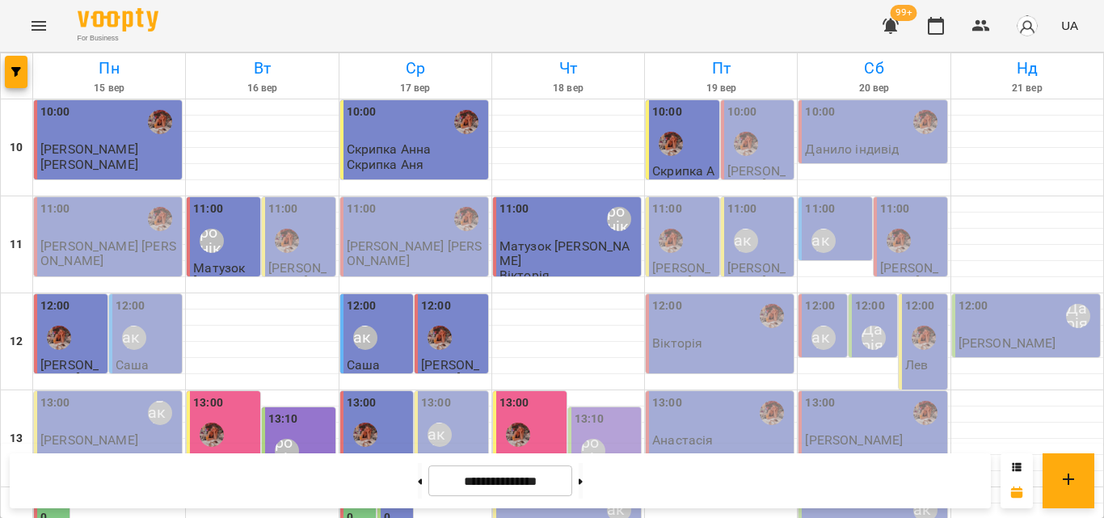
drag, startPoint x: 735, startPoint y: 356, endPoint x: 736, endPoint y: 369, distance: 13.8
click at [736, 391] on div "13:00 Анастасія" at bounding box center [720, 430] width 148 height 79
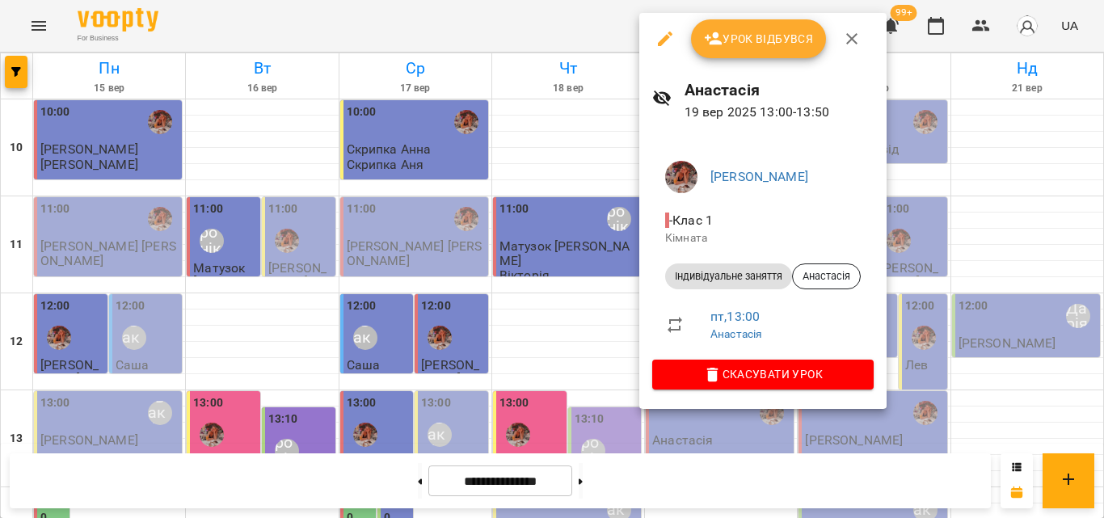
click at [369, 28] on div at bounding box center [552, 259] width 1104 height 518
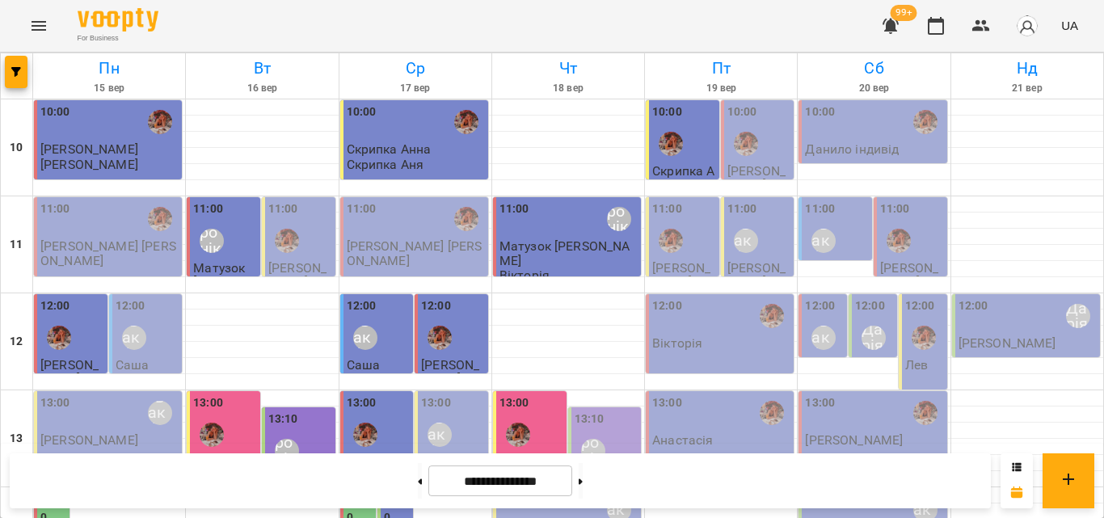
scroll to position [243, 0]
click at [760, 401] on img "Анна Клочаник" at bounding box center [772, 413] width 24 height 24
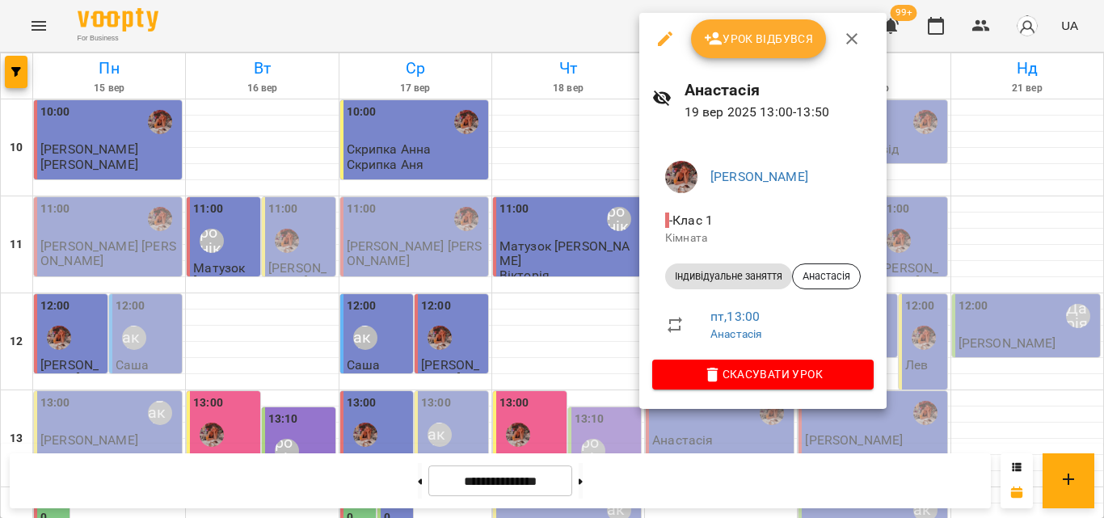
click at [545, 21] on div at bounding box center [552, 259] width 1104 height 518
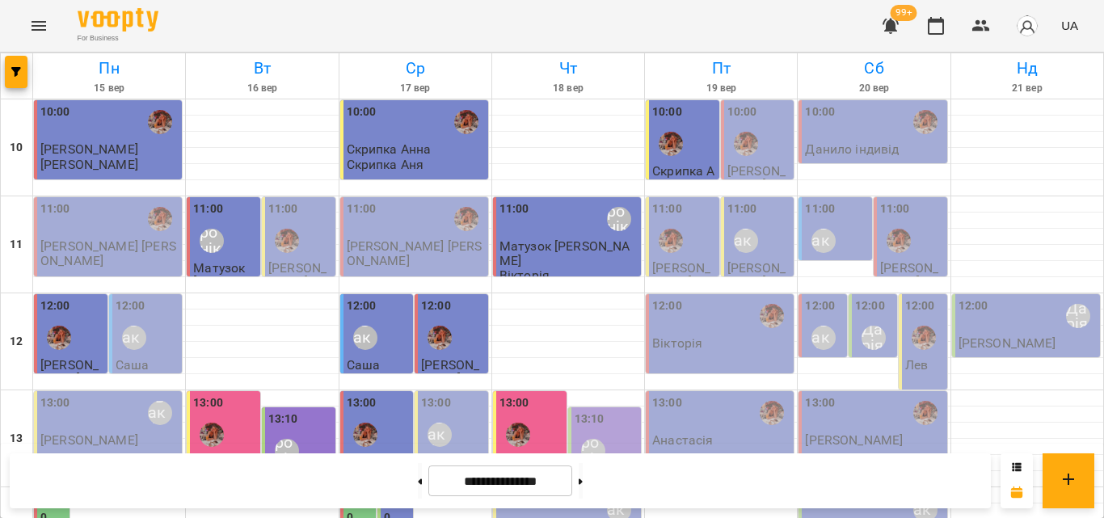
scroll to position [323, 0]
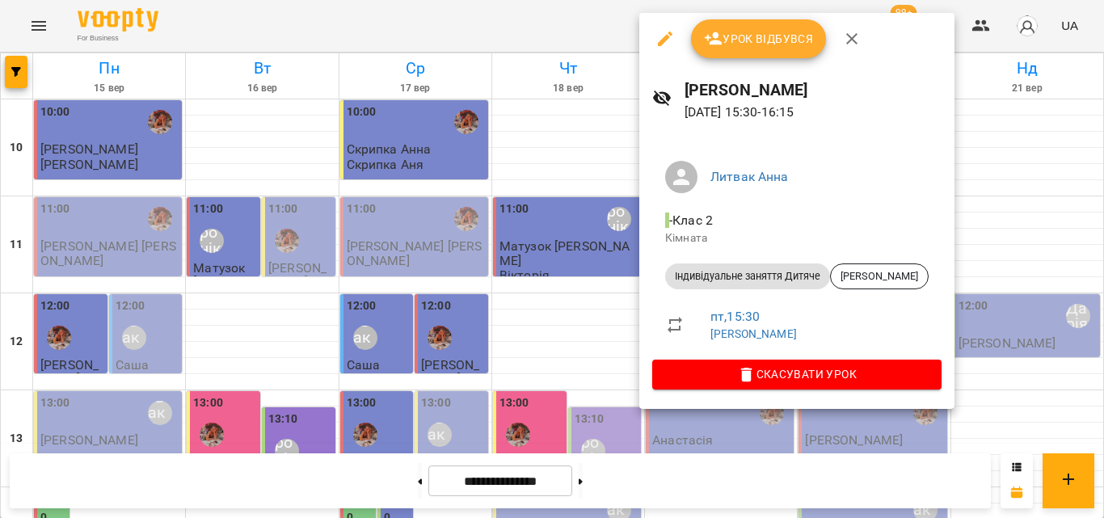
click at [590, 27] on div at bounding box center [552, 259] width 1104 height 518
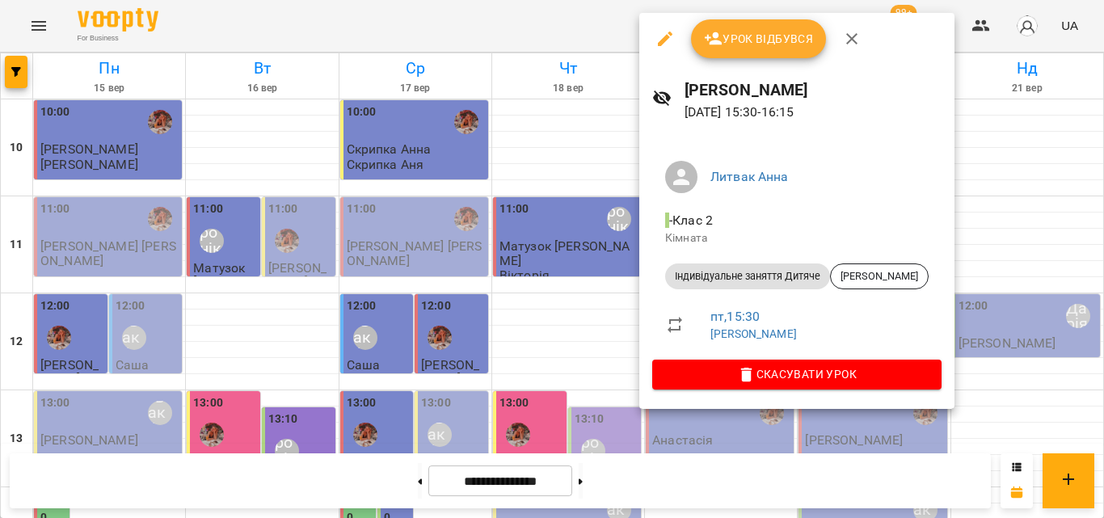
click at [540, 4] on div at bounding box center [552, 259] width 1104 height 518
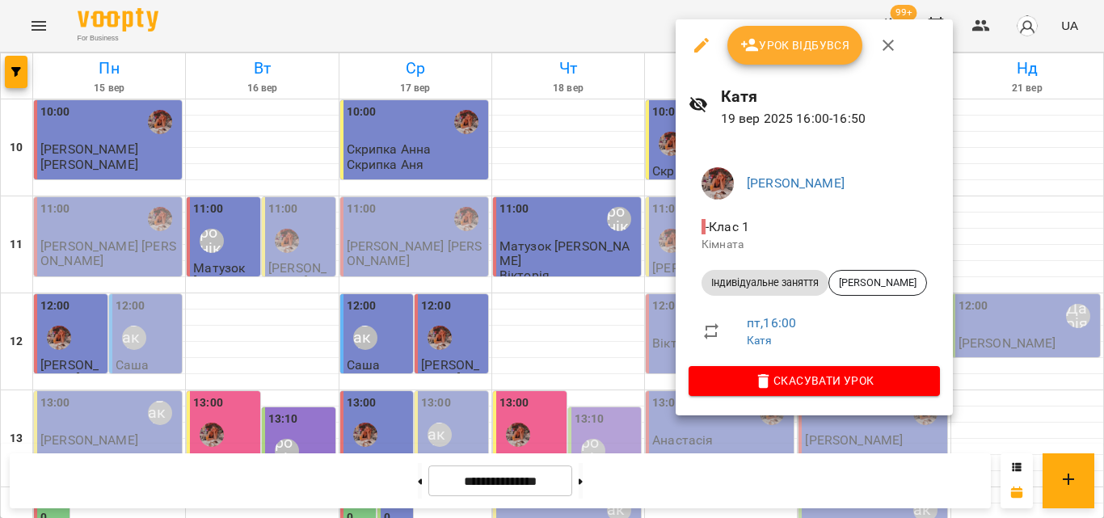
click at [546, 27] on div at bounding box center [552, 259] width 1104 height 518
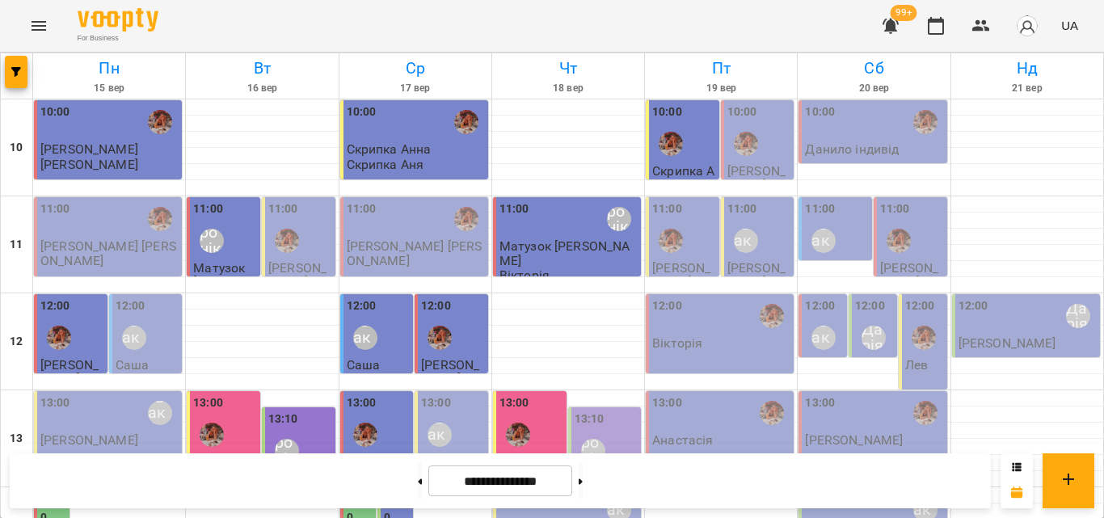
scroll to position [404, 0]
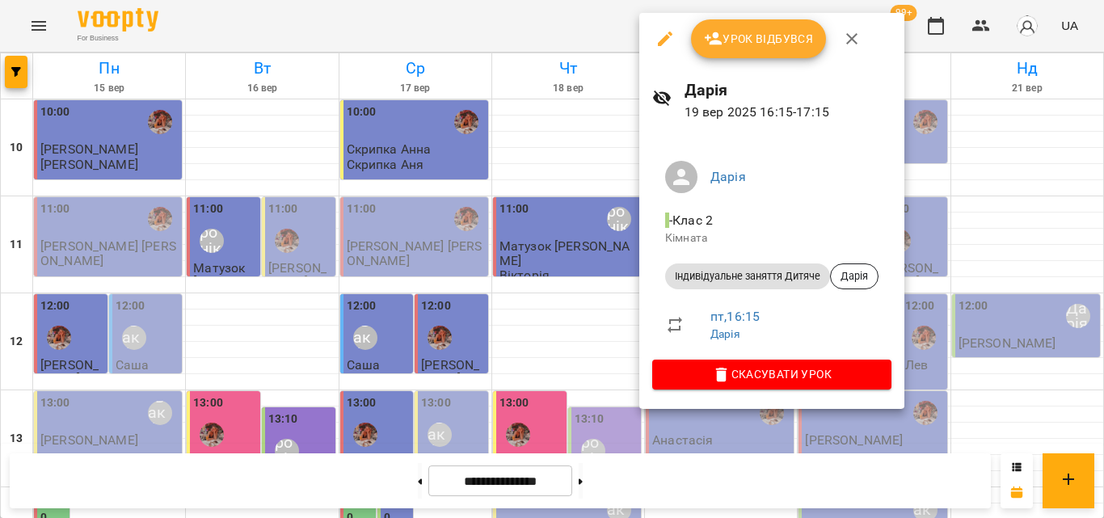
click at [571, 37] on div at bounding box center [552, 259] width 1104 height 518
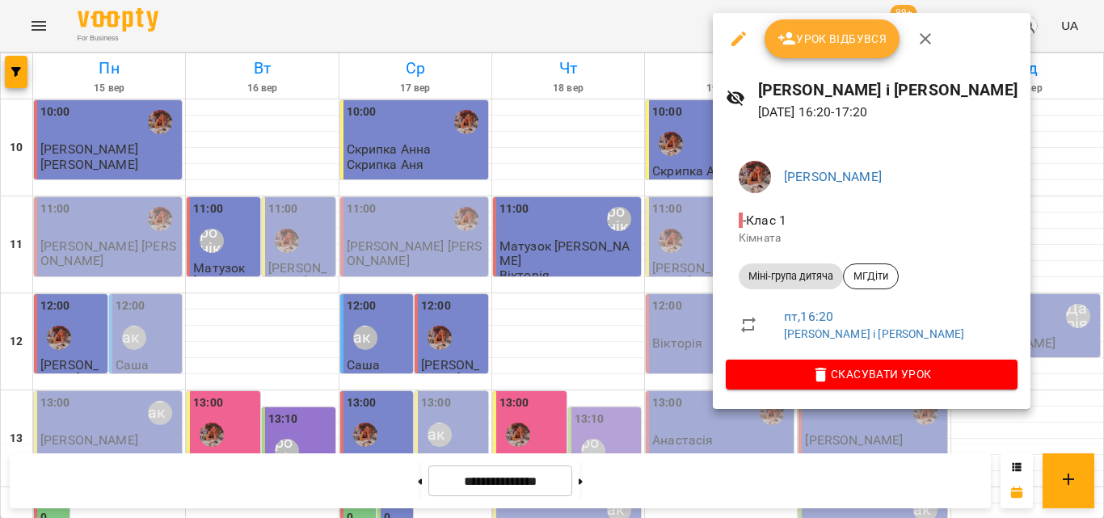
click at [672, 25] on div at bounding box center [552, 259] width 1104 height 518
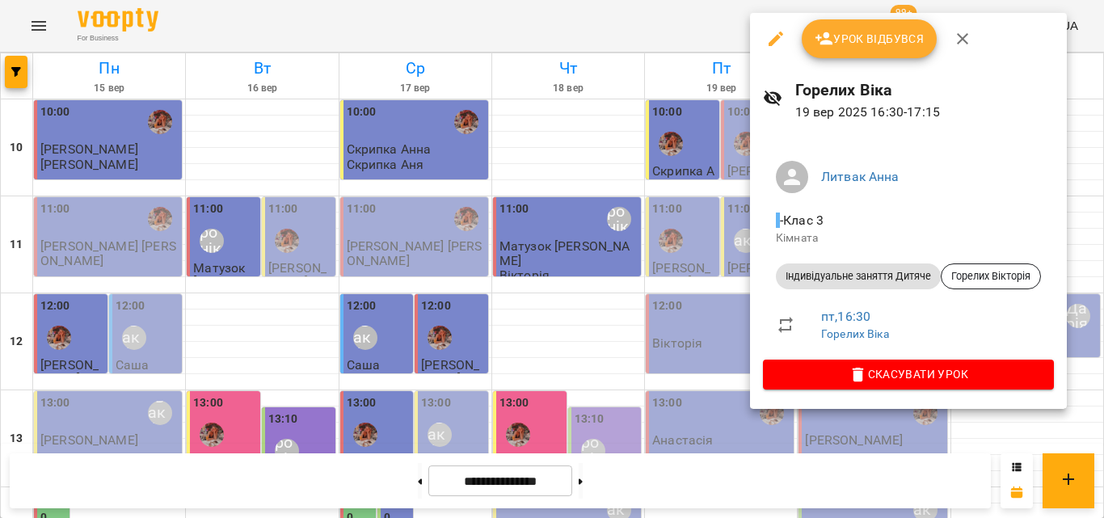
click at [596, 19] on div at bounding box center [552, 259] width 1104 height 518
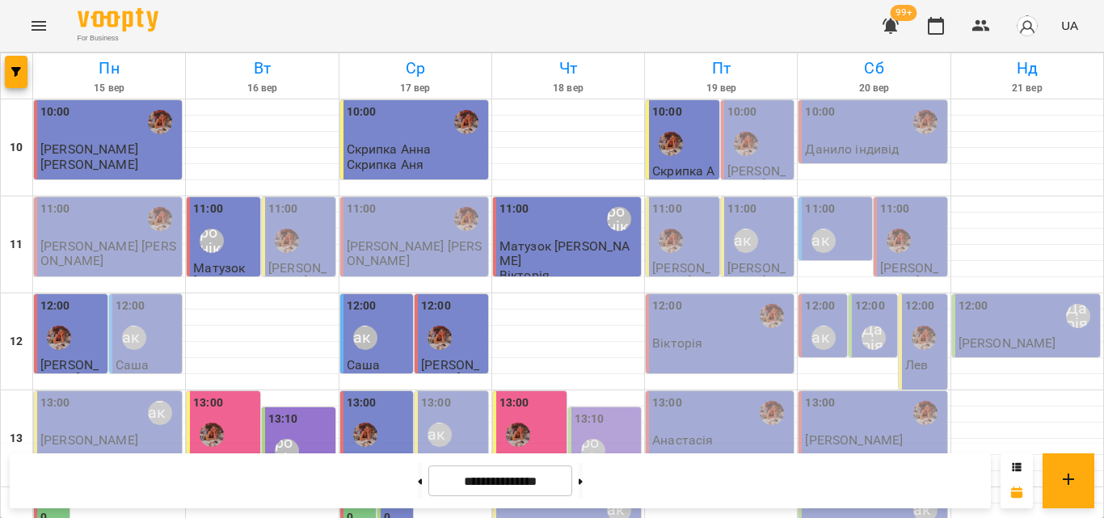
scroll to position [647, 0]
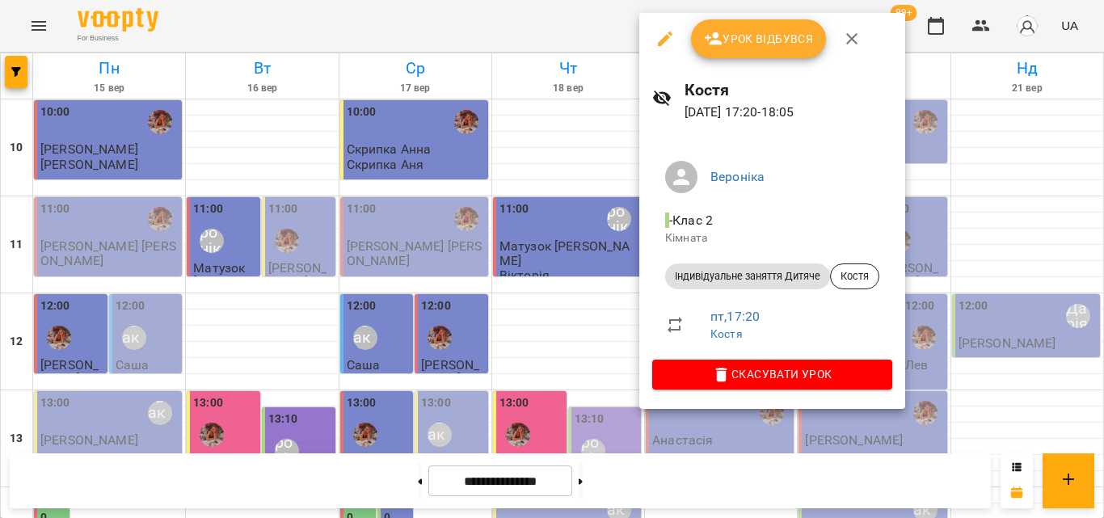
click at [543, 12] on div at bounding box center [552, 259] width 1104 height 518
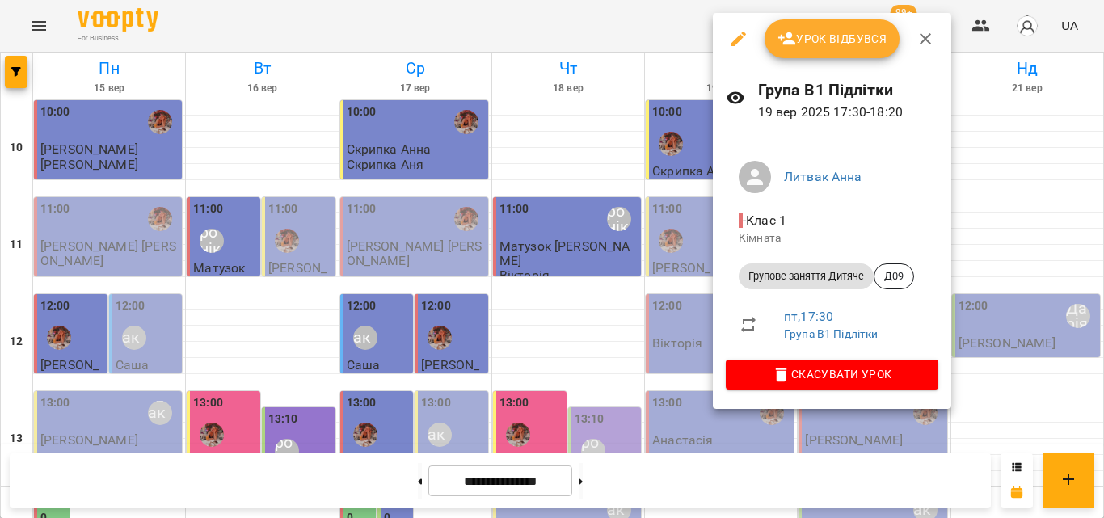
click at [608, 43] on div at bounding box center [552, 259] width 1104 height 518
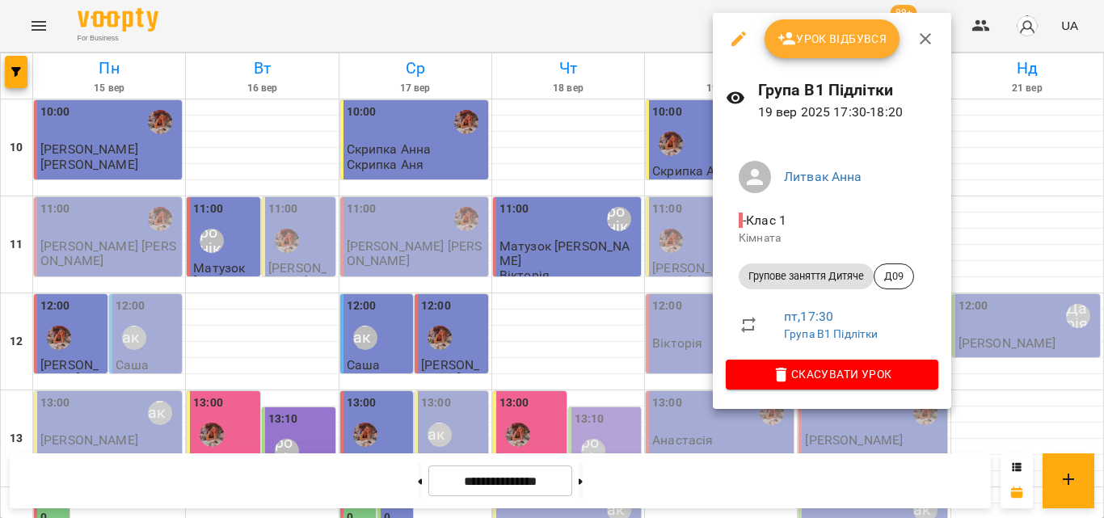
click at [583, 32] on div at bounding box center [552, 259] width 1104 height 518
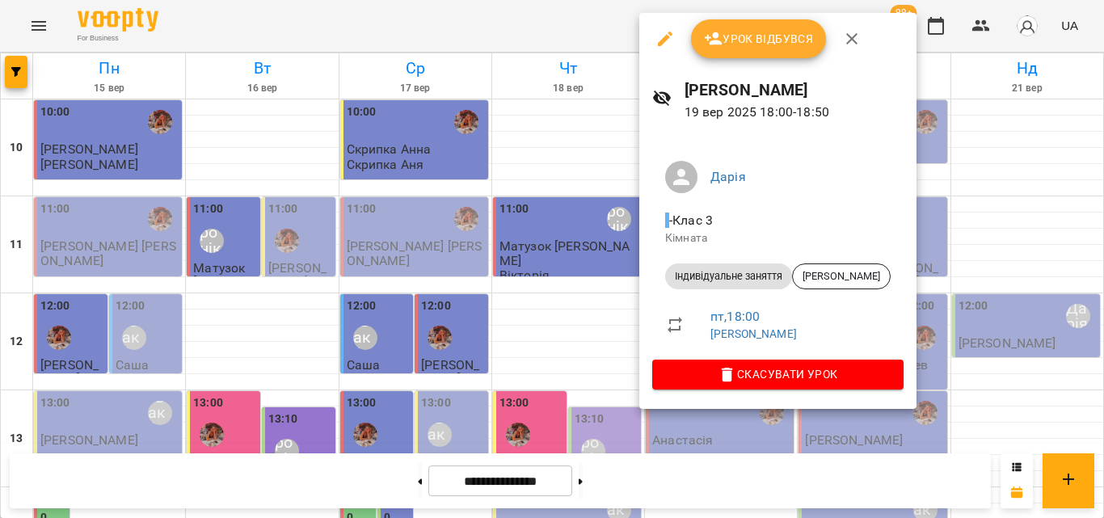
click at [576, 23] on div at bounding box center [552, 259] width 1104 height 518
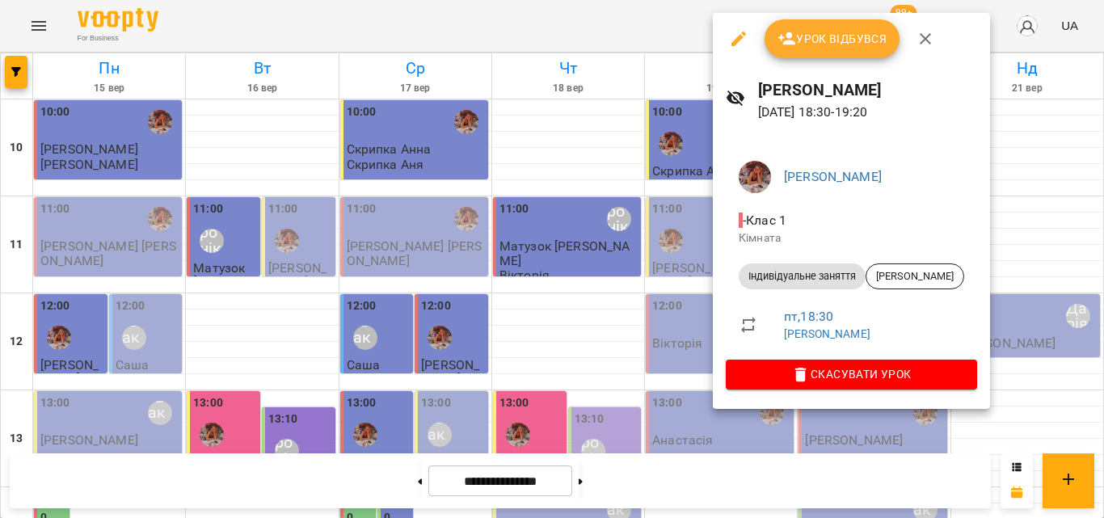
click at [540, 38] on div at bounding box center [552, 259] width 1104 height 518
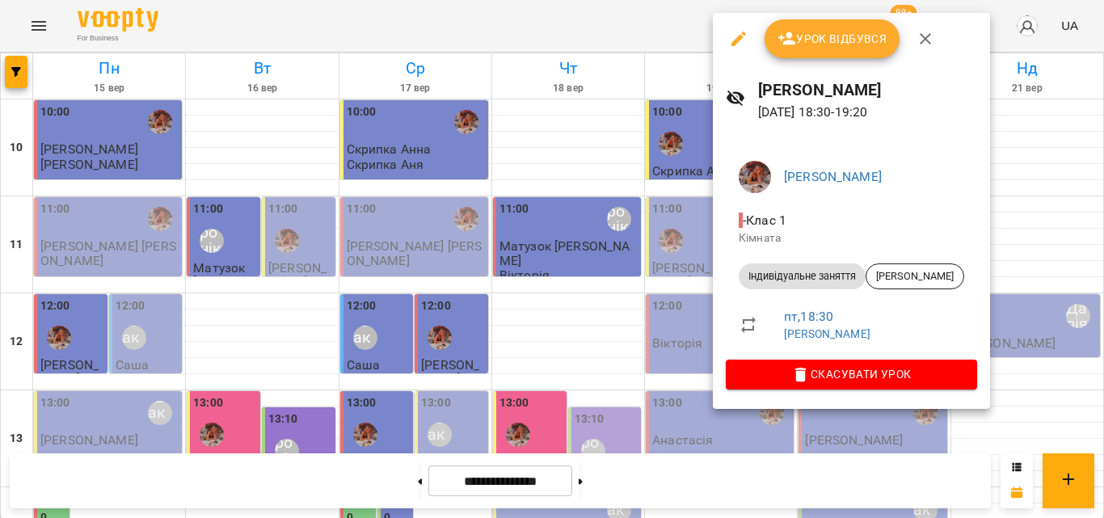
click at [574, 35] on div at bounding box center [552, 259] width 1104 height 518
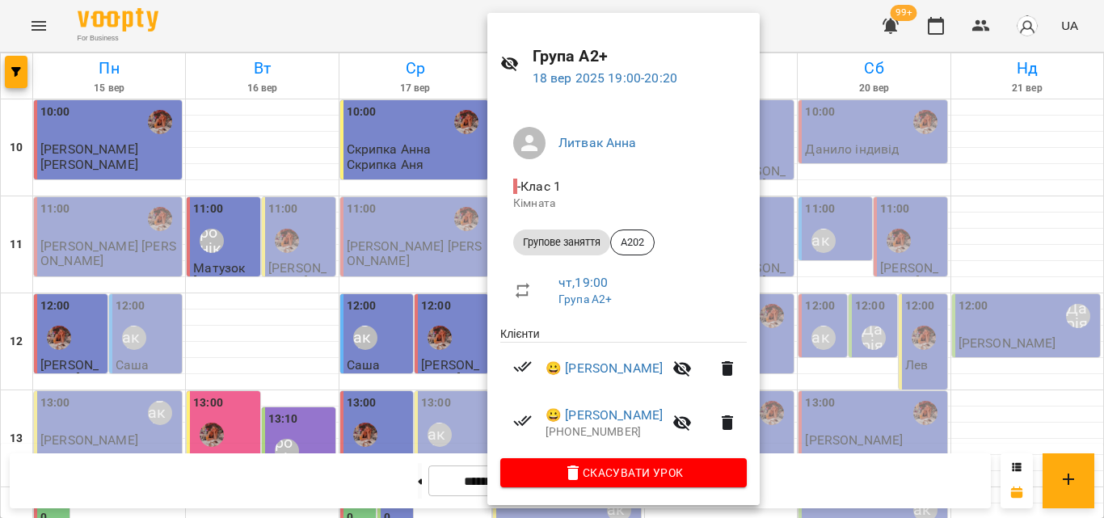
scroll to position [38, 0]
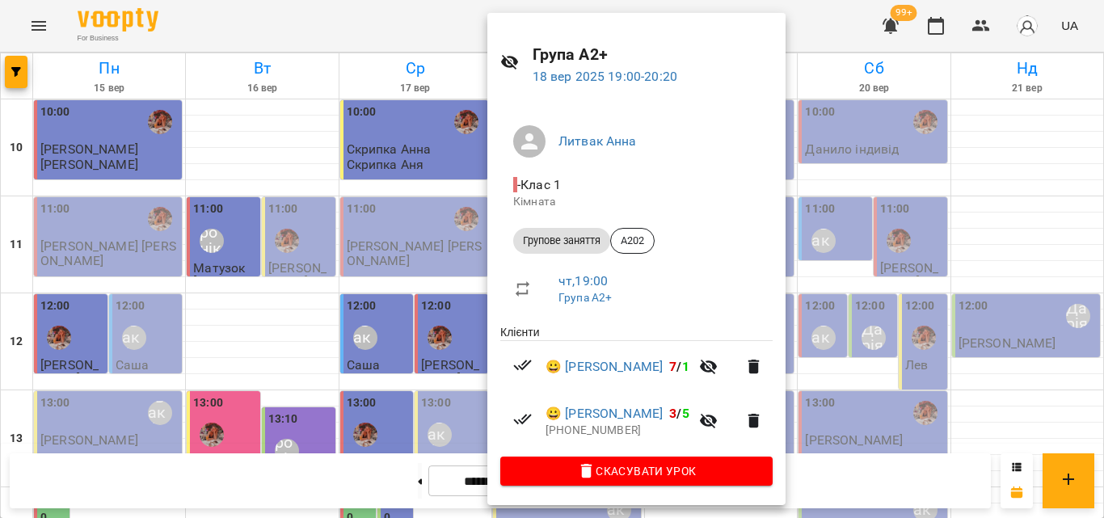
click at [423, 37] on div at bounding box center [552, 259] width 1104 height 518
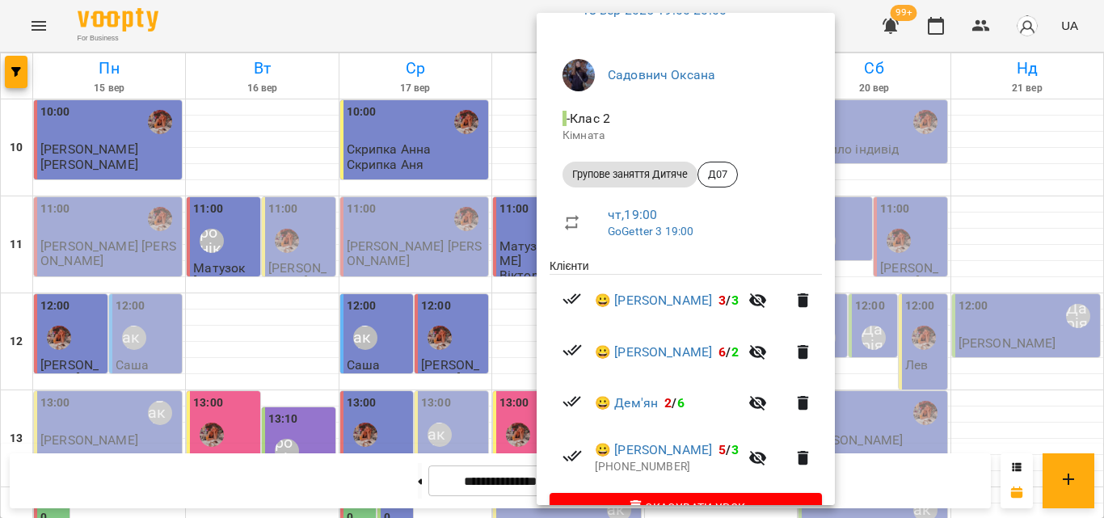
scroll to position [141, 0]
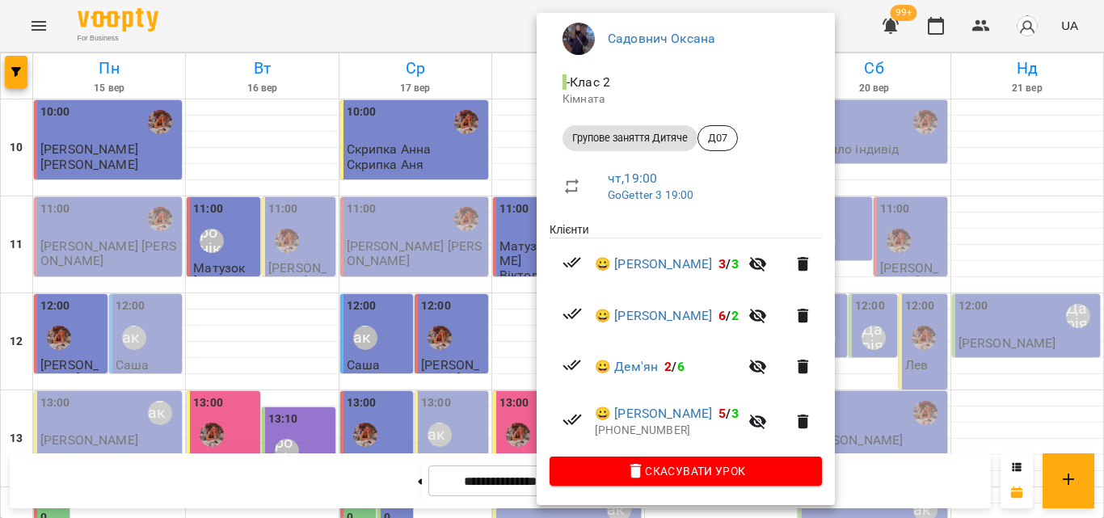
click at [457, 12] on div at bounding box center [552, 259] width 1104 height 518
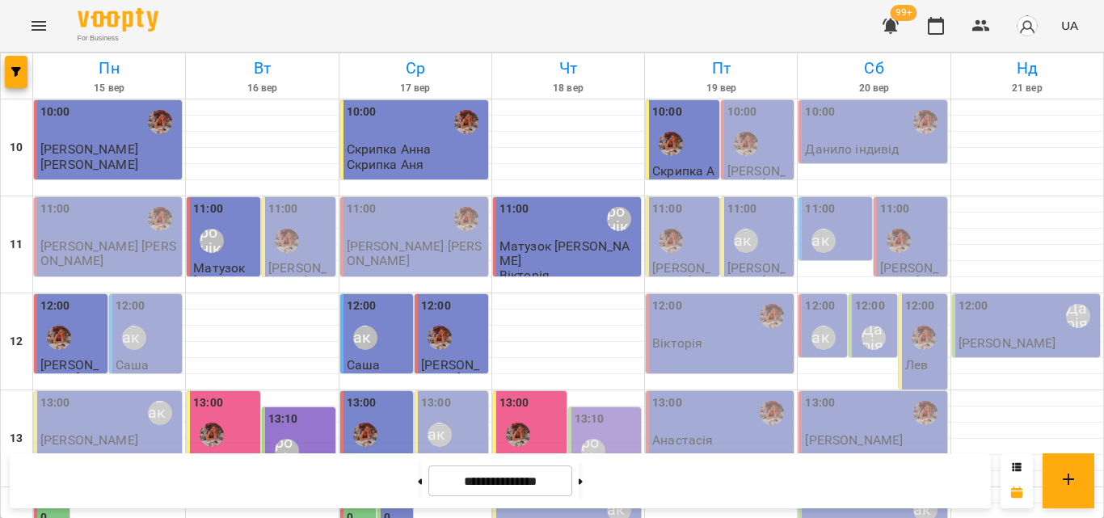
scroll to position [640, 0]
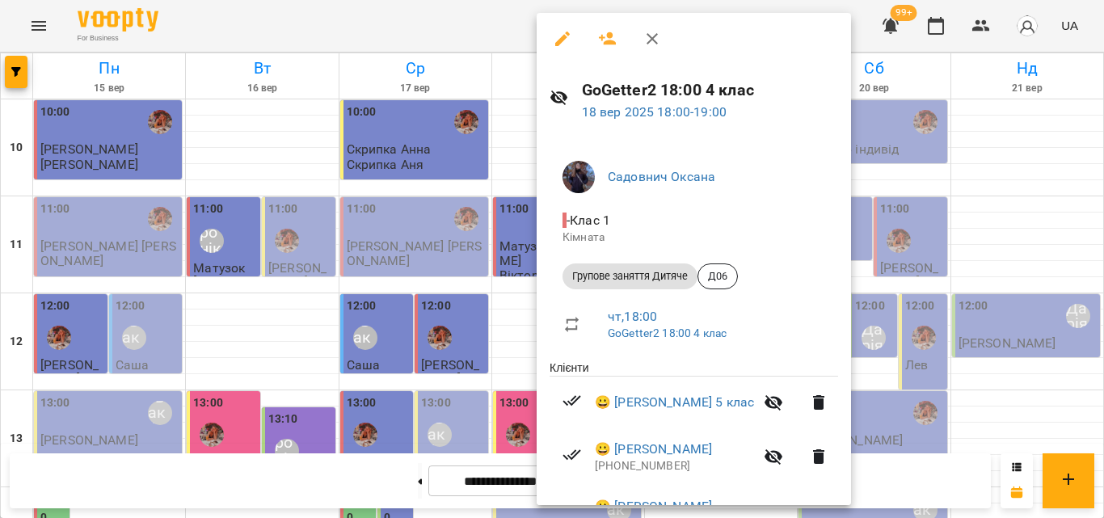
scroll to position [249, 0]
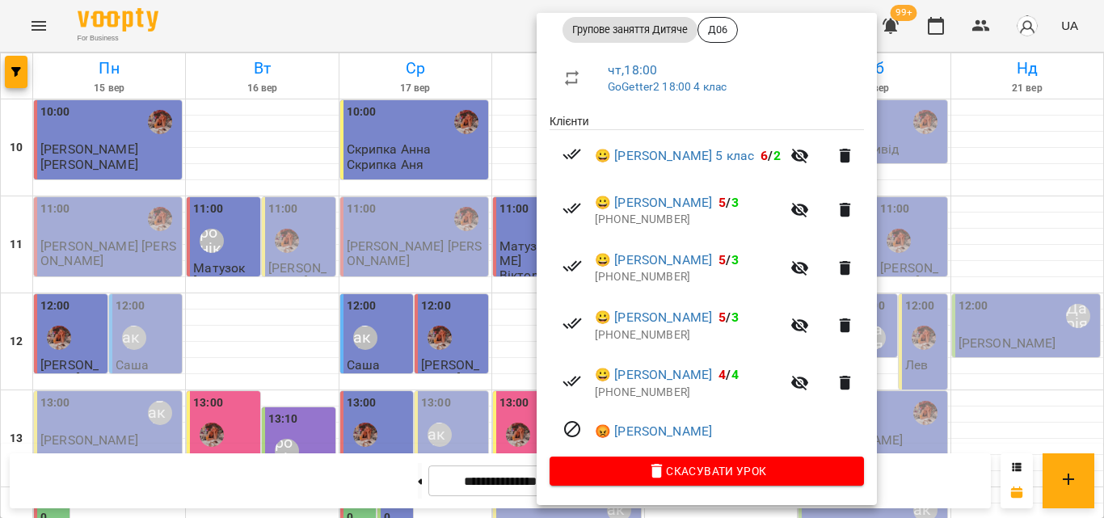
click at [514, 37] on div at bounding box center [552, 259] width 1104 height 518
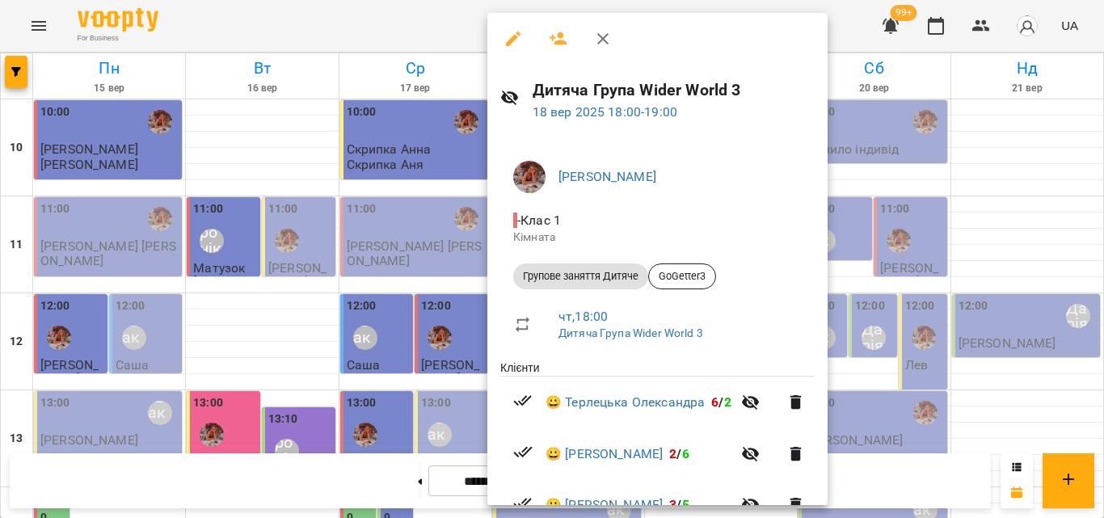
scroll to position [173, 0]
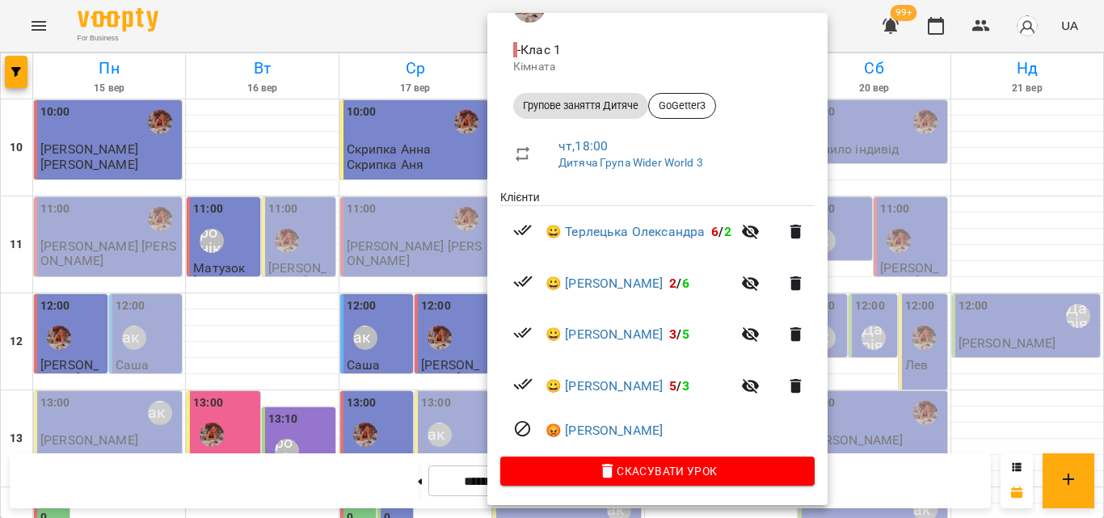
click at [410, 12] on div at bounding box center [552, 259] width 1104 height 518
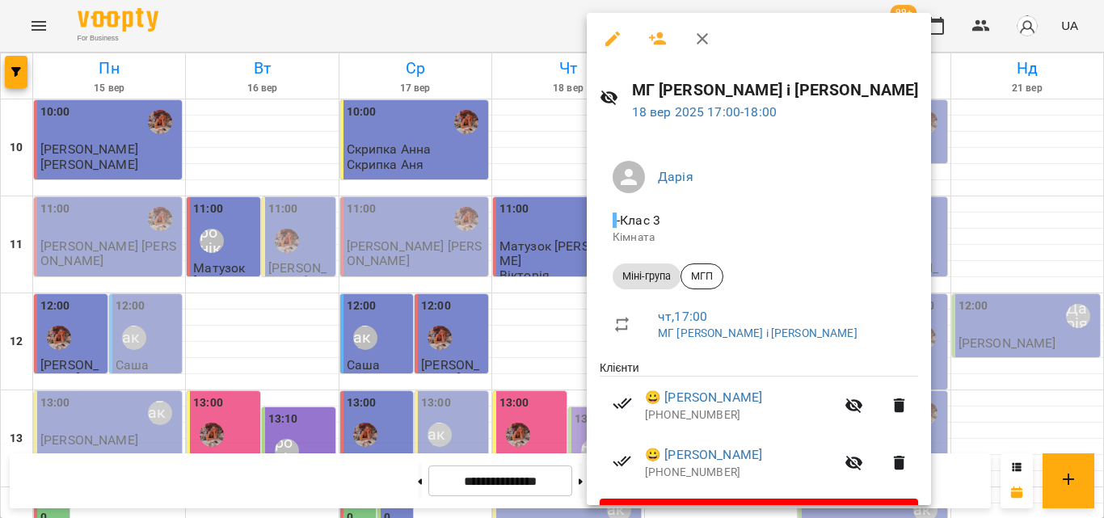
scroll to position [44, 0]
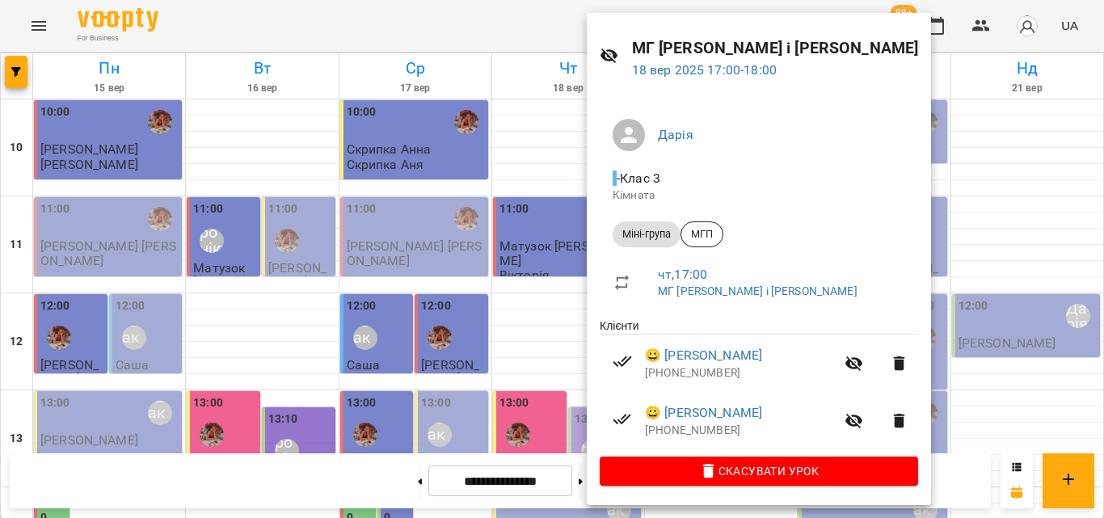
click at [466, 23] on div at bounding box center [552, 259] width 1104 height 518
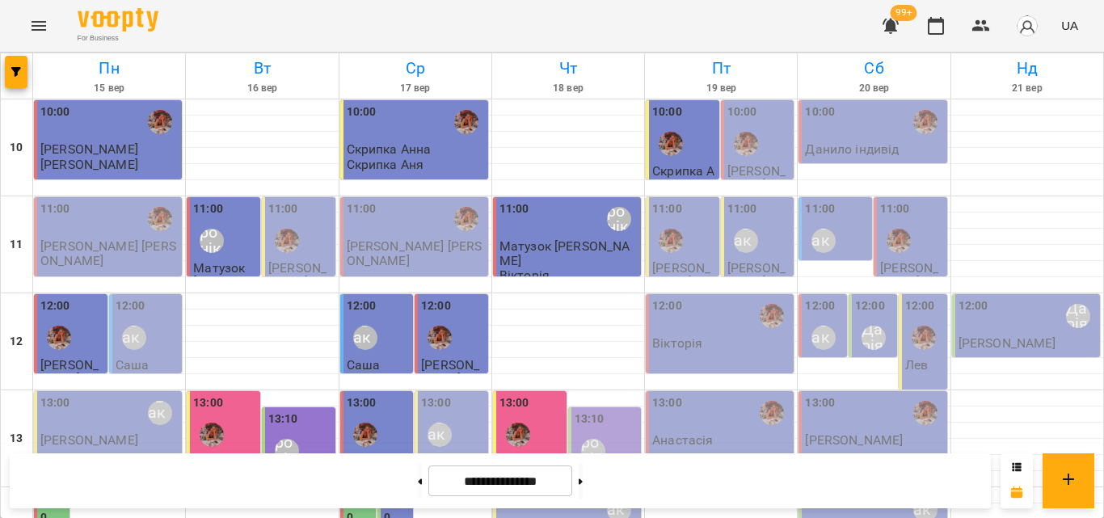
scroll to position [721, 0]
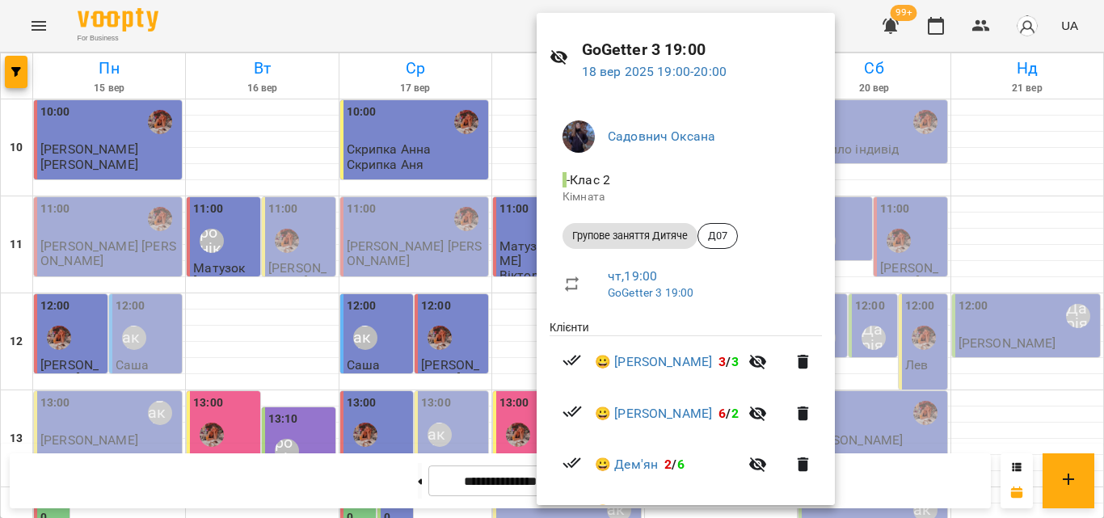
scroll to position [0, 0]
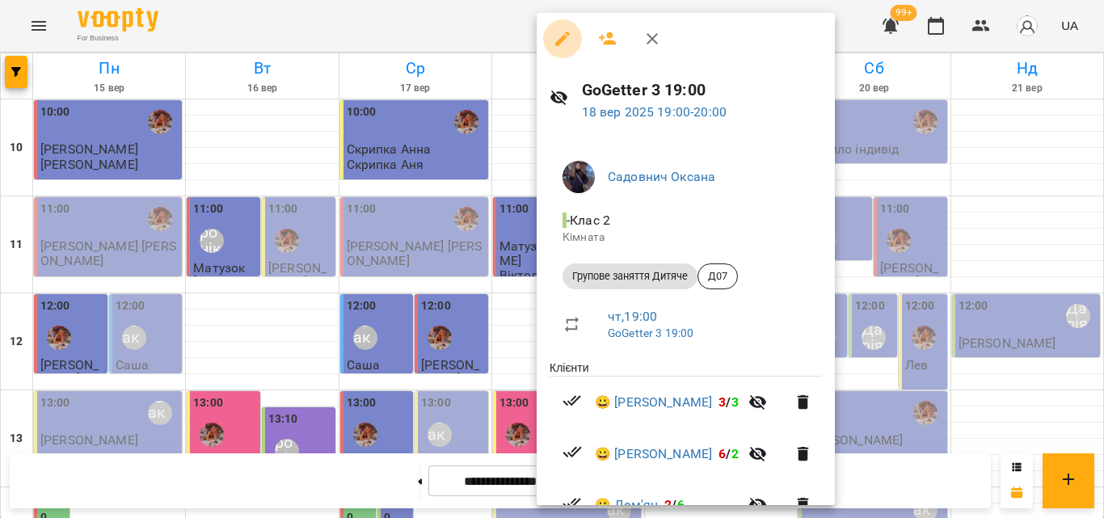
click at [564, 46] on icon "button" at bounding box center [562, 38] width 19 height 19
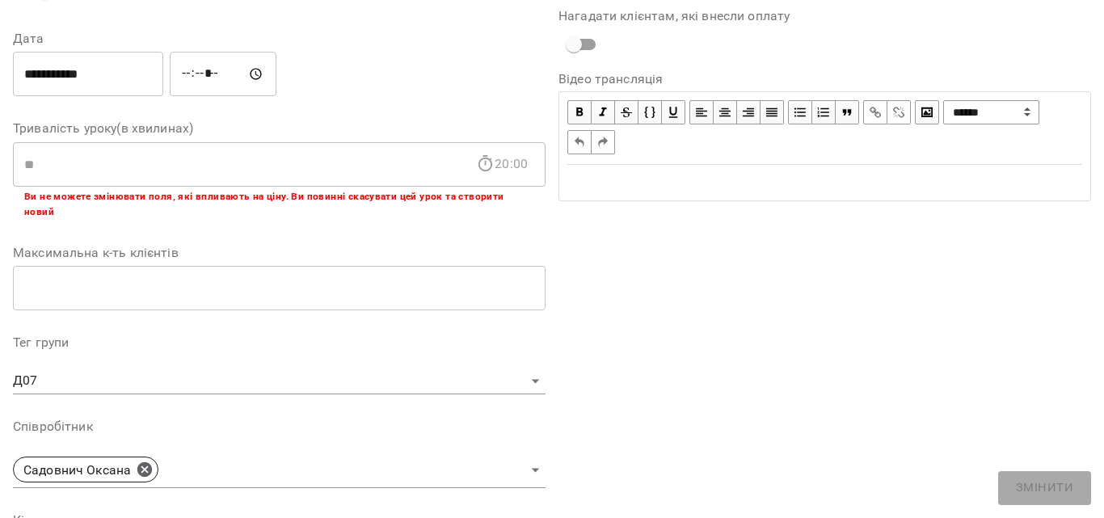
scroll to position [243, 0]
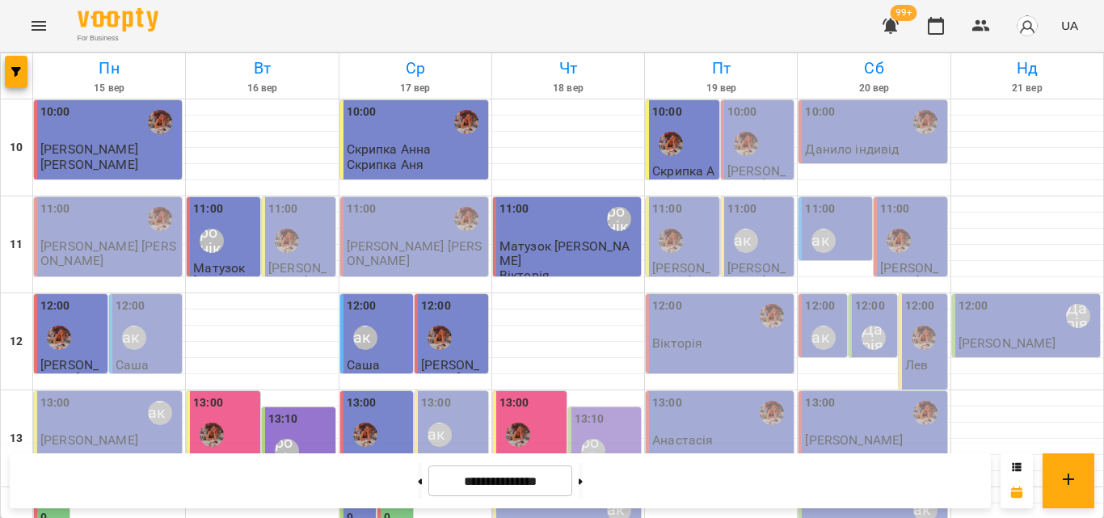
scroll to position [721, 0]
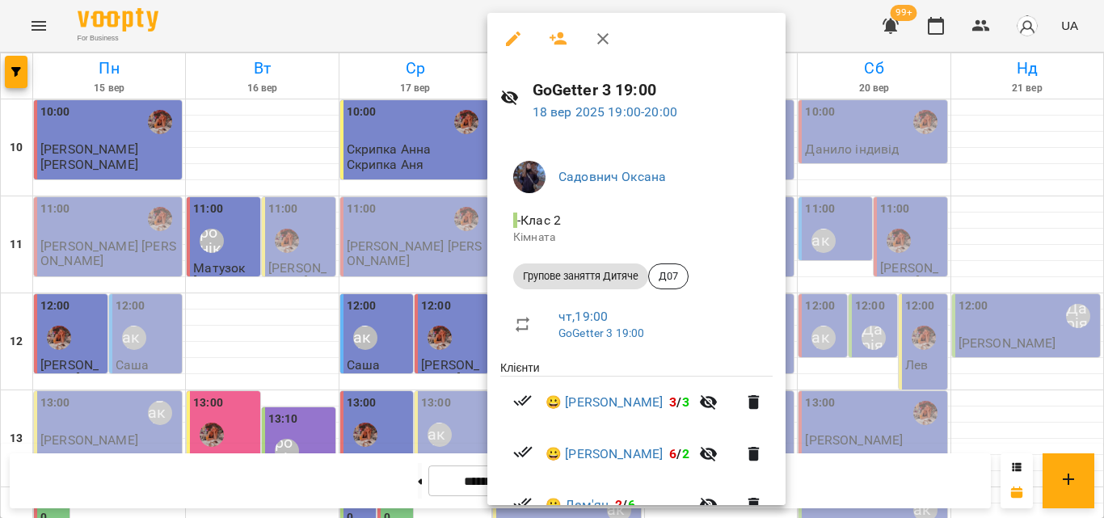
drag, startPoint x: 514, startPoint y: 42, endPoint x: 557, endPoint y: 54, distance: 44.5
click at [557, 57] on div at bounding box center [637, 39] width 298 height 52
click at [559, 36] on icon "button" at bounding box center [559, 38] width 18 height 13
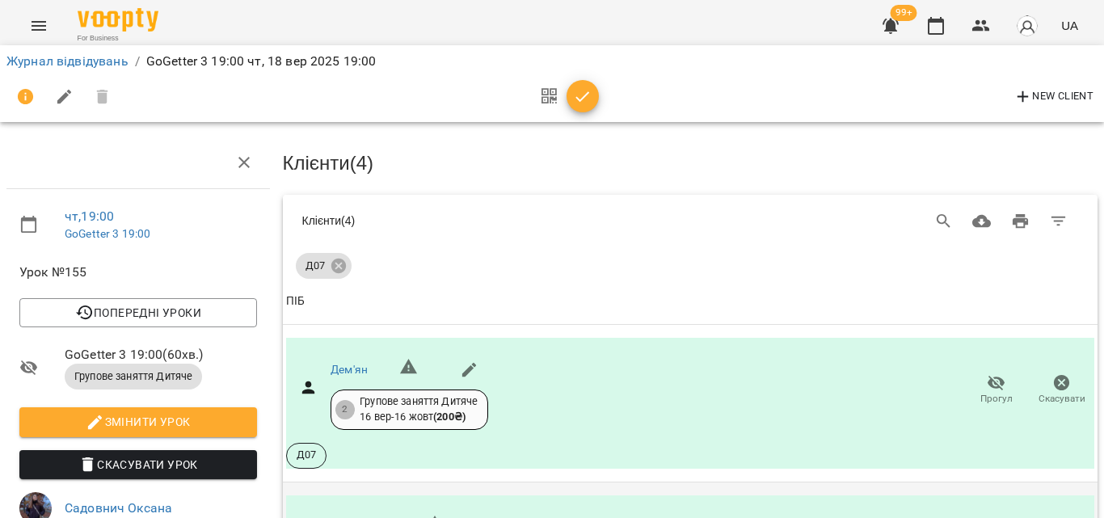
scroll to position [346, 0]
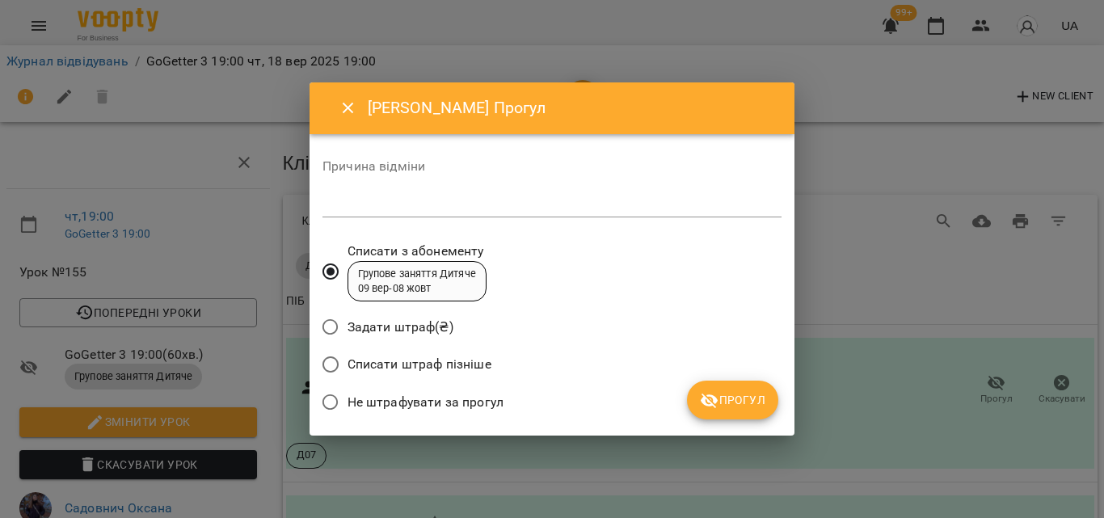
drag, startPoint x: 402, startPoint y: 399, endPoint x: 423, endPoint y: 397, distance: 21.1
click at [402, 399] on span "Не штрафувати за прогул" at bounding box center [426, 402] width 156 height 19
click at [761, 399] on span "Прогул" at bounding box center [732, 400] width 65 height 19
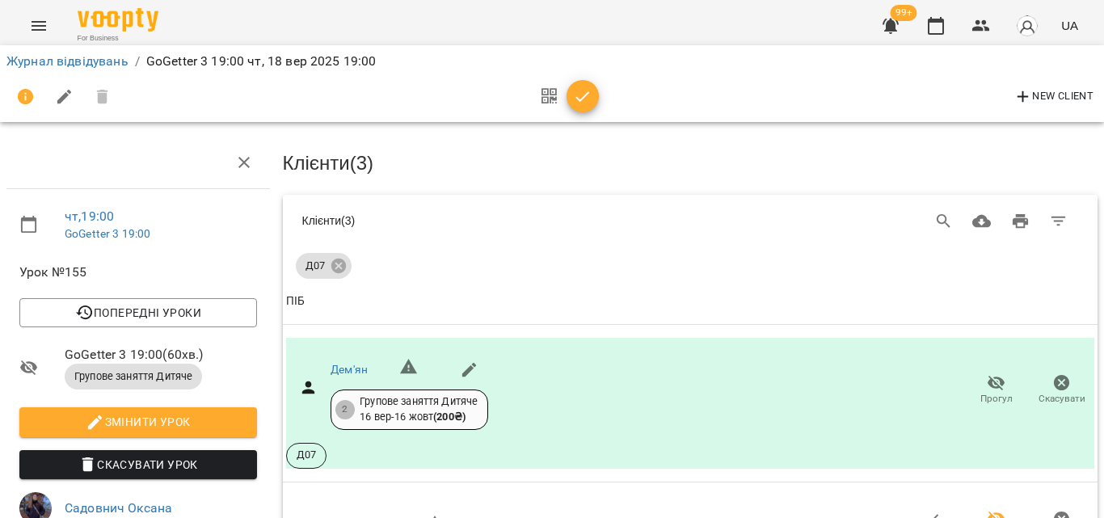
scroll to position [467, 0]
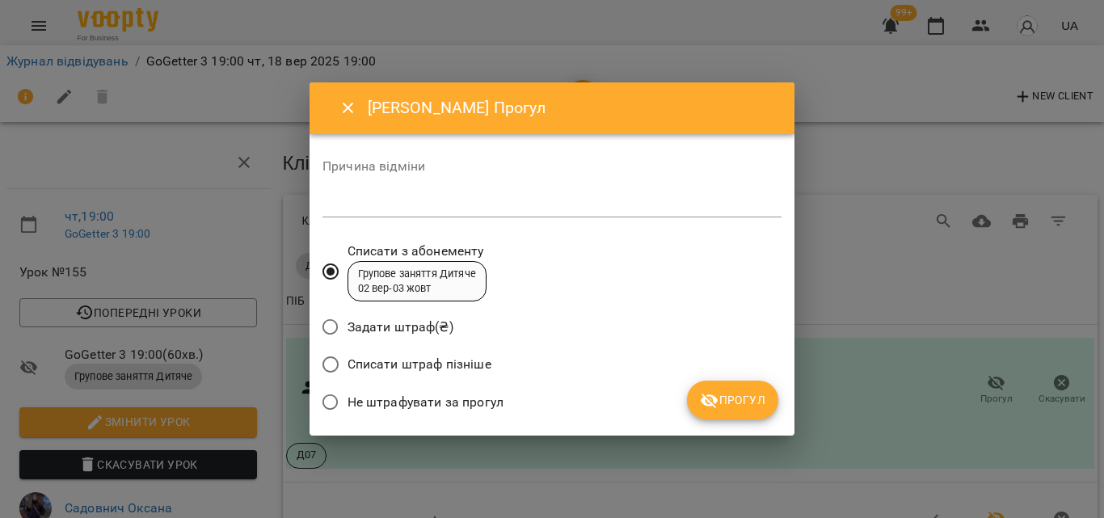
drag, startPoint x: 369, startPoint y: 410, endPoint x: 378, endPoint y: 400, distance: 13.7
click at [373, 405] on label "Не штрафувати за прогул" at bounding box center [409, 403] width 190 height 34
click at [441, 399] on span "Не штрафувати за прогул" at bounding box center [426, 402] width 156 height 19
click at [728, 404] on span "Прогул" at bounding box center [732, 400] width 65 height 19
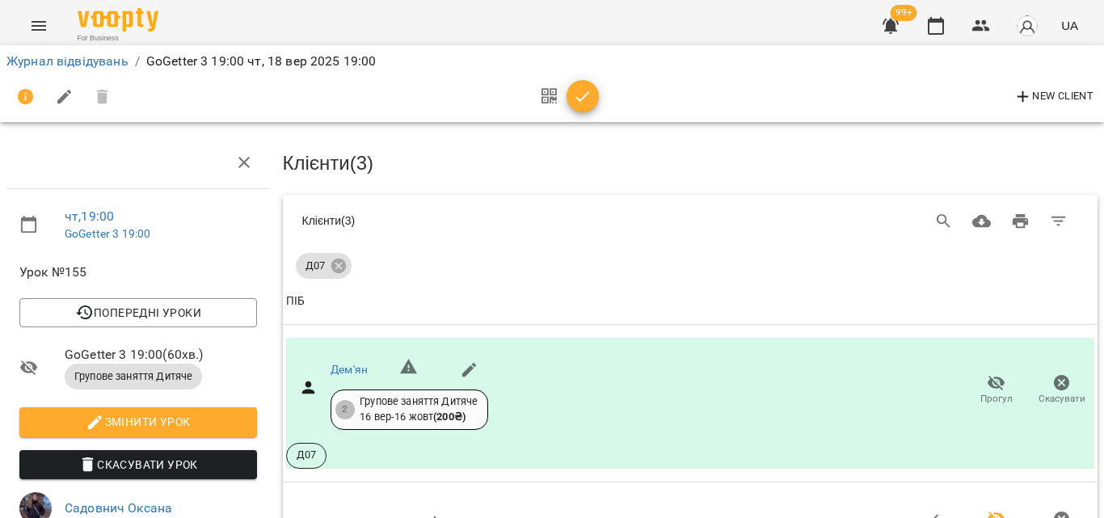
scroll to position [427, 0]
click at [602, 83] on div "New Client" at bounding box center [551, 97] width 1091 height 39
click at [587, 94] on icon "button" at bounding box center [583, 96] width 14 height 11
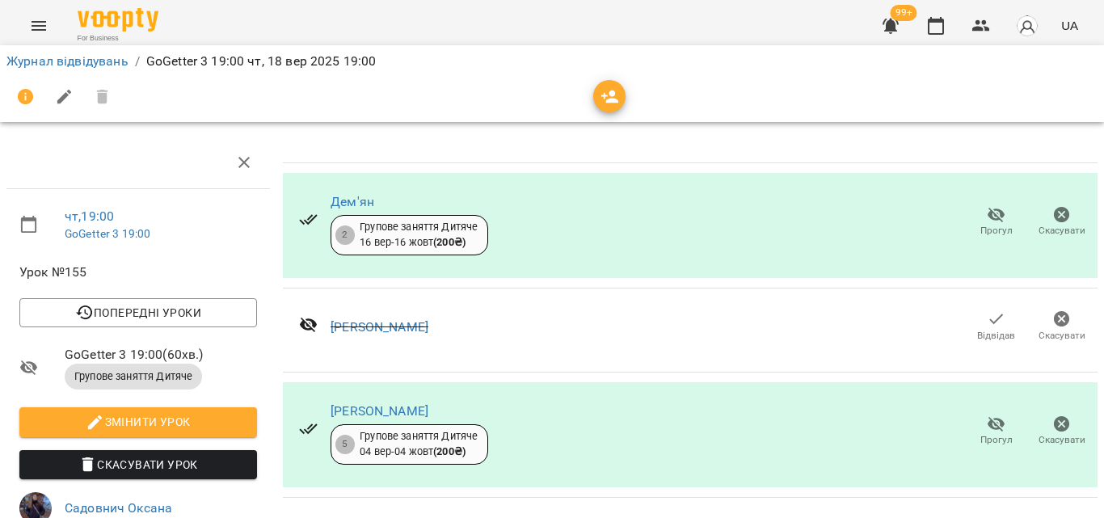
scroll to position [238, 0]
click at [935, 23] on icon "button" at bounding box center [936, 25] width 19 height 19
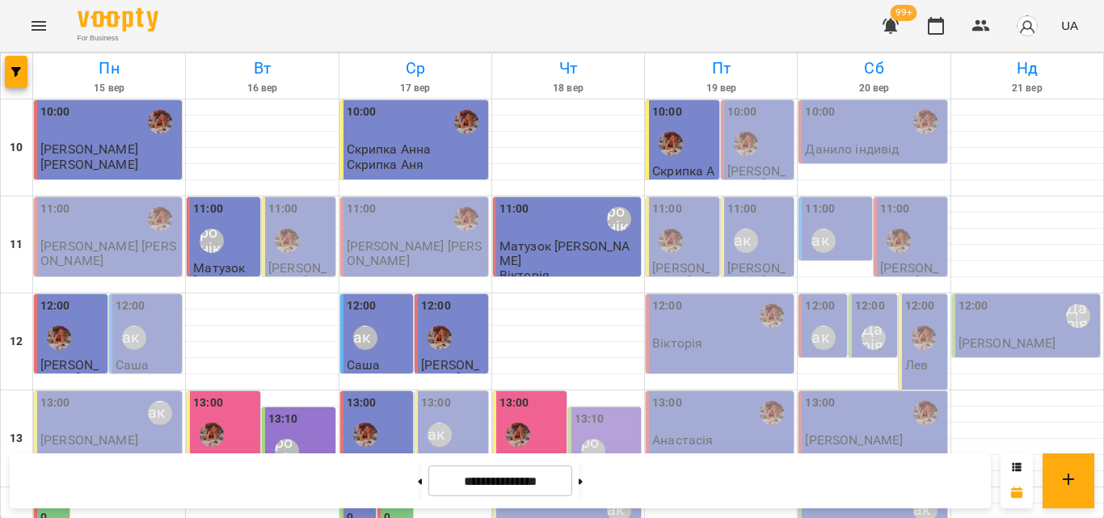
scroll to position [721, 0]
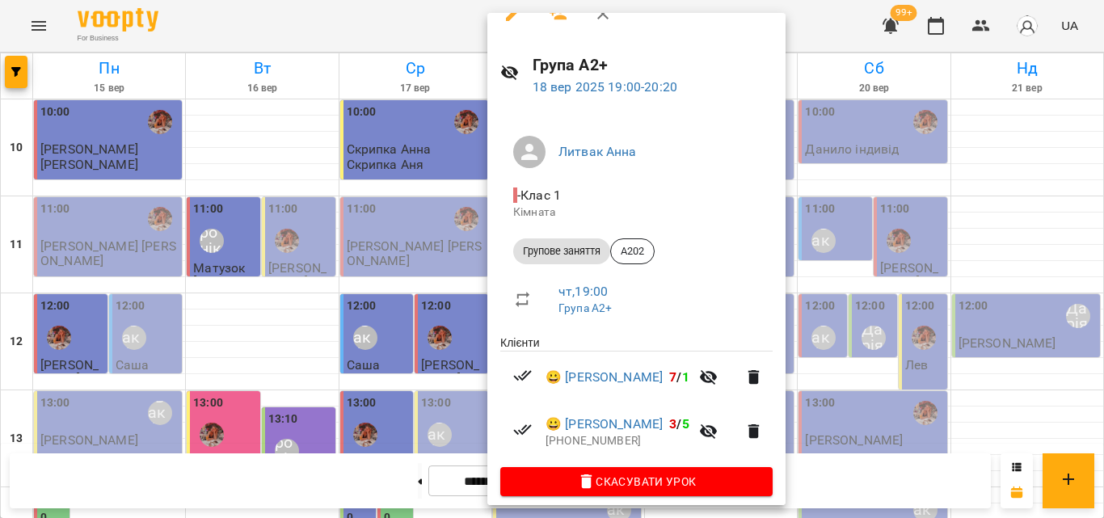
scroll to position [38, 0]
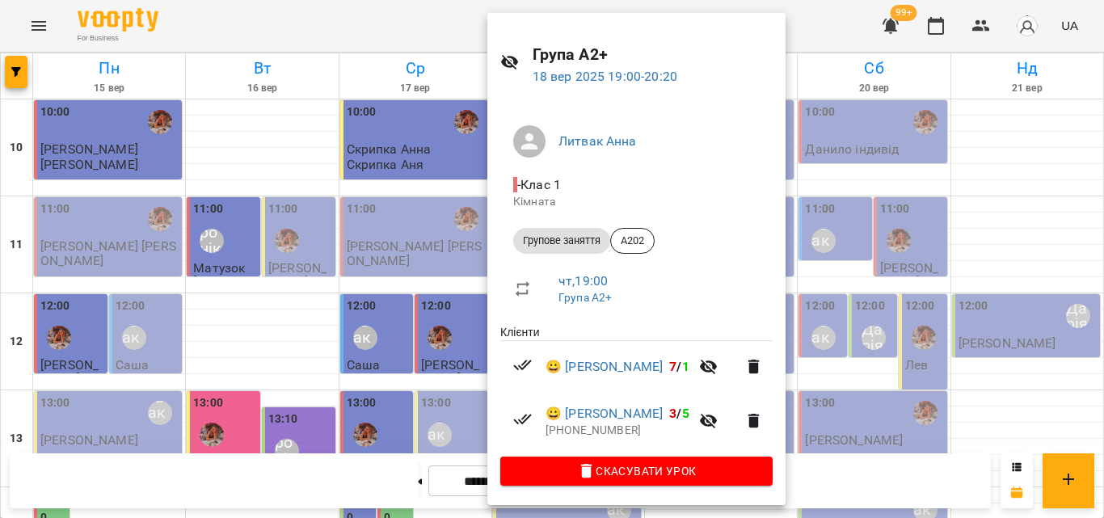
click at [390, 20] on div at bounding box center [552, 259] width 1104 height 518
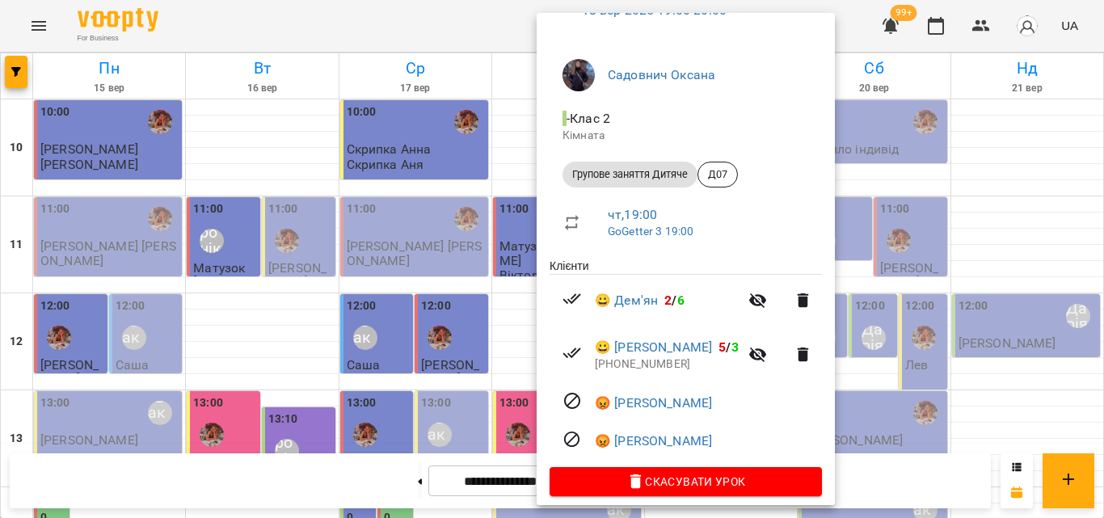
scroll to position [115, 0]
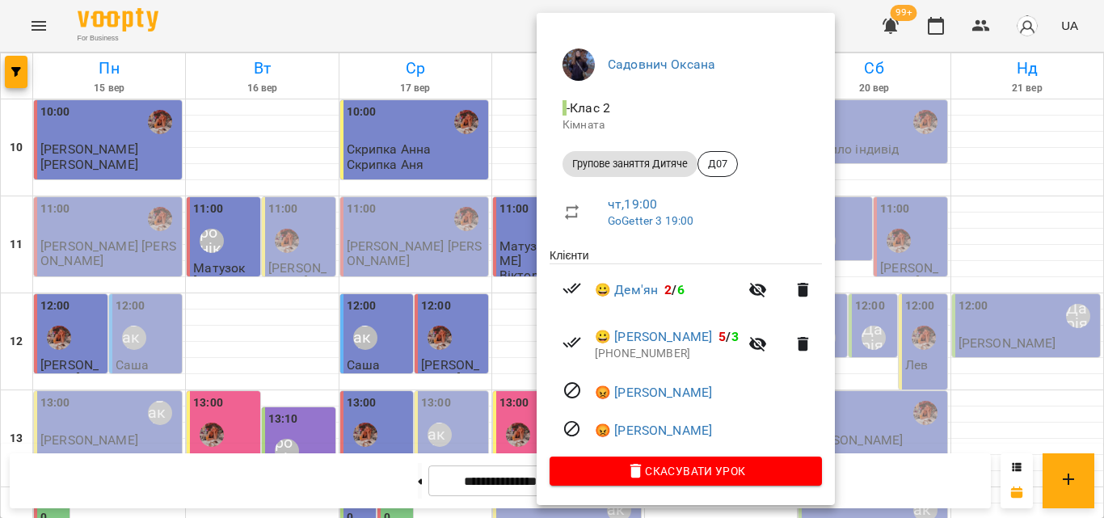
click at [486, 32] on div at bounding box center [552, 259] width 1104 height 518
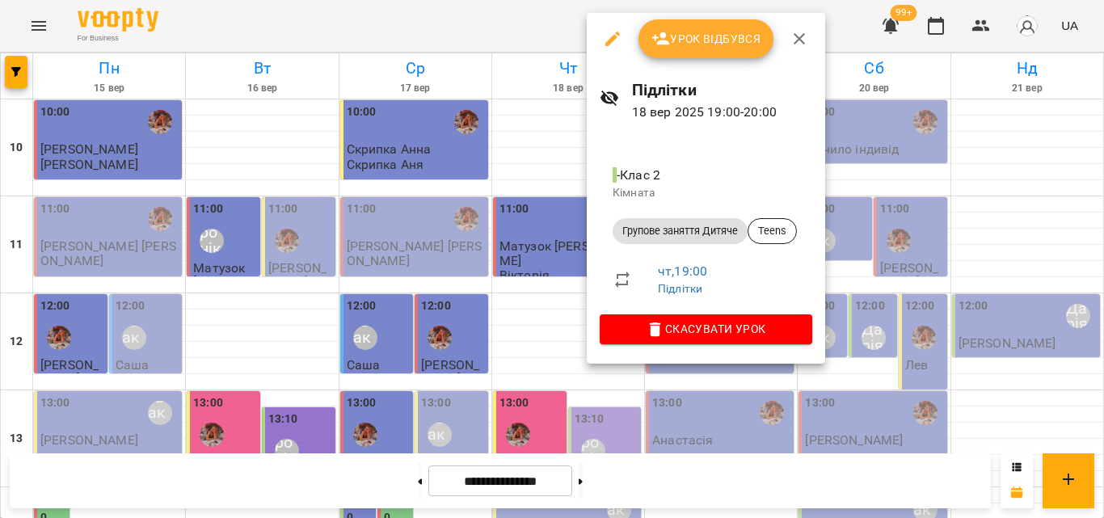
click at [475, 13] on div at bounding box center [552, 259] width 1104 height 518
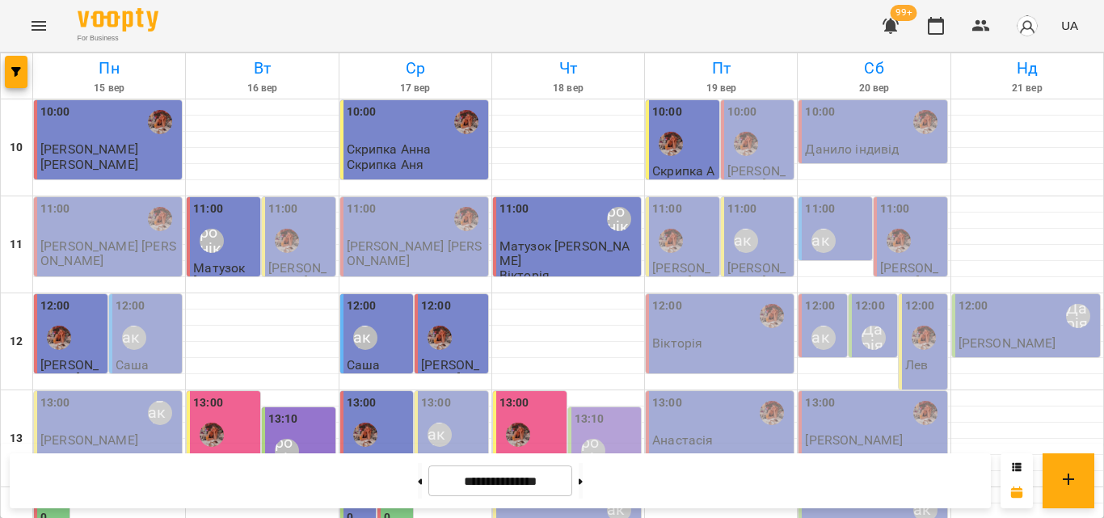
scroll to position [721, 0]
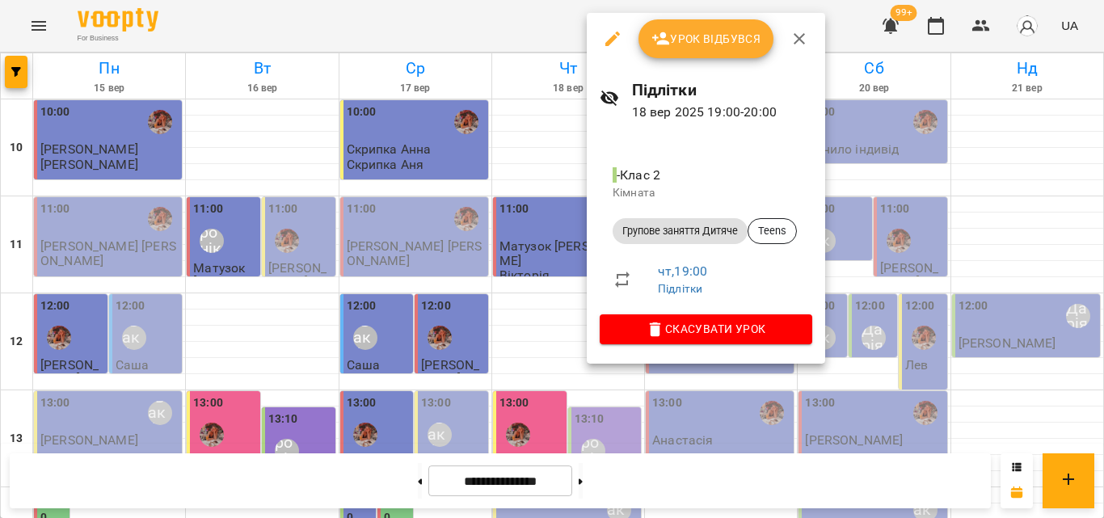
drag, startPoint x: 476, startPoint y: 32, endPoint x: 587, endPoint y: 187, distance: 190.7
click at [475, 32] on div at bounding box center [552, 259] width 1104 height 518
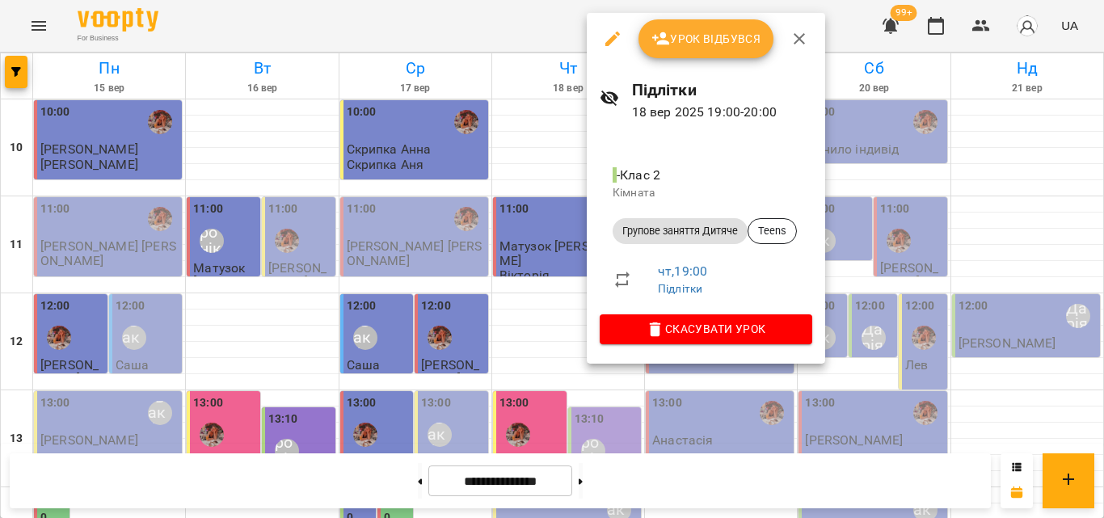
click at [514, 36] on div at bounding box center [552, 259] width 1104 height 518
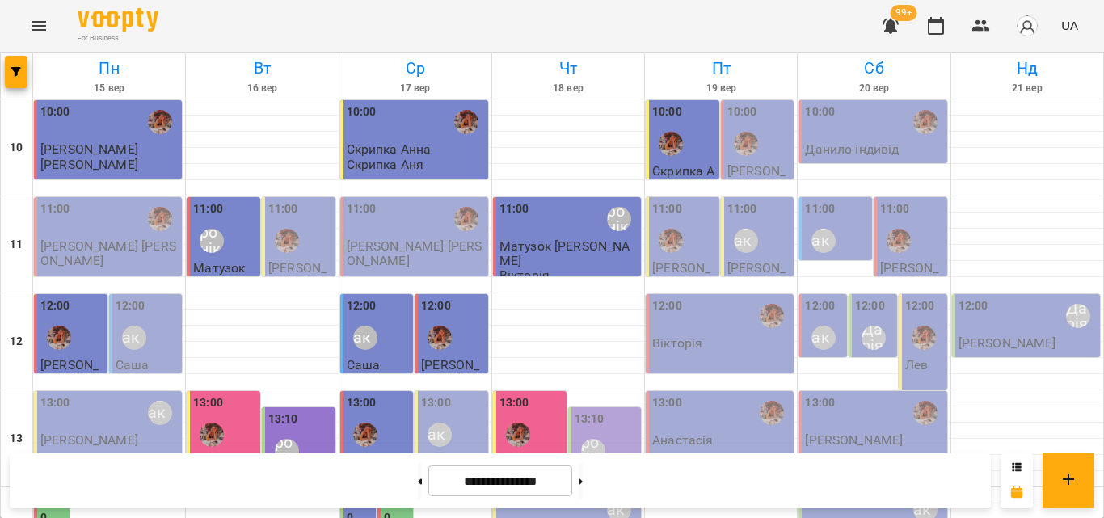
scroll to position [0, 0]
click at [22, 68] on span "button" at bounding box center [16, 72] width 23 height 10
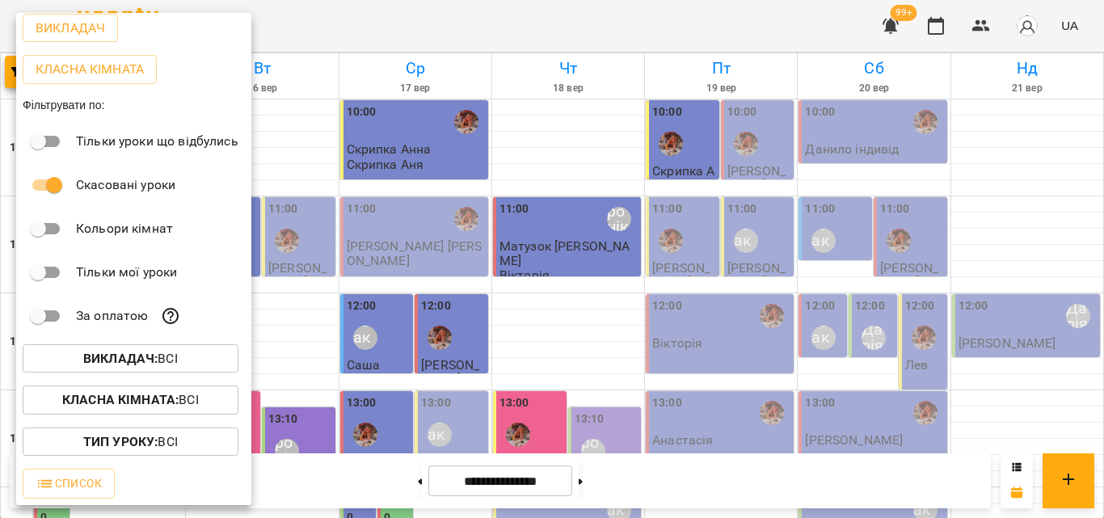
scroll to position [81, 0]
click at [120, 354] on b "Викладач :" at bounding box center [120, 358] width 74 height 15
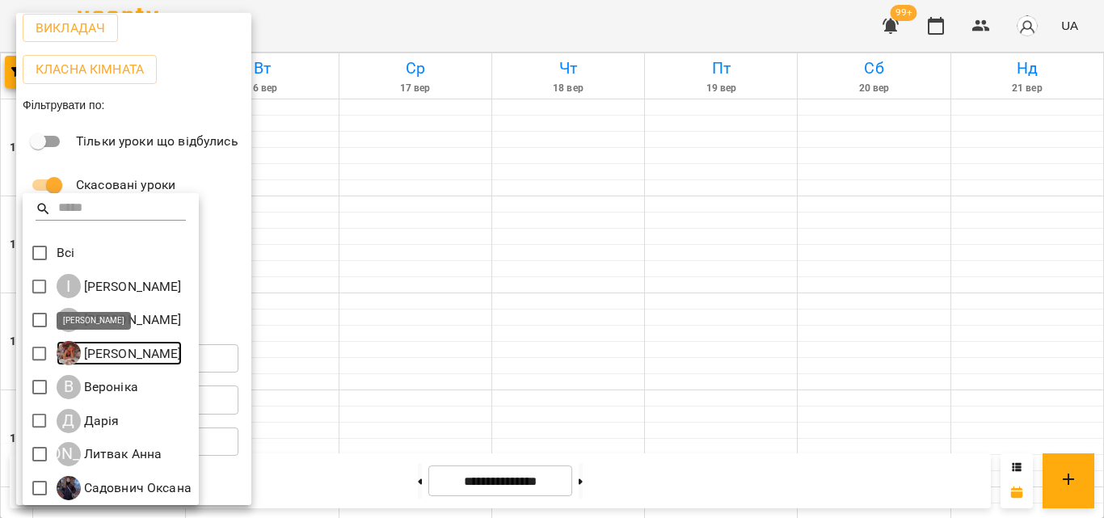
click at [126, 355] on p "Анна Клочаник" at bounding box center [131, 353] width 101 height 19
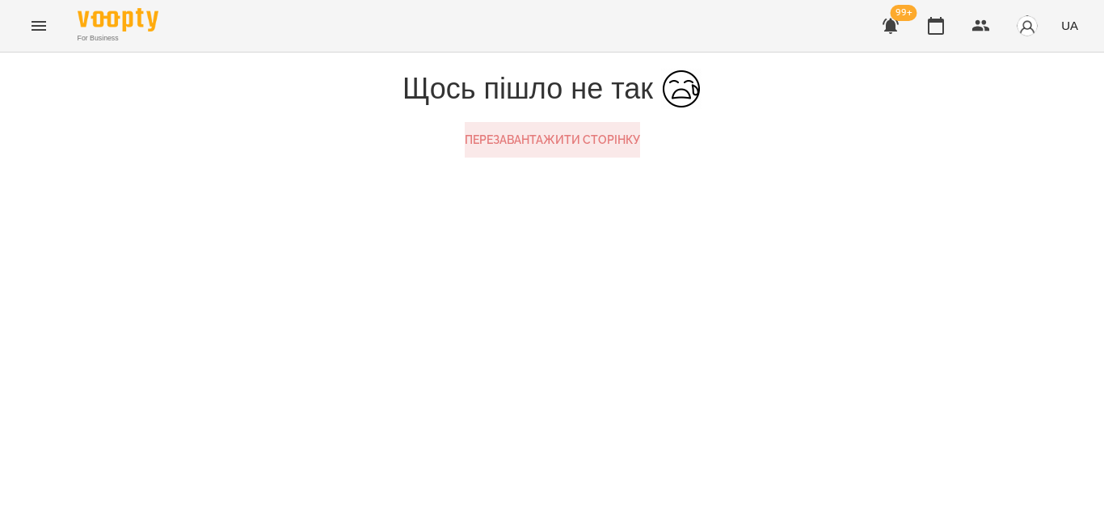
click at [500, 158] on button "Перезавантажити сторінку" at bounding box center [552, 140] width 175 height 36
click at [931, 30] on icon "button" at bounding box center [936, 26] width 16 height 18
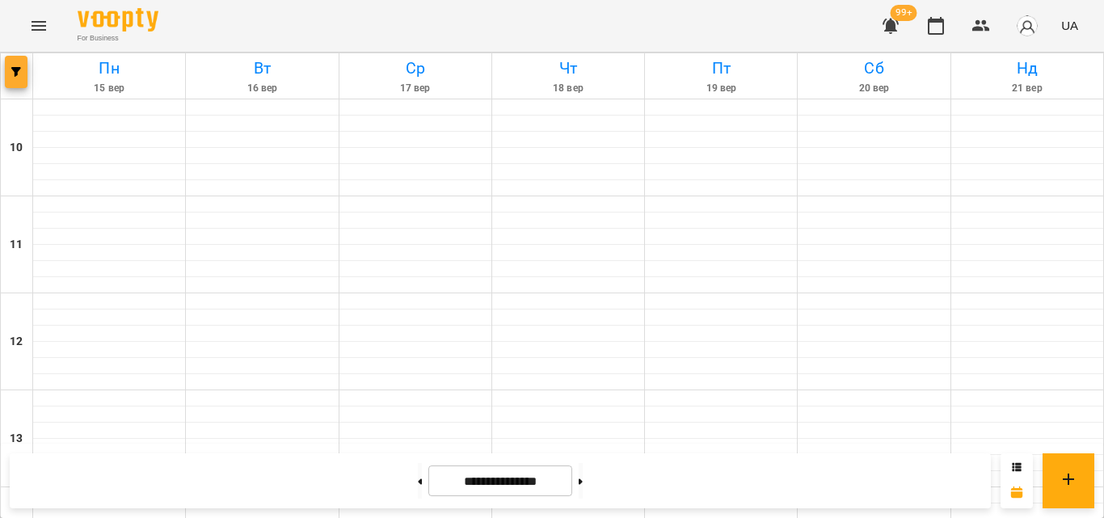
click at [22, 74] on span "button" at bounding box center [16, 72] width 23 height 10
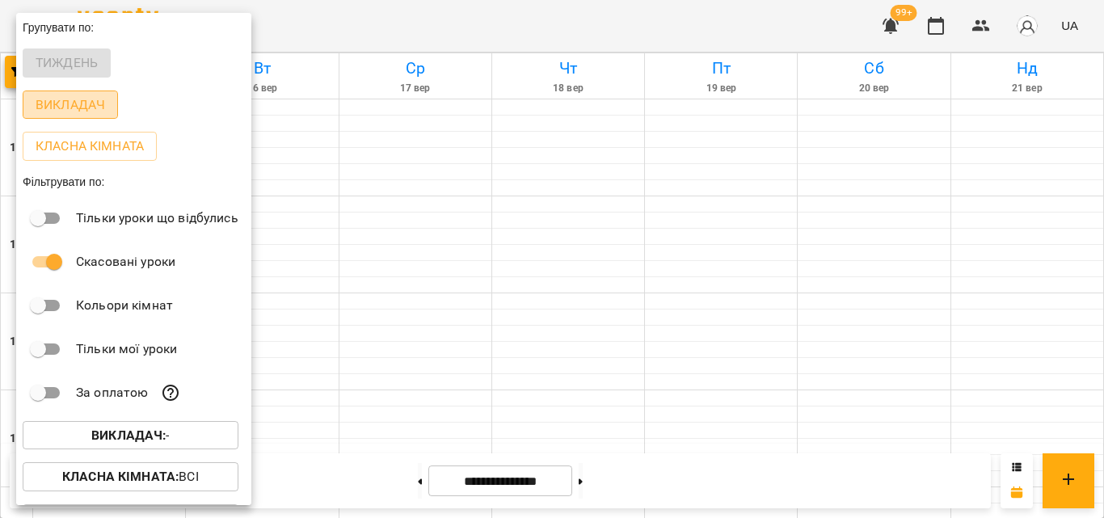
click at [91, 113] on p "Викладач" at bounding box center [71, 104] width 70 height 19
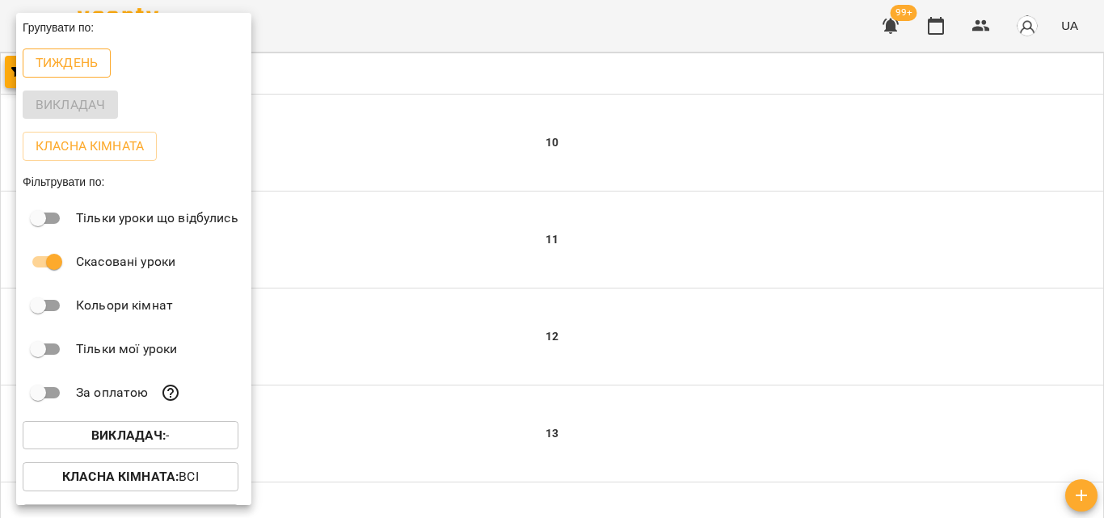
click at [66, 69] on p "Тиждень" at bounding box center [67, 62] width 62 height 19
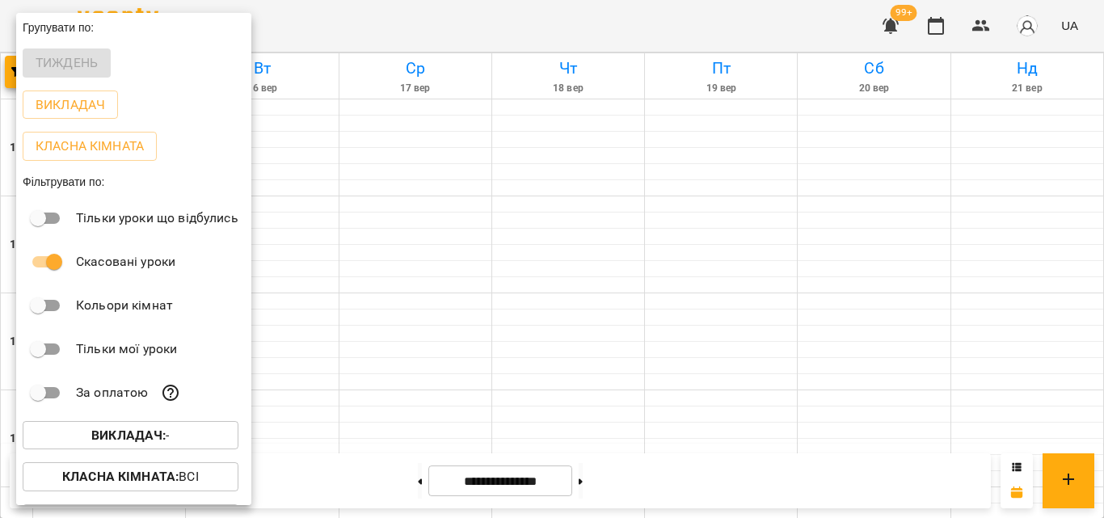
scroll to position [81, 0]
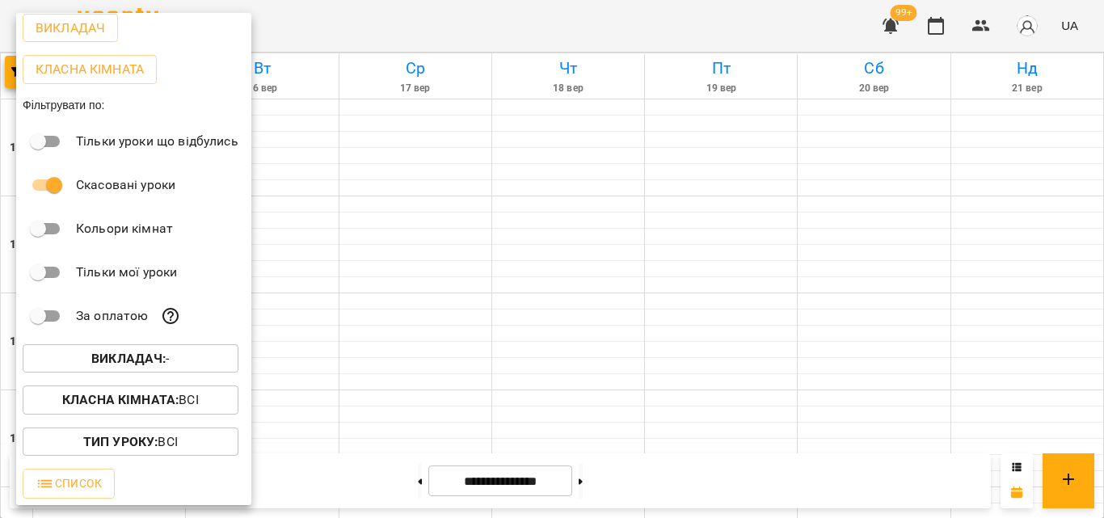
click at [134, 354] on b "Викладач :" at bounding box center [128, 358] width 74 height 15
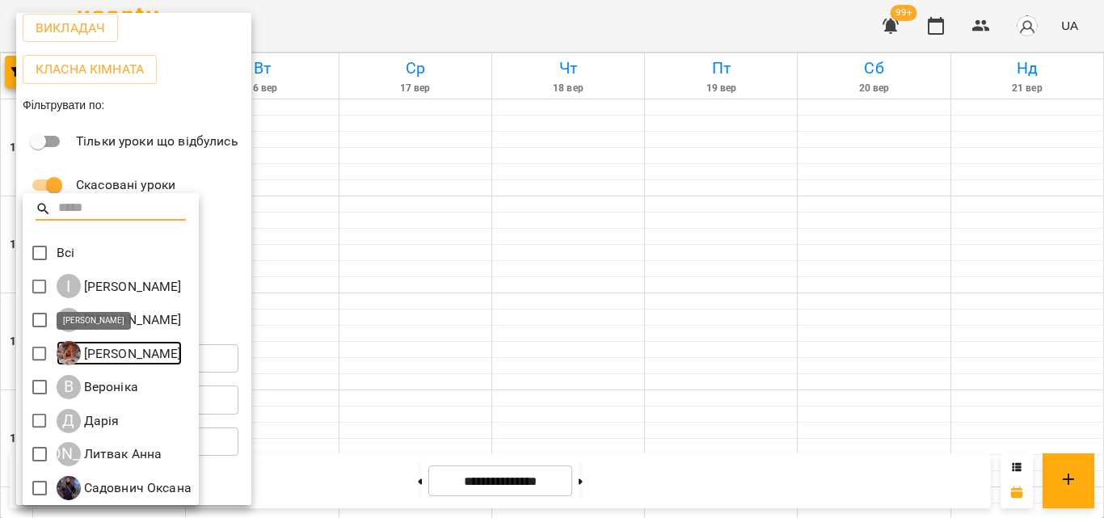
click at [114, 357] on p "Анна Клочаник" at bounding box center [131, 353] width 101 height 19
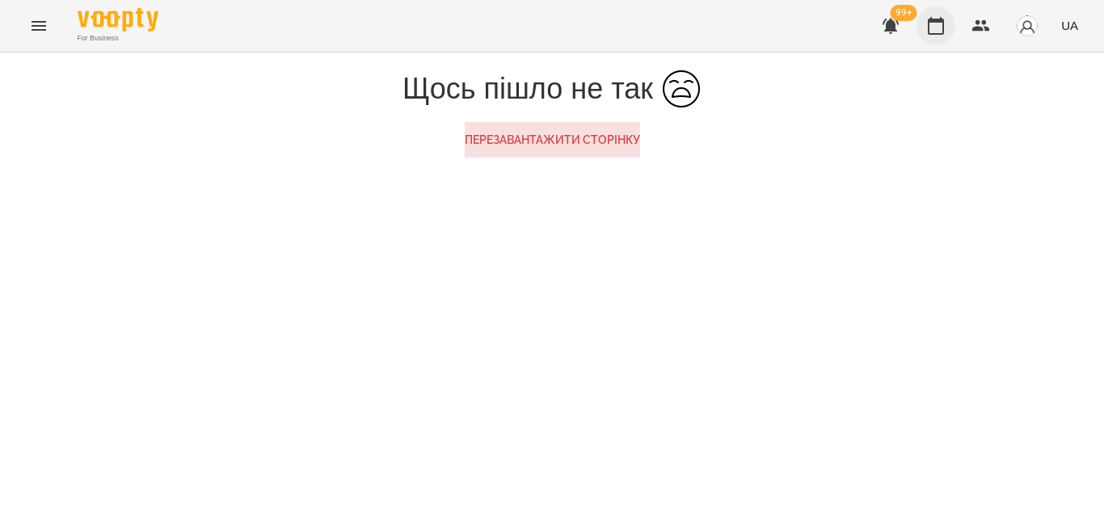
click at [943, 36] on button "button" at bounding box center [936, 25] width 39 height 39
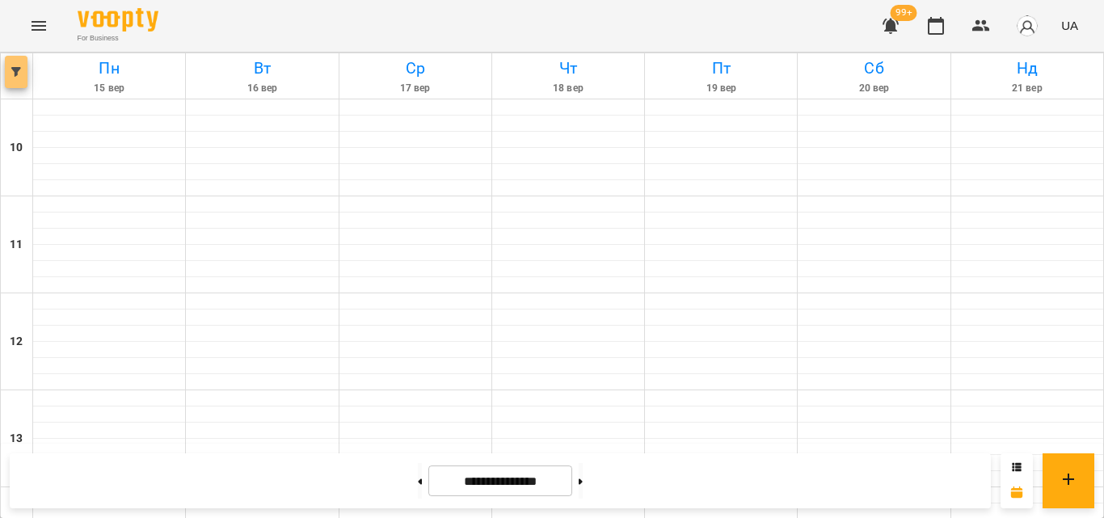
click at [14, 84] on button "button" at bounding box center [16, 72] width 23 height 32
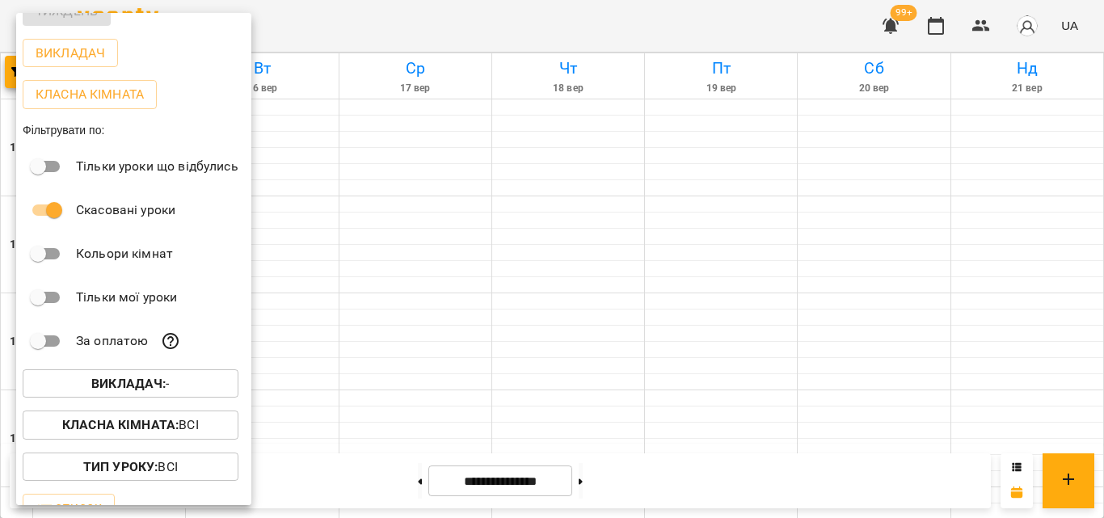
scroll to position [81, 0]
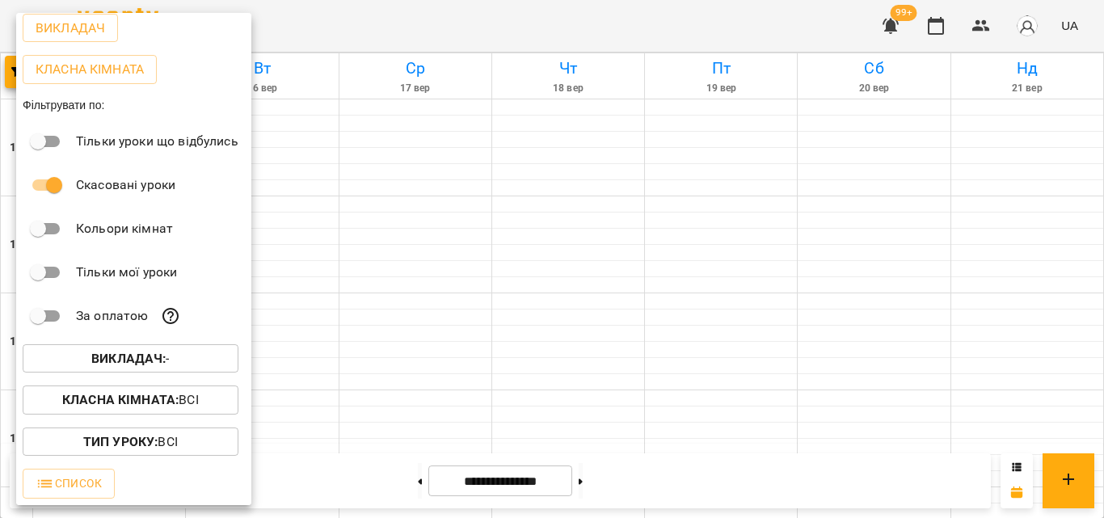
click at [167, 361] on p "Викладач : -" at bounding box center [130, 358] width 78 height 19
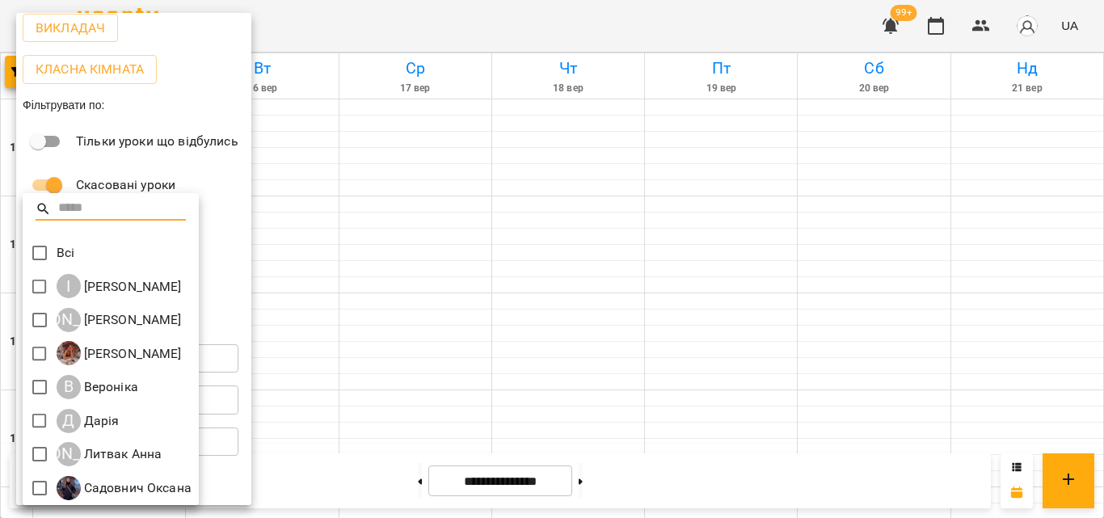
click at [64, 253] on p "Всі" at bounding box center [66, 252] width 18 height 19
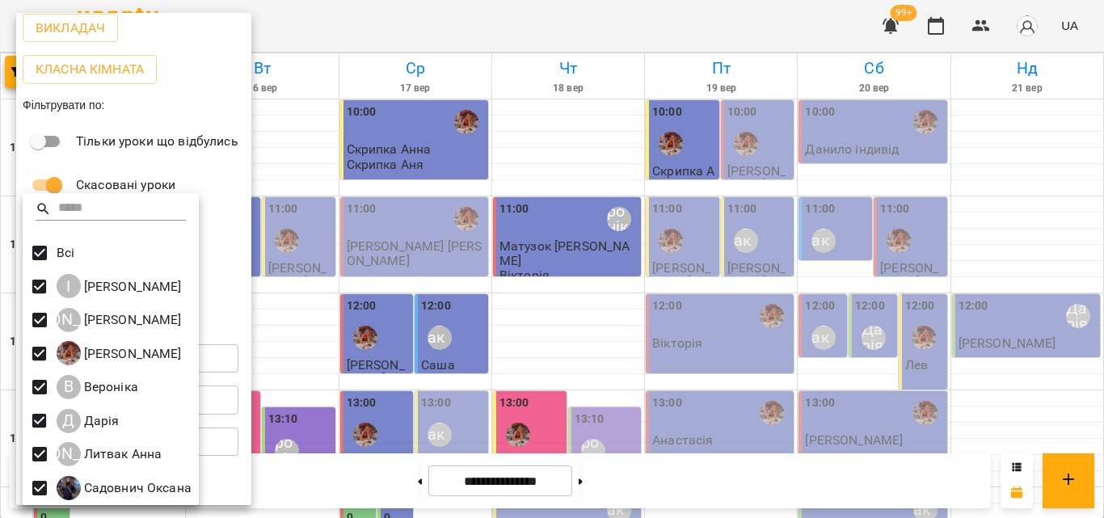
click at [302, 142] on div at bounding box center [552, 259] width 1104 height 518
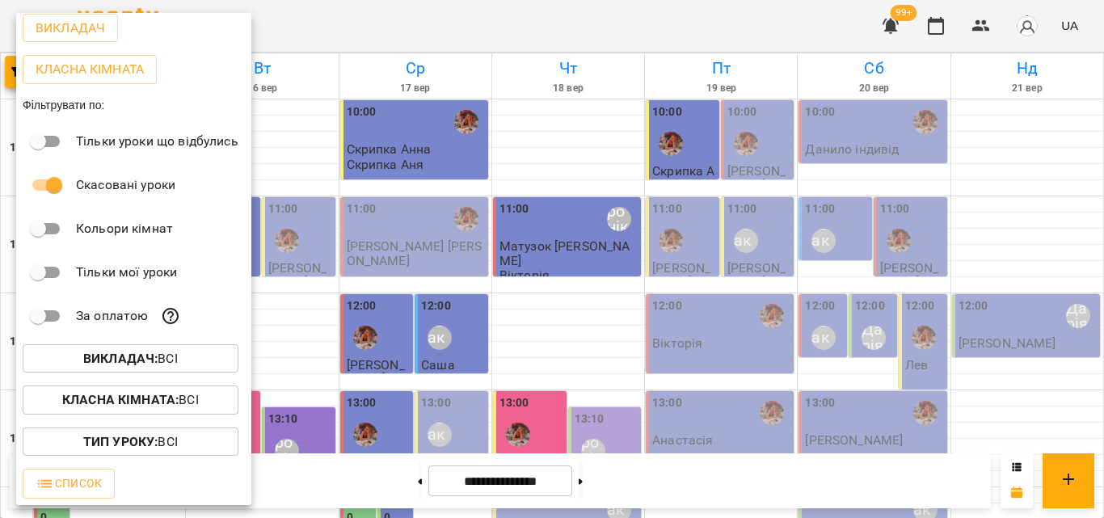
click at [306, 126] on div at bounding box center [552, 259] width 1104 height 518
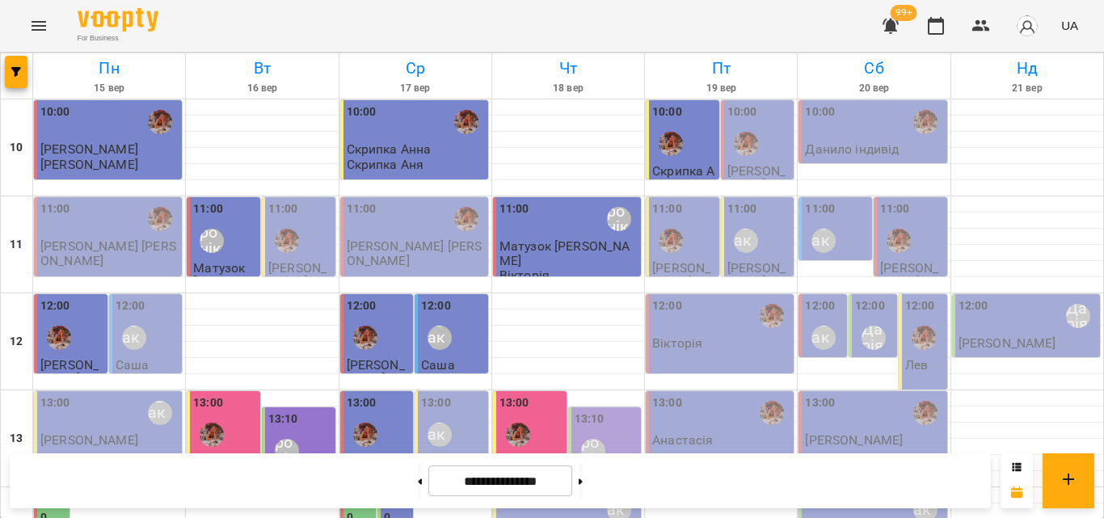
scroll to position [74, 0]
